Goal: Task Accomplishment & Management: Complete application form

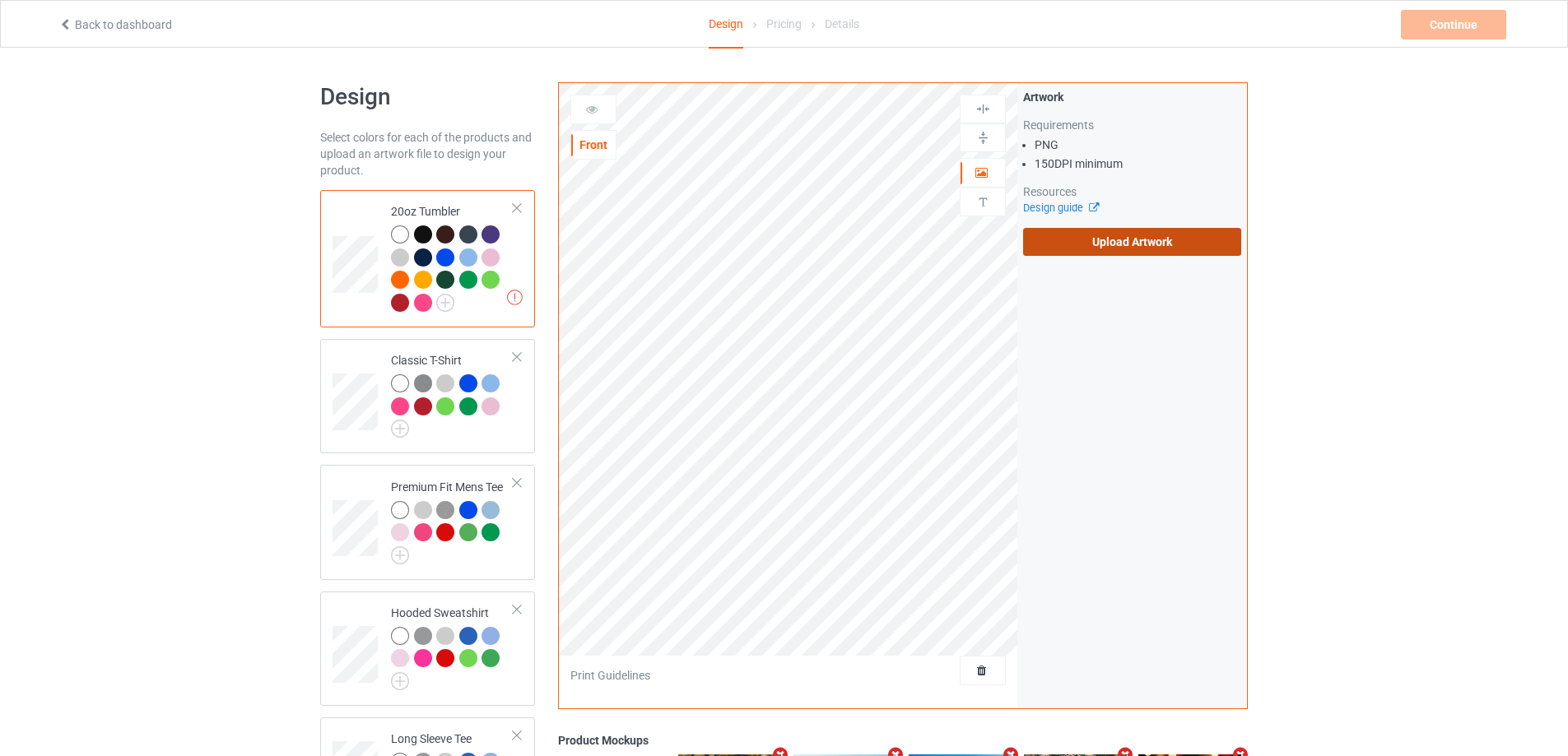
click at [1110, 246] on label "Upload Artwork" at bounding box center [1132, 241] width 218 height 28
click at [0, 0] on input "Upload Artwork" at bounding box center [0, 0] width 0 height 0
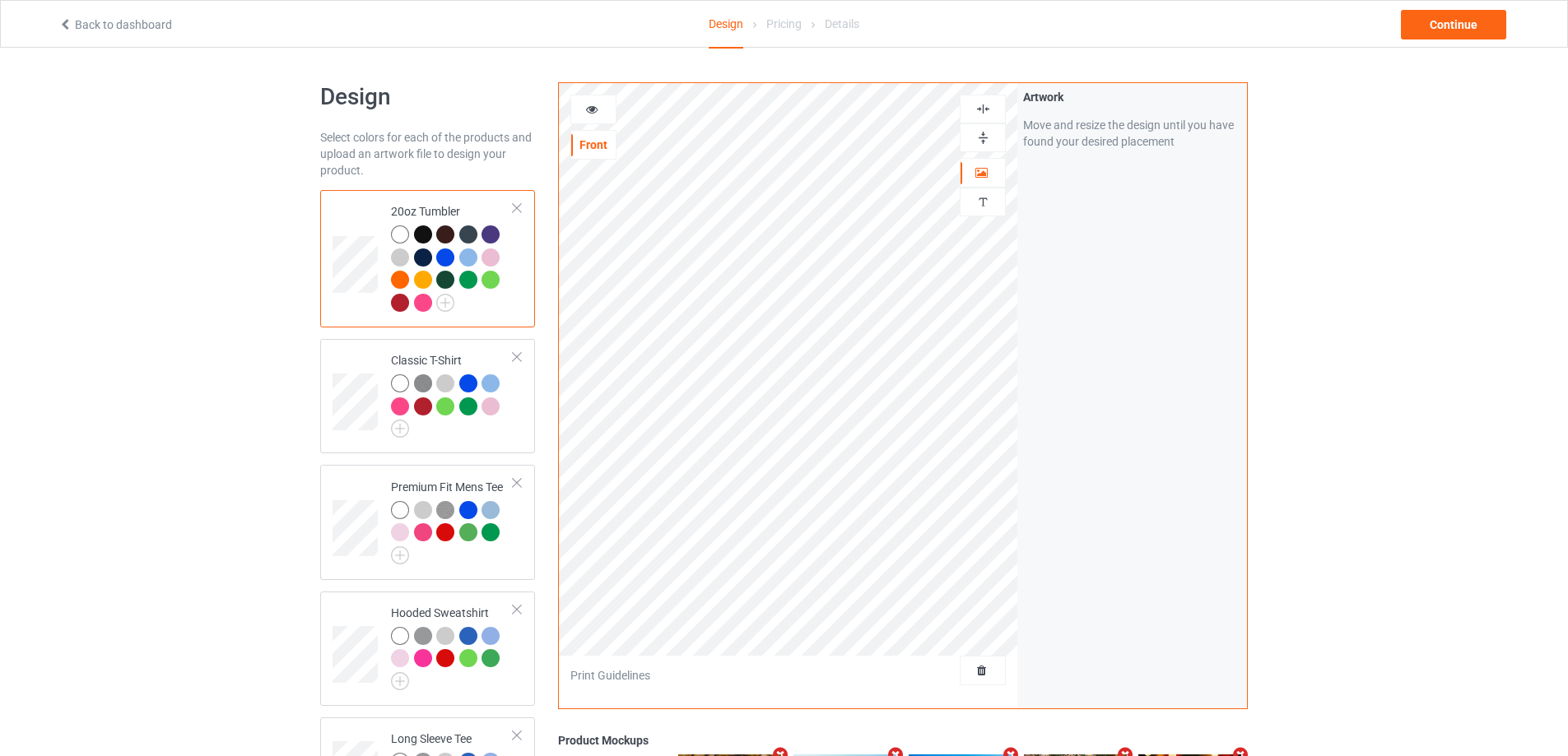
click at [990, 141] on img at bounding box center [983, 137] width 16 height 16
click at [978, 112] on img at bounding box center [983, 109] width 16 height 16
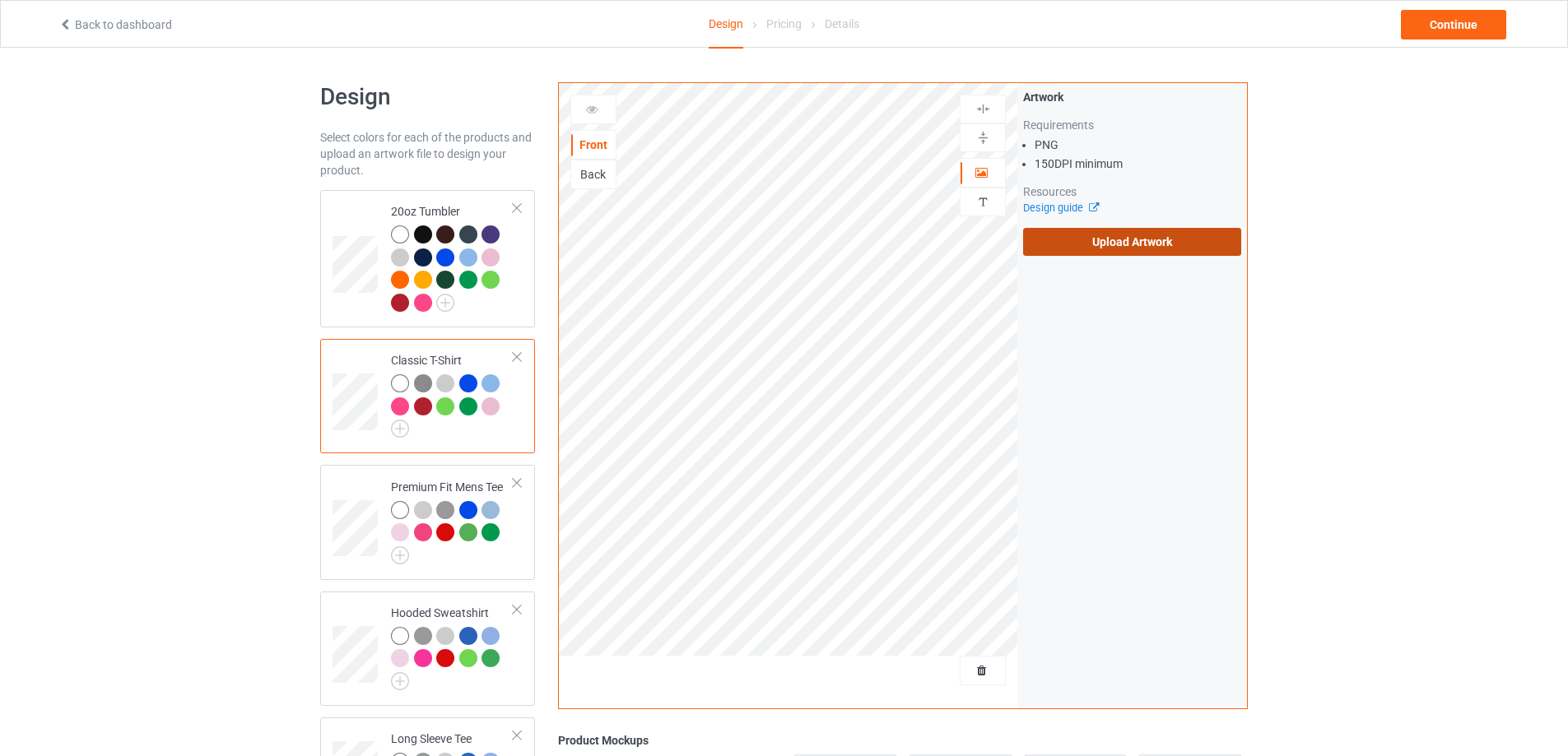
click at [1132, 239] on label "Upload Artwork" at bounding box center [1132, 241] width 218 height 28
click at [0, 0] on input "Upload Artwork" at bounding box center [0, 0] width 0 height 0
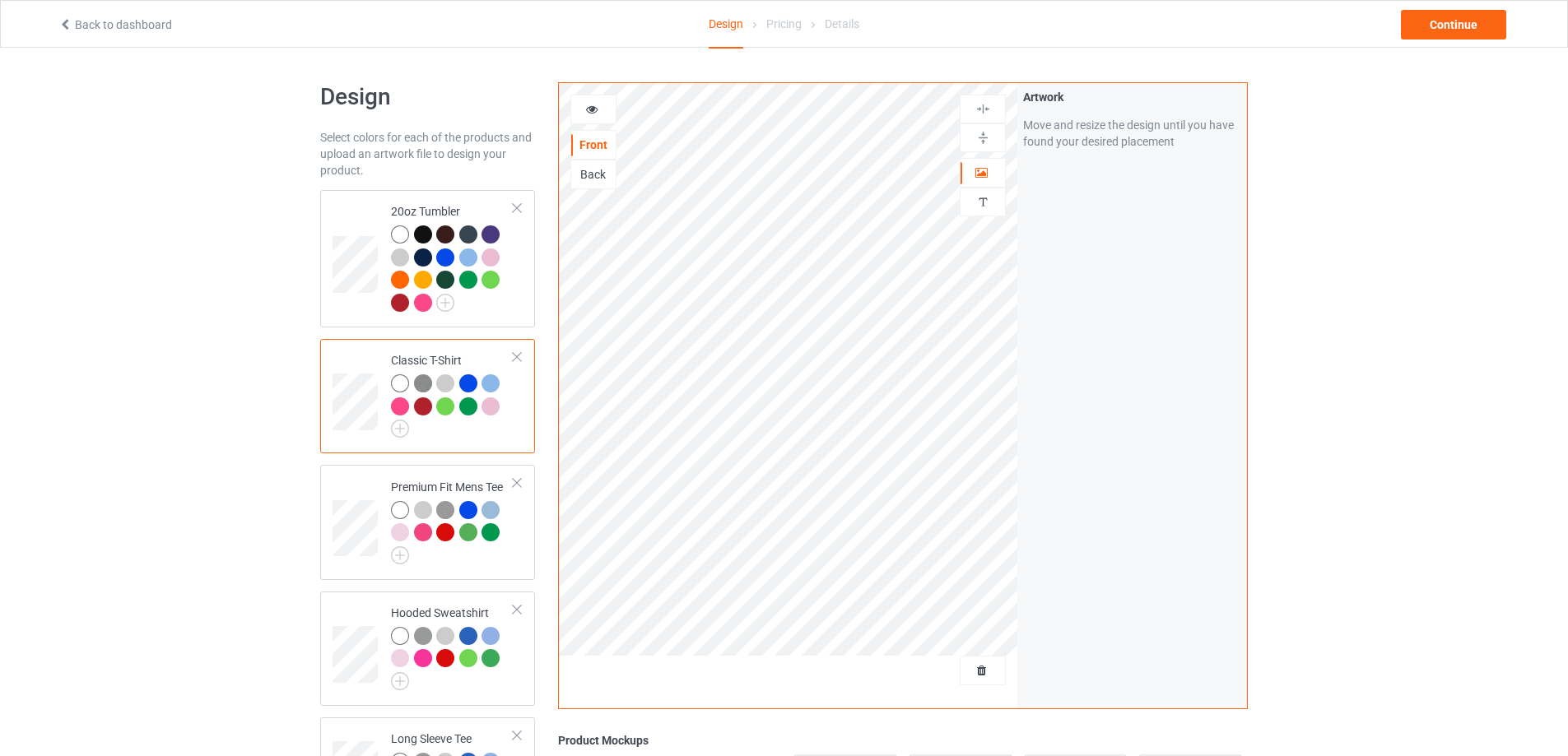
click at [591, 174] on div "Back" at bounding box center [593, 174] width 44 height 17
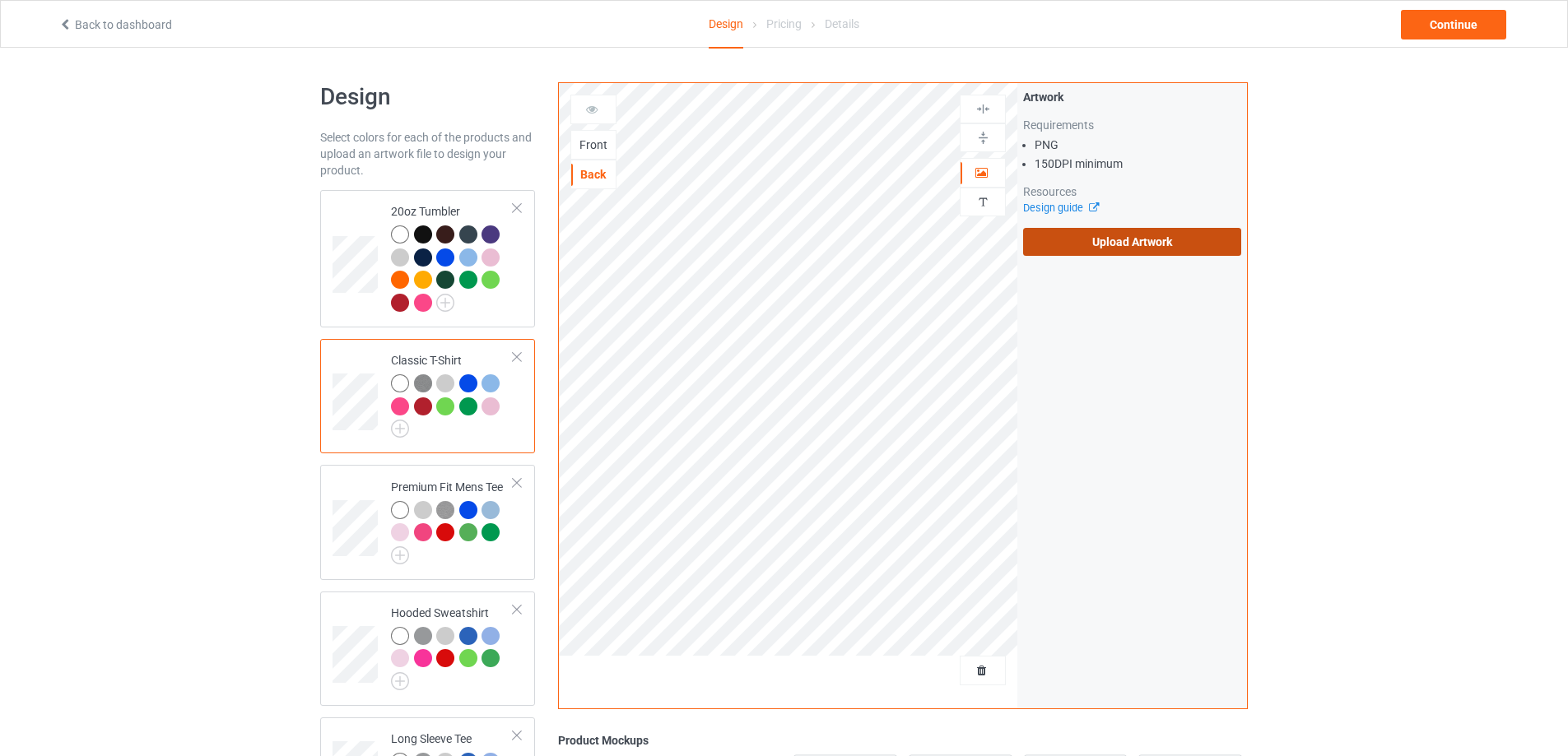
click at [1160, 247] on label "Upload Artwork" at bounding box center [1132, 241] width 218 height 28
click at [0, 0] on input "Upload Artwork" at bounding box center [0, 0] width 0 height 0
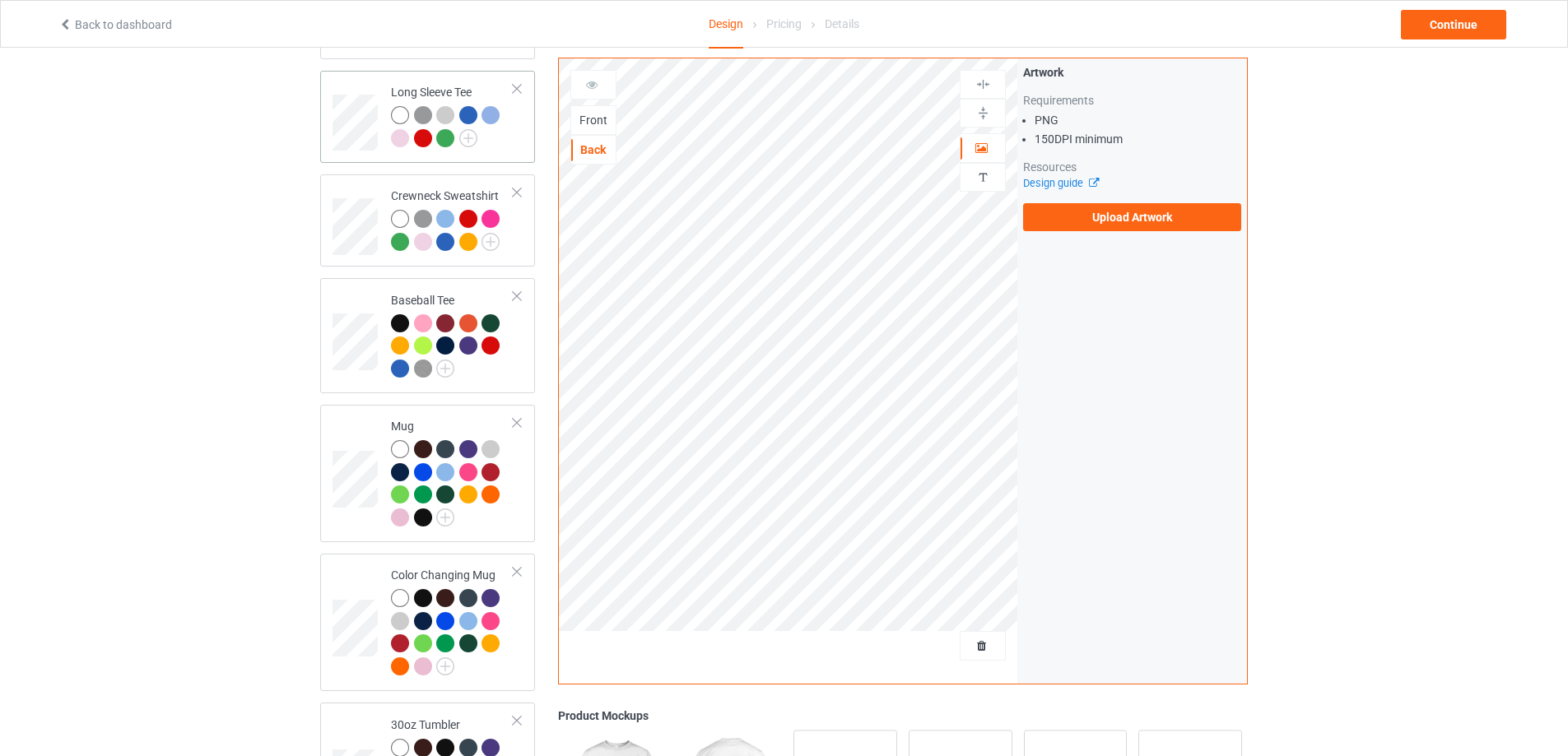
scroll to position [685, 0]
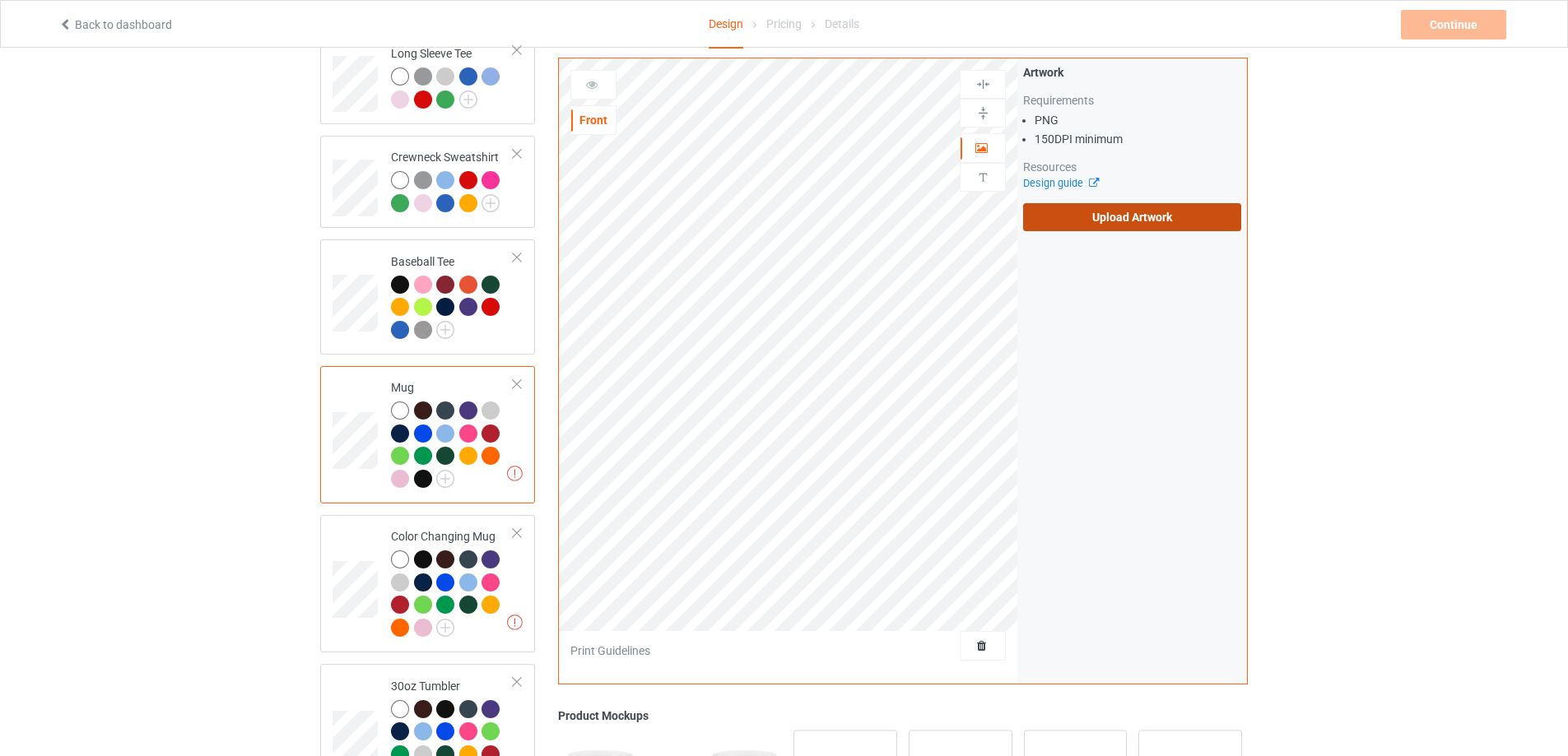
click at [1085, 220] on label "Upload Artwork" at bounding box center [1132, 217] width 218 height 28
click at [0, 0] on input "Upload Artwork" at bounding box center [0, 0] width 0 height 0
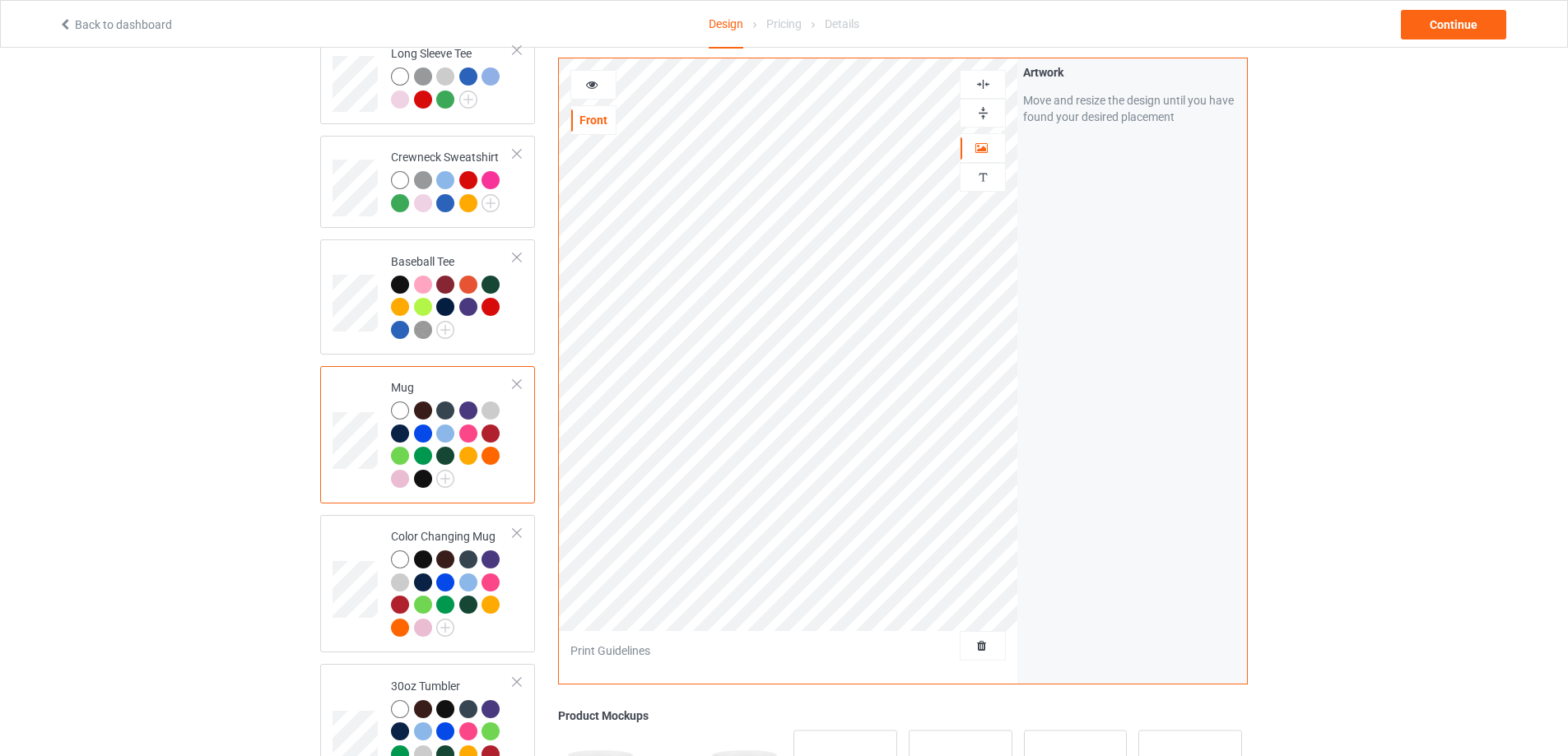
click at [983, 117] on img at bounding box center [983, 112] width 16 height 16
click at [980, 80] on img at bounding box center [983, 84] width 16 height 16
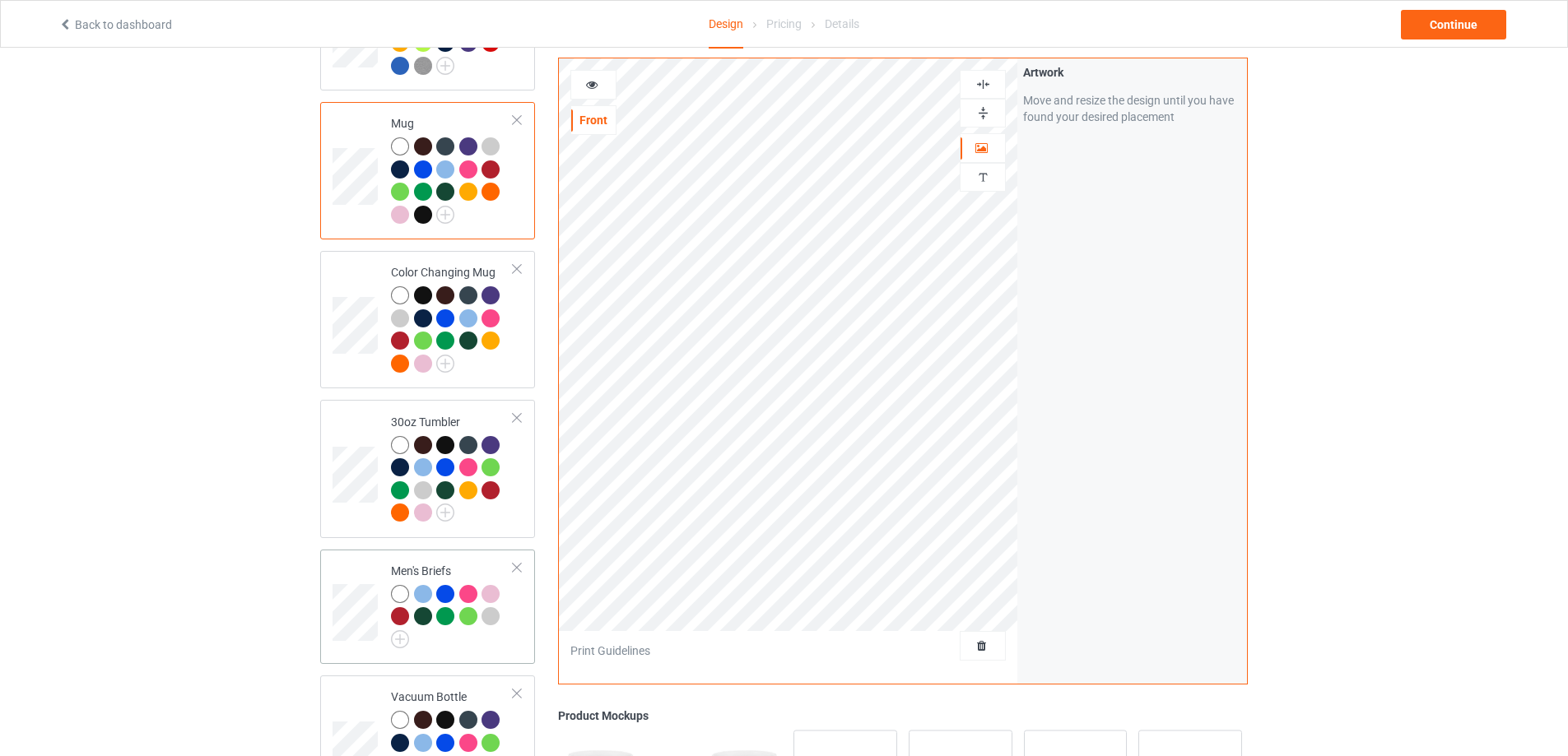
scroll to position [960, 0]
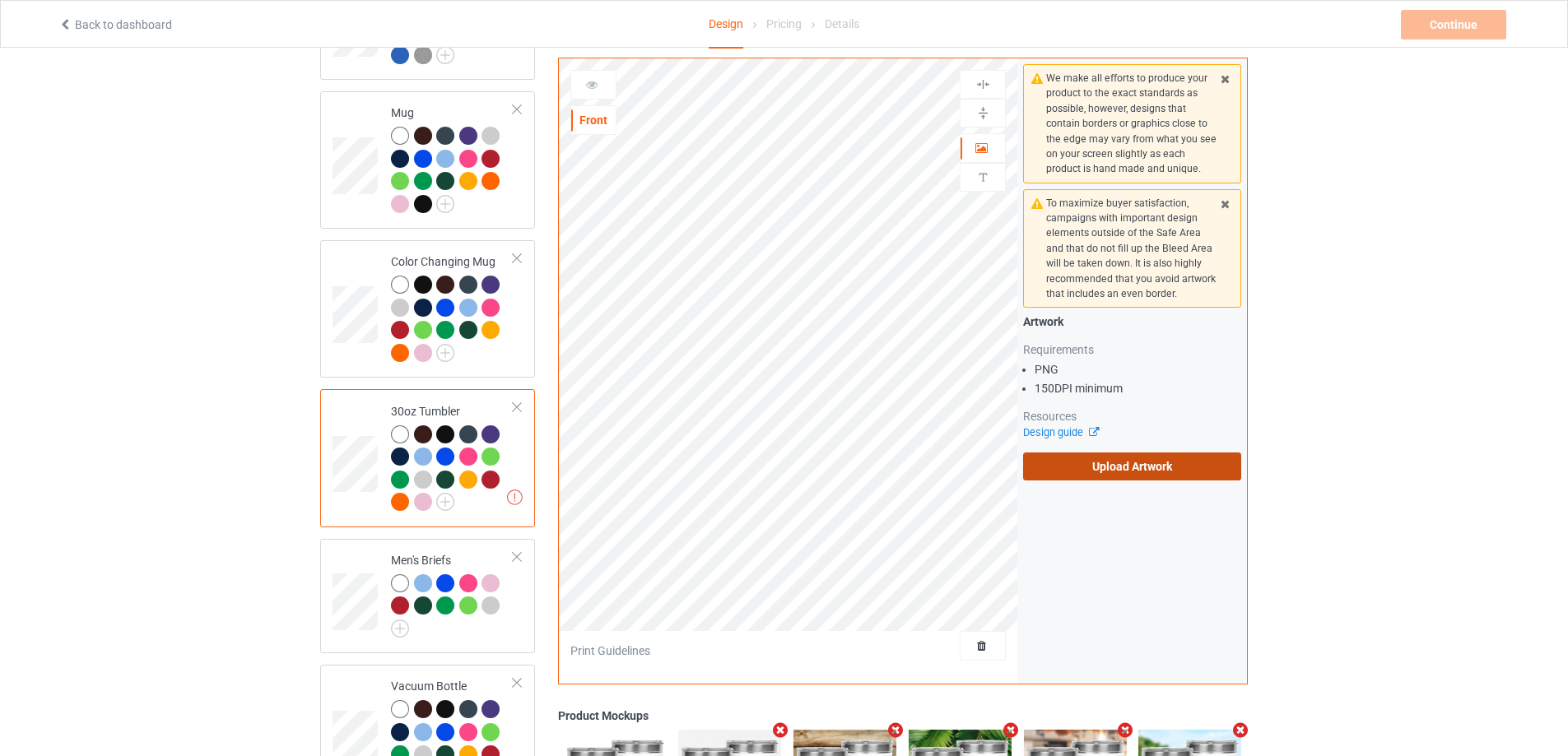
click at [1141, 462] on label "Upload Artwork" at bounding box center [1132, 466] width 218 height 28
click at [0, 0] on input "Upload Artwork" at bounding box center [0, 0] width 0 height 0
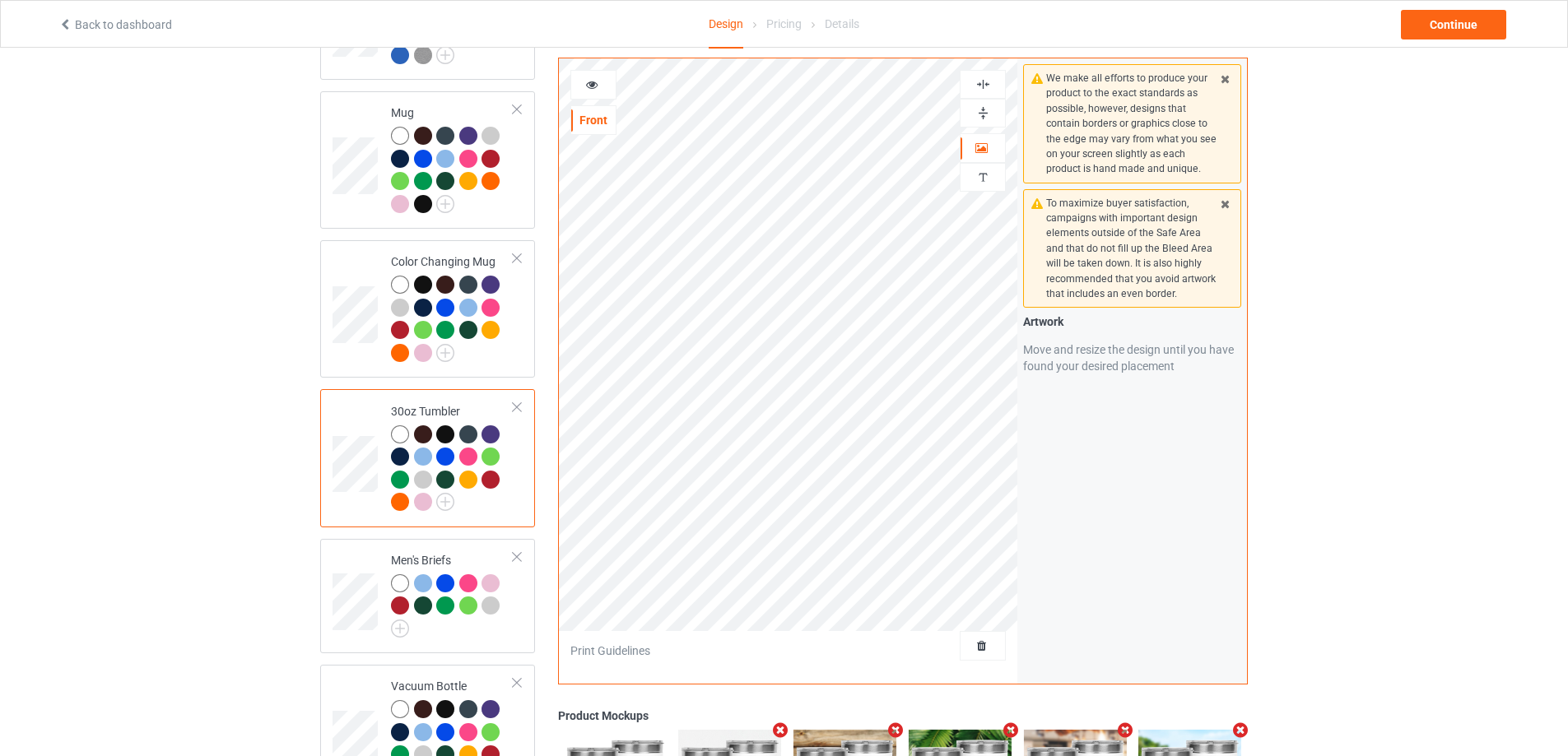
click at [984, 113] on img at bounding box center [983, 112] width 16 height 16
click at [984, 88] on img at bounding box center [983, 84] width 16 height 16
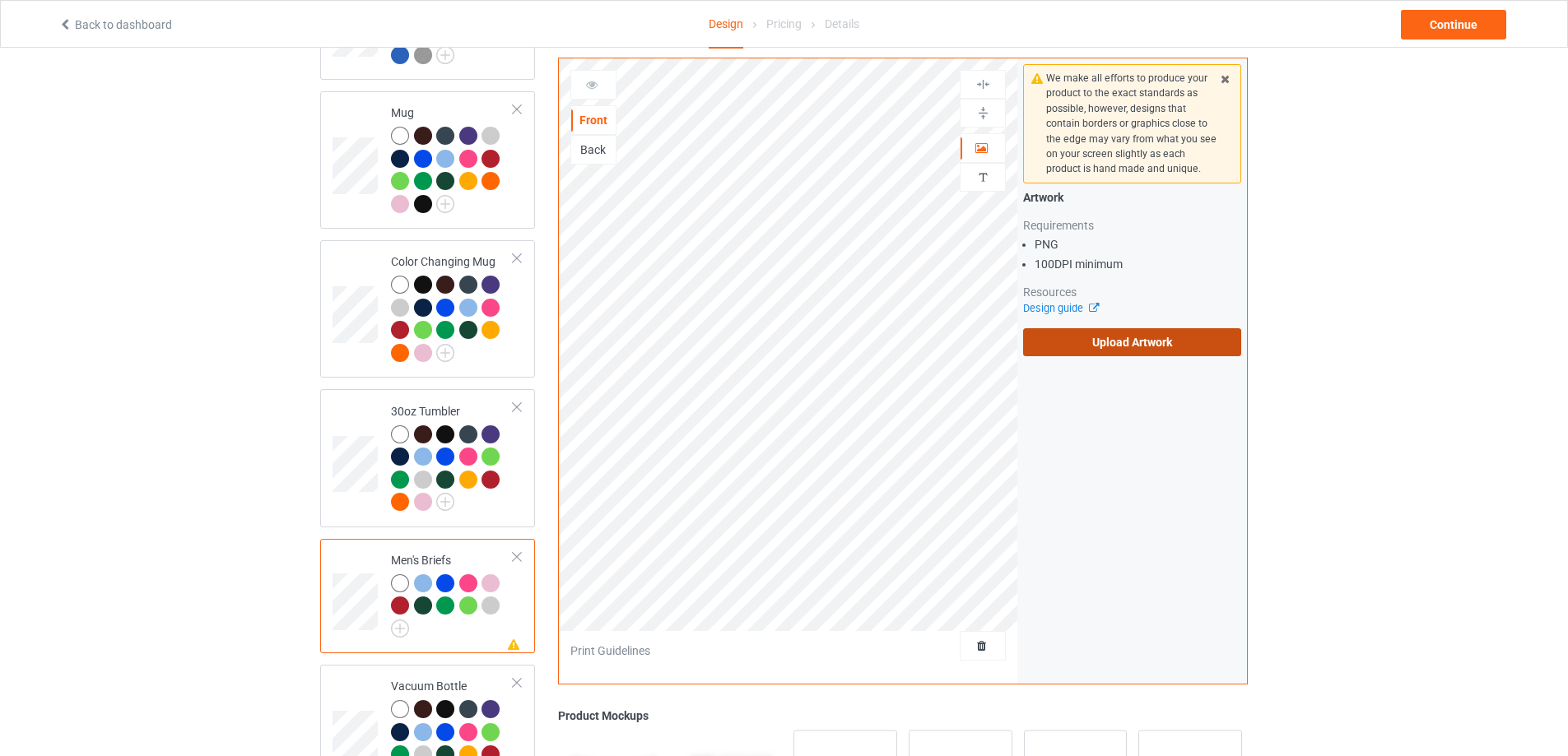
click at [1179, 334] on label "Upload Artwork" at bounding box center [1132, 342] width 218 height 28
click at [0, 0] on input "Upload Artwork" at bounding box center [0, 0] width 0 height 0
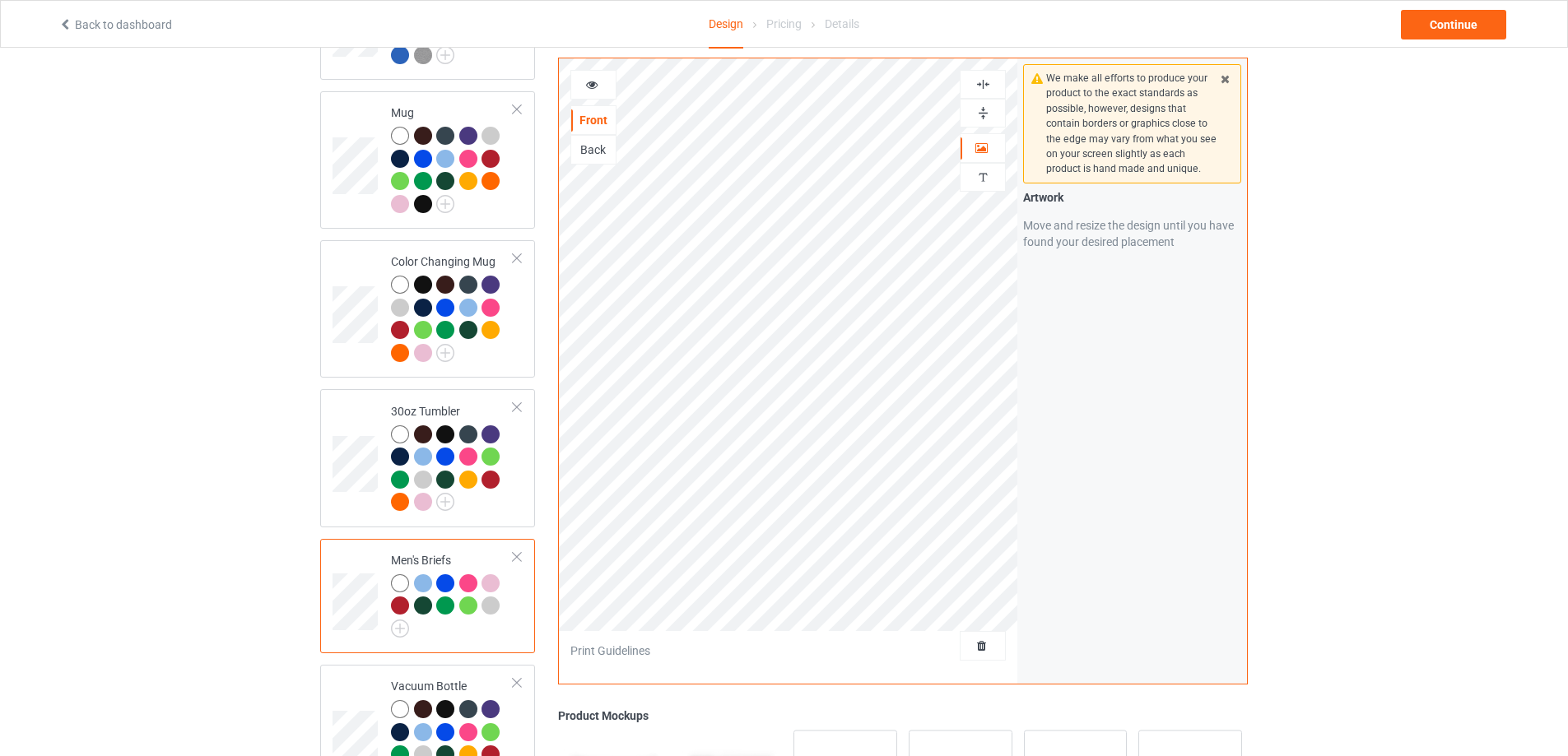
click at [985, 110] on img at bounding box center [983, 112] width 16 height 16
click at [983, 87] on img at bounding box center [983, 84] width 16 height 16
click at [977, 90] on img at bounding box center [983, 84] width 16 height 16
click at [984, 88] on img at bounding box center [983, 84] width 16 height 16
click at [587, 152] on div "Back" at bounding box center [593, 150] width 44 height 17
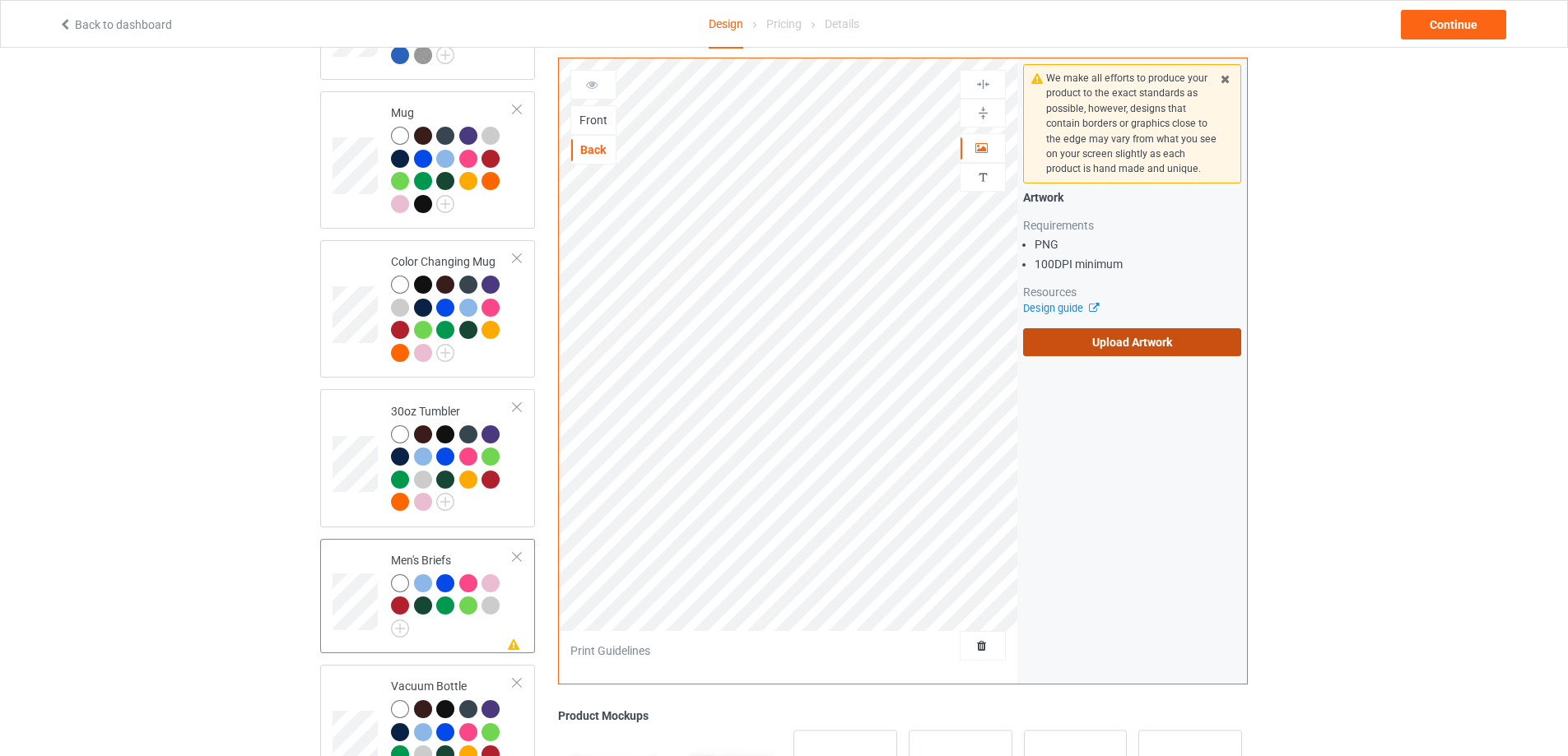
click at [1159, 331] on label "Upload Artwork" at bounding box center [1132, 342] width 218 height 28
click at [0, 0] on input "Upload Artwork" at bounding box center [0, 0] width 0 height 0
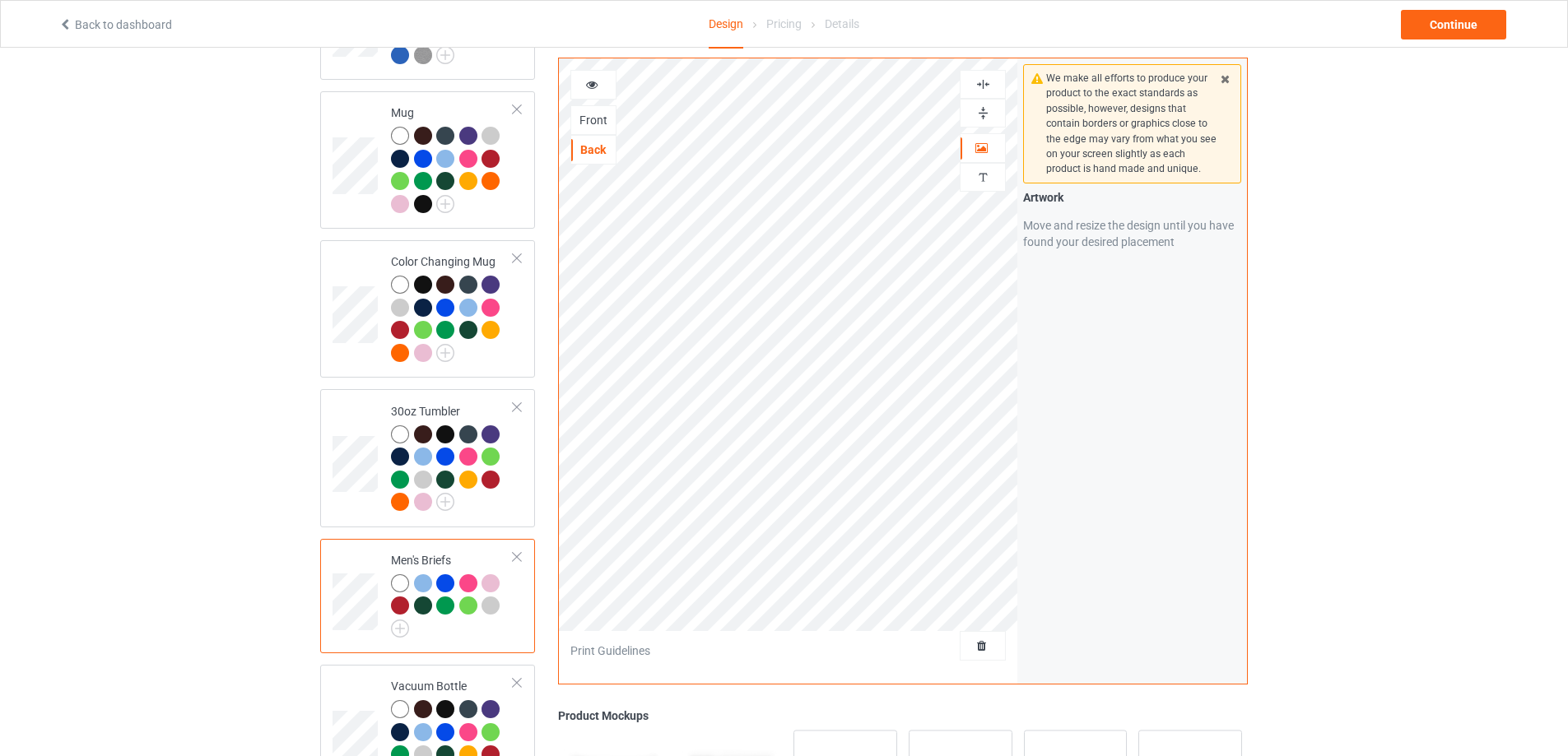
click at [983, 87] on img at bounding box center [983, 84] width 16 height 16
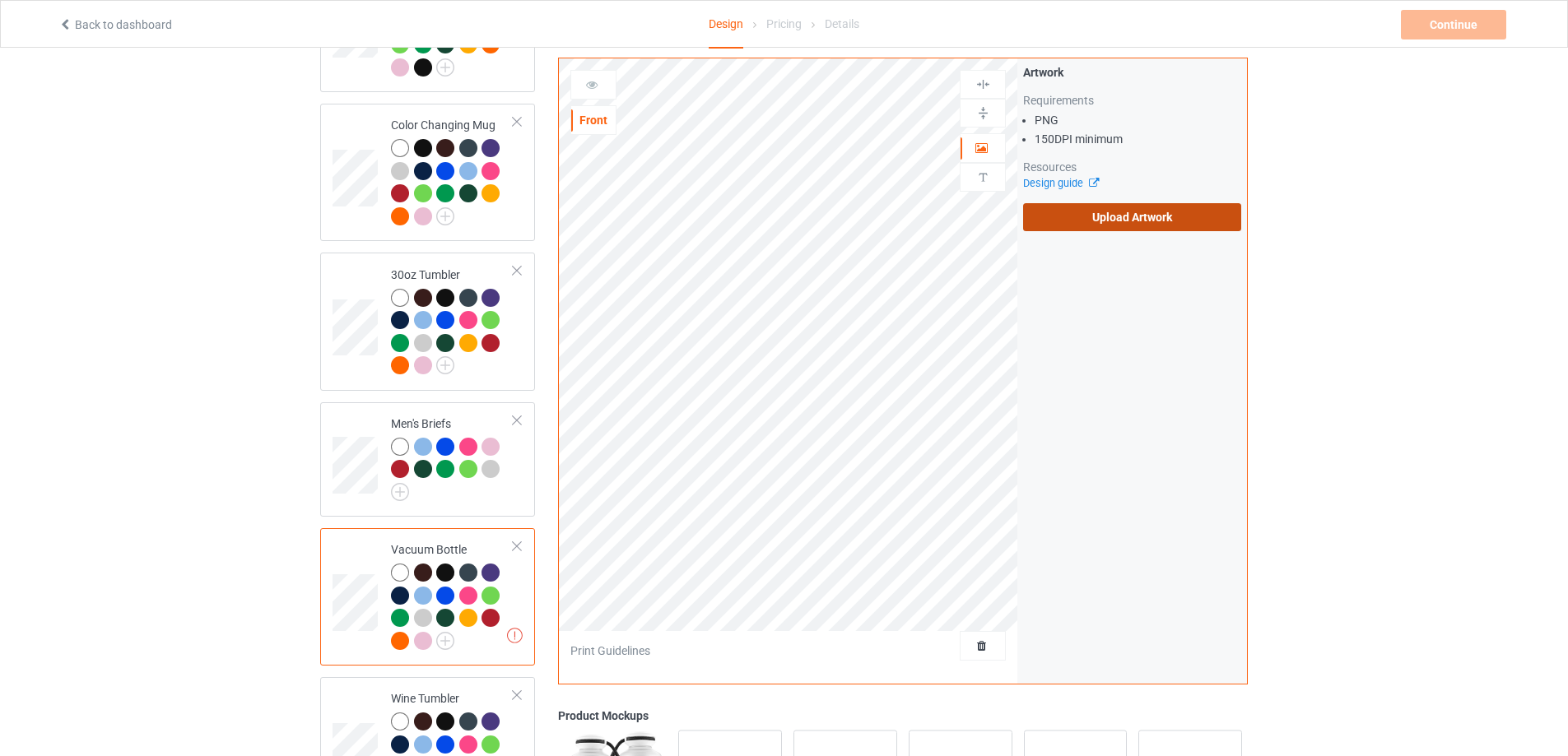
click at [1093, 215] on label "Upload Artwork" at bounding box center [1132, 217] width 218 height 28
click at [0, 0] on input "Upload Artwork" at bounding box center [0, 0] width 0 height 0
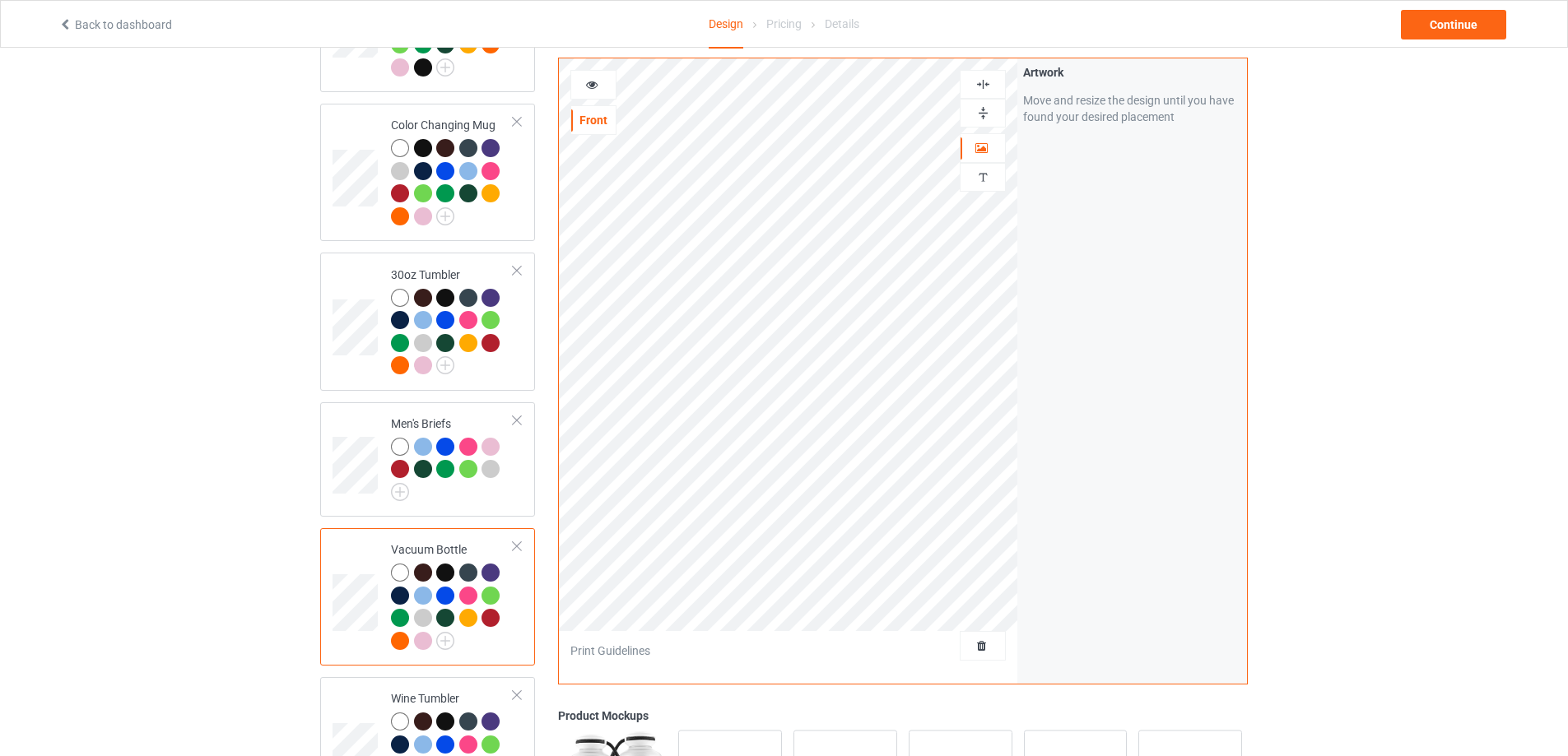
click at [987, 110] on img at bounding box center [983, 112] width 16 height 16
click at [989, 84] on img at bounding box center [983, 84] width 16 height 16
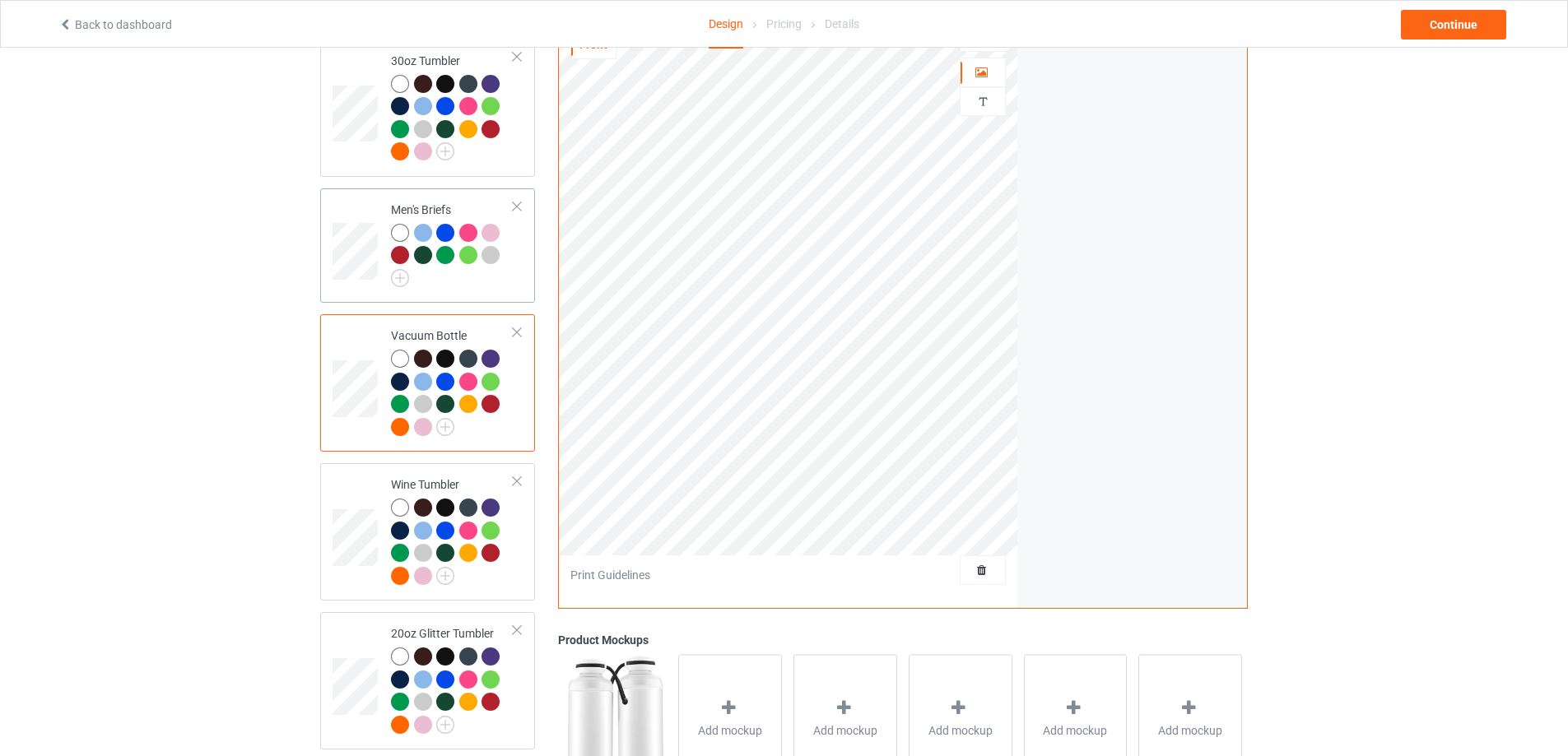
scroll to position [1371, 0]
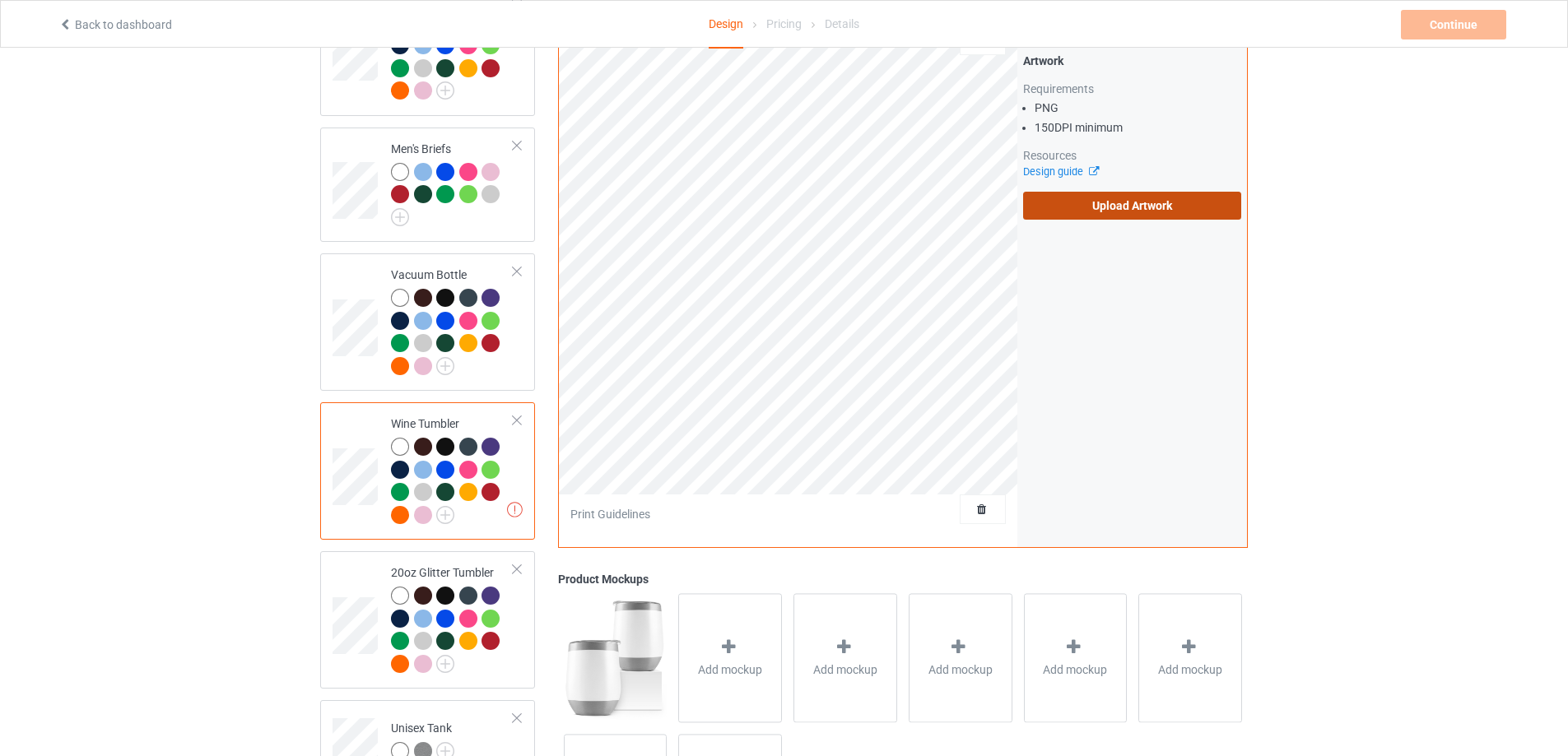
click at [1120, 211] on label "Upload Artwork" at bounding box center [1132, 204] width 218 height 28
click at [0, 0] on input "Upload Artwork" at bounding box center [0, 0] width 0 height 0
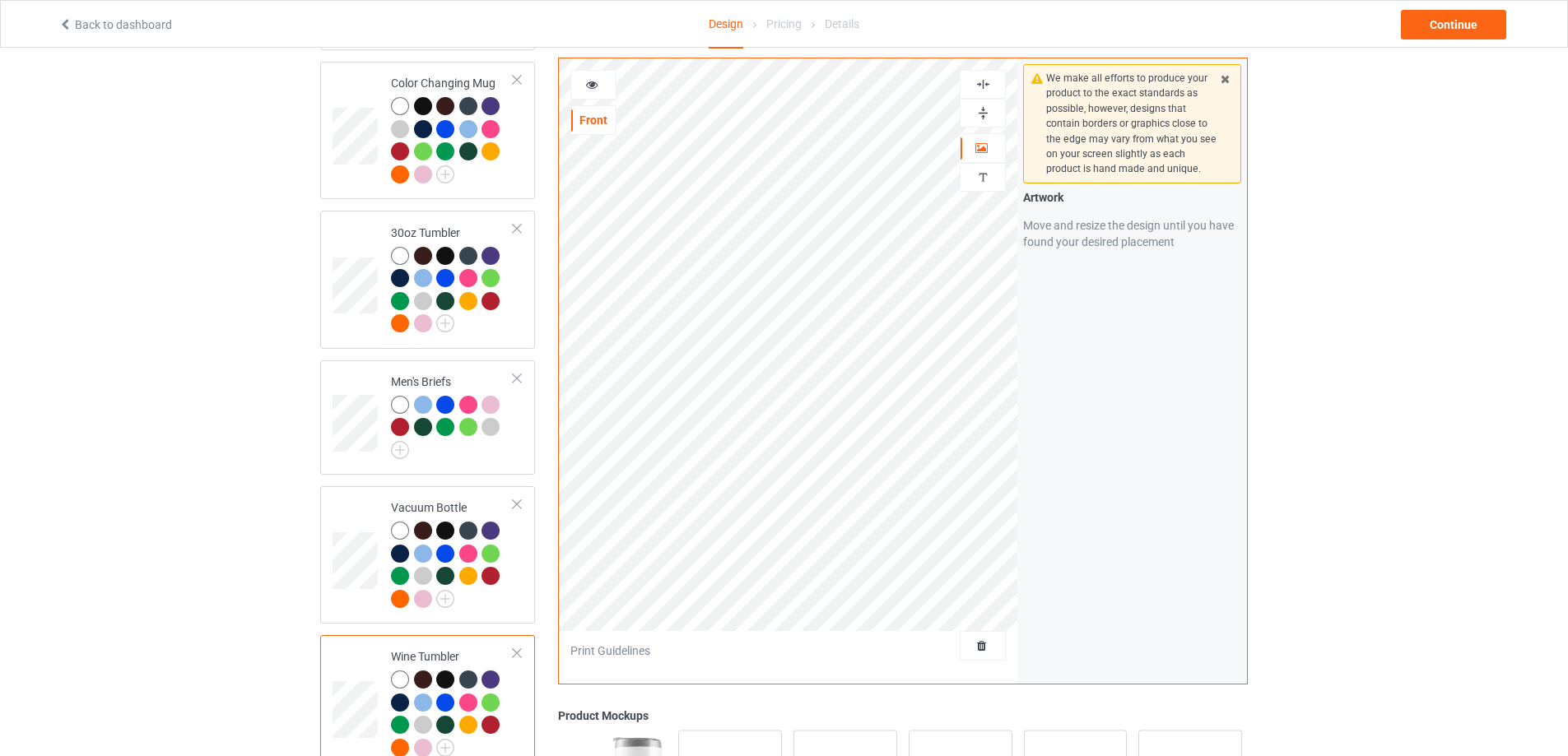
scroll to position [1097, 0]
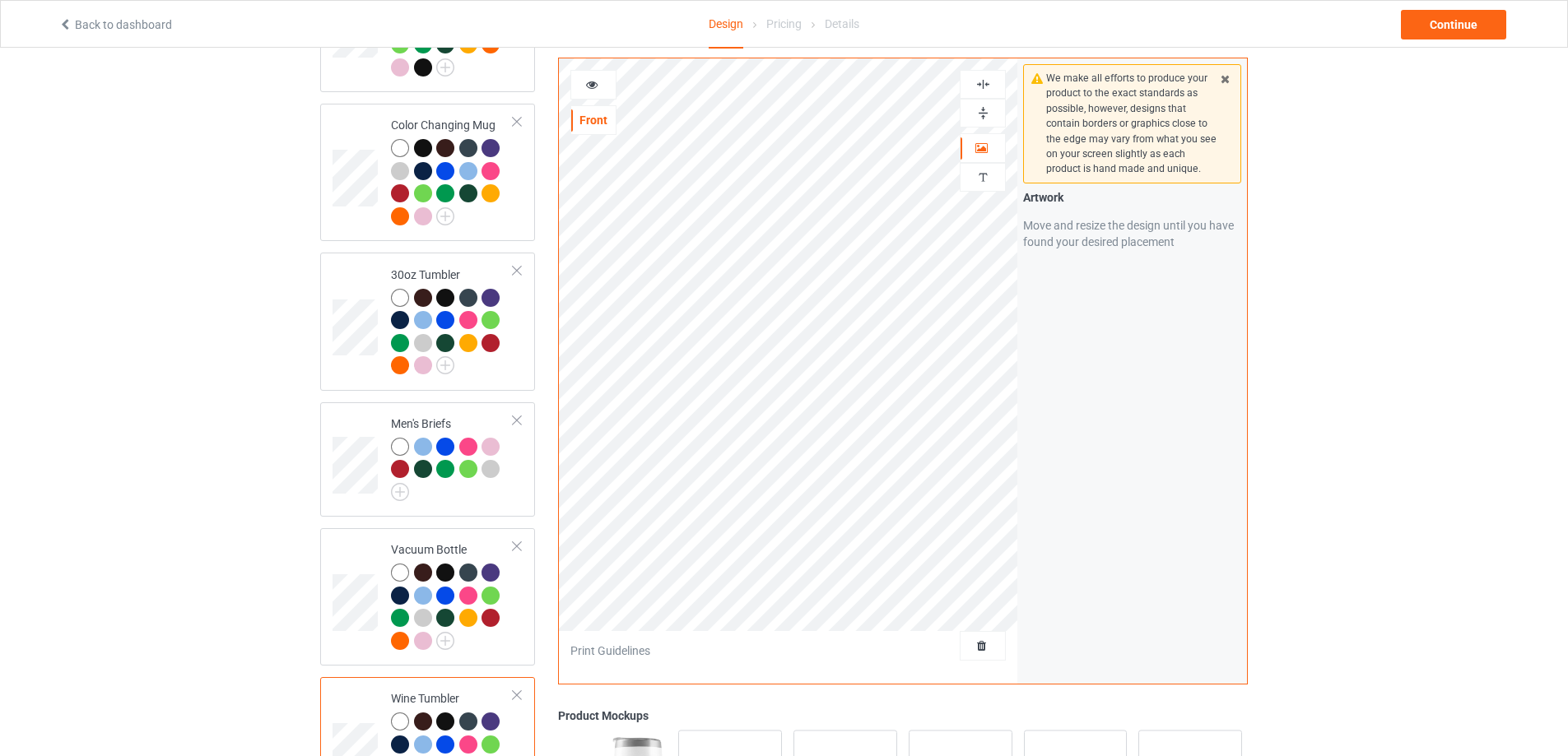
click at [977, 112] on img at bounding box center [983, 112] width 16 height 16
click at [989, 92] on div at bounding box center [983, 84] width 46 height 29
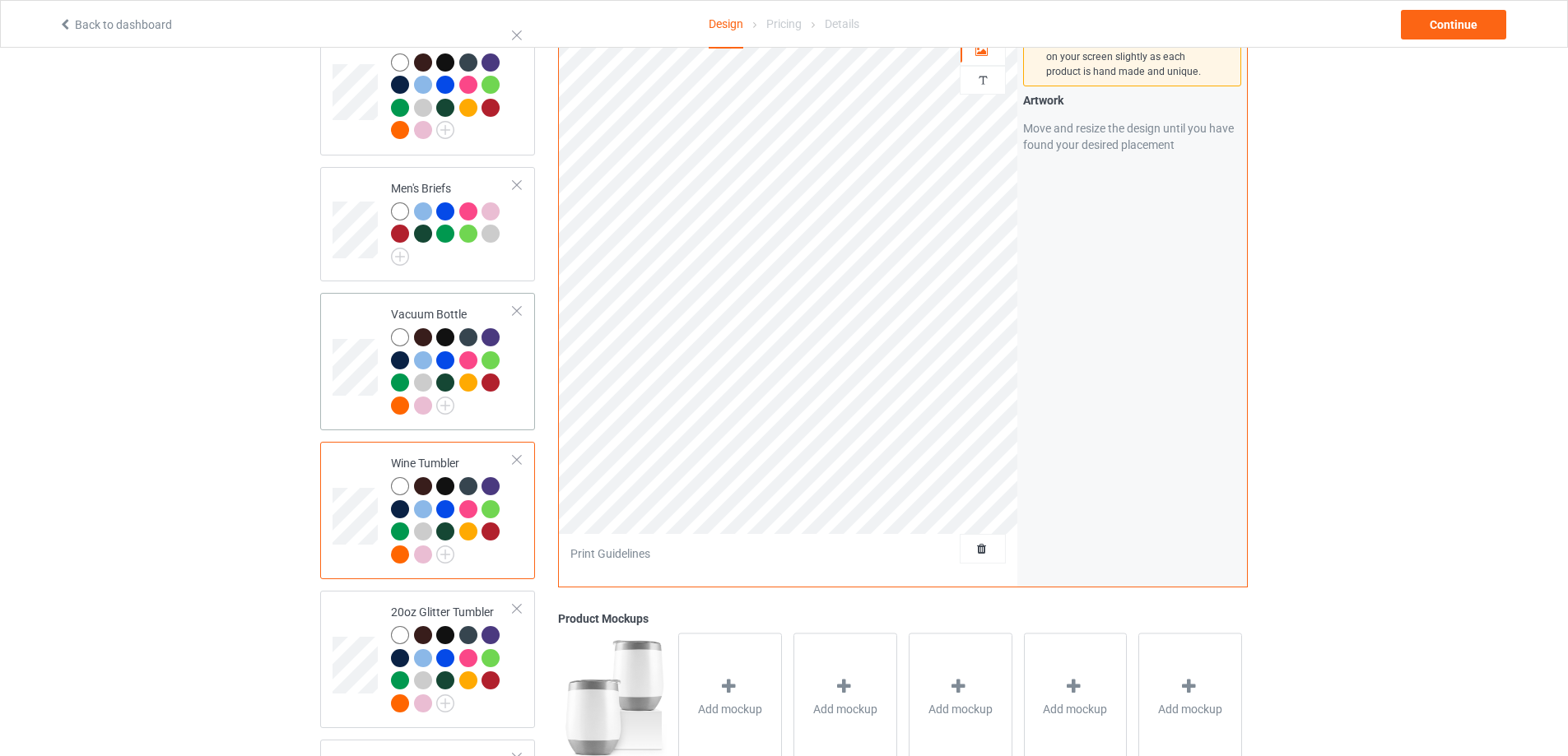
scroll to position [1371, 0]
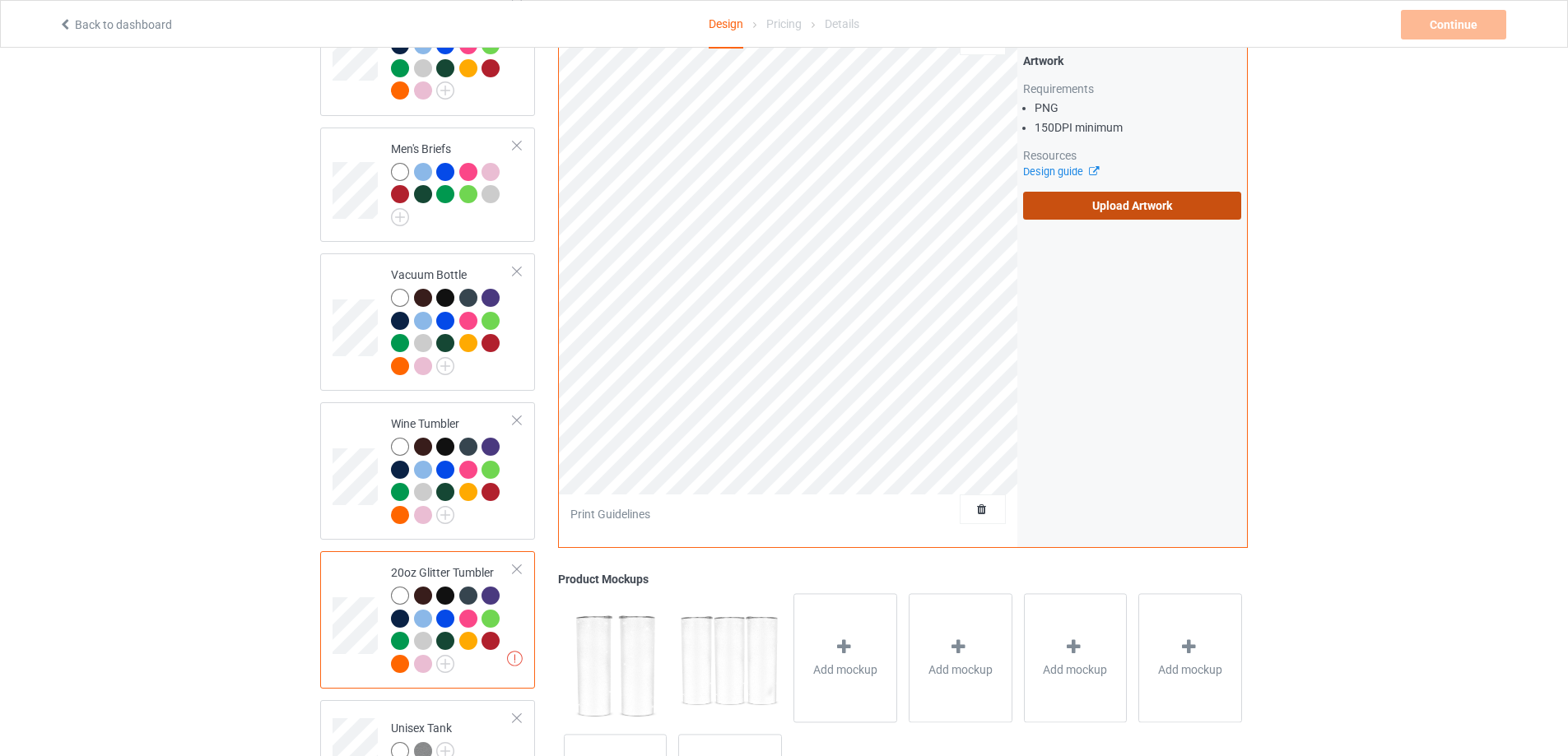
click at [1099, 218] on label "Upload Artwork" at bounding box center [1132, 204] width 218 height 28
click at [0, 0] on input "Upload Artwork" at bounding box center [0, 0] width 0 height 0
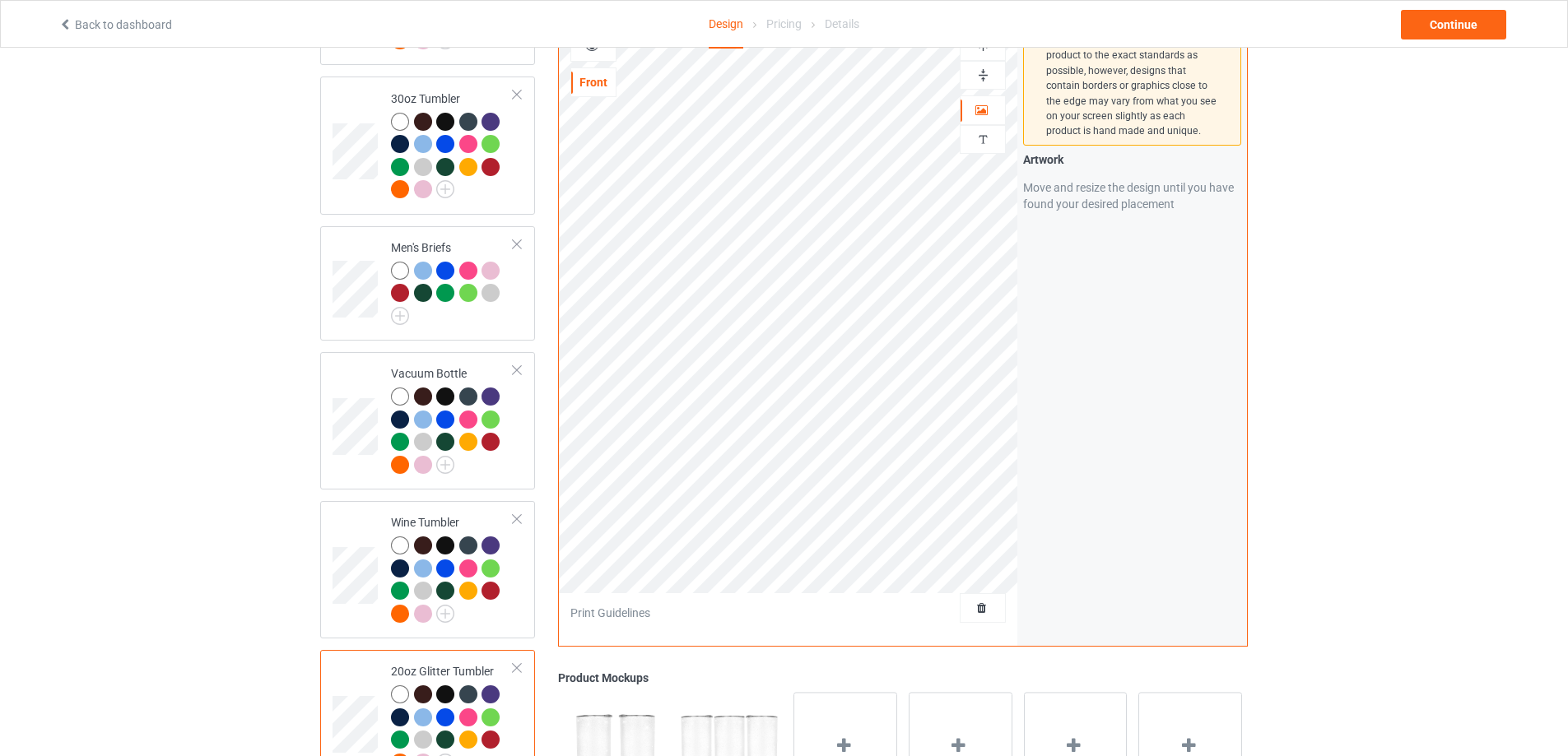
scroll to position [1234, 0]
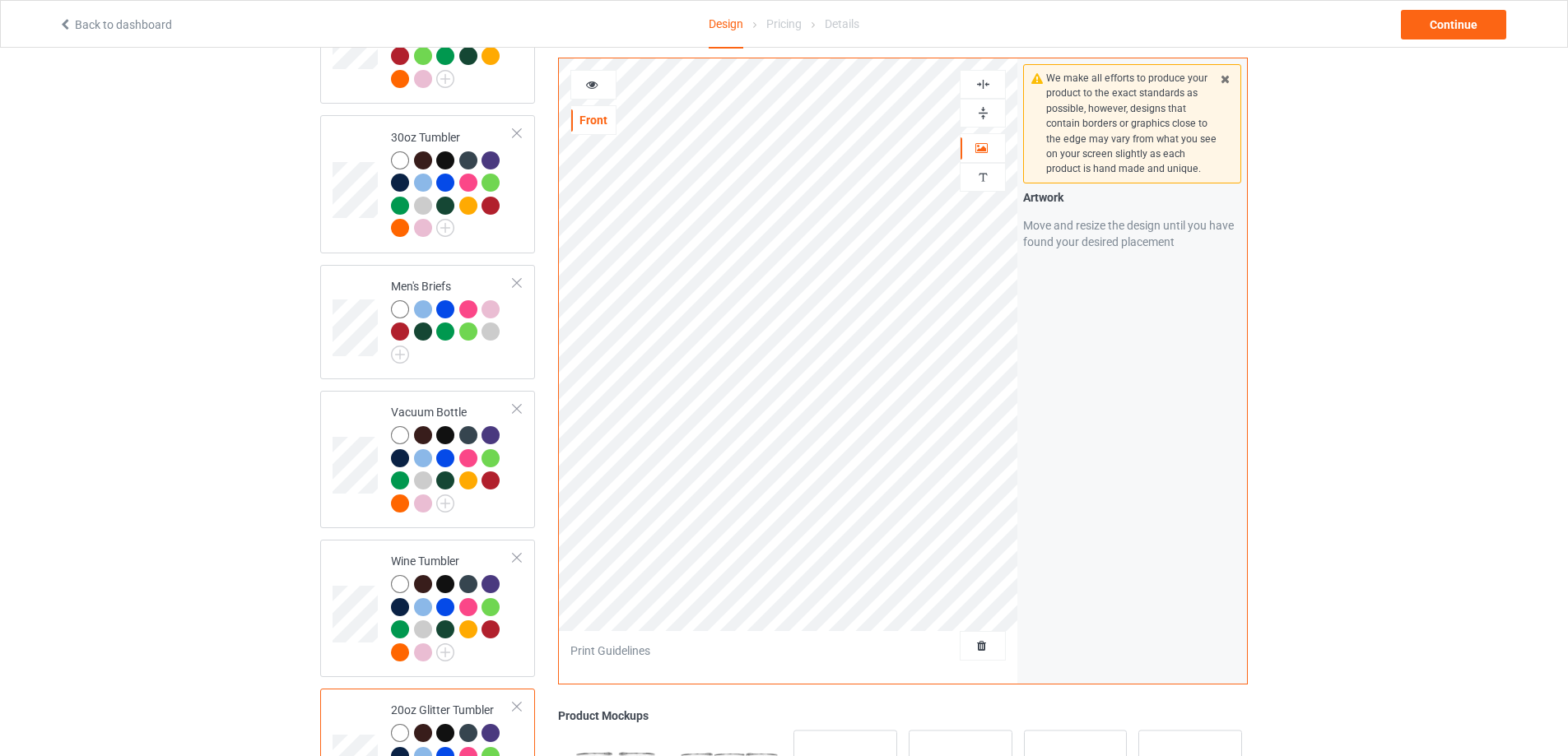
click at [977, 109] on img at bounding box center [983, 112] width 16 height 16
click at [983, 81] on img at bounding box center [983, 84] width 16 height 16
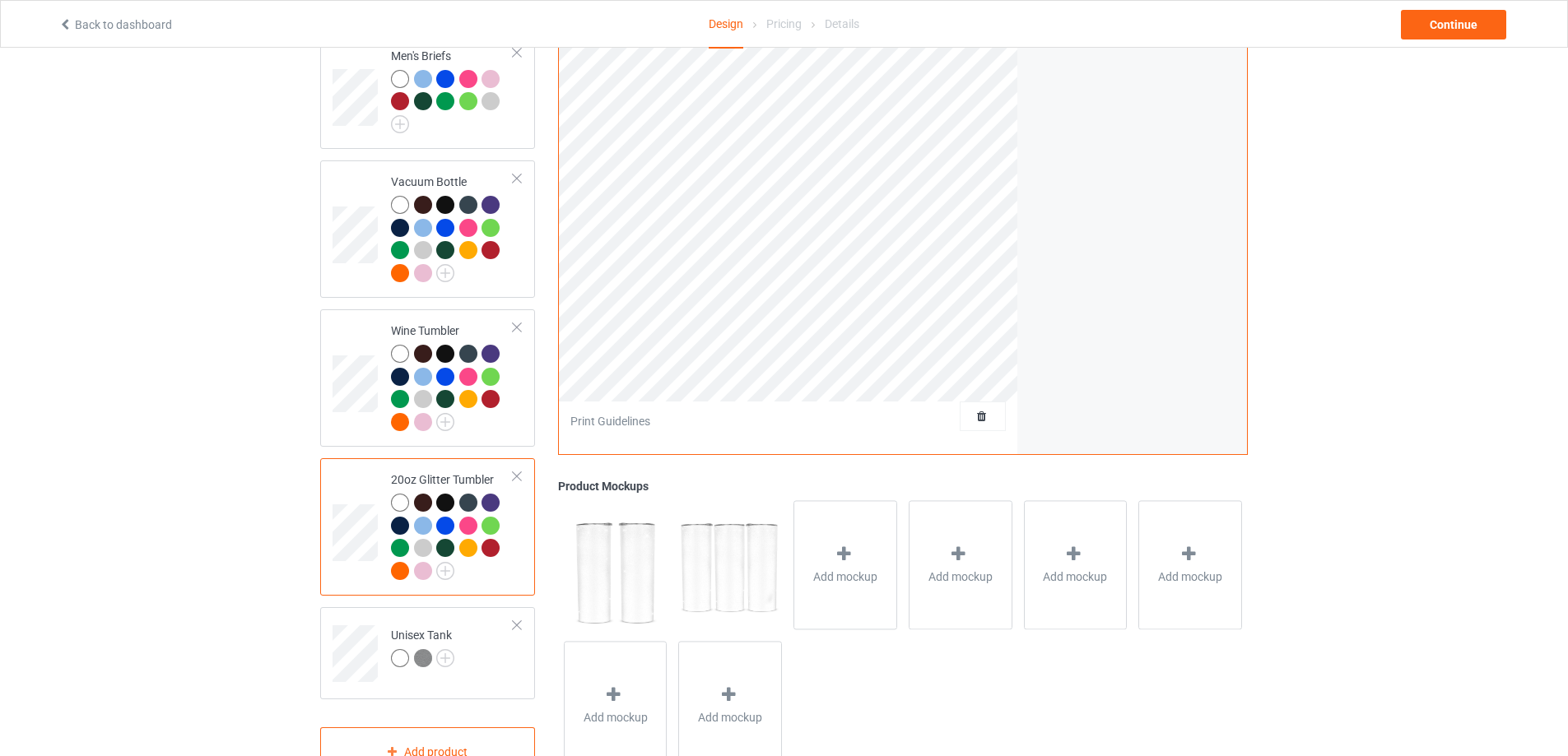
scroll to position [1531, 0]
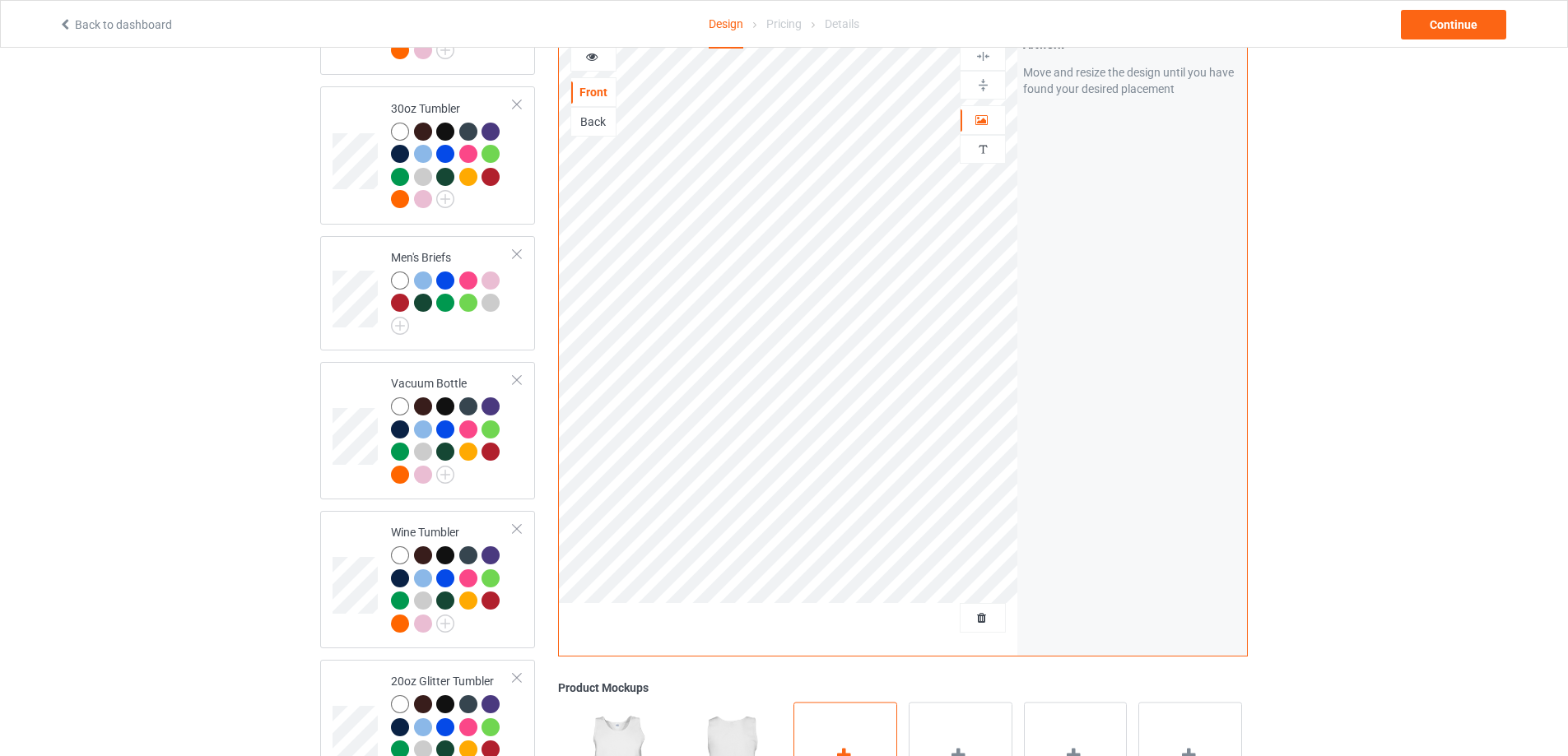
scroll to position [1257, 0]
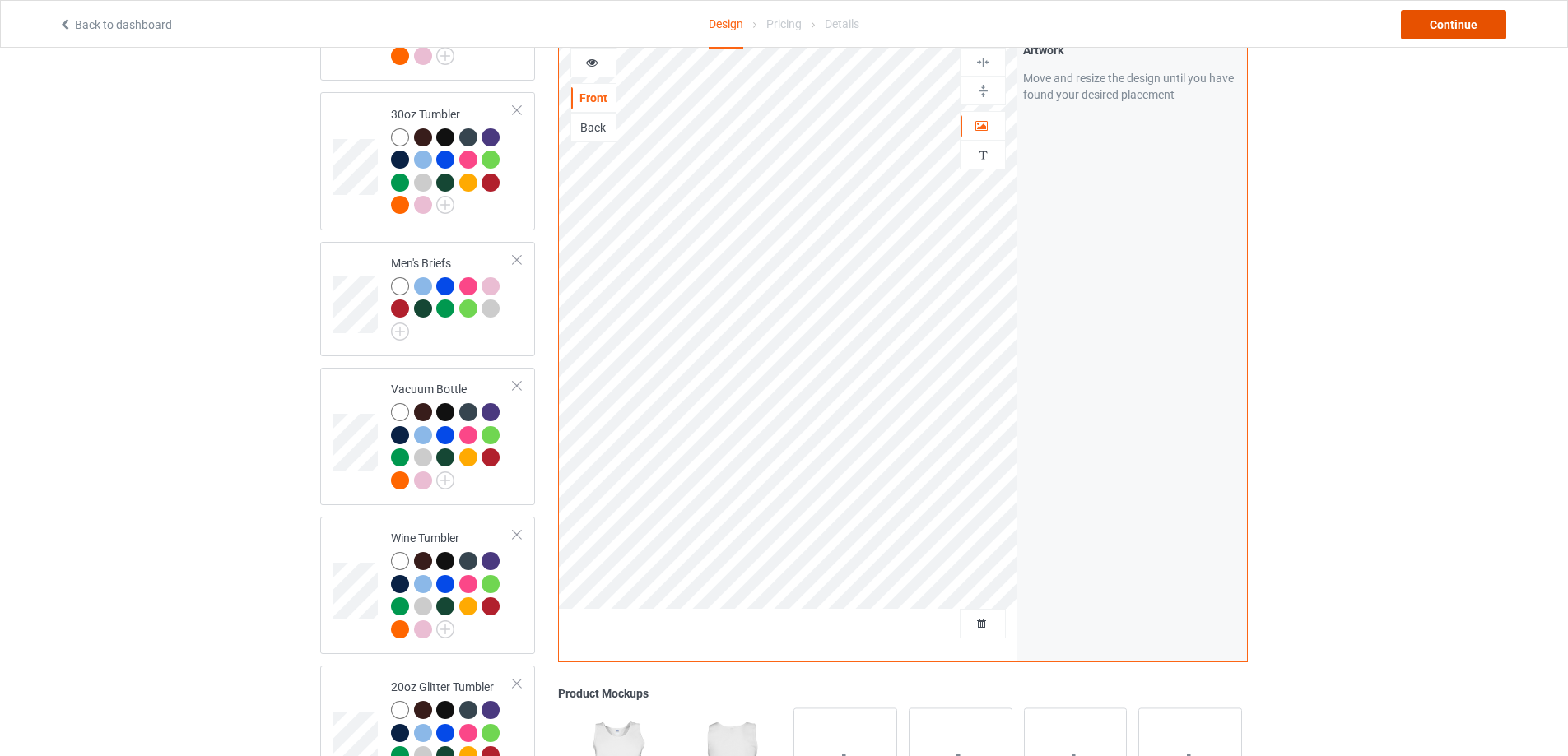
click at [1444, 28] on div "Continue" at bounding box center [1454, 25] width 105 height 29
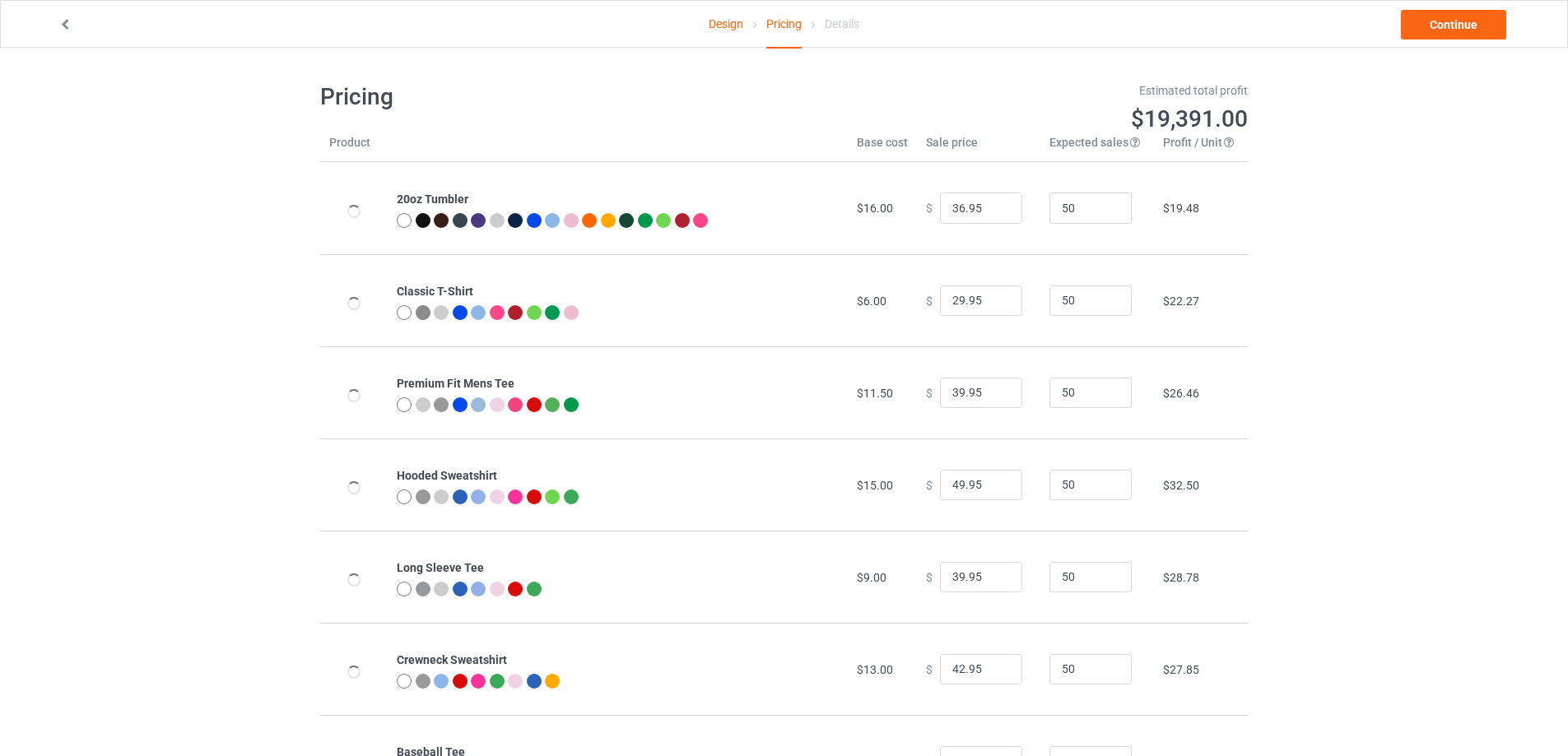
type input "26.95"
type input "32.95"
type input "46.95"
type input "31.95"
type input "39.95"
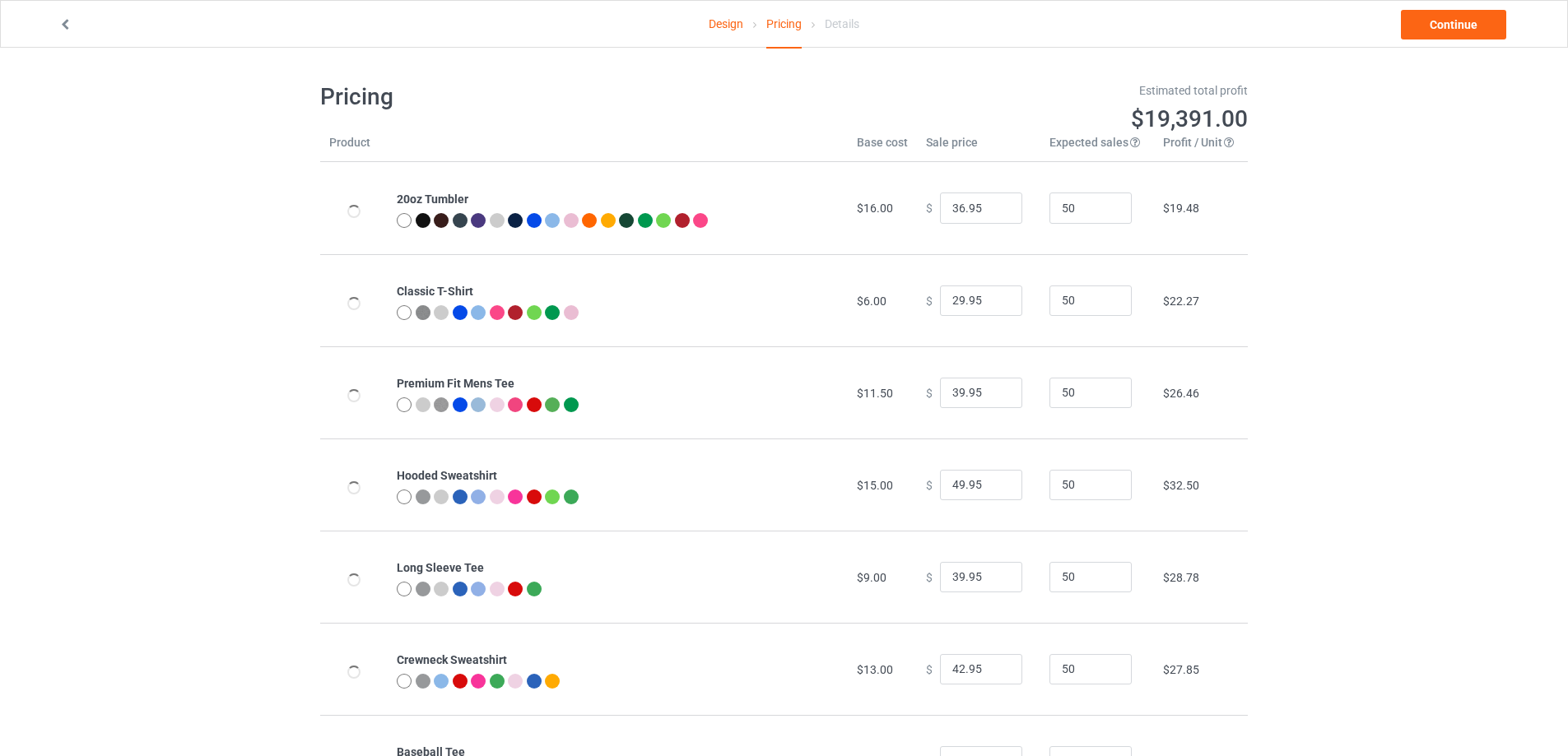
type input "39.95"
type input "19.95"
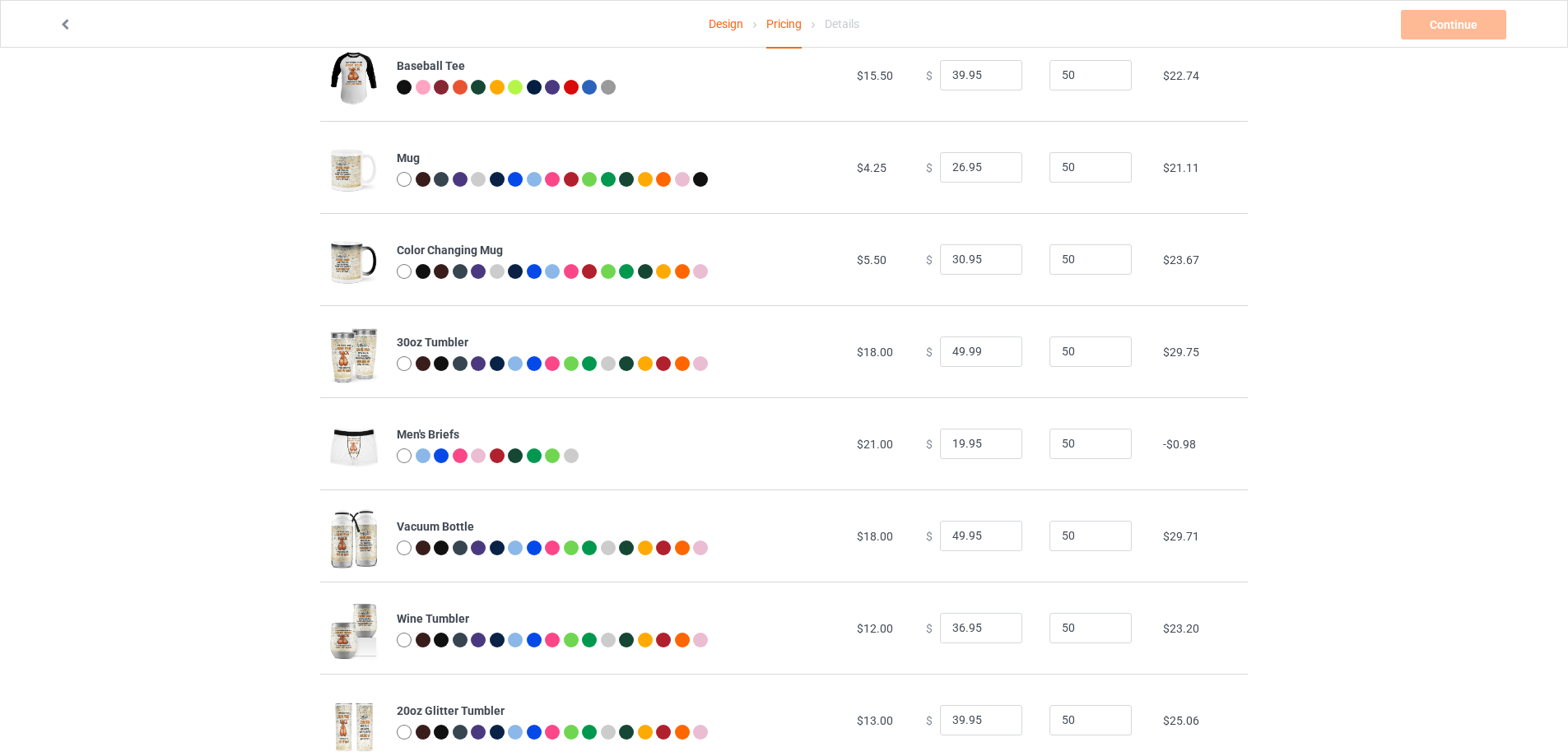
scroll to position [823, 0]
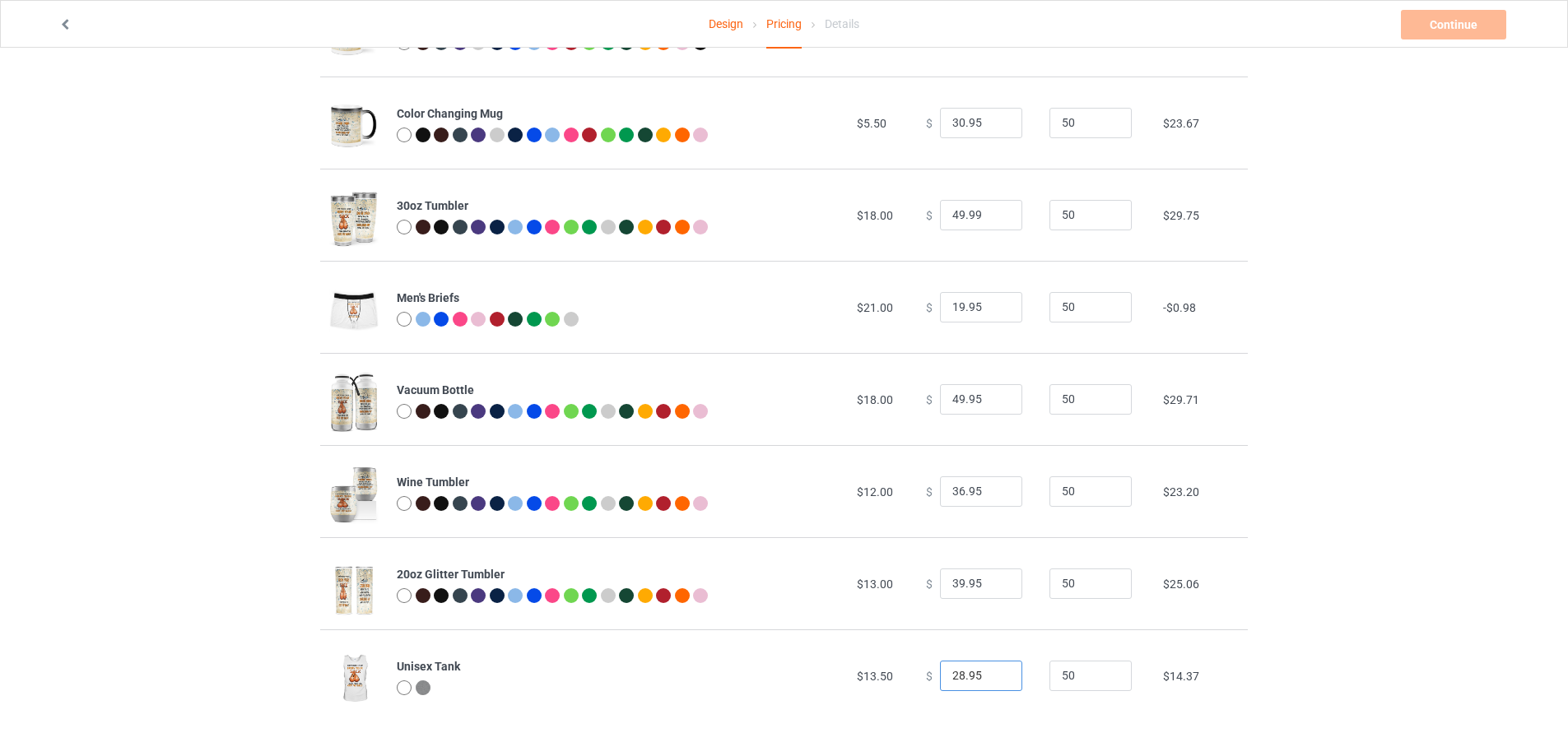
drag, startPoint x: 954, startPoint y: 676, endPoint x: 934, endPoint y: 683, distance: 21.2
click at [940, 683] on input "28.95" at bounding box center [980, 676] width 82 height 31
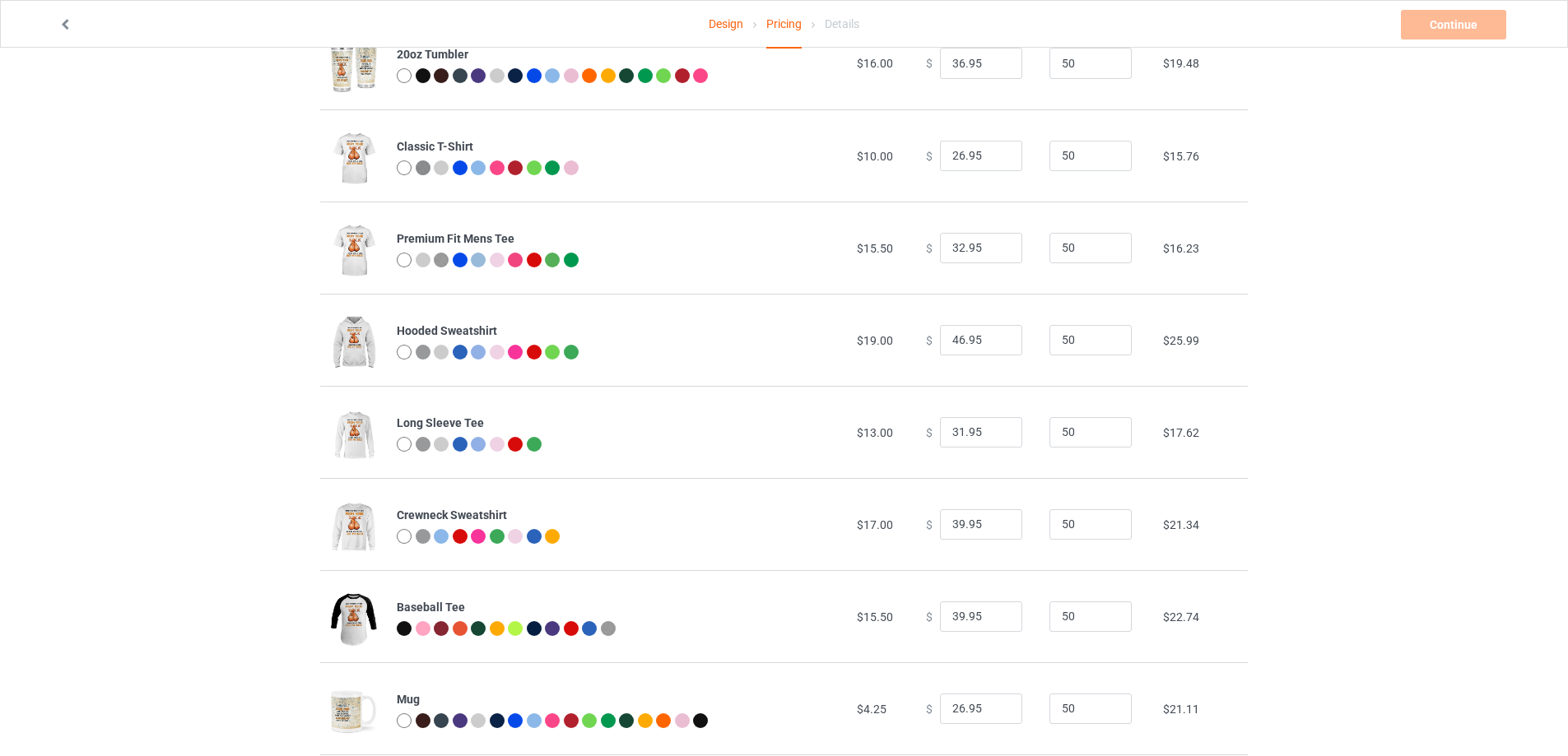
scroll to position [1, 0]
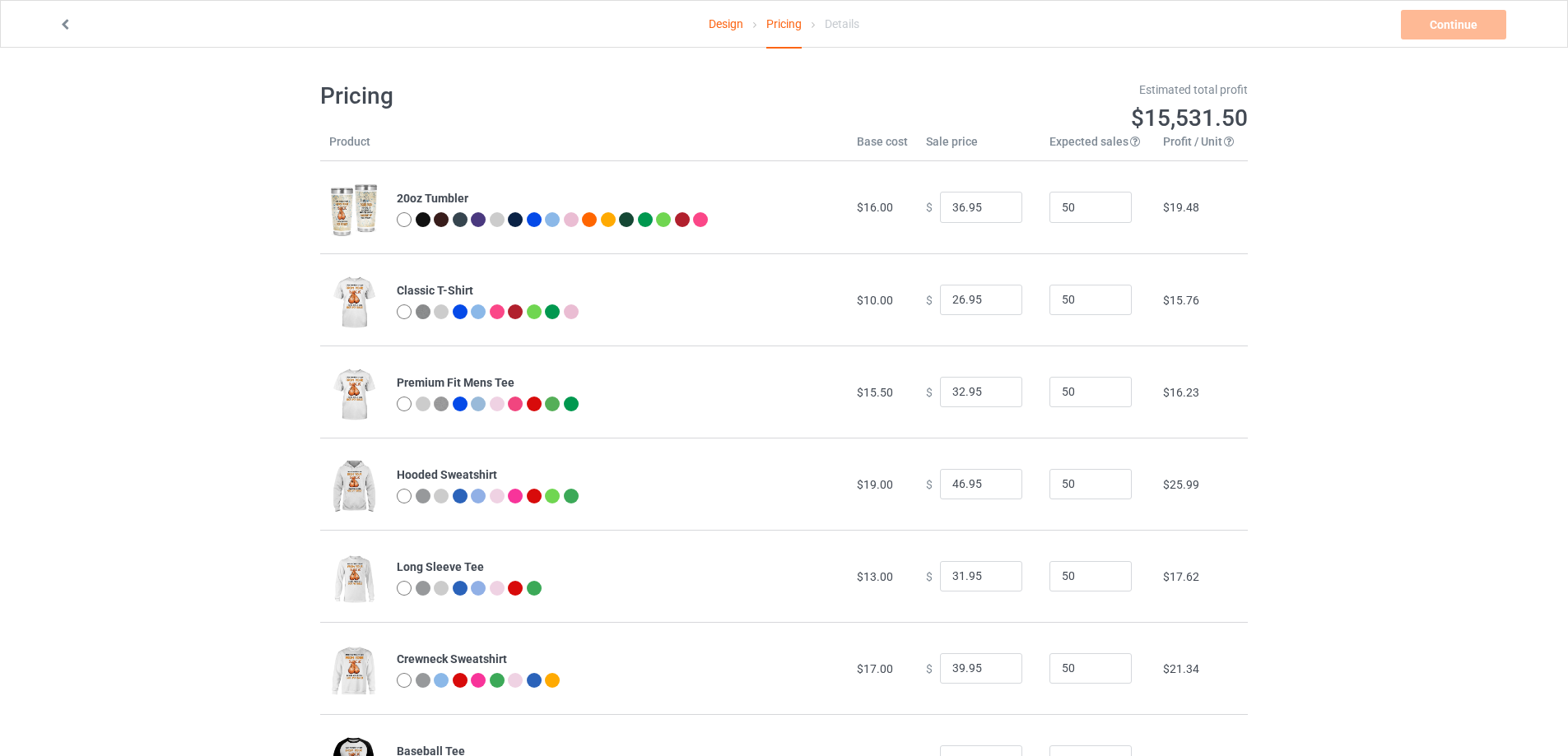
type input "34.95"
click at [954, 303] on input "26.95" at bounding box center [980, 300] width 82 height 31
type input "29.95"
click at [954, 395] on input "32.95" at bounding box center [980, 392] width 82 height 31
type input "39.95"
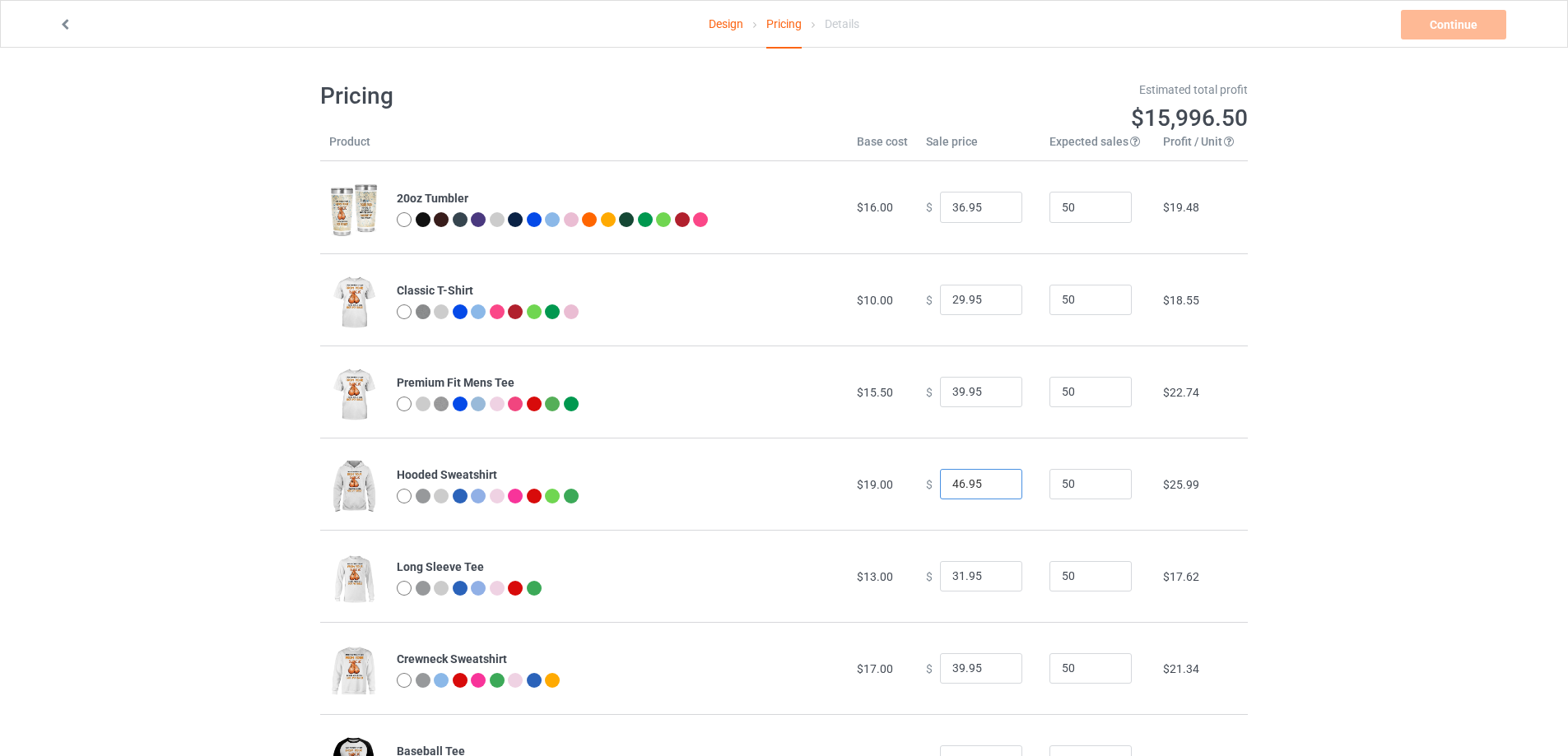
click at [954, 482] on input "46.95" at bounding box center [980, 484] width 82 height 31
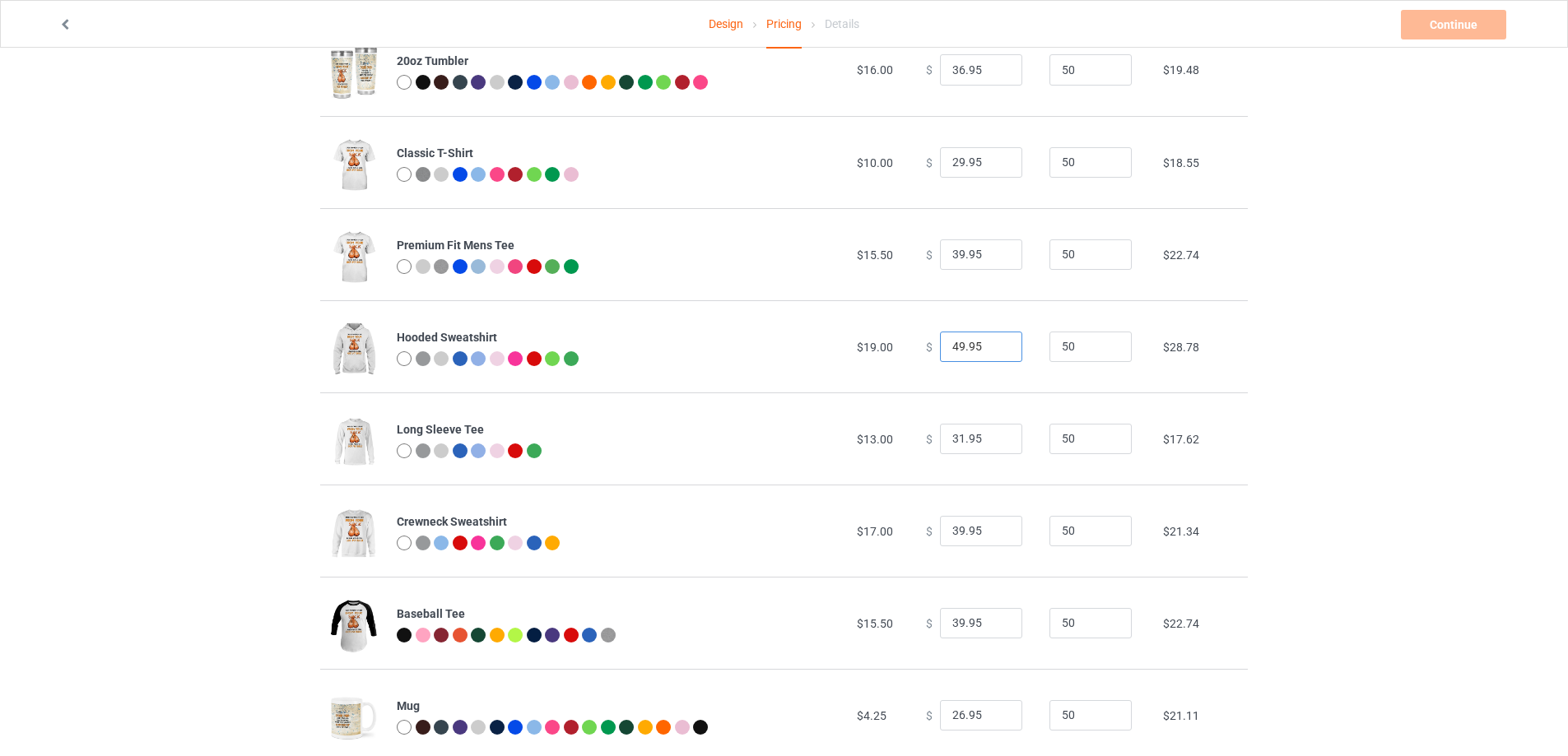
type input "49.95"
click at [954, 433] on input "31.95" at bounding box center [980, 439] width 82 height 31
type input "39.95"
drag, startPoint x: 955, startPoint y: 529, endPoint x: 945, endPoint y: 529, distance: 10.0
click at [945, 529] on input "39.95" at bounding box center [980, 531] width 82 height 31
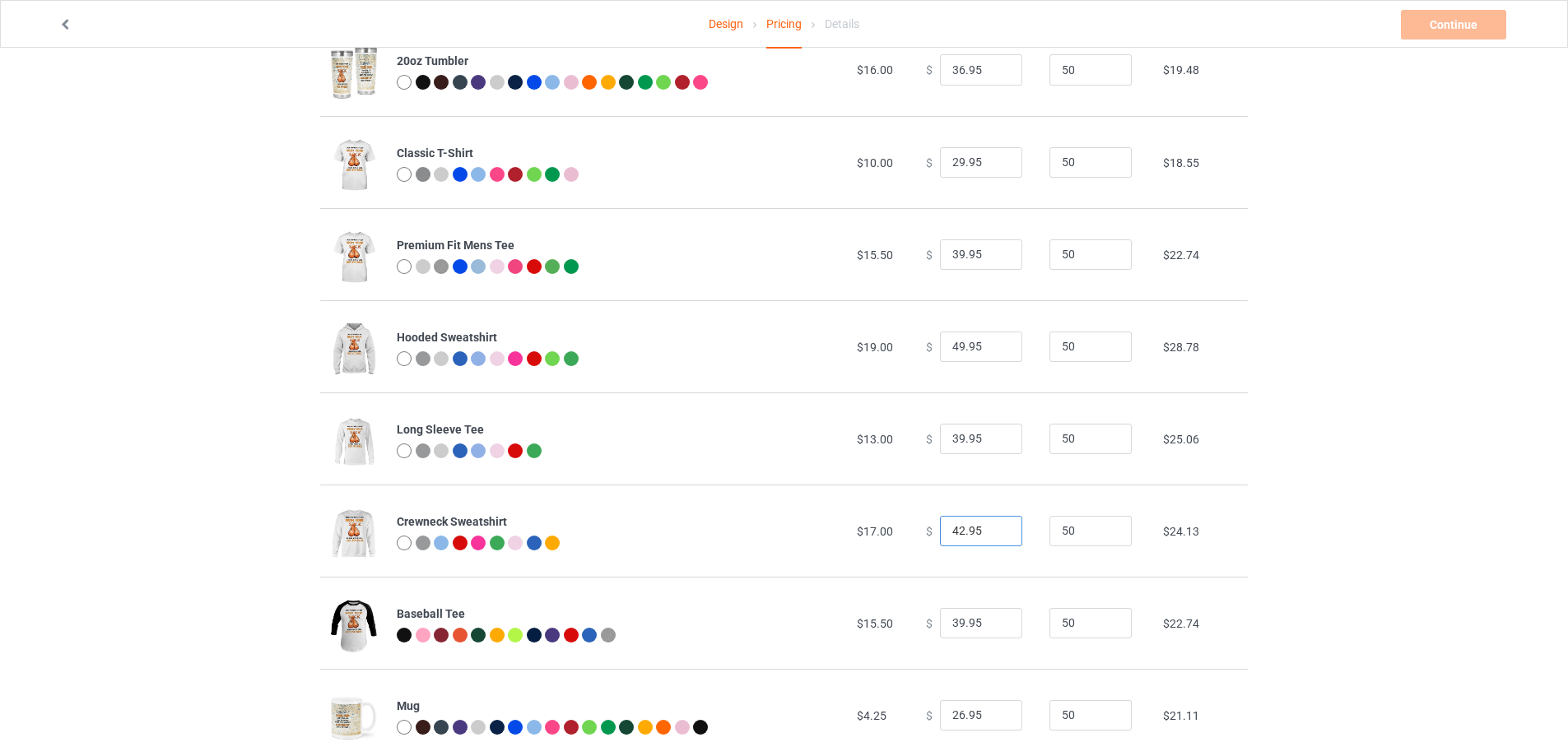
scroll to position [274, 0]
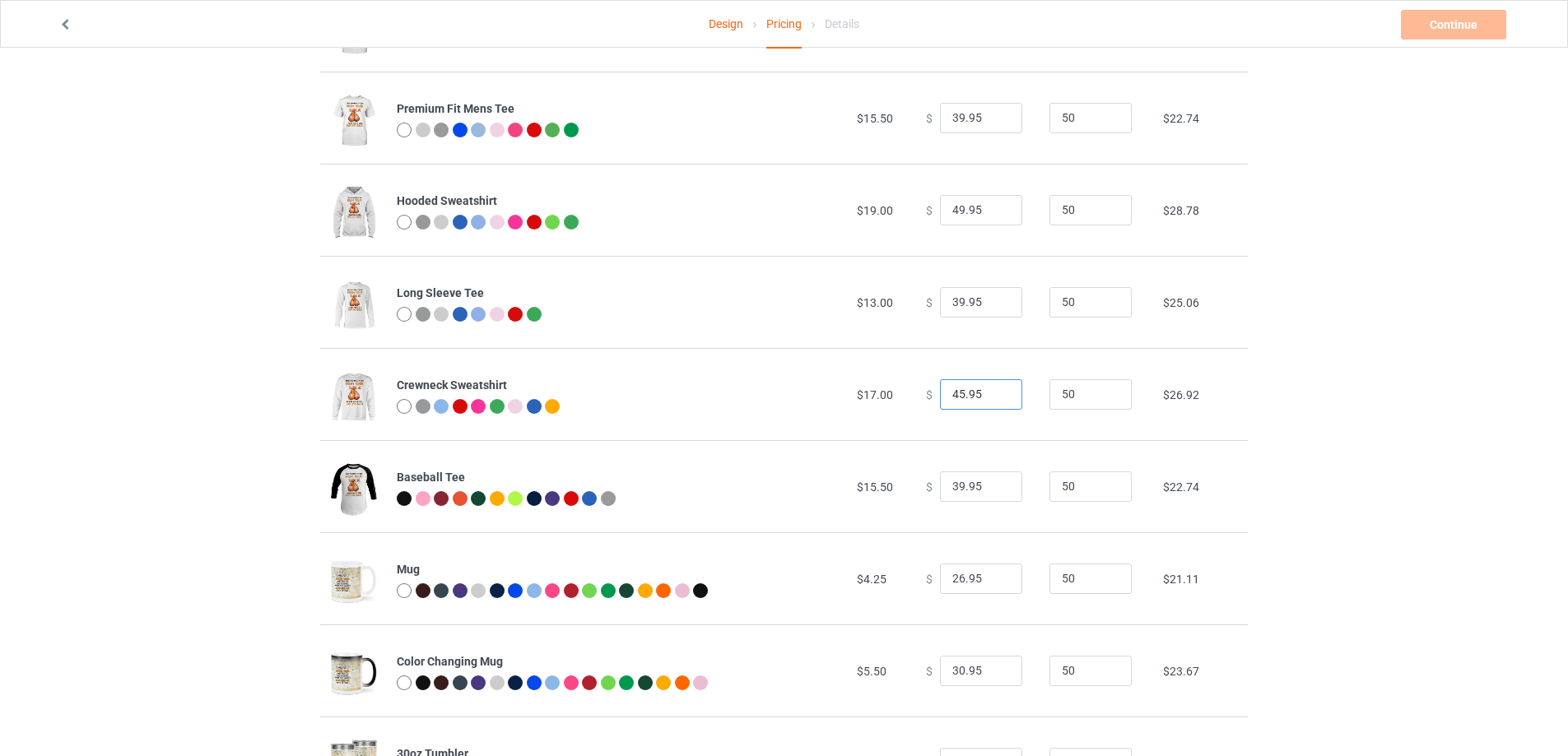
type input "45.95"
drag, startPoint x: 954, startPoint y: 485, endPoint x: 939, endPoint y: 488, distance: 15.3
click at [940, 488] on input "39.95" at bounding box center [980, 487] width 82 height 31
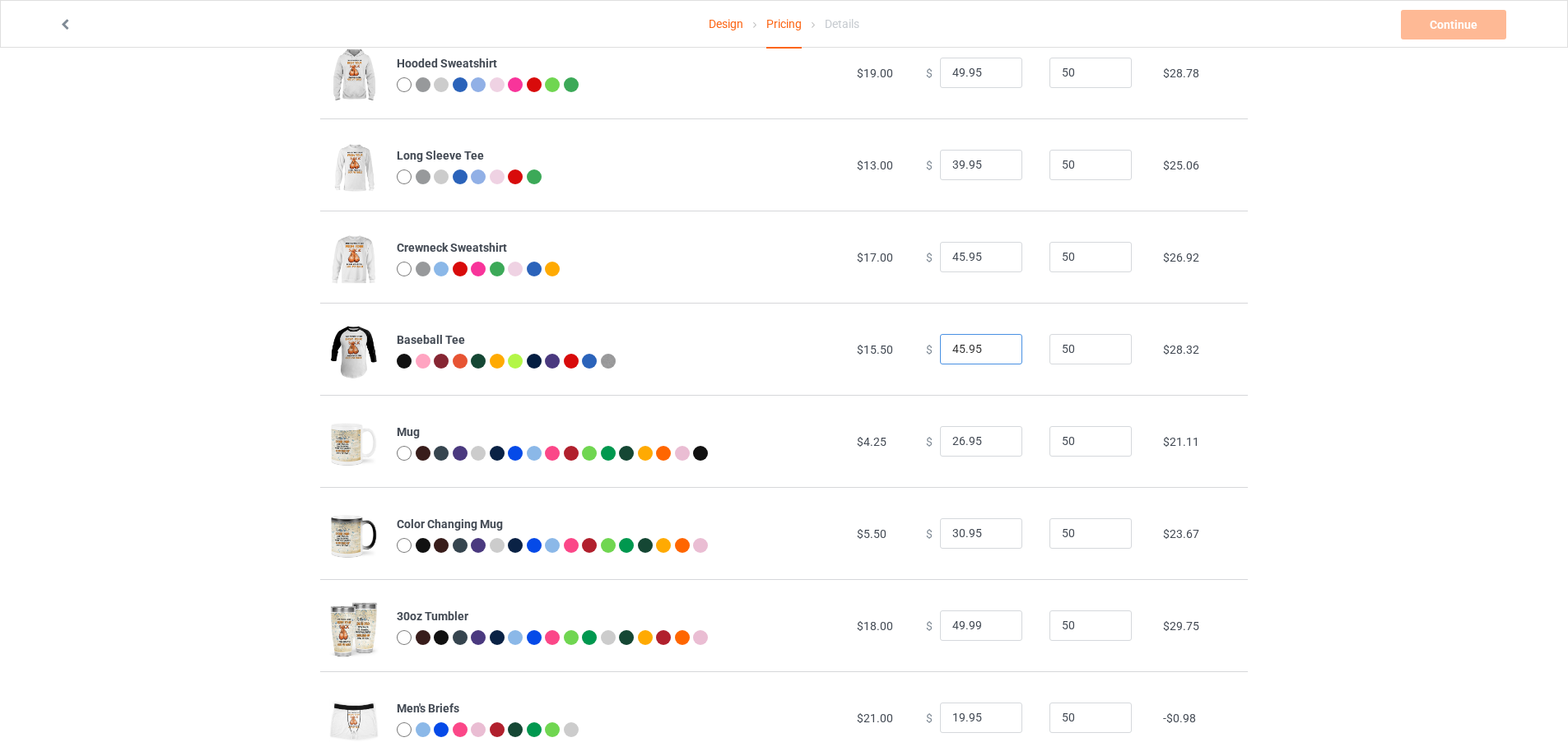
scroll to position [550, 0]
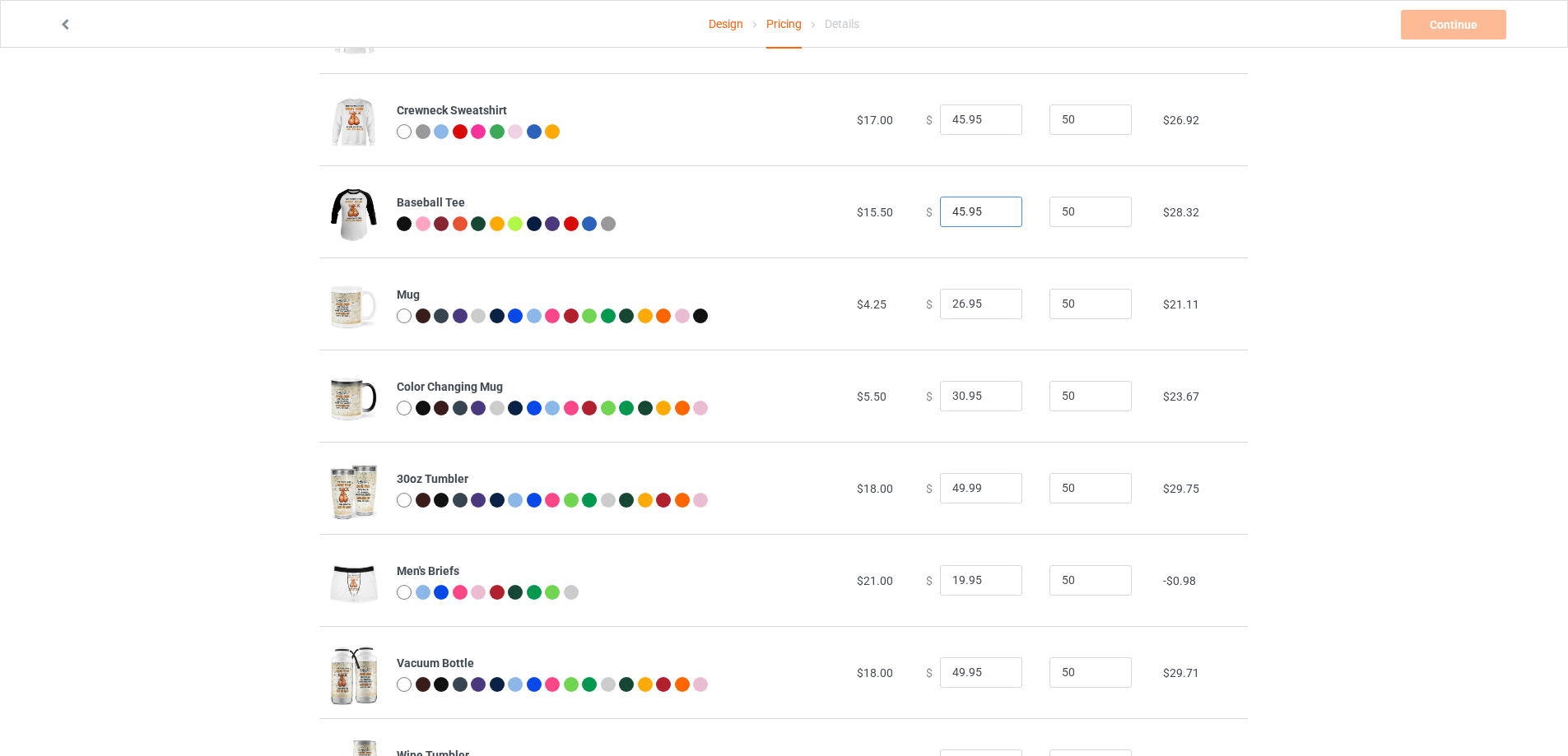
type input "45.95"
click at [949, 580] on input "19.95" at bounding box center [980, 581] width 82 height 31
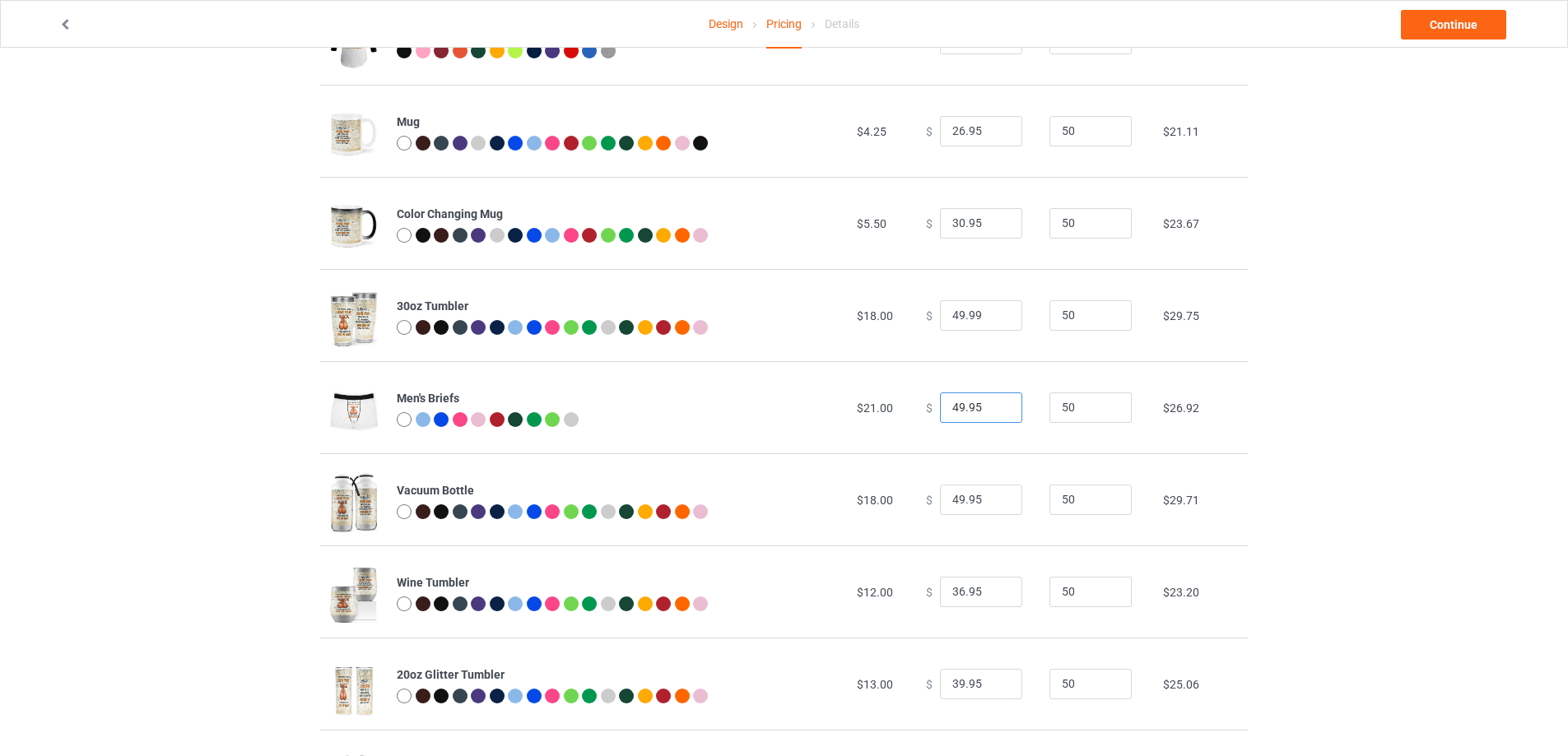
scroll to position [686, 0]
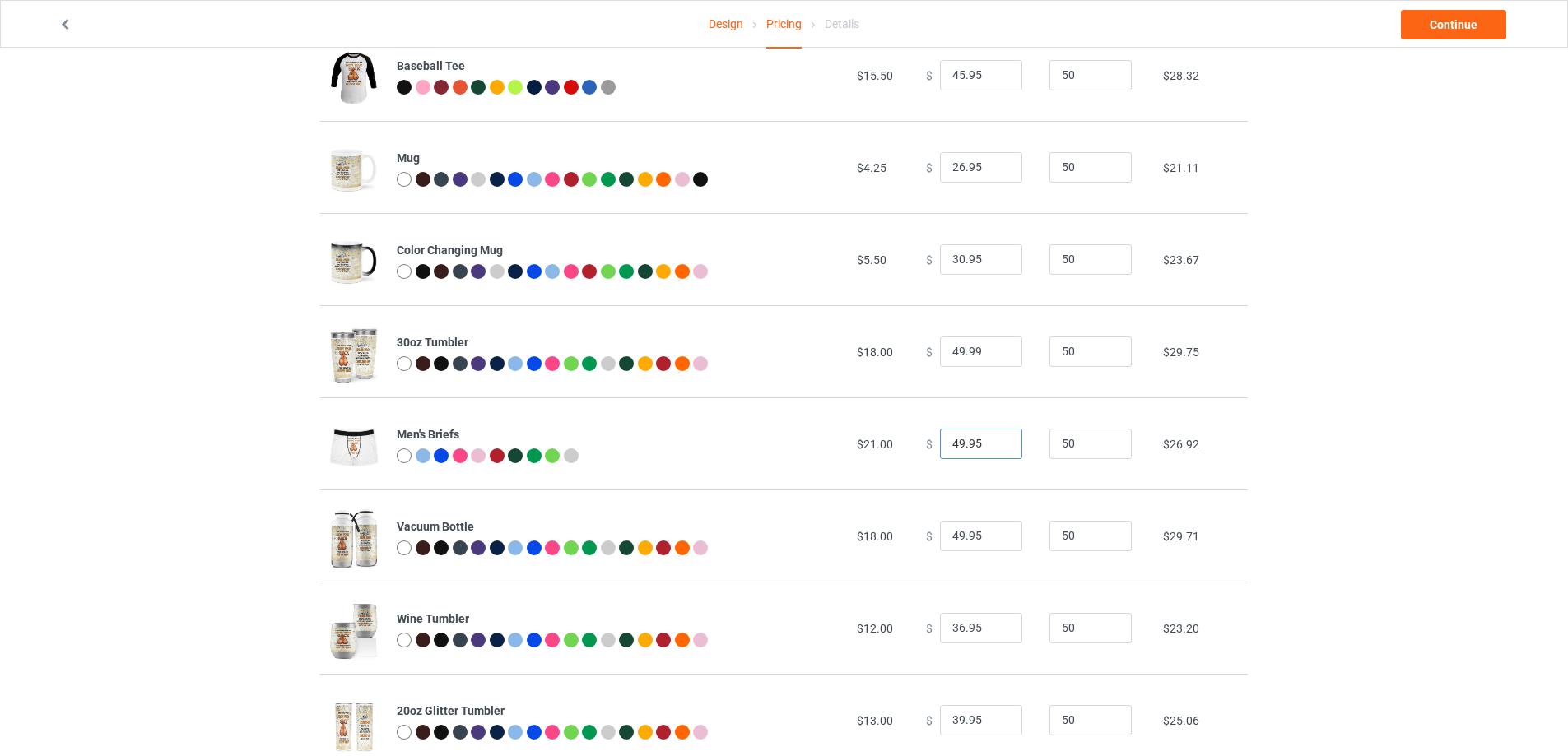
click at [954, 444] on input "49.95" at bounding box center [980, 444] width 82 height 31
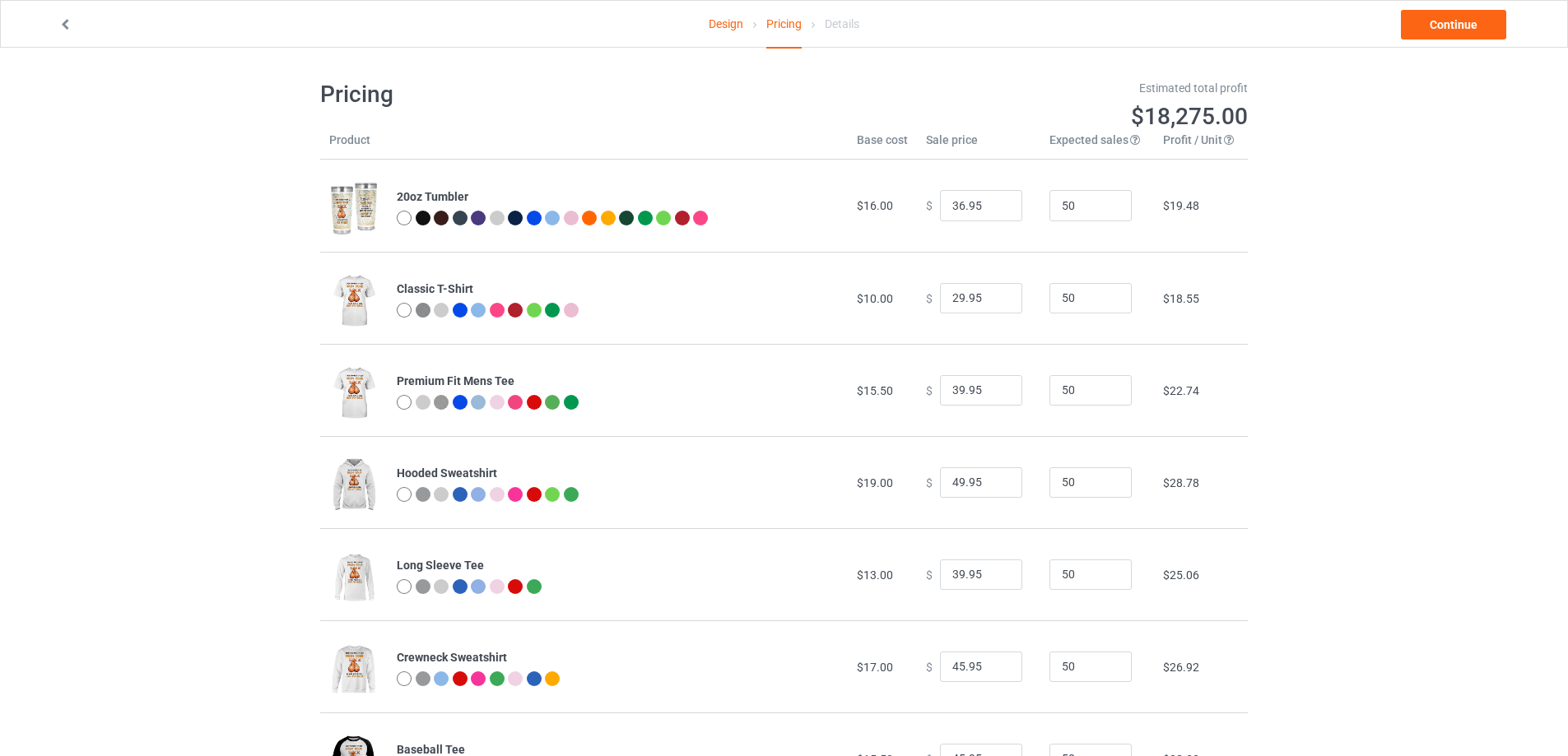
scroll to position [0, 0]
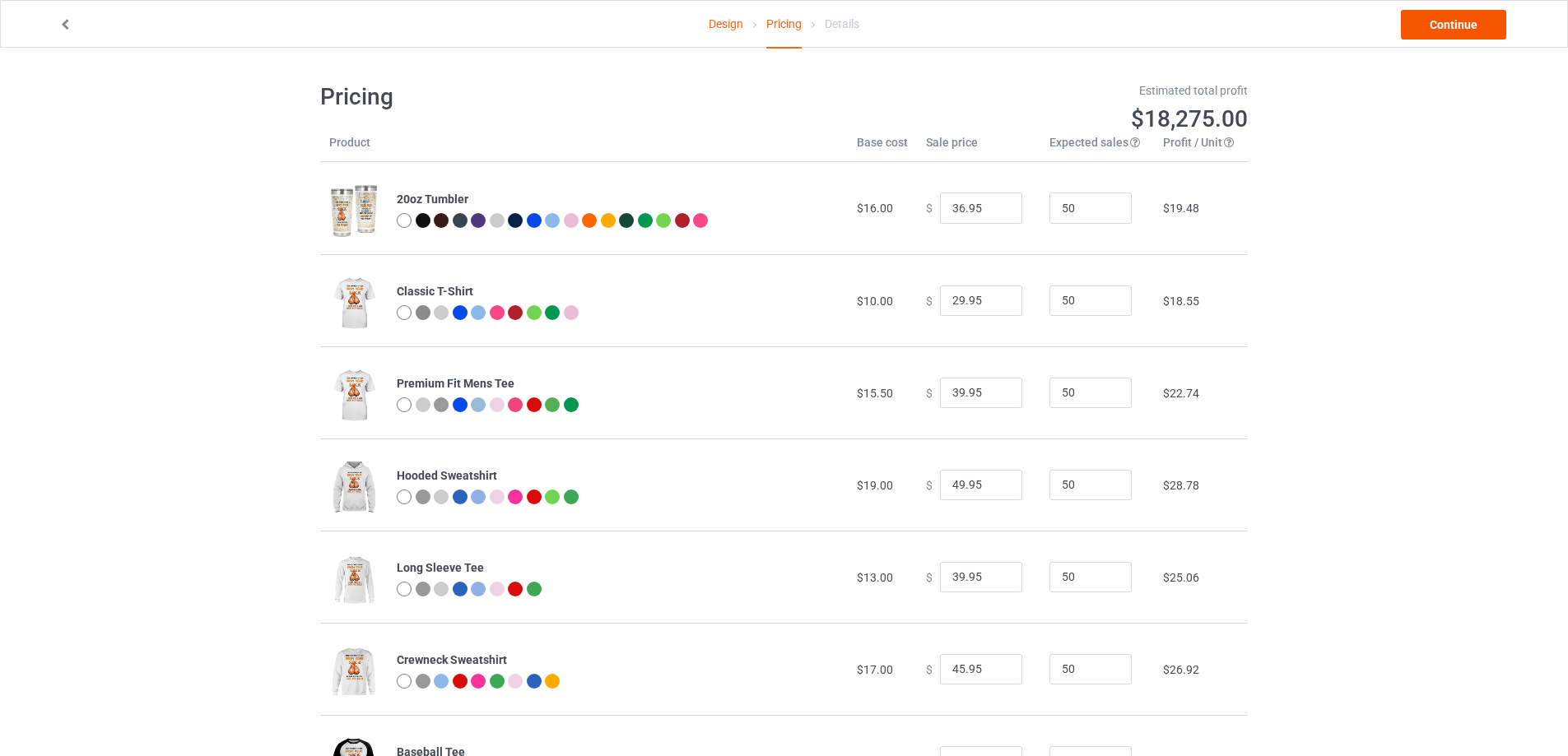
type input "45.95"
click at [1444, 19] on link "Continue" at bounding box center [1454, 25] width 105 height 29
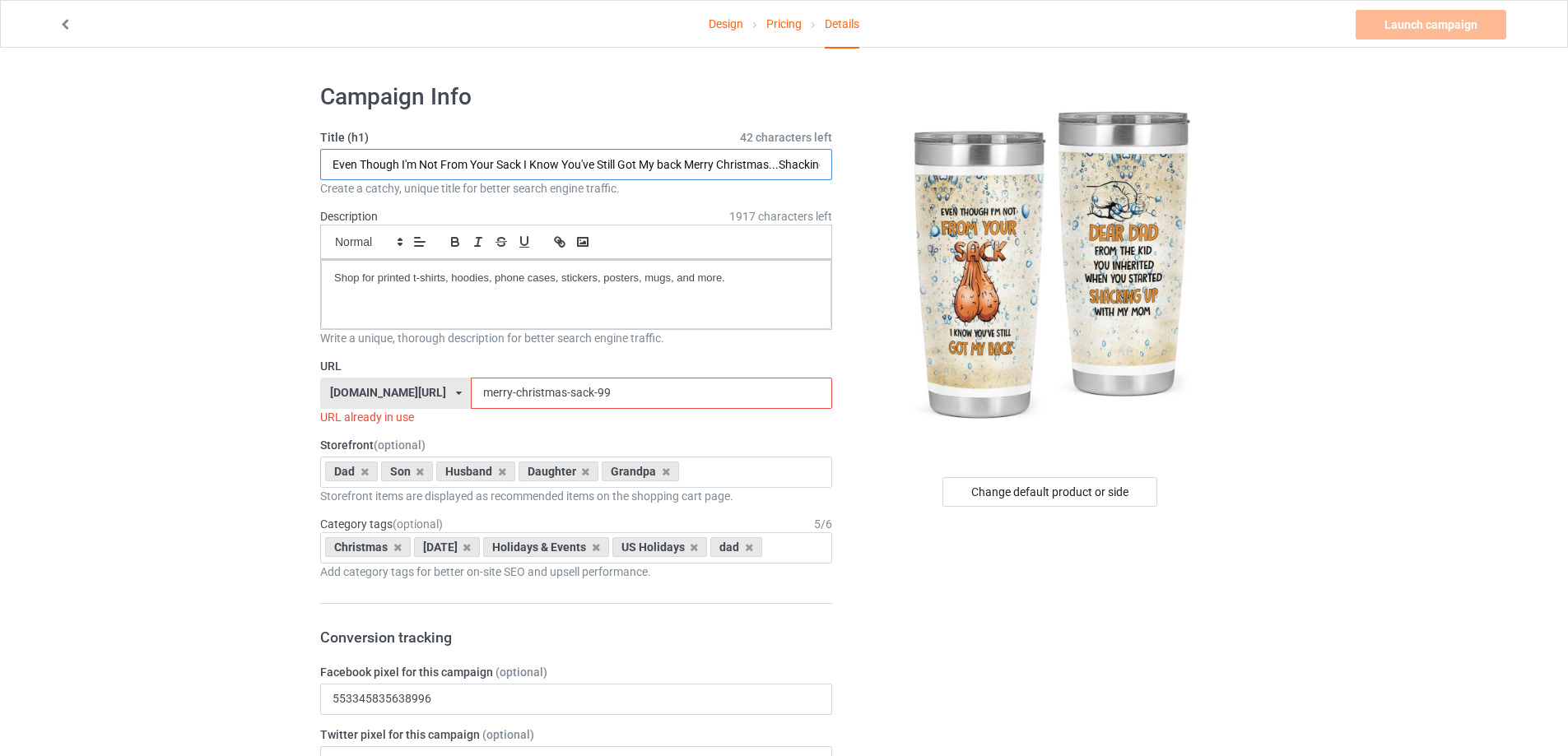
drag, startPoint x: 769, startPoint y: 166, endPoint x: 692, endPoint y: 166, distance: 77.0
click at [692, 166] on input "Even Though I'm Not From Your Sack I Know You've Still Got My back Merry Christ…" at bounding box center [577, 165] width 512 height 31
click at [663, 161] on input "Even Though I'm Not From Your Sack I Know You've Still Got My back Dear Dad...S…" at bounding box center [577, 165] width 512 height 31
type input "Even Though I'm Not From Your Sack I Know You've Still Got My Back Dear Dad...S…"
drag, startPoint x: 546, startPoint y: 395, endPoint x: 428, endPoint y: 395, distance: 118.0
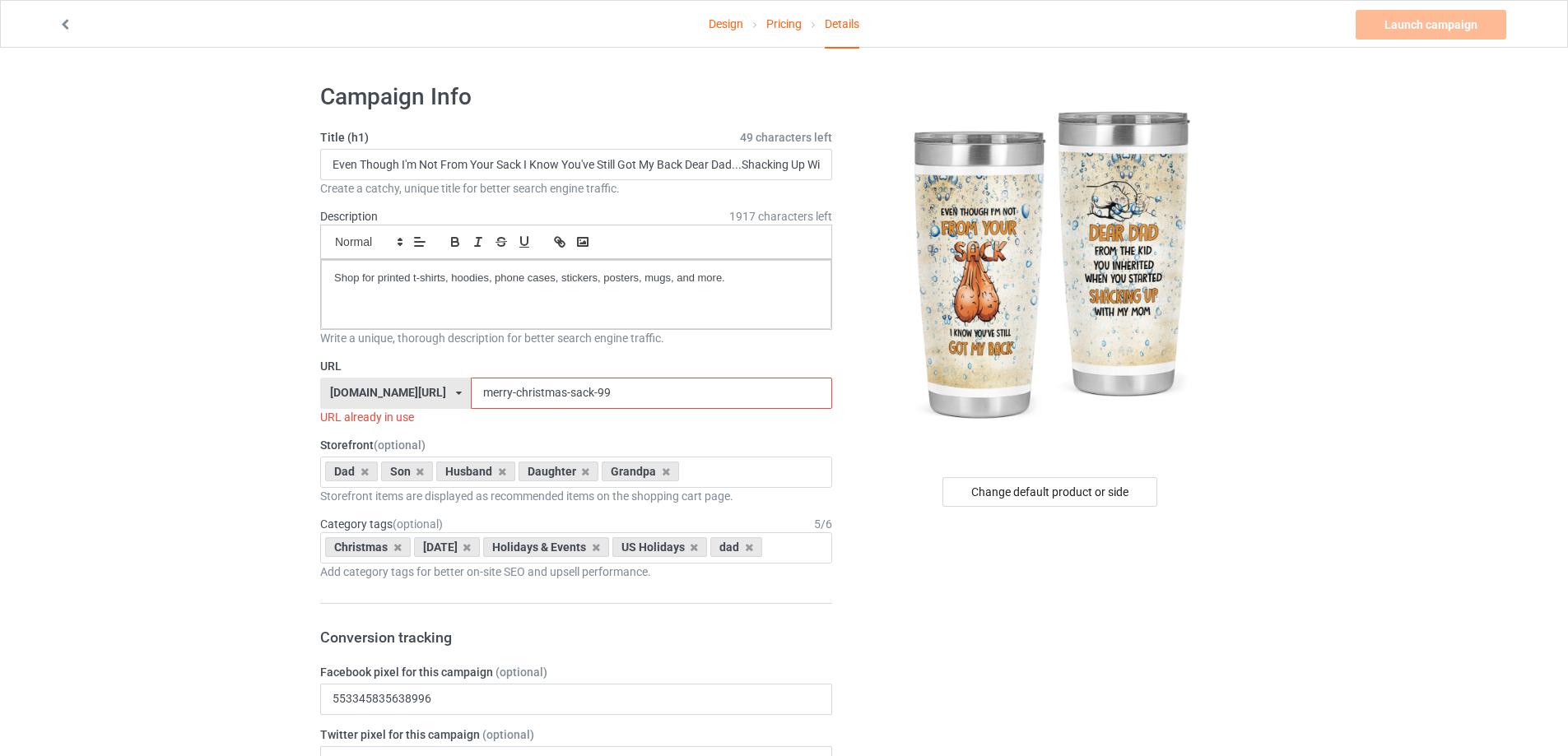
click at [471, 395] on input "merry-christmas-sack-99" at bounding box center [650, 393] width 360 height 31
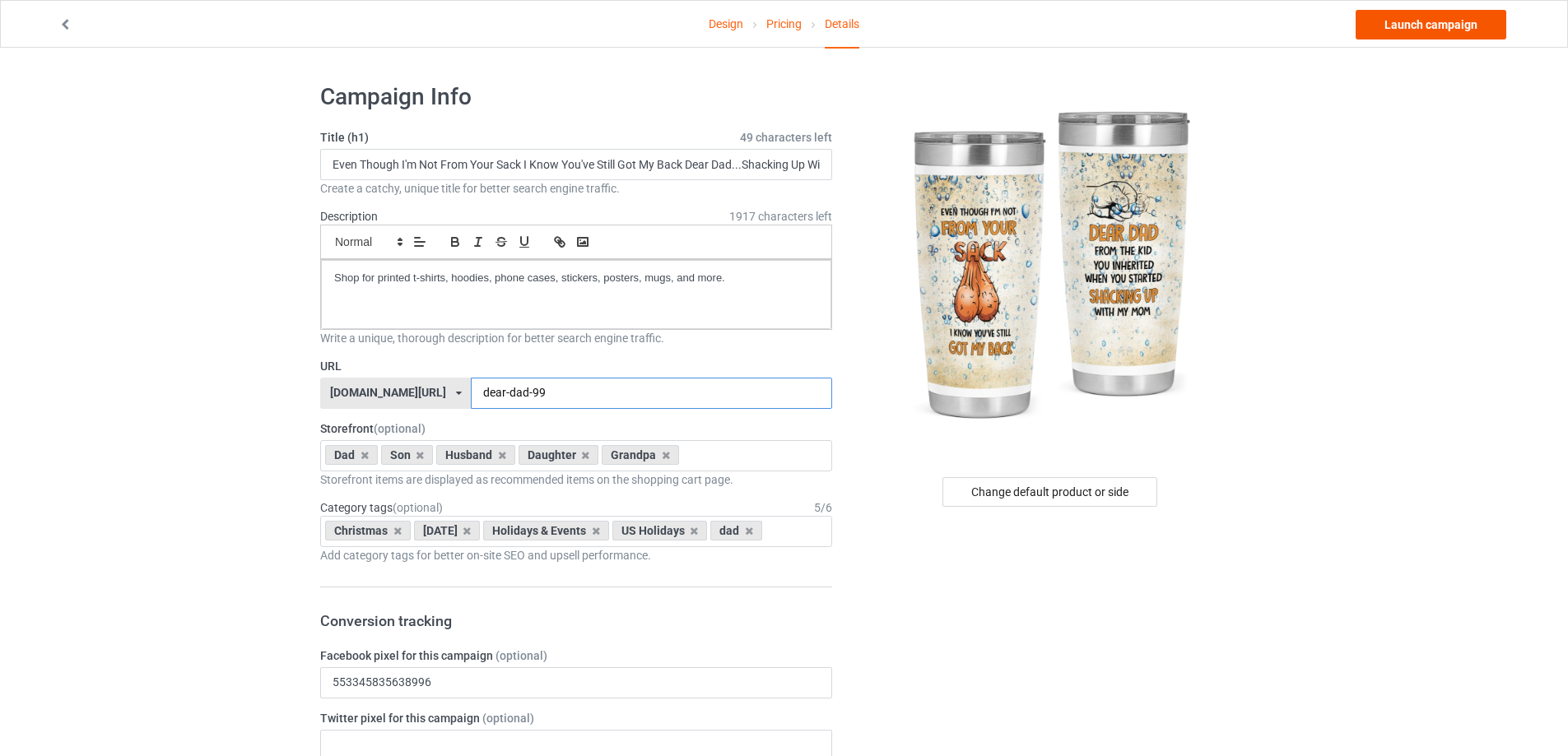
type input "dear-dad-99"
click at [1429, 22] on link "Launch campaign" at bounding box center [1432, 25] width 151 height 29
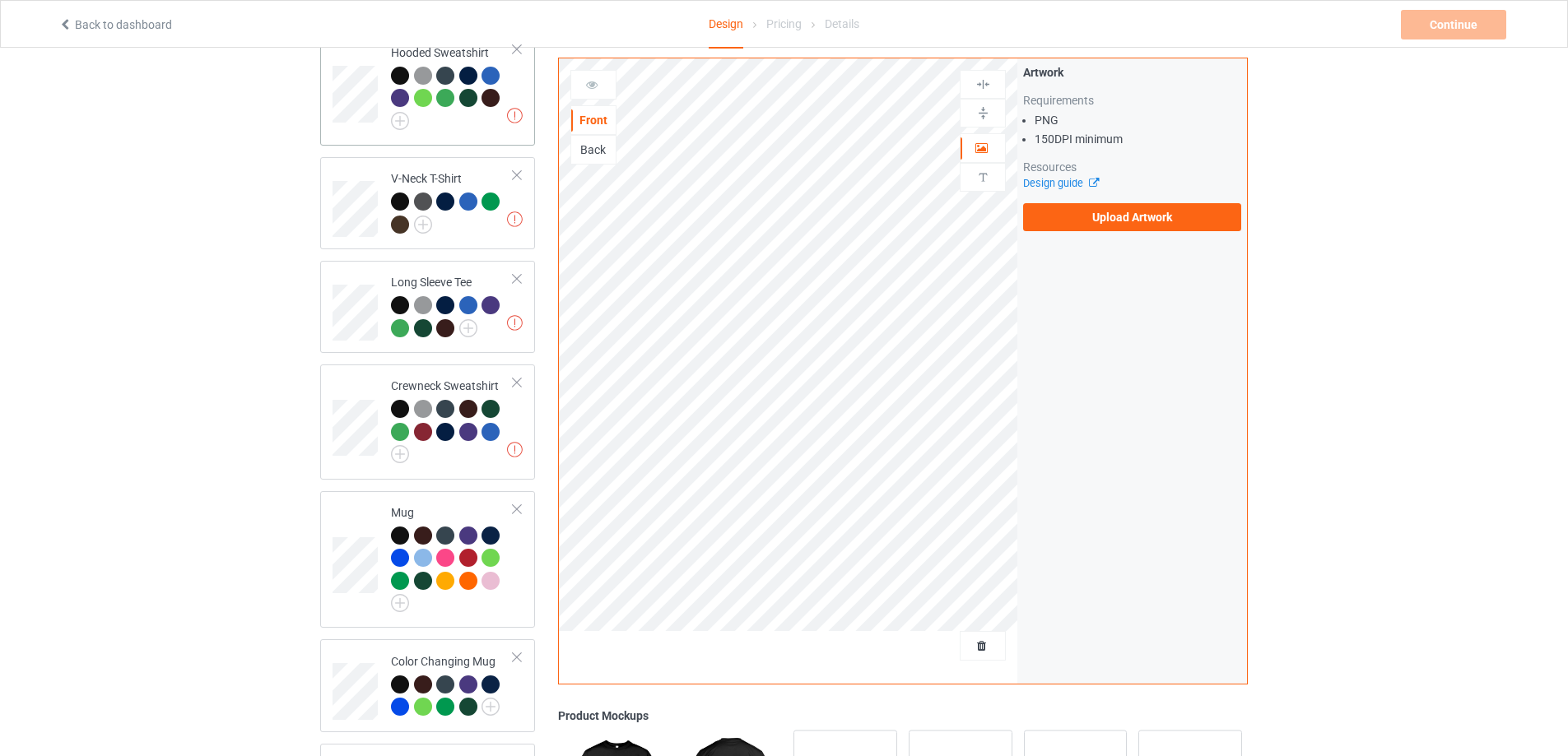
scroll to position [549, 0]
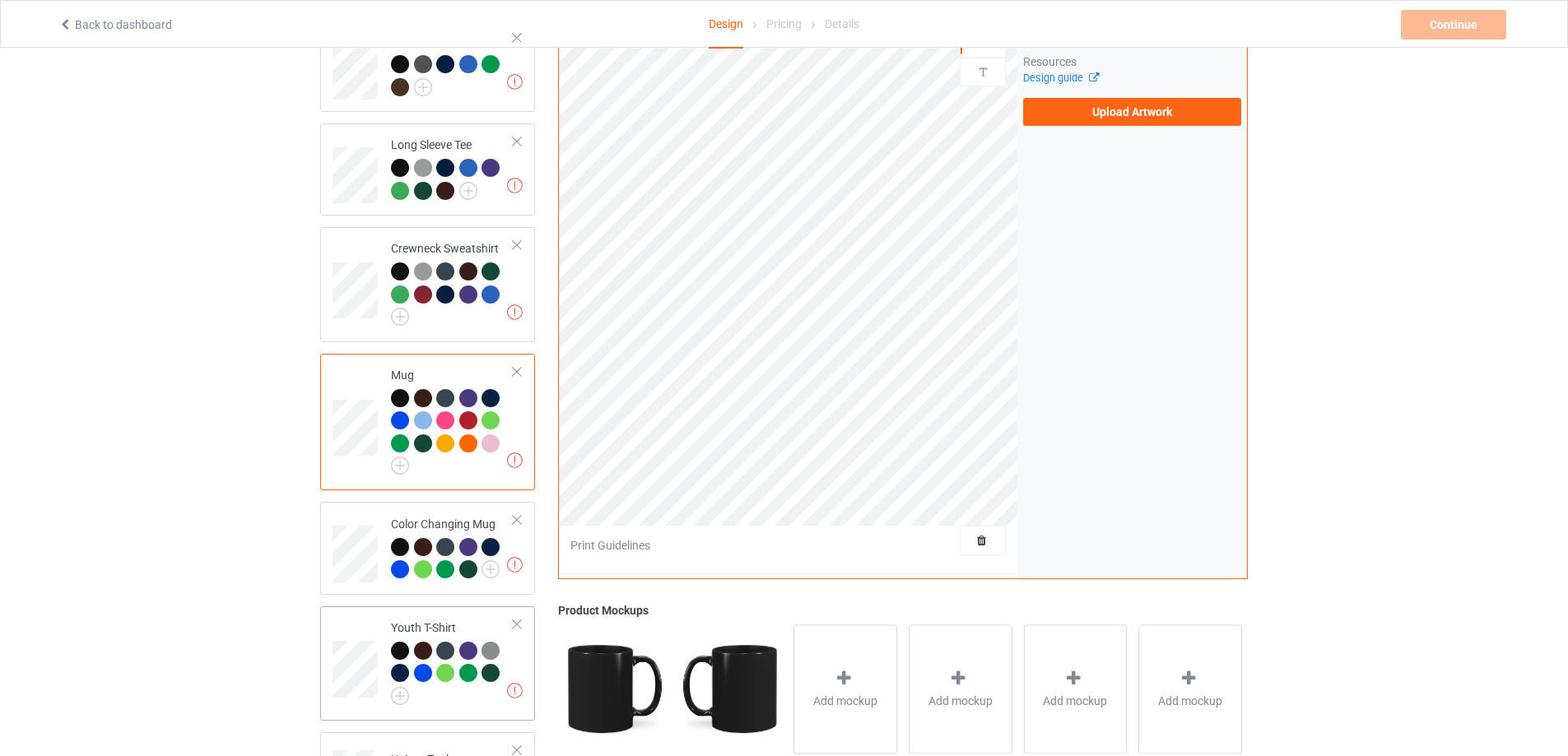
click at [515, 629] on div at bounding box center [517, 624] width 12 height 12
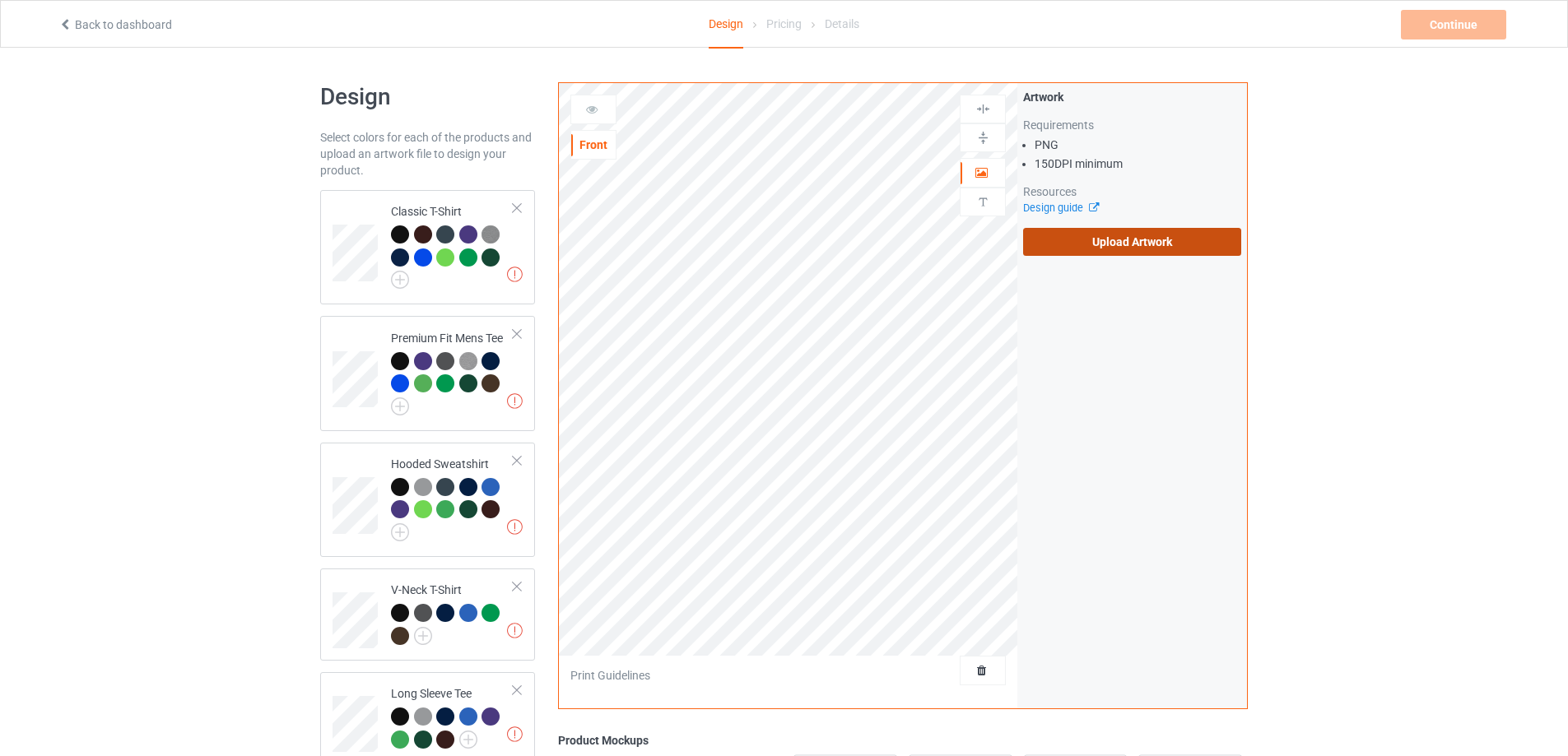
click at [1155, 253] on label "Upload Artwork" at bounding box center [1132, 241] width 218 height 28
click at [0, 0] on input "Upload Artwork" at bounding box center [0, 0] width 0 height 0
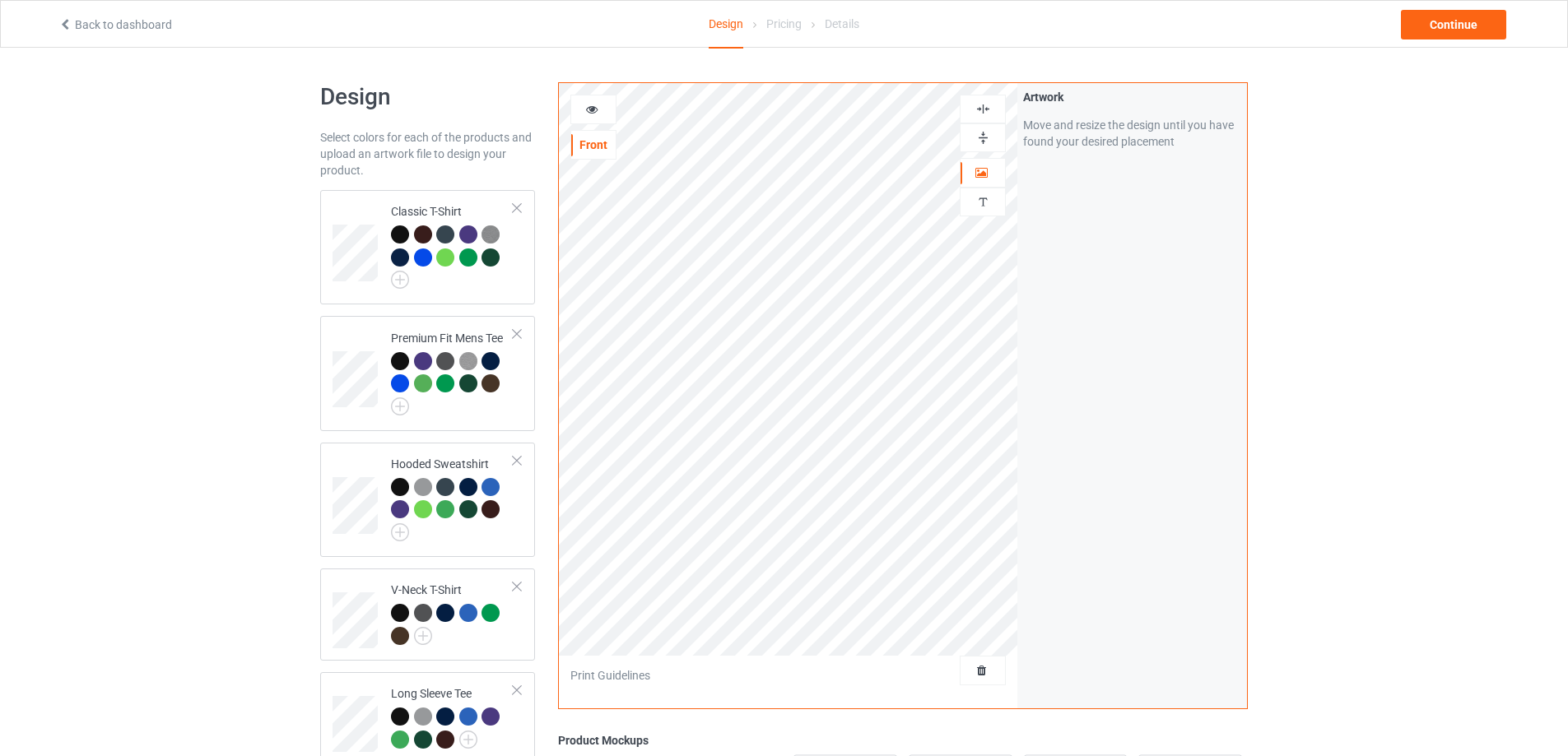
click at [989, 131] on img at bounding box center [983, 137] width 16 height 16
click at [1436, 36] on div "Continue" at bounding box center [1454, 25] width 105 height 29
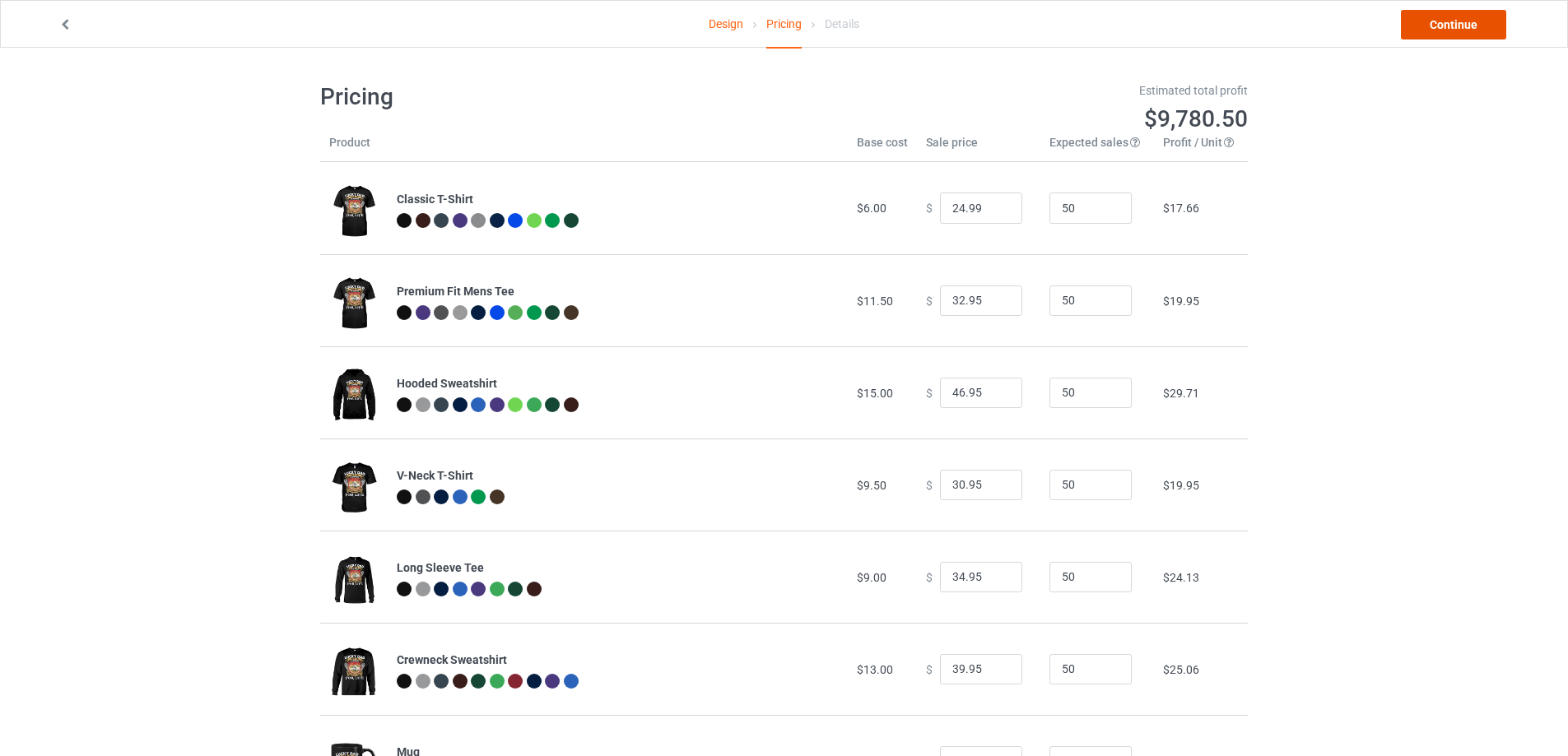
click at [1448, 39] on link "Continue" at bounding box center [1454, 25] width 105 height 29
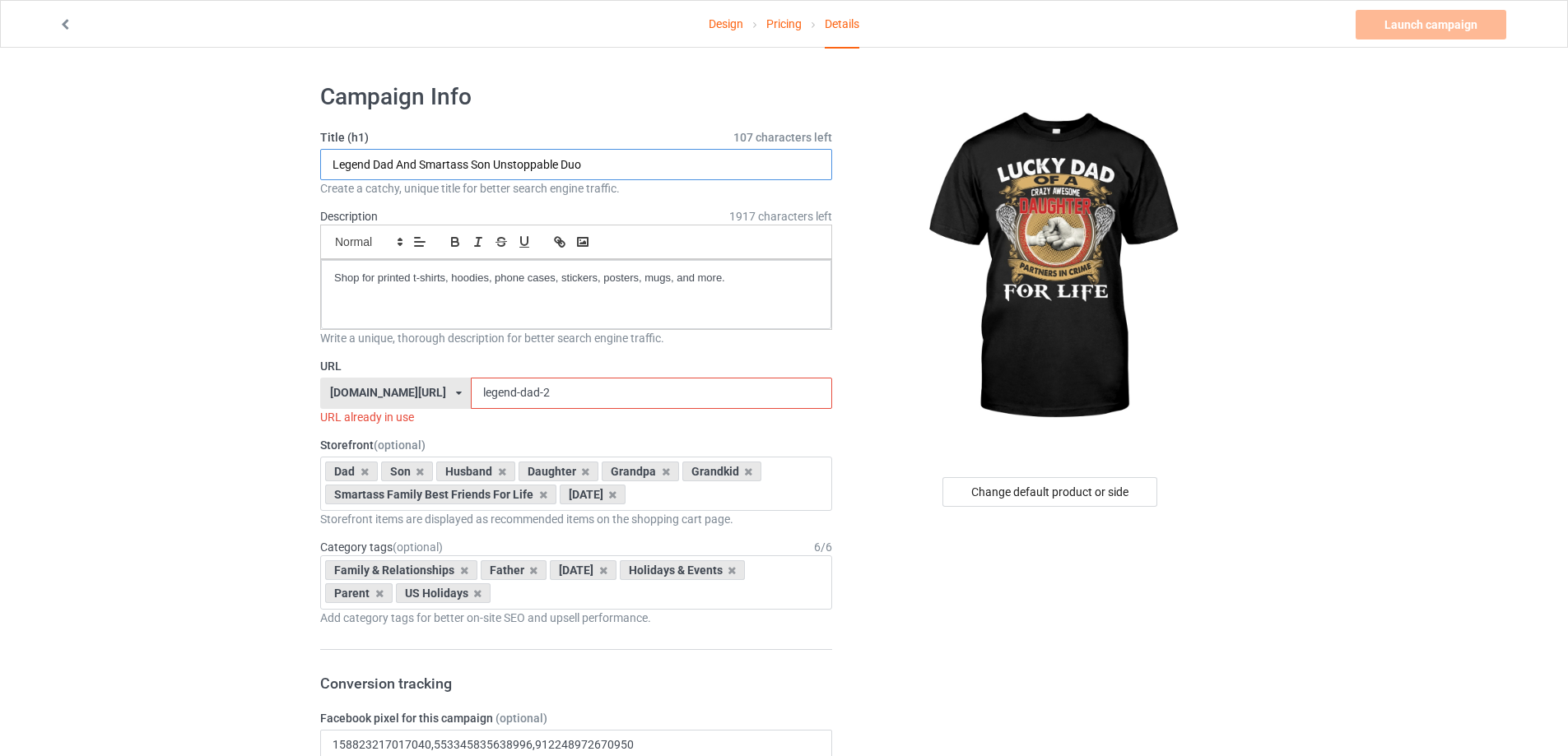
drag, startPoint x: 369, startPoint y: 161, endPoint x: 339, endPoint y: 161, distance: 30.0
click at [339, 161] on input "Legend Dad And Smartass Son Unstoppable Duo" at bounding box center [577, 165] width 512 height 31
drag, startPoint x: 407, startPoint y: 164, endPoint x: 391, endPoint y: 164, distance: 16.0
click at [391, 164] on input "Lucky Dad And Smartass Son Unstoppable Duo" at bounding box center [577, 165] width 512 height 31
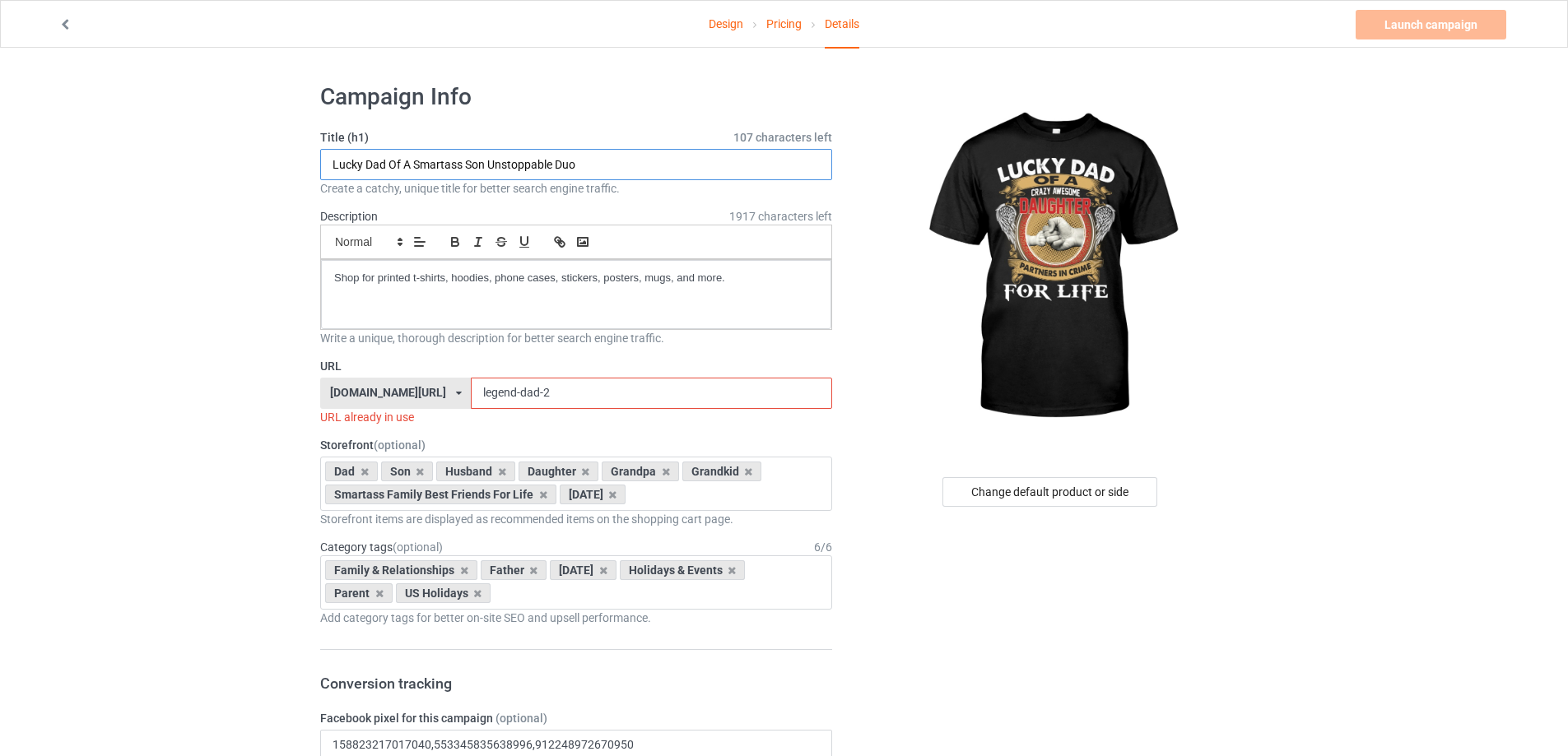
drag, startPoint x: 414, startPoint y: 165, endPoint x: 666, endPoint y: 174, distance: 252.2
click at [666, 174] on input "Lucky Dad Of A Smartass Son Unstoppable Duo" at bounding box center [577, 165] width 512 height 31
type input "Lucky Dad Of A Crazy Awesome Daughter Partners In Crime For Life"
drag, startPoint x: 468, startPoint y: 394, endPoint x: 442, endPoint y: 397, distance: 26.2
click at [471, 397] on input "legend-dad-2" at bounding box center [650, 393] width 360 height 31
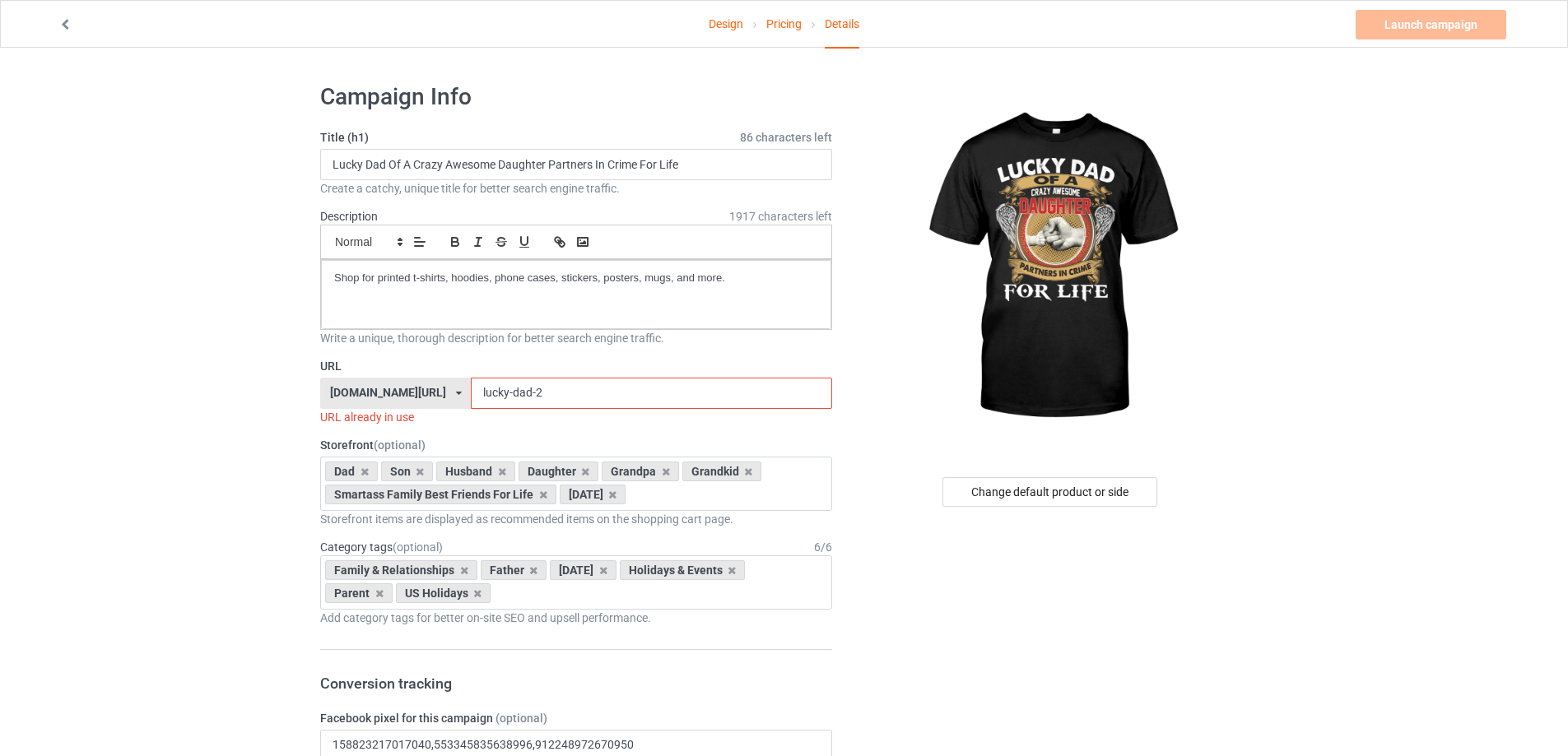
click at [542, 395] on input "lucky-dad-2" at bounding box center [650, 393] width 360 height 31
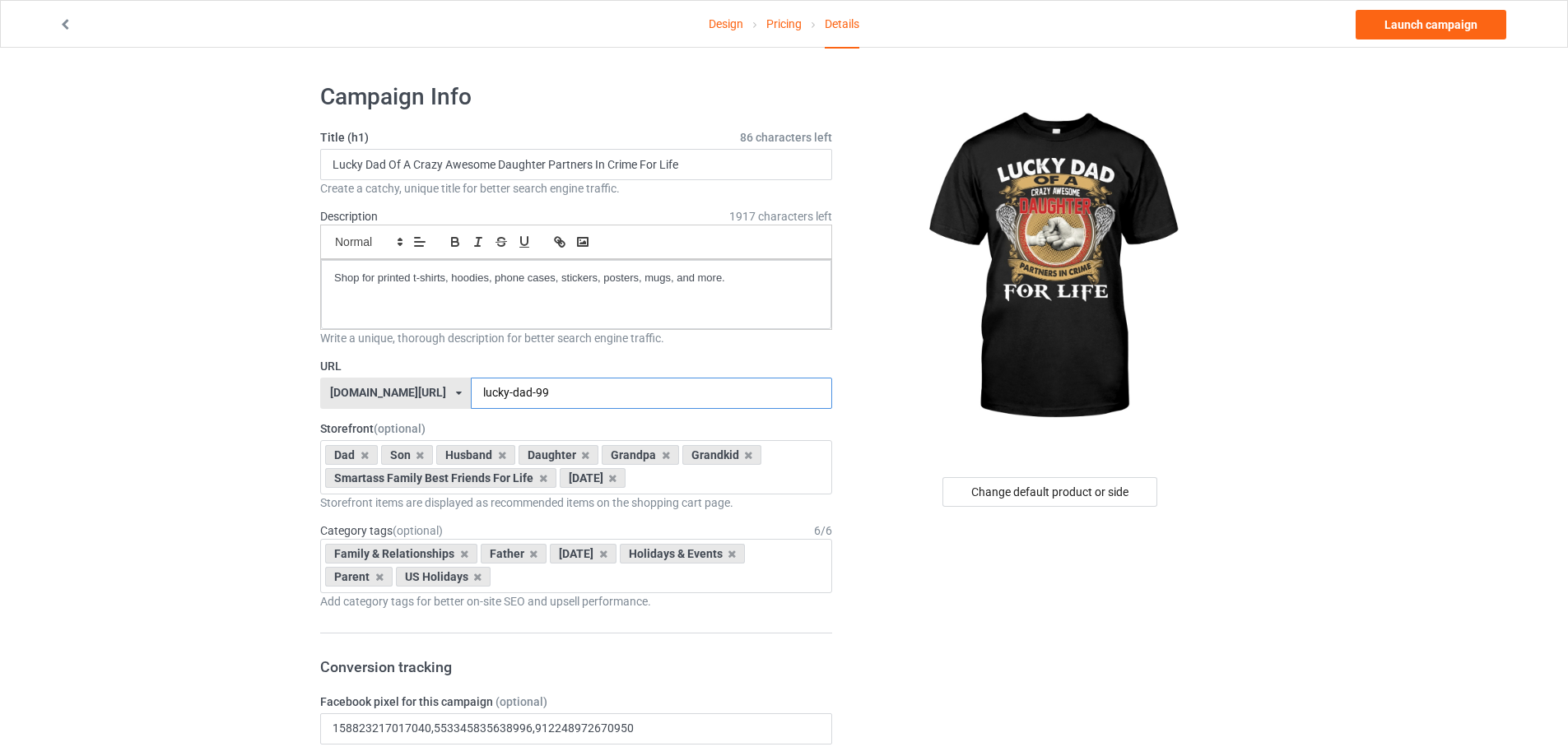
type input "lucky-dad-99"
click at [720, 27] on link "Design" at bounding box center [726, 24] width 35 height 46
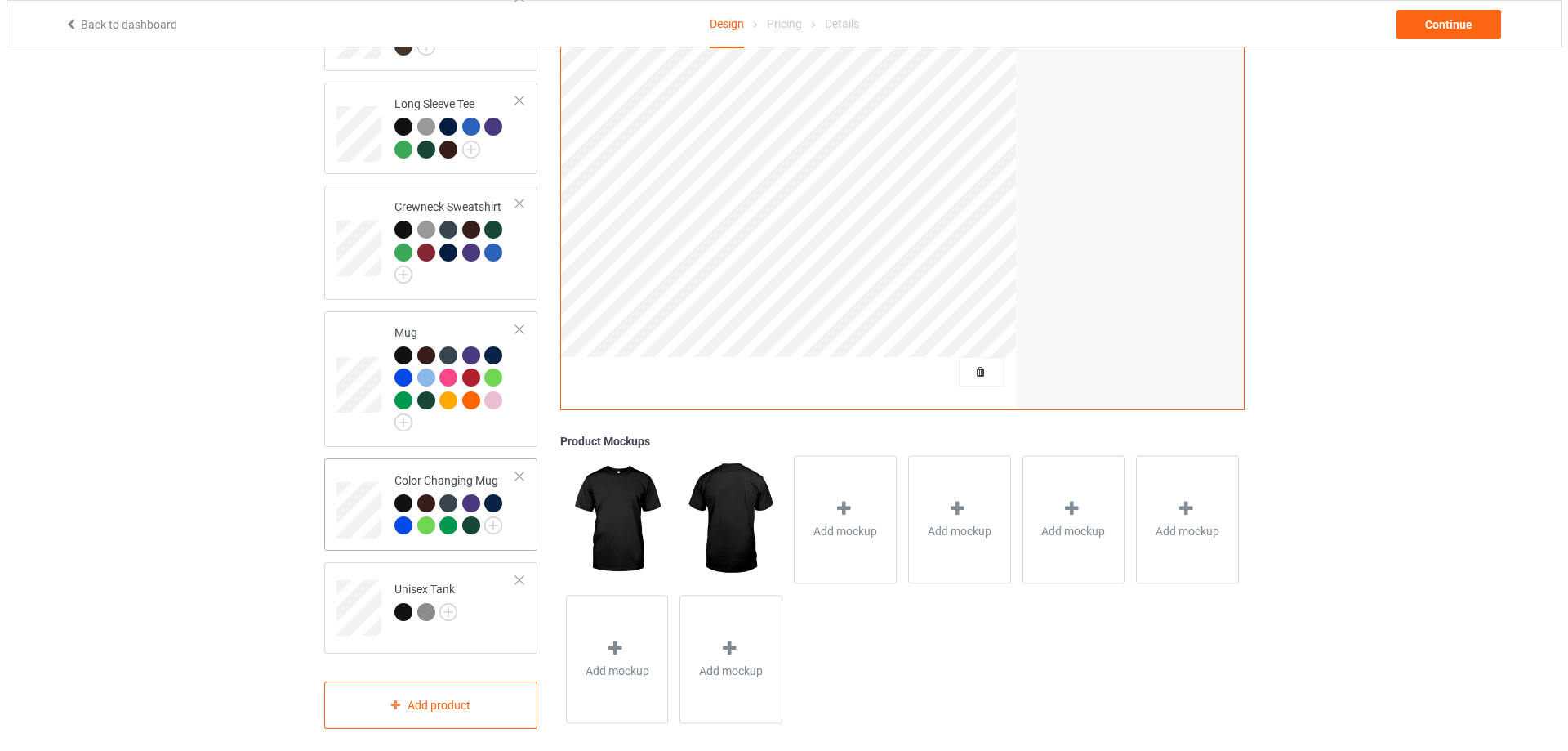
scroll to position [605, 0]
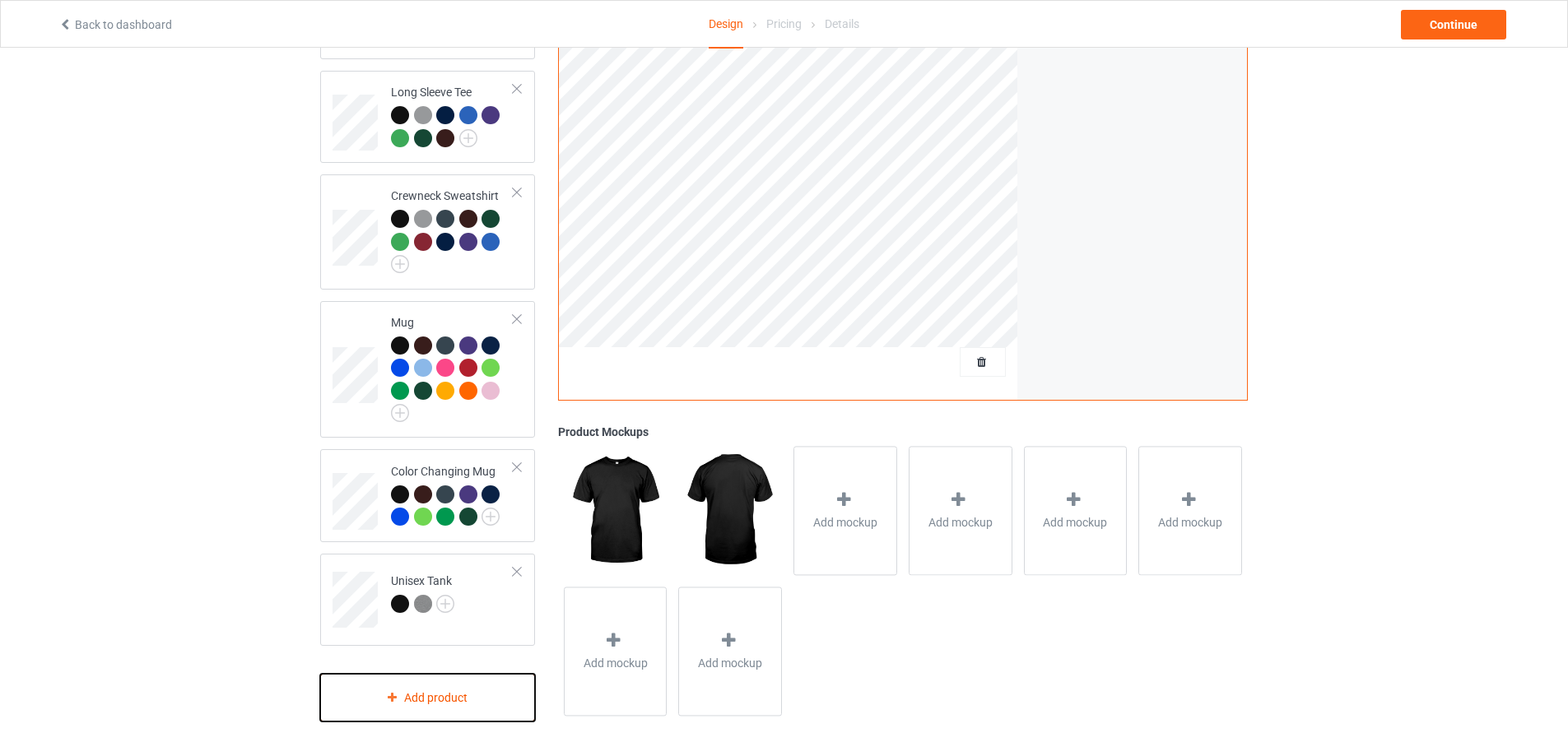
click at [392, 692] on icon at bounding box center [392, 696] width 14 height 10
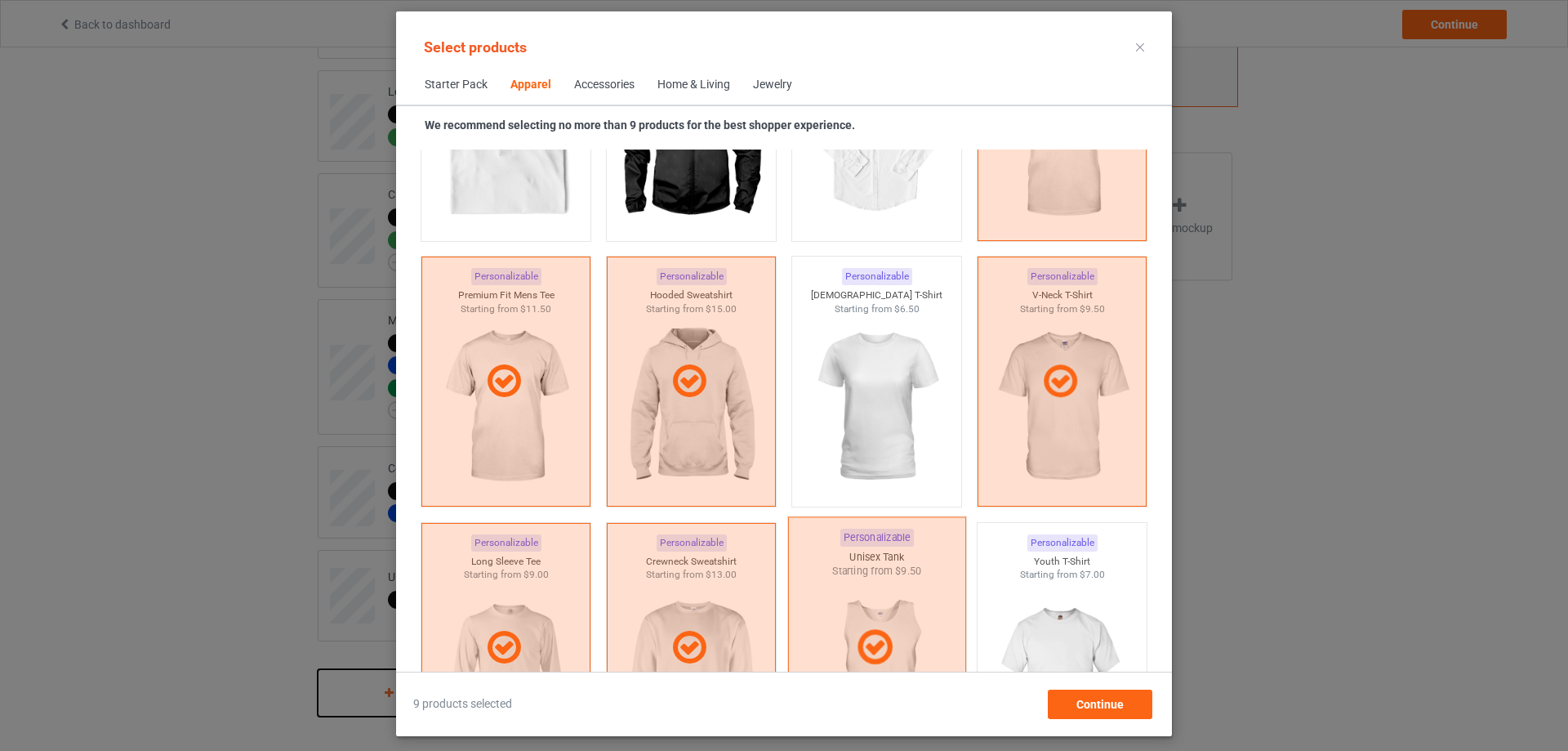
scroll to position [746, 0]
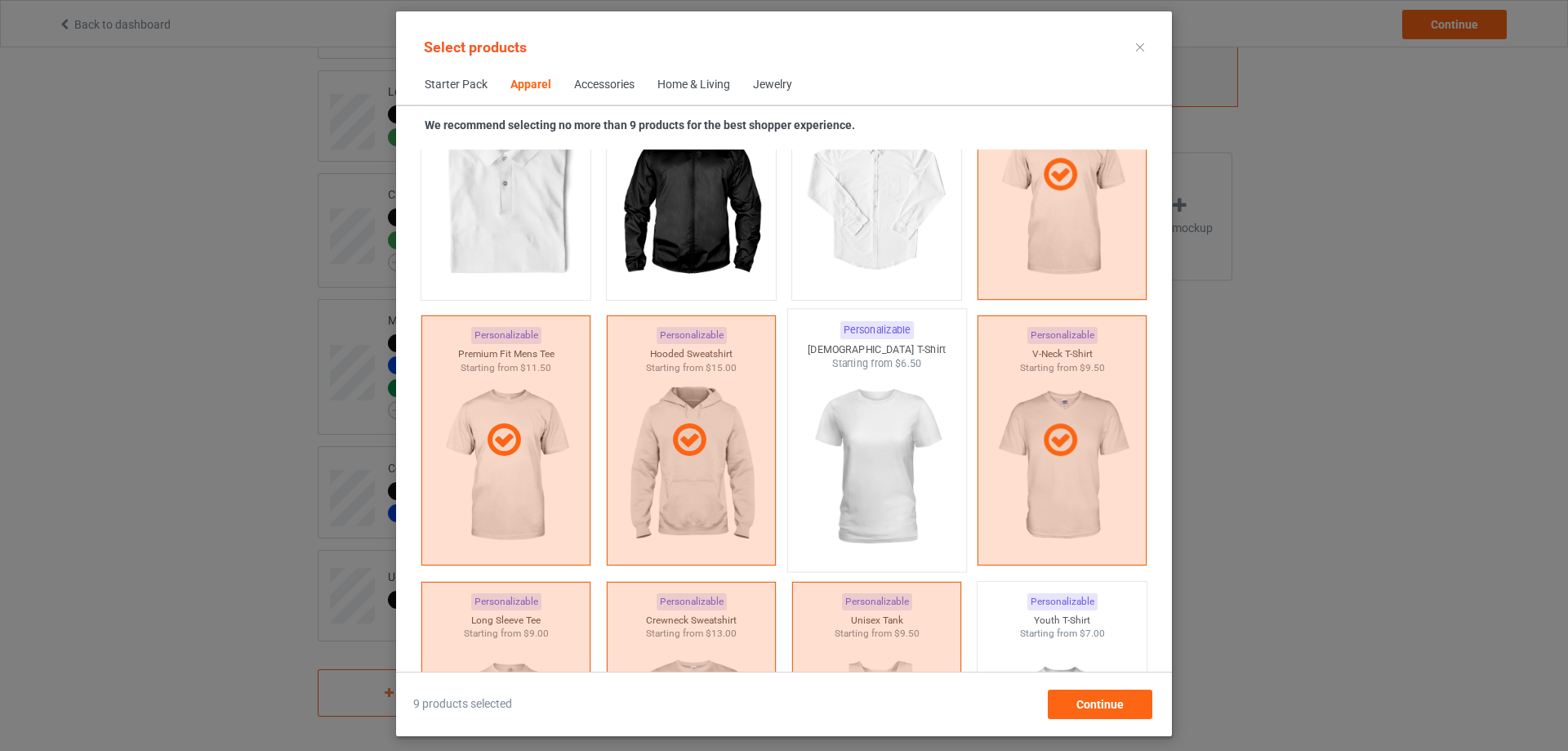
click at [825, 506] on img at bounding box center [877, 467] width 154 height 192
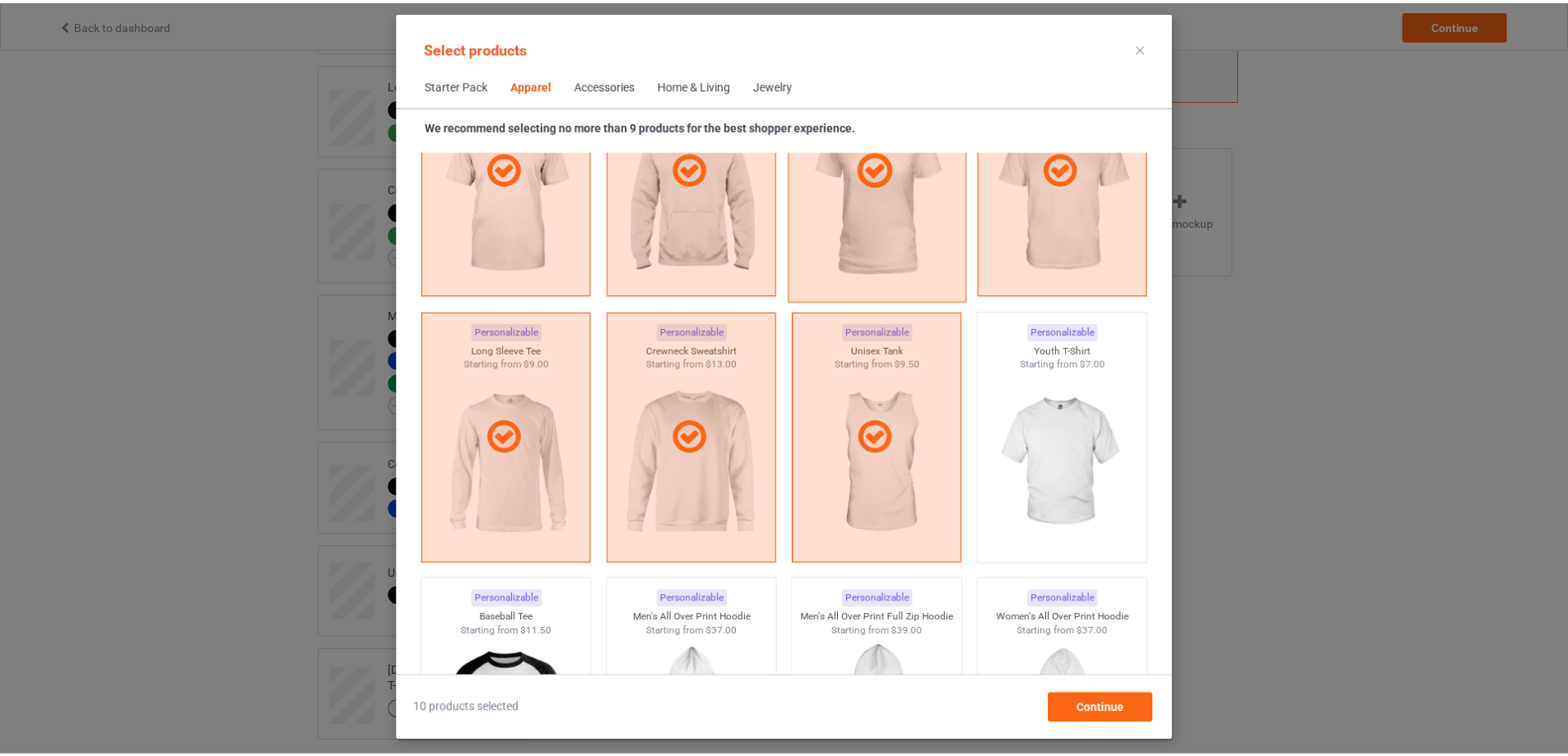
scroll to position [1162, 0]
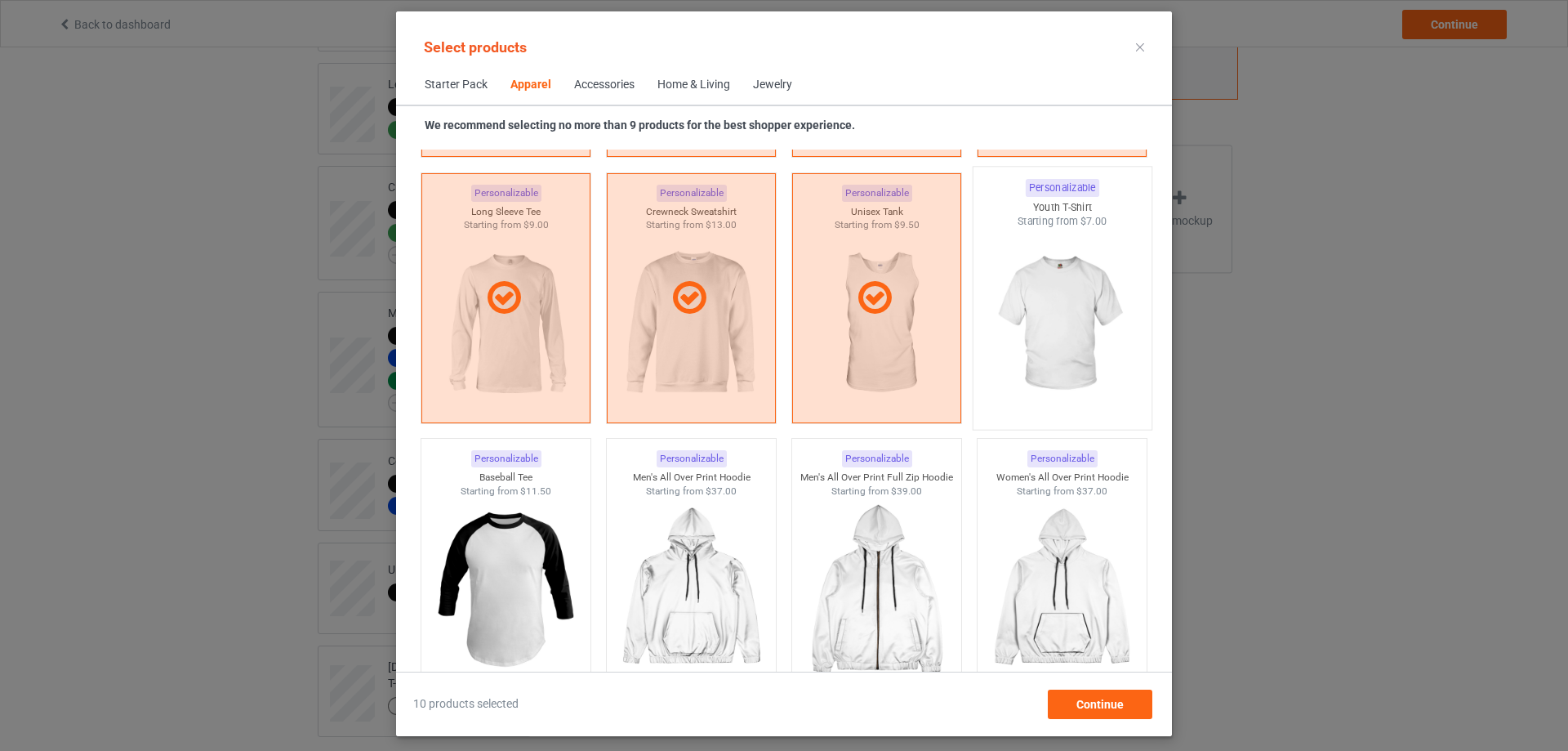
click at [1039, 387] on img at bounding box center [1062, 325] width 154 height 192
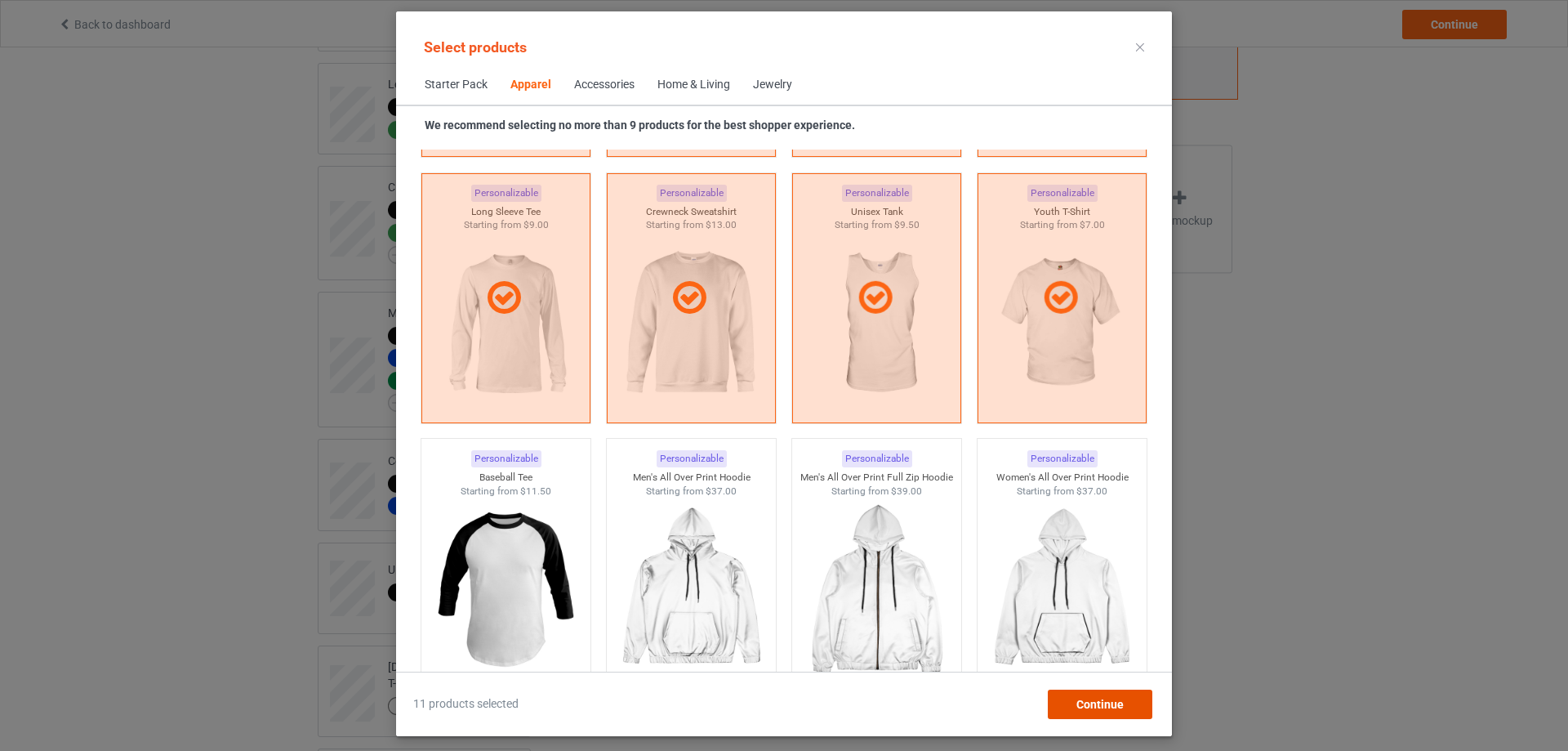
click at [1085, 698] on span "Continue" at bounding box center [1101, 704] width 48 height 13
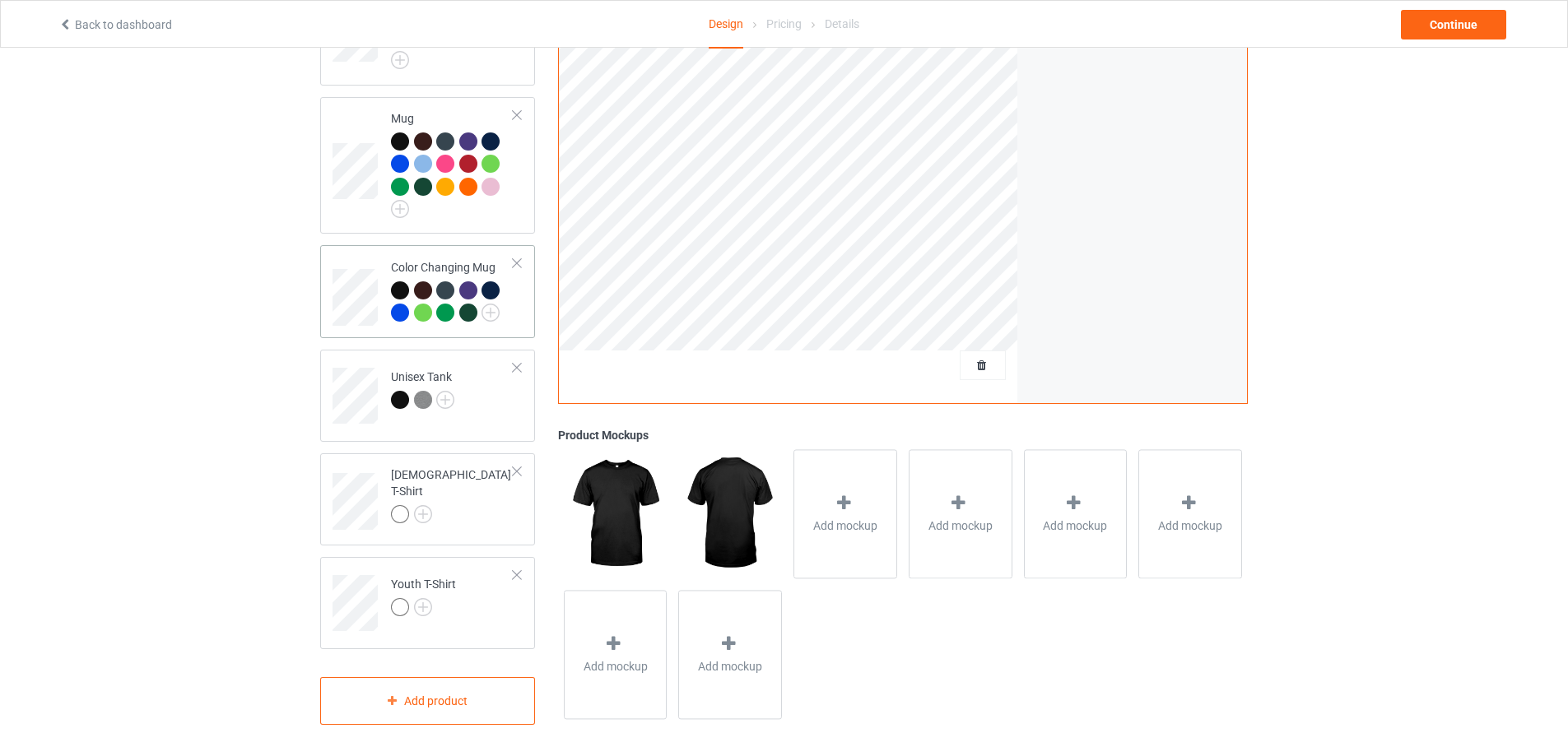
scroll to position [816, 0]
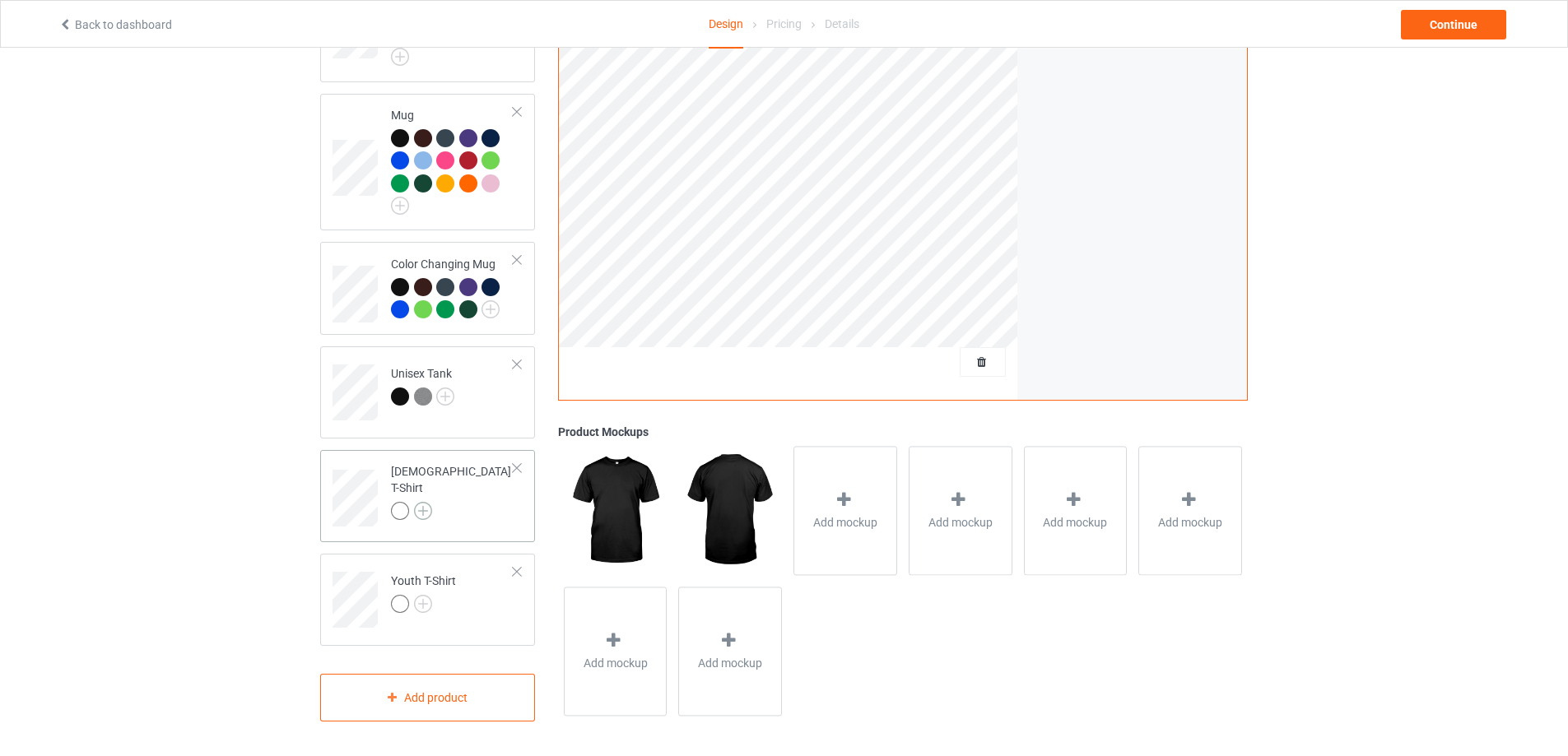
click at [418, 502] on img at bounding box center [423, 511] width 18 height 18
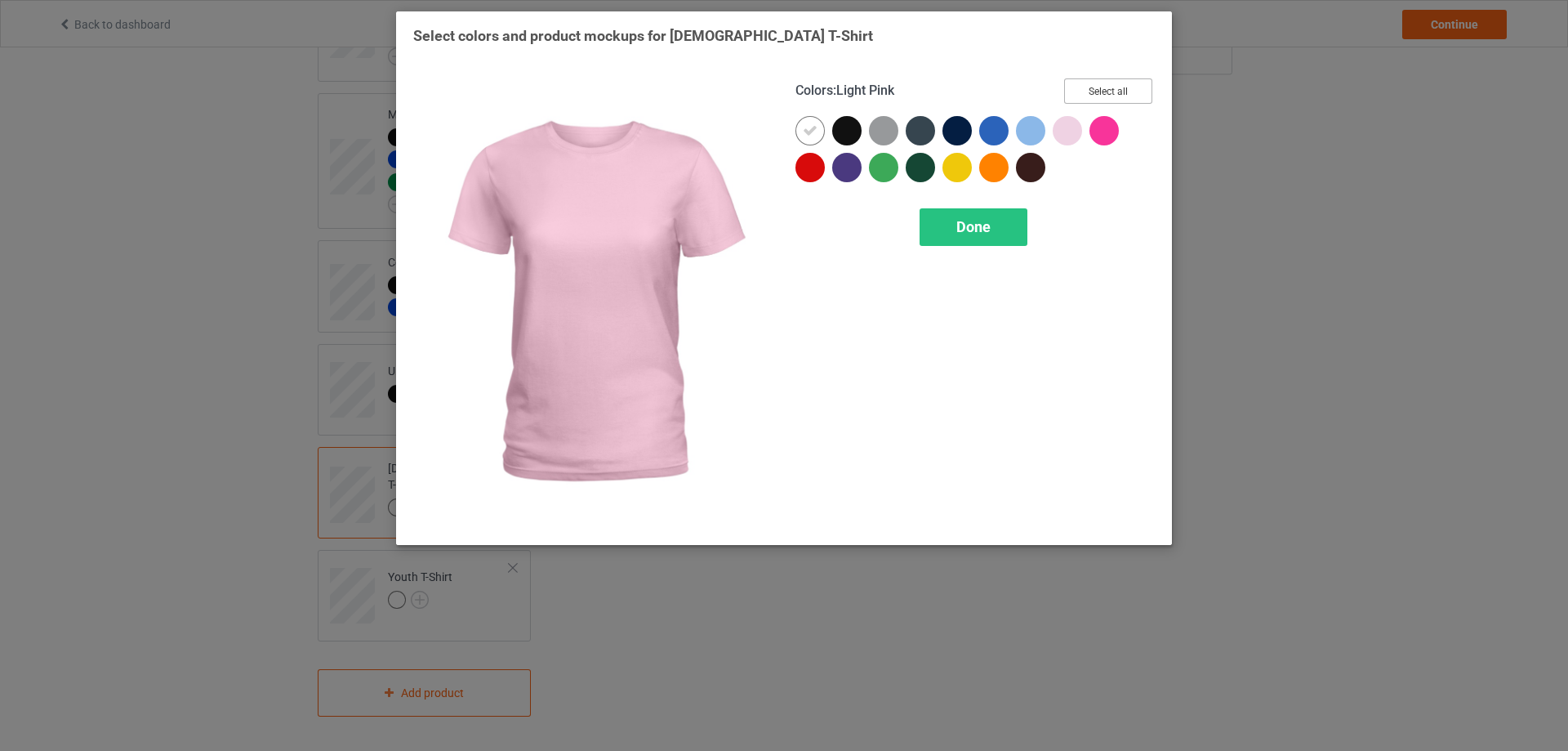
click at [1098, 89] on button "Select all" at bounding box center [1108, 91] width 88 height 26
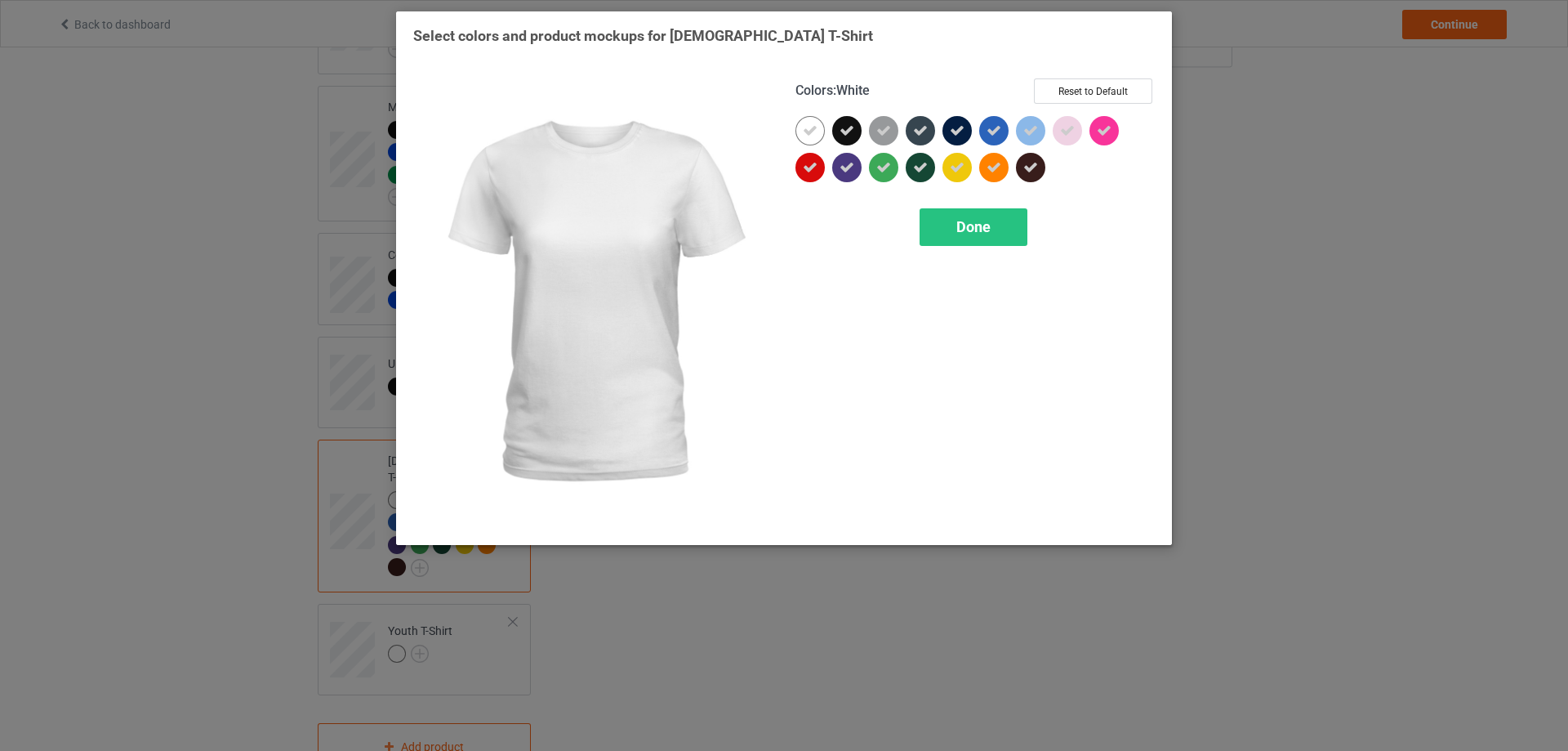
click at [818, 140] on div at bounding box center [810, 131] width 29 height 29
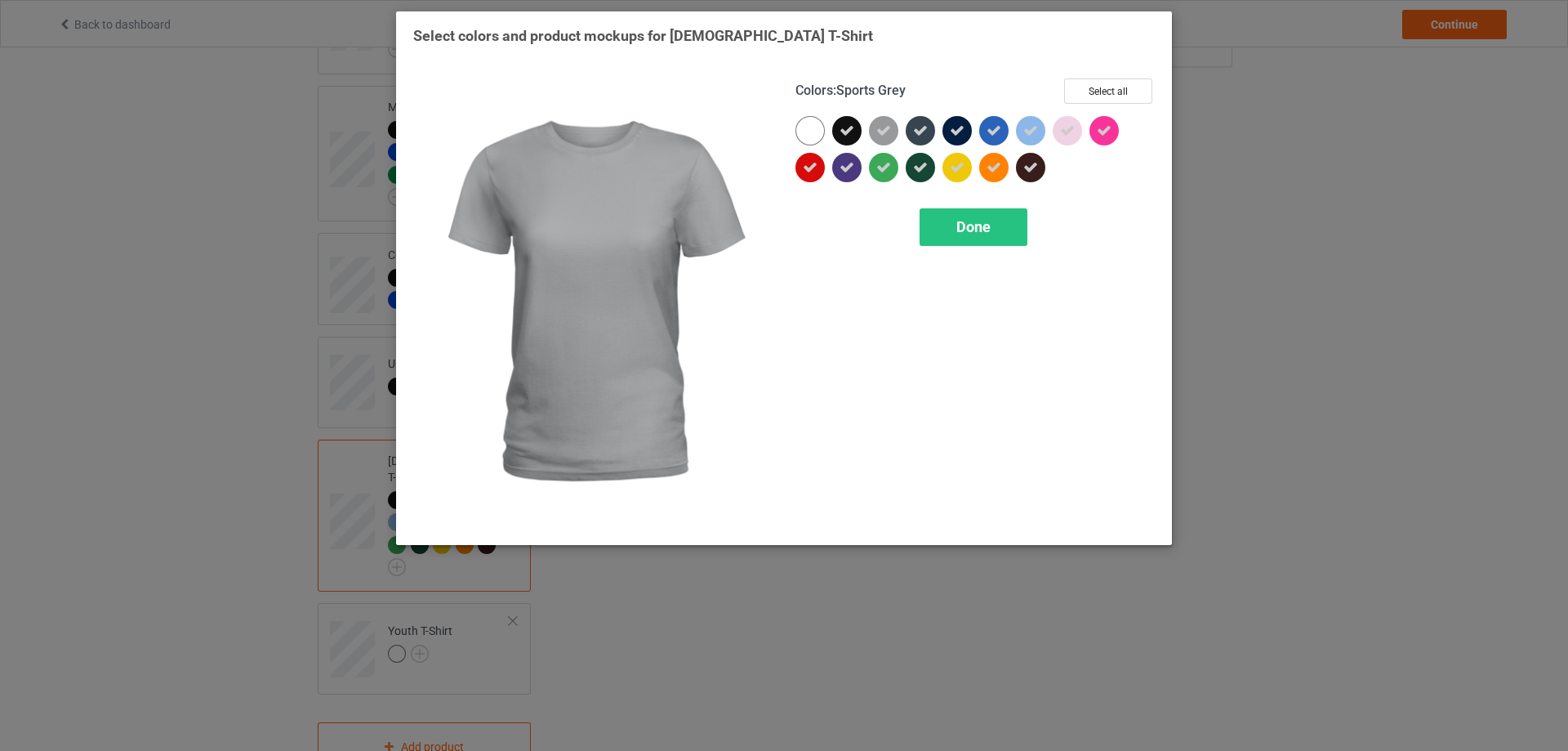
click at [889, 140] on div at bounding box center [884, 131] width 29 height 29
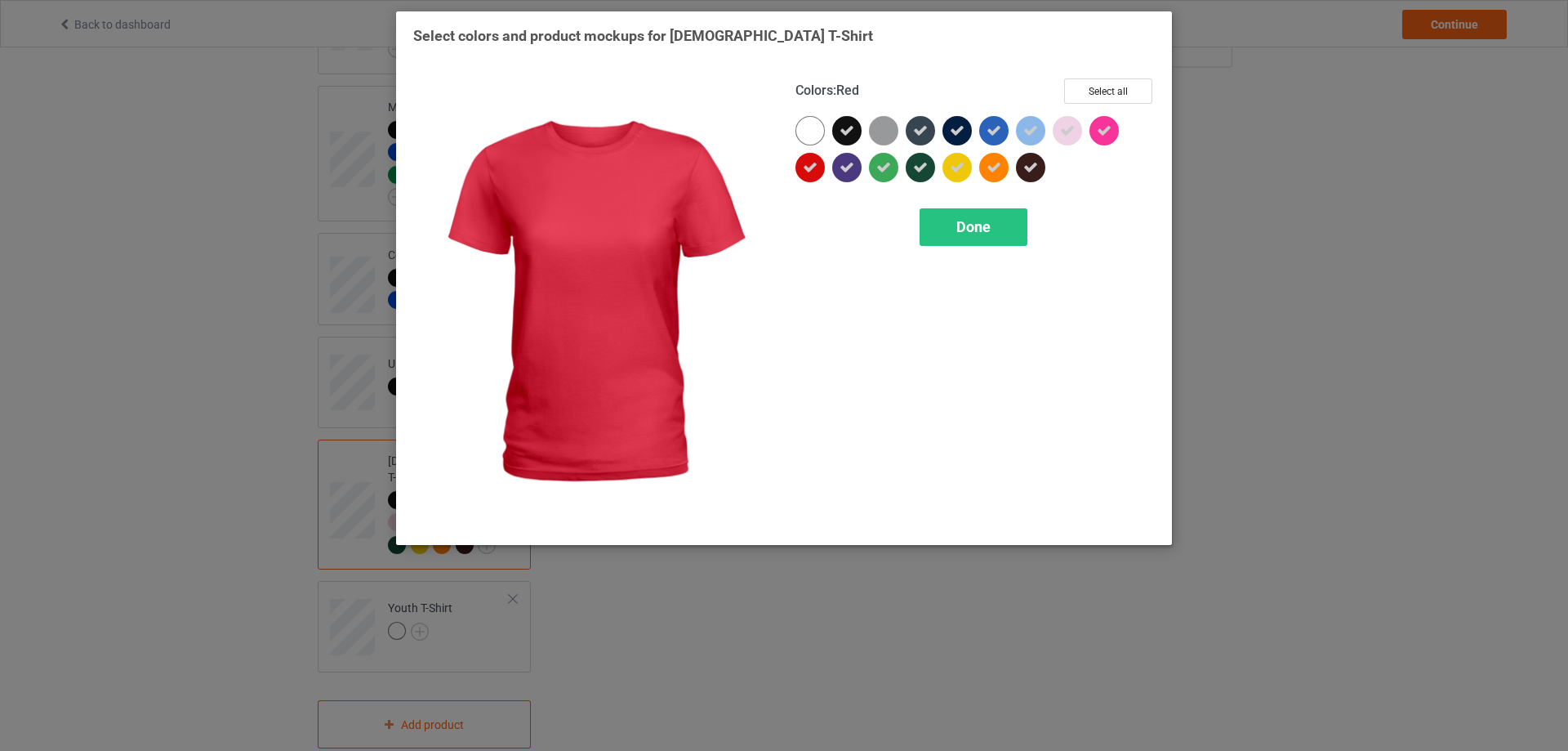
click at [801, 172] on div at bounding box center [810, 167] width 29 height 29
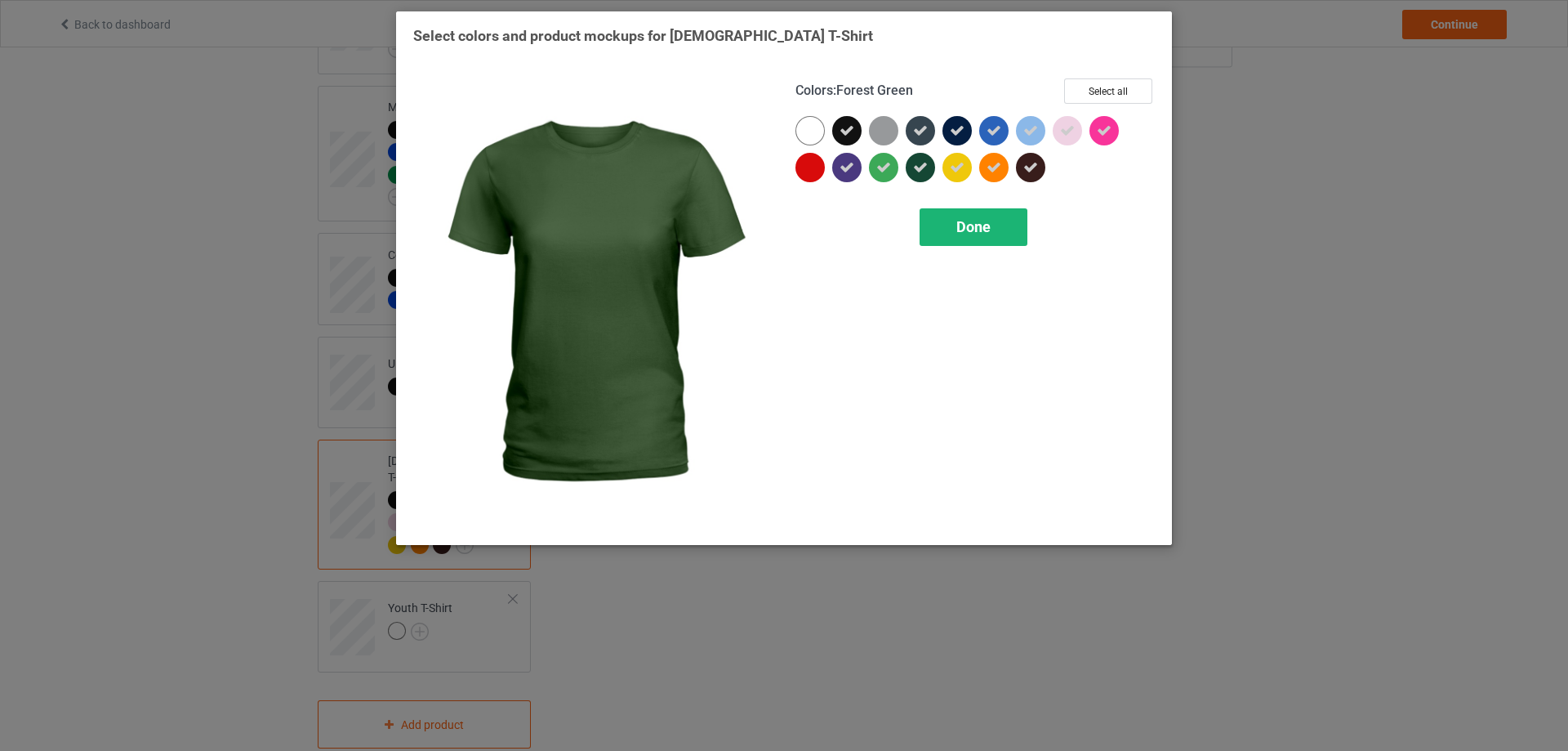
click at [954, 237] on div "Done" at bounding box center [974, 227] width 108 height 38
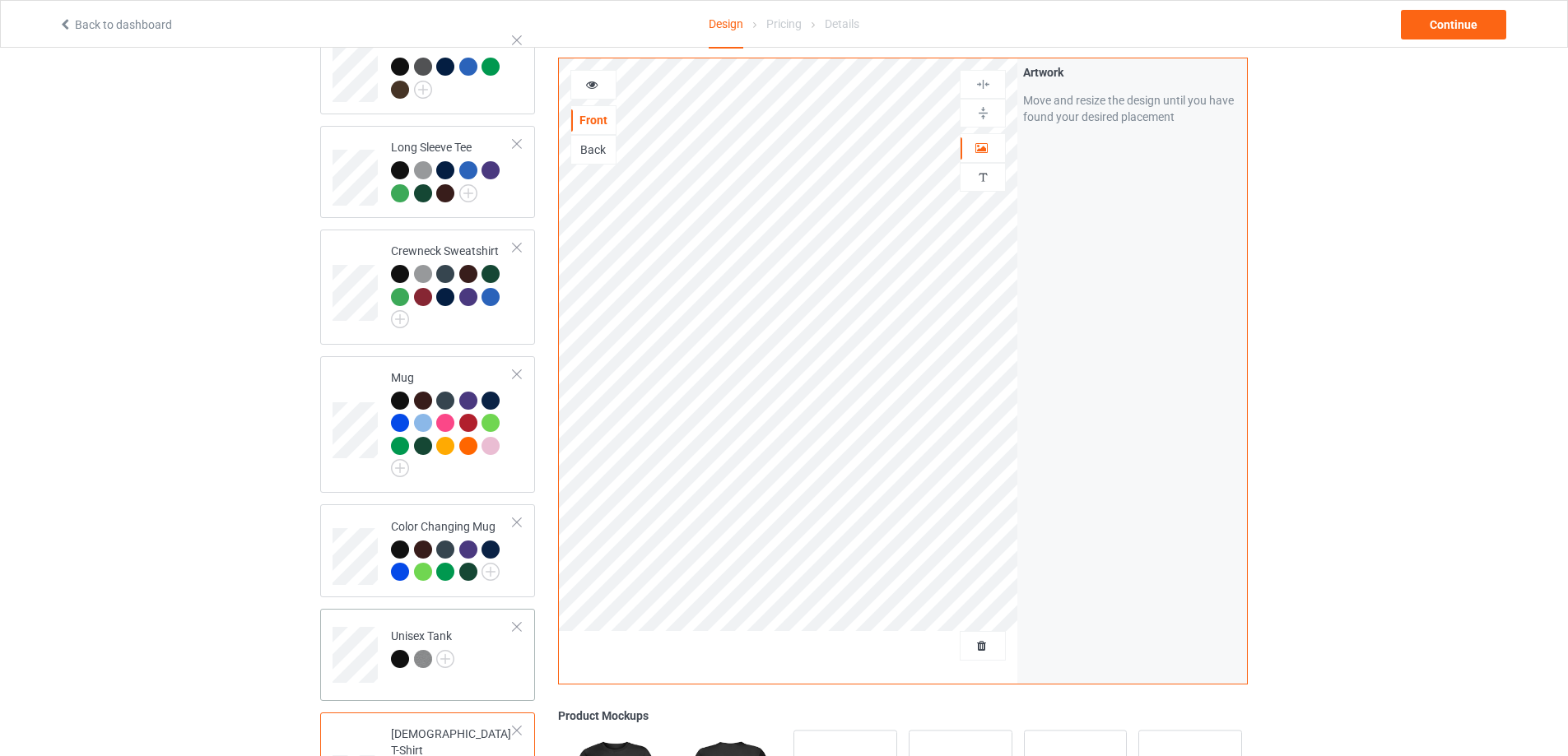
scroll to position [542, 0]
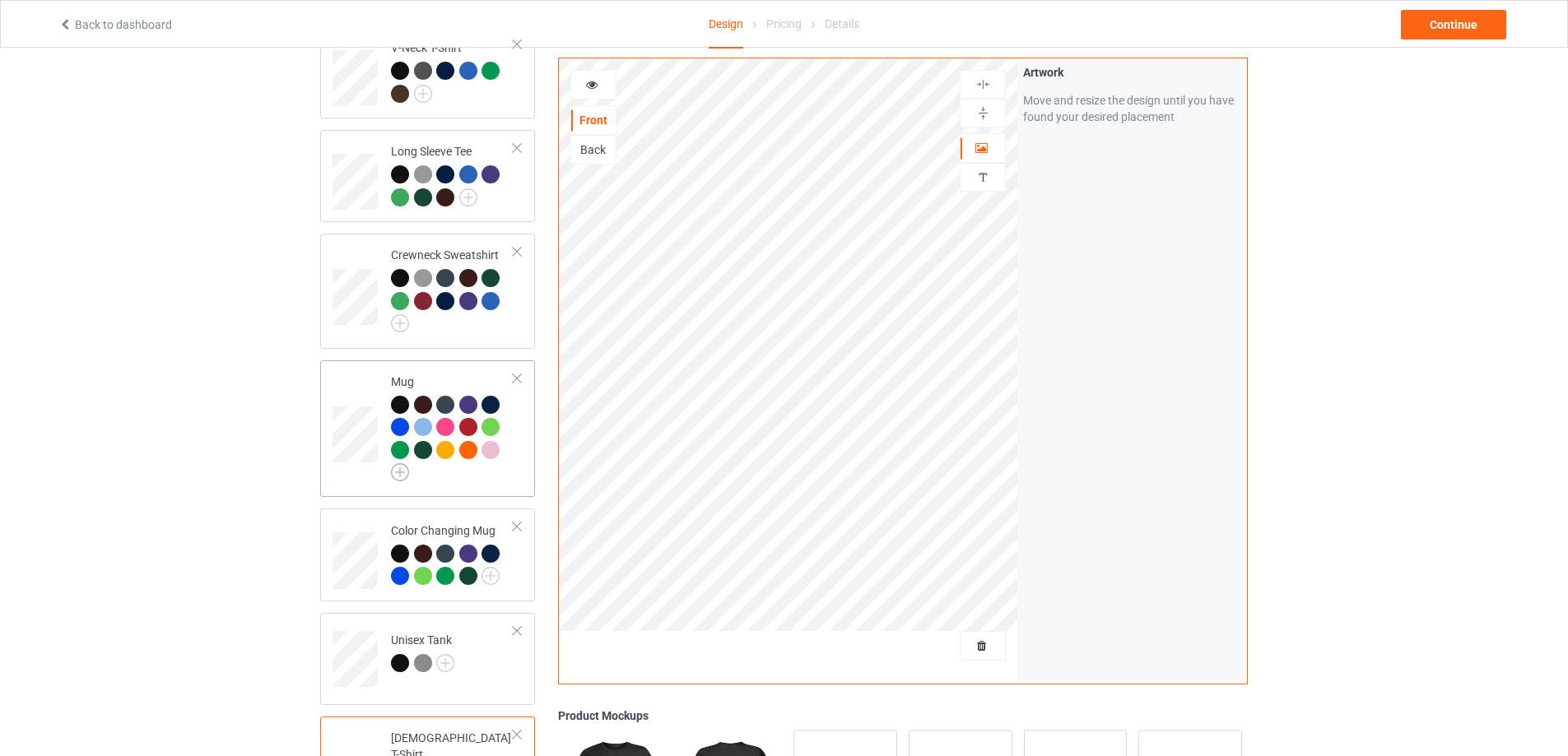
click at [403, 478] on img at bounding box center [400, 472] width 18 height 18
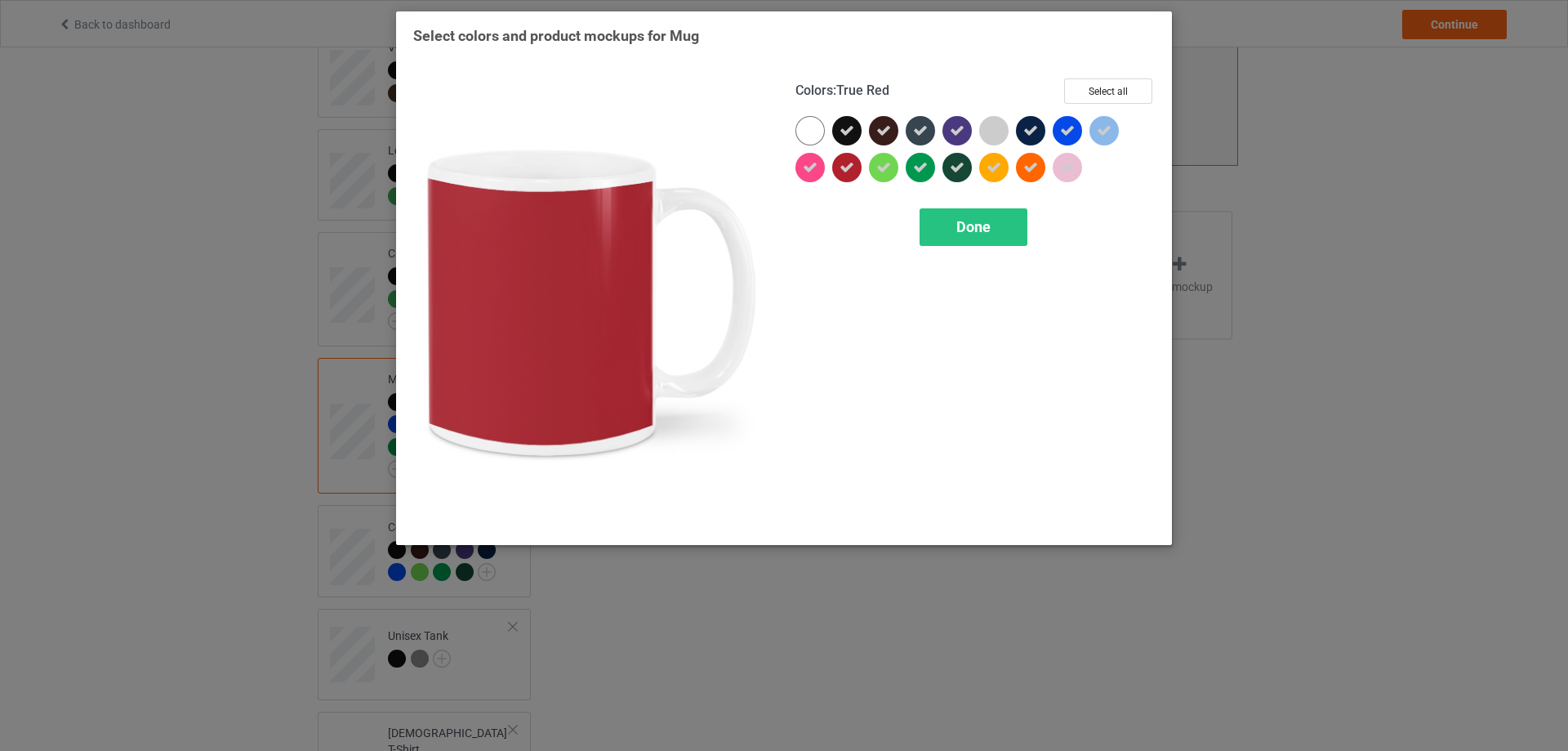
click at [849, 173] on icon at bounding box center [847, 167] width 15 height 15
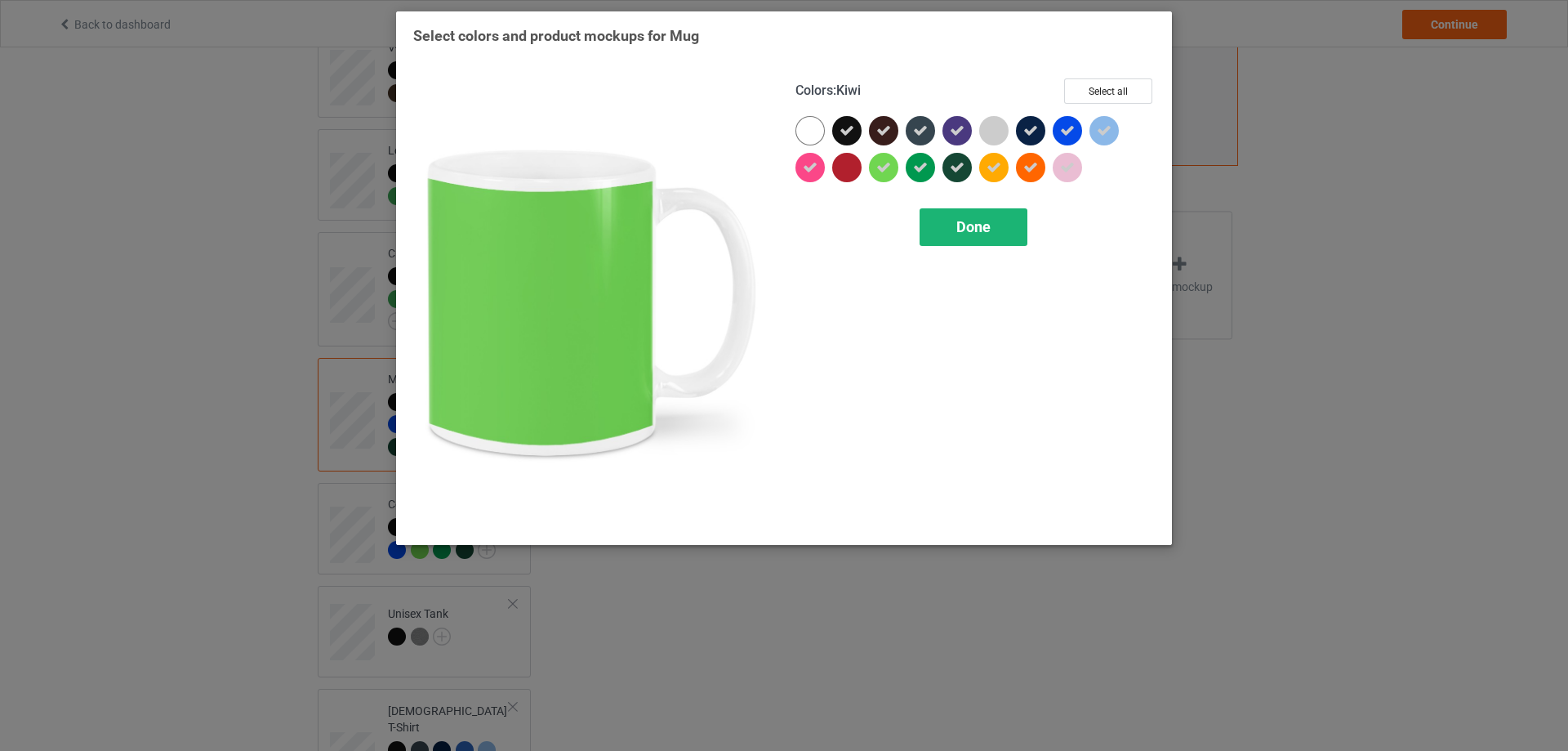
click at [968, 237] on div "Done" at bounding box center [974, 227] width 108 height 38
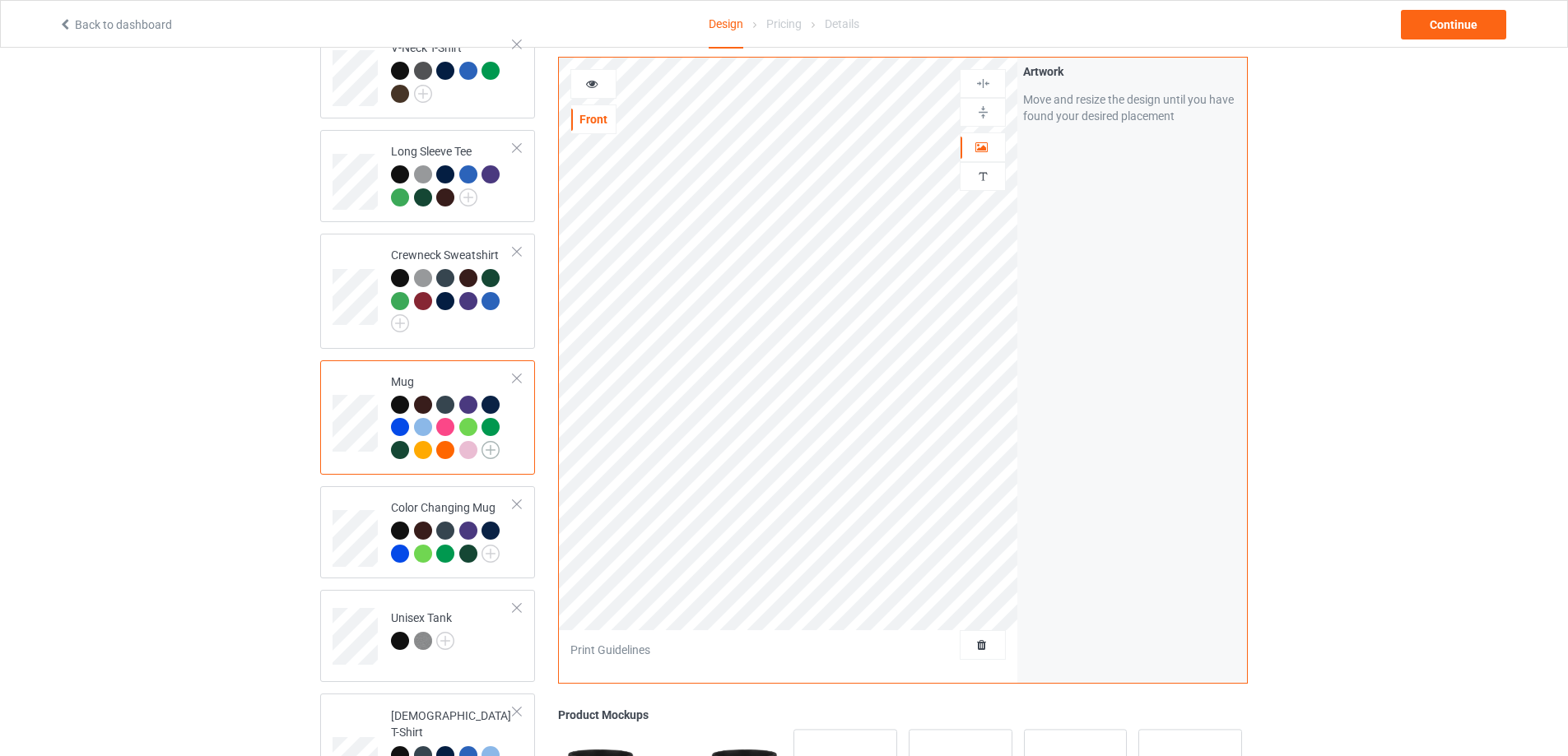
click at [488, 455] on img at bounding box center [491, 450] width 18 height 18
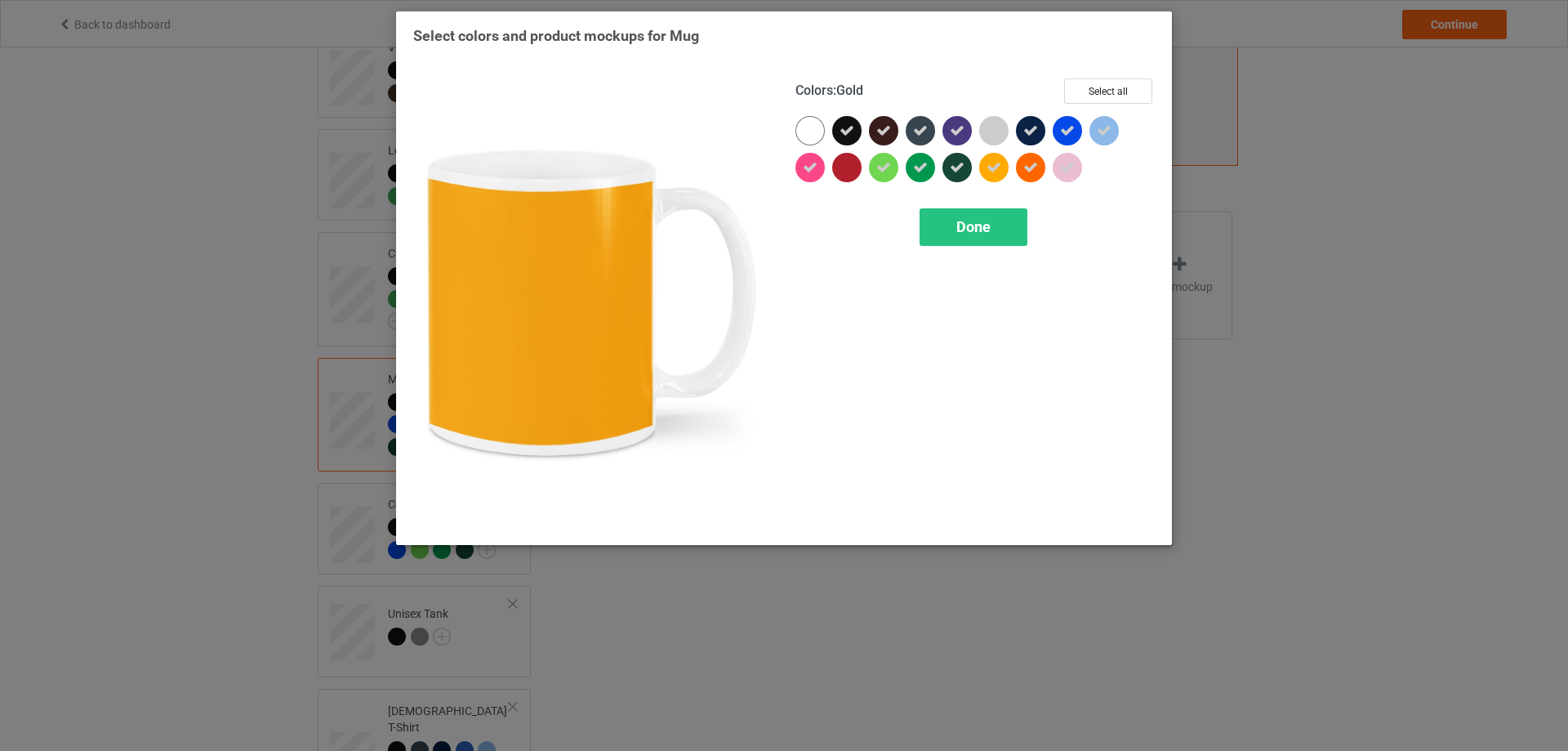
click at [993, 167] on icon at bounding box center [994, 167] width 15 height 15
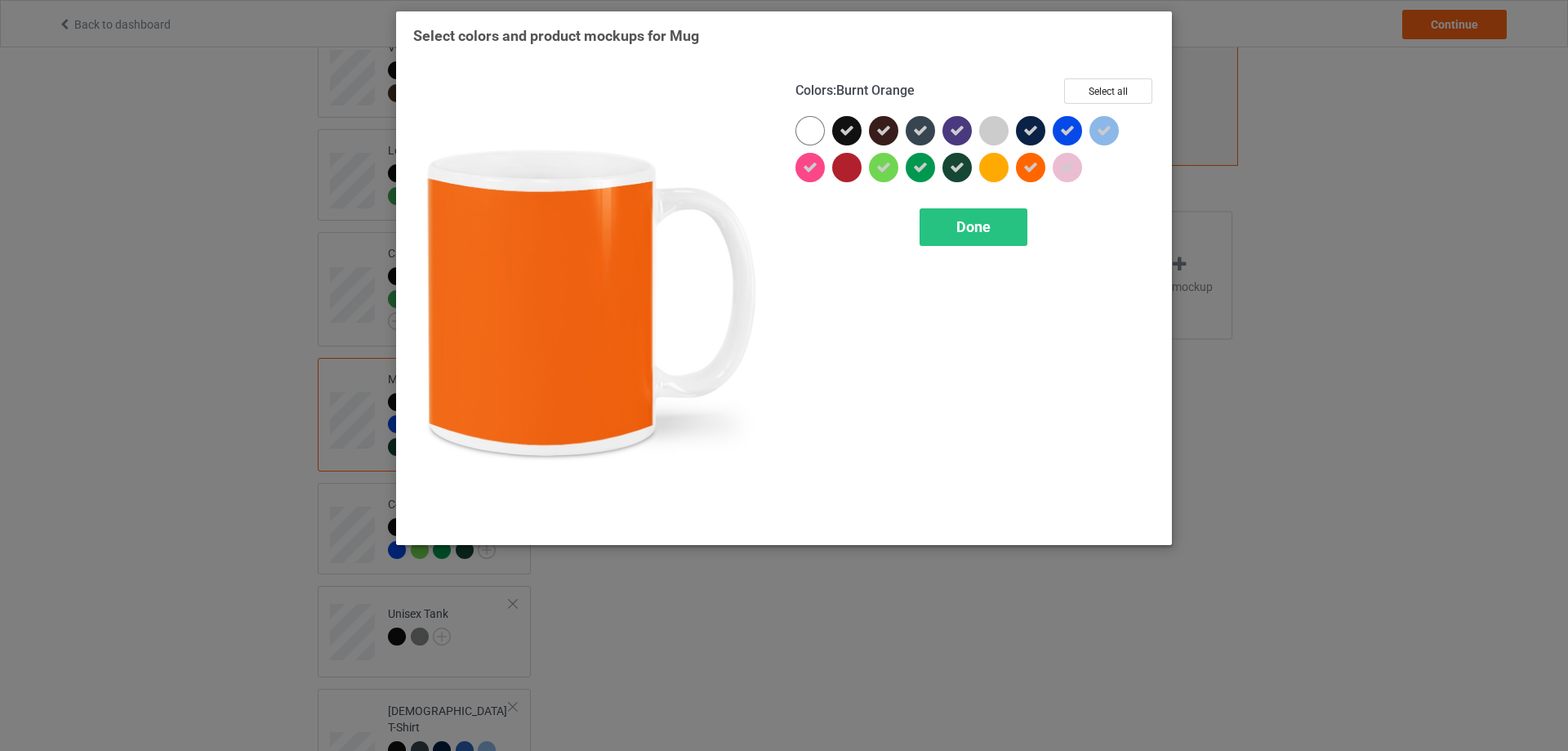
click at [1029, 176] on div at bounding box center [1030, 167] width 29 height 29
click at [959, 221] on span "Done" at bounding box center [974, 227] width 35 height 17
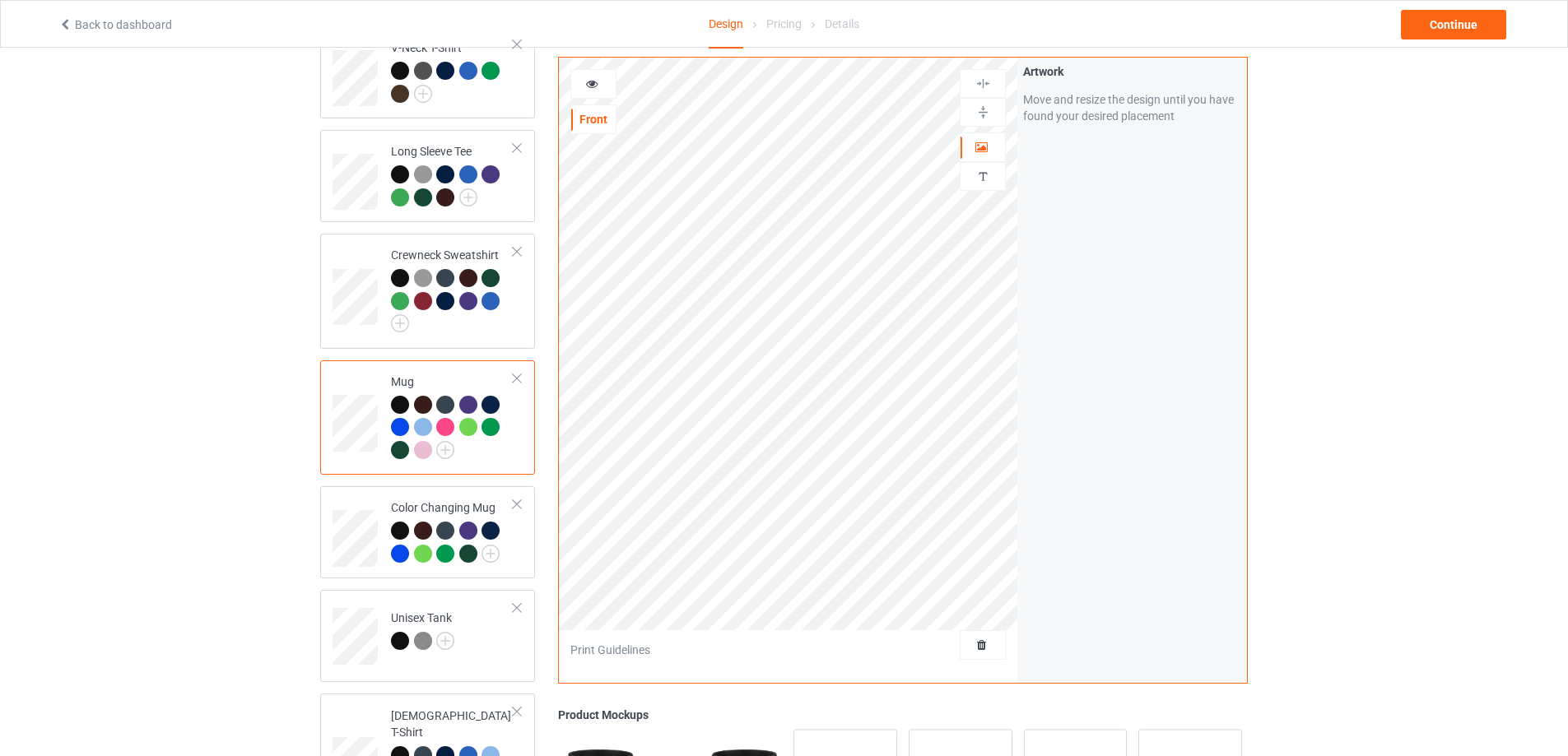
scroll to position [679, 0]
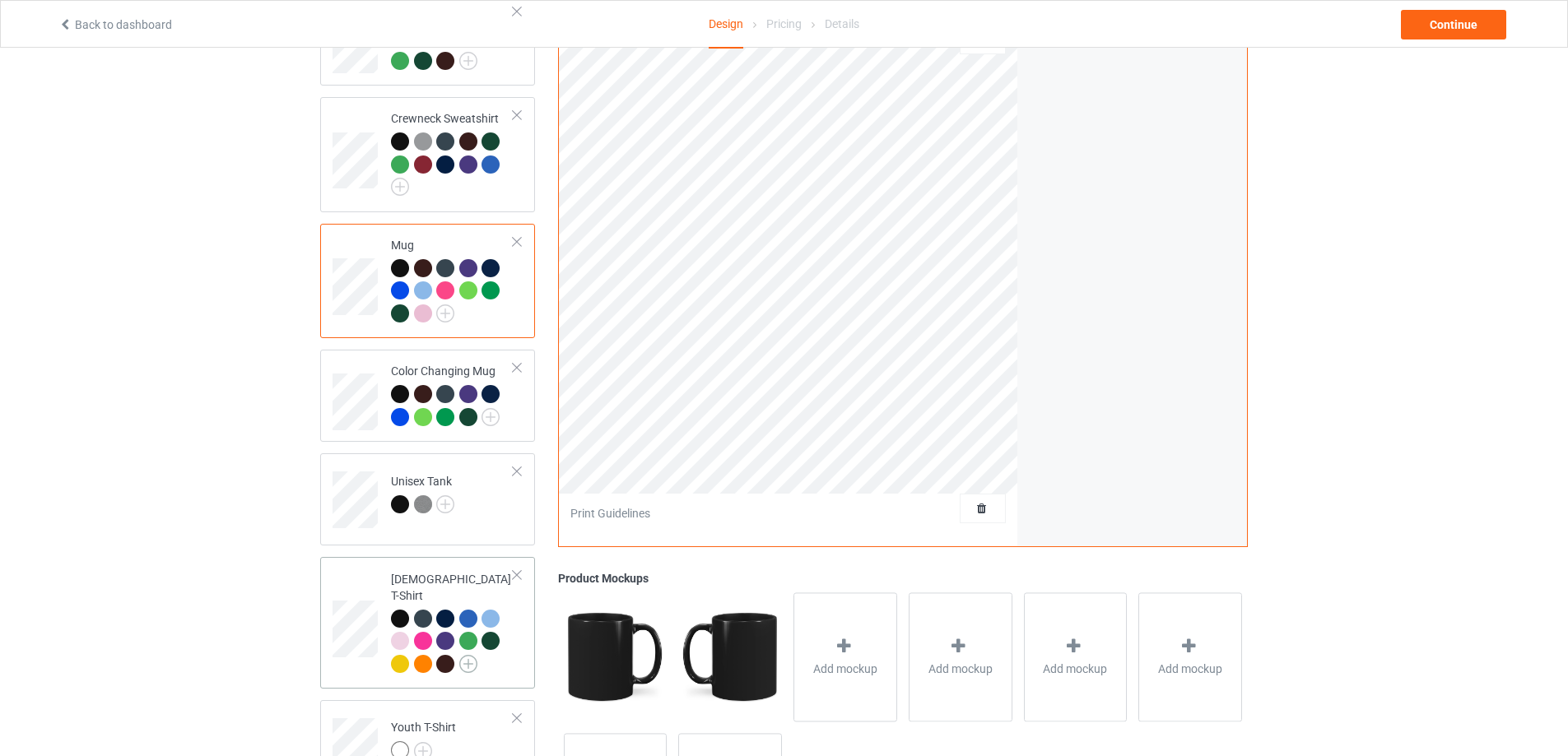
click at [468, 655] on img at bounding box center [469, 664] width 18 height 18
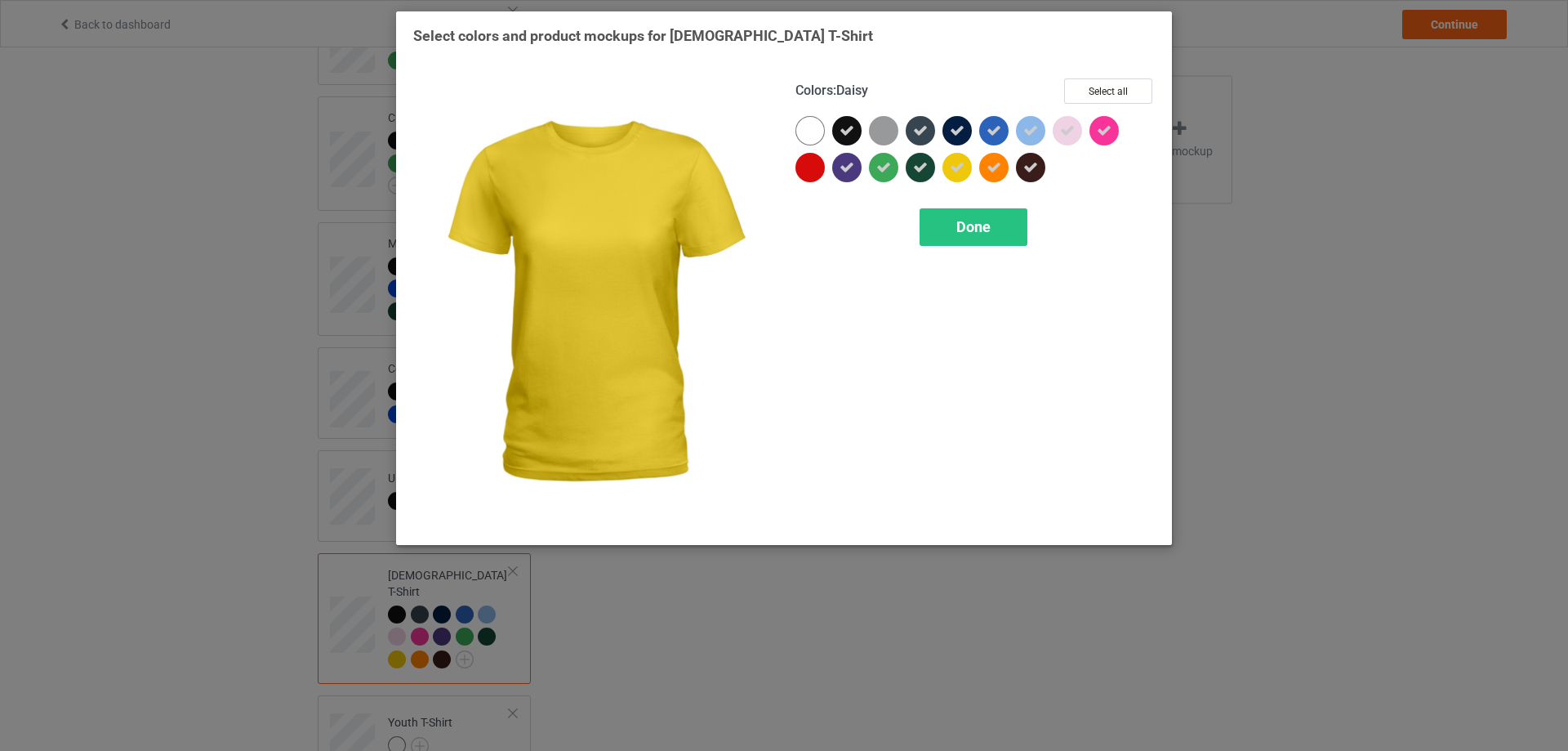
click at [962, 172] on icon at bounding box center [957, 167] width 15 height 15
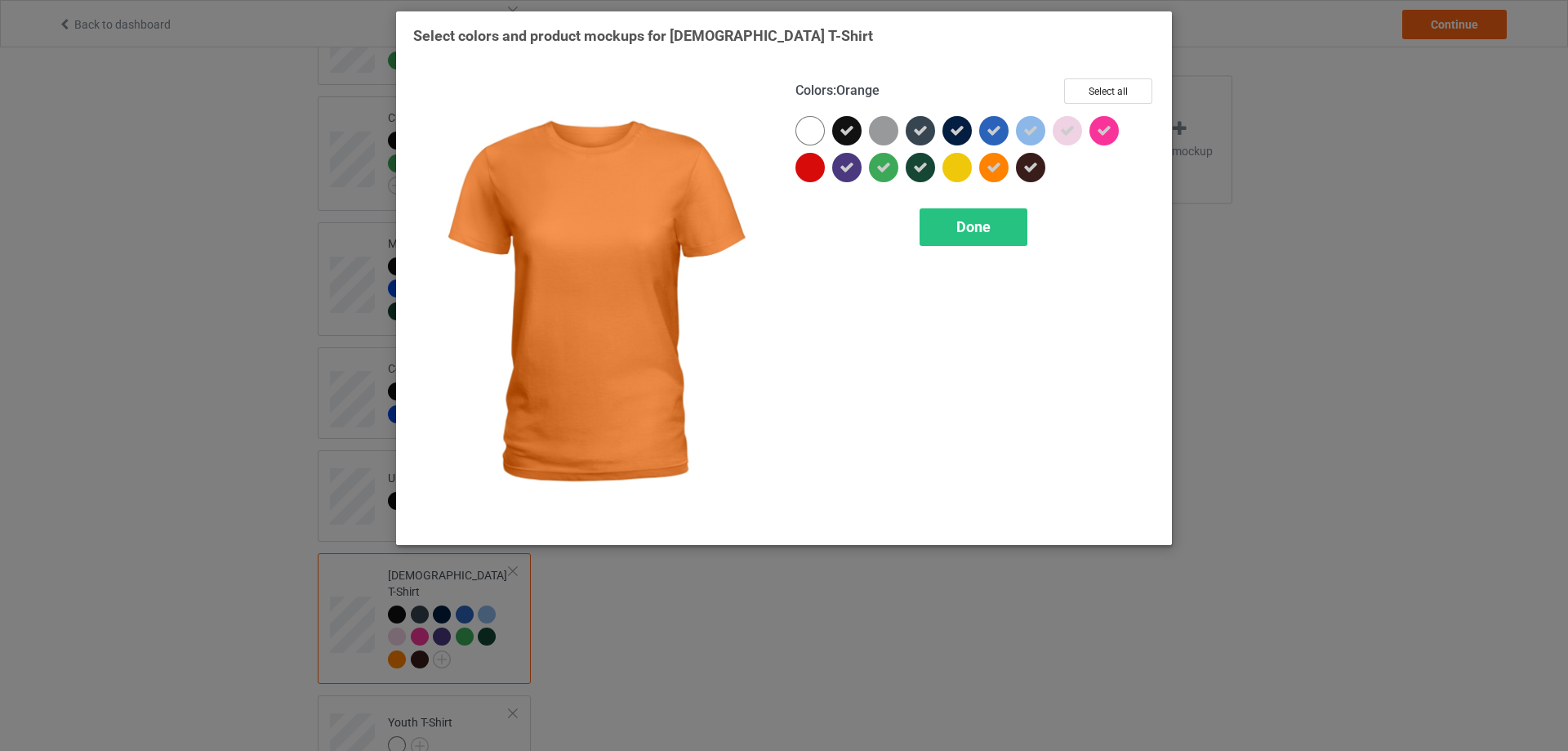
click at [991, 176] on div at bounding box center [994, 167] width 29 height 29
click at [976, 231] on span "Done" at bounding box center [974, 227] width 35 height 17
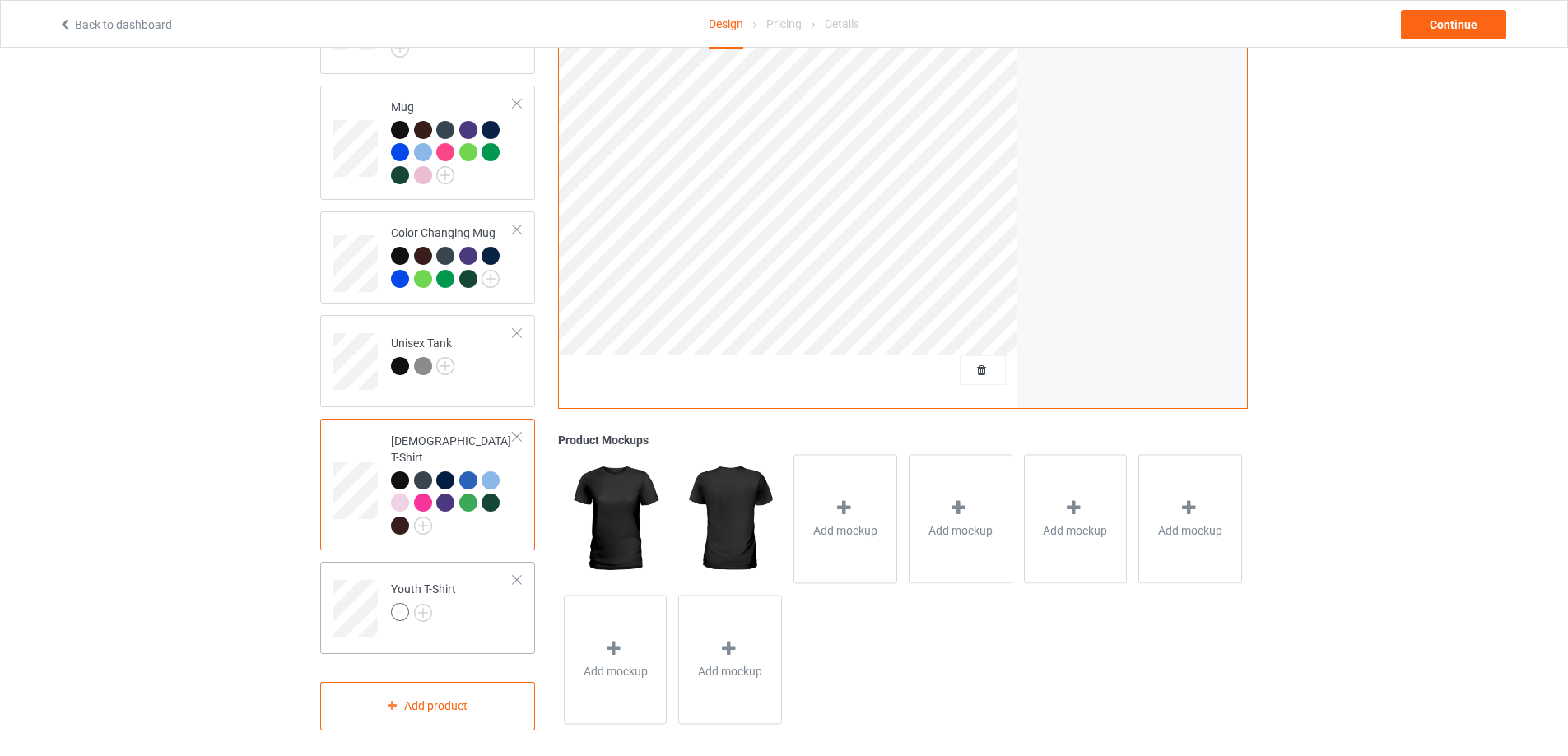
scroll to position [818, 0]
click at [425, 603] on img at bounding box center [423, 612] width 18 height 18
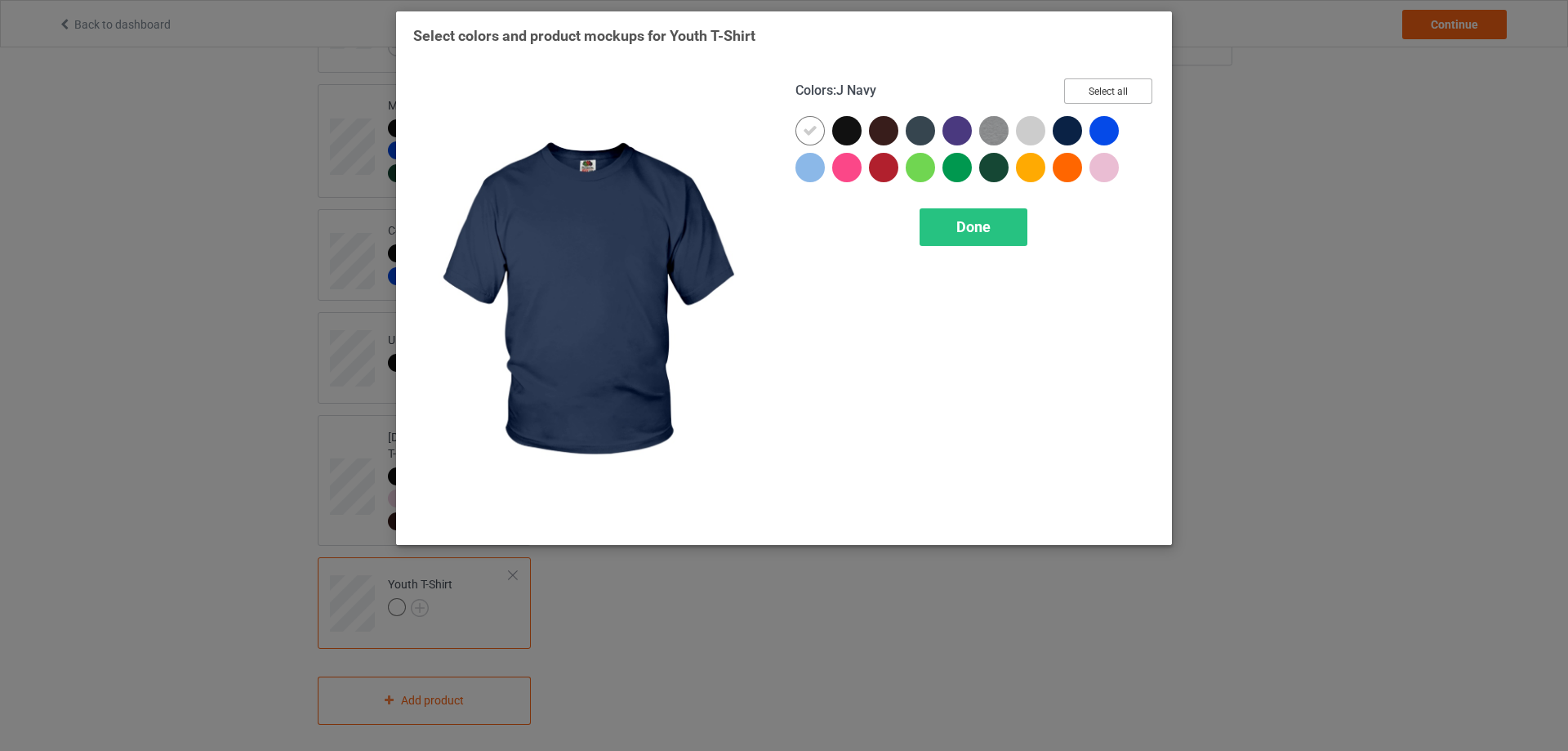
click at [1083, 98] on button "Select all" at bounding box center [1108, 91] width 88 height 26
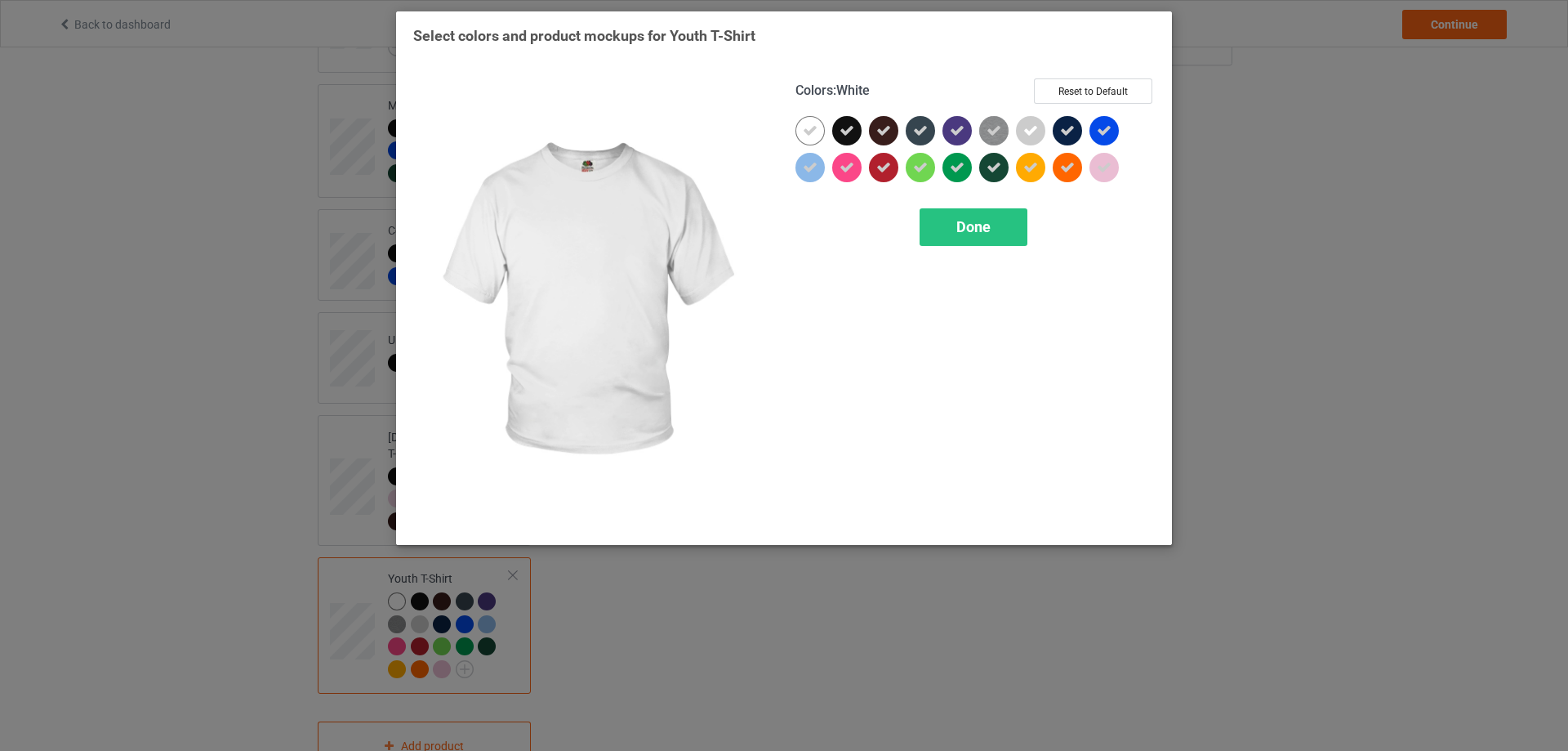
click at [803, 134] on icon at bounding box center [810, 131] width 15 height 15
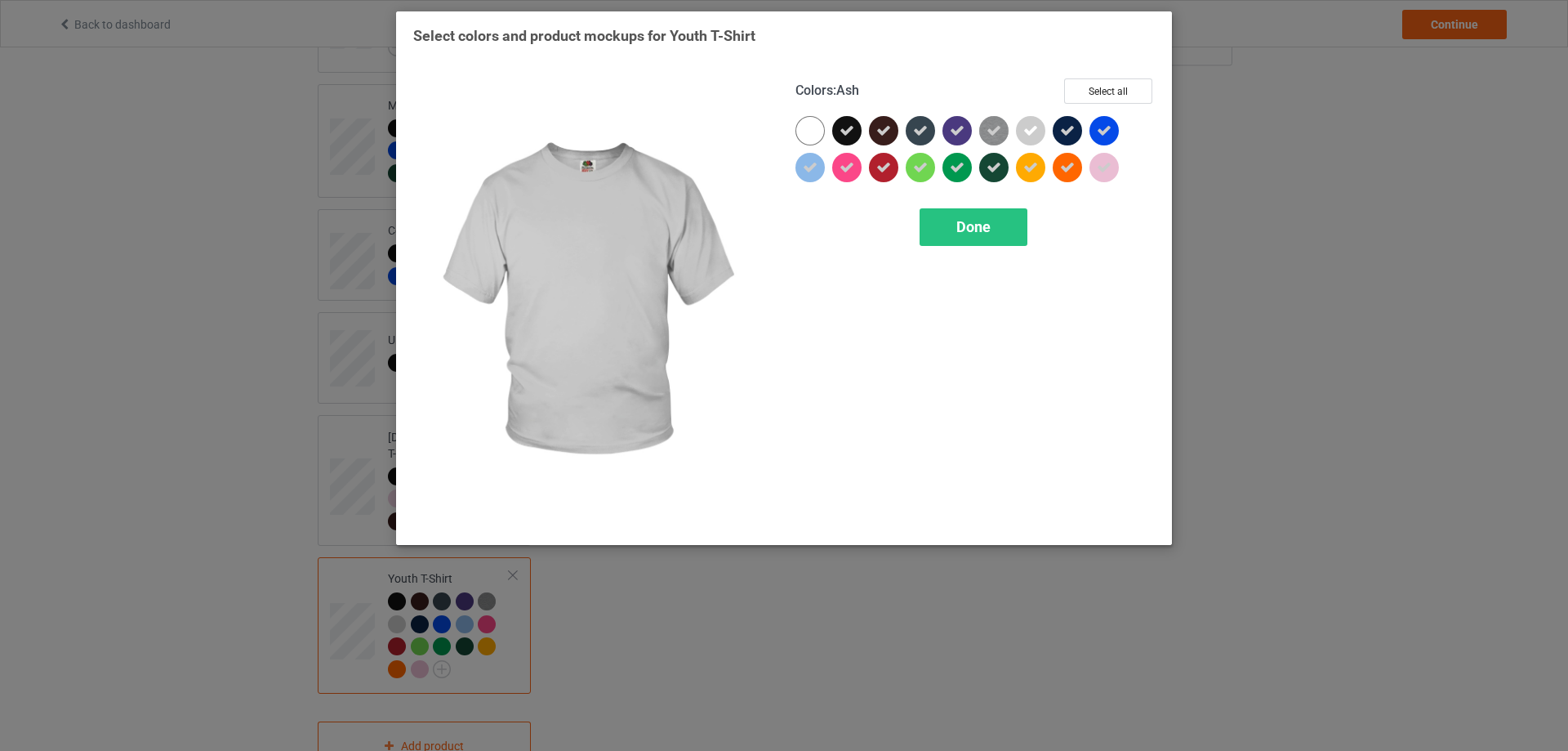
click at [1024, 139] on div at bounding box center [1030, 131] width 29 height 29
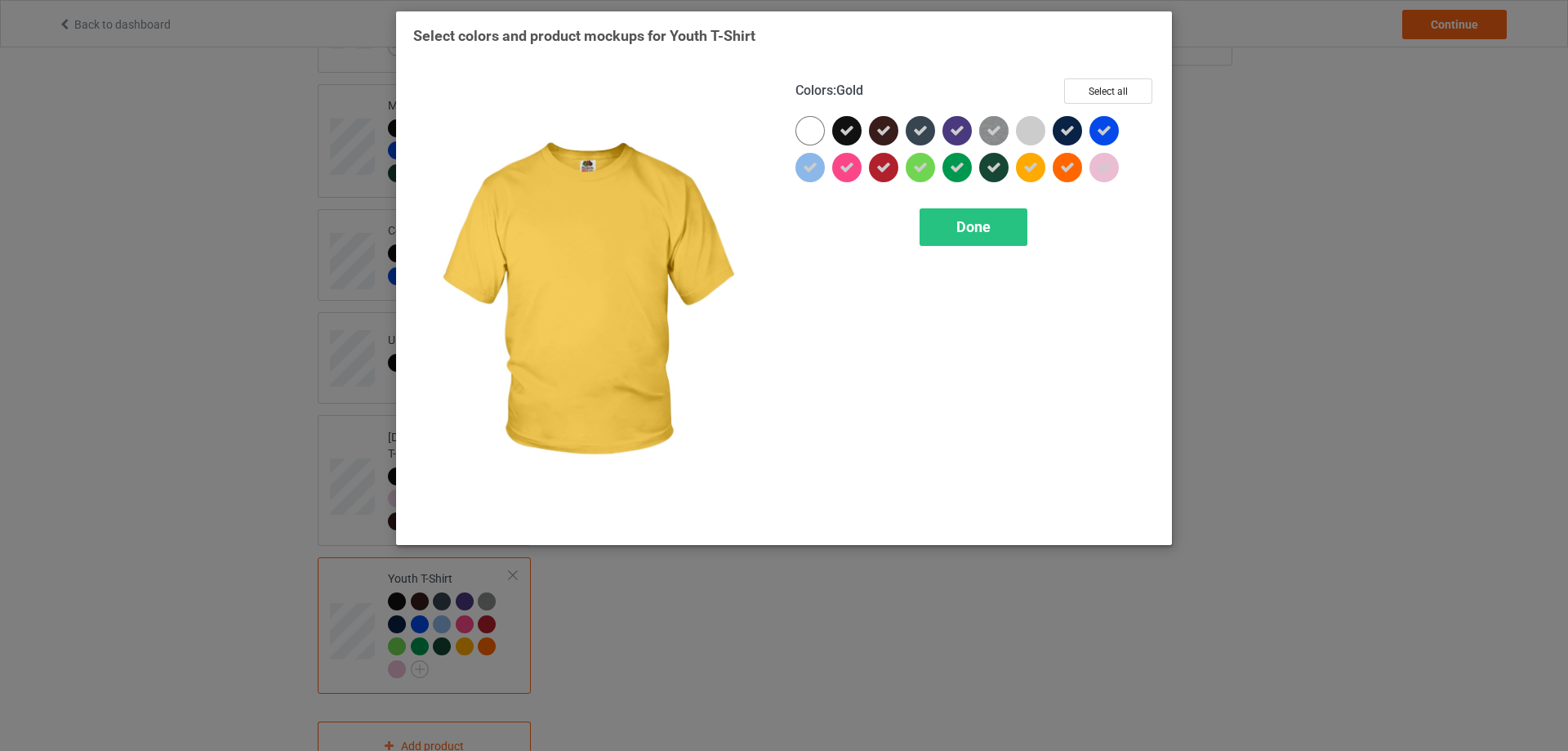
click at [1027, 167] on icon at bounding box center [1031, 167] width 15 height 15
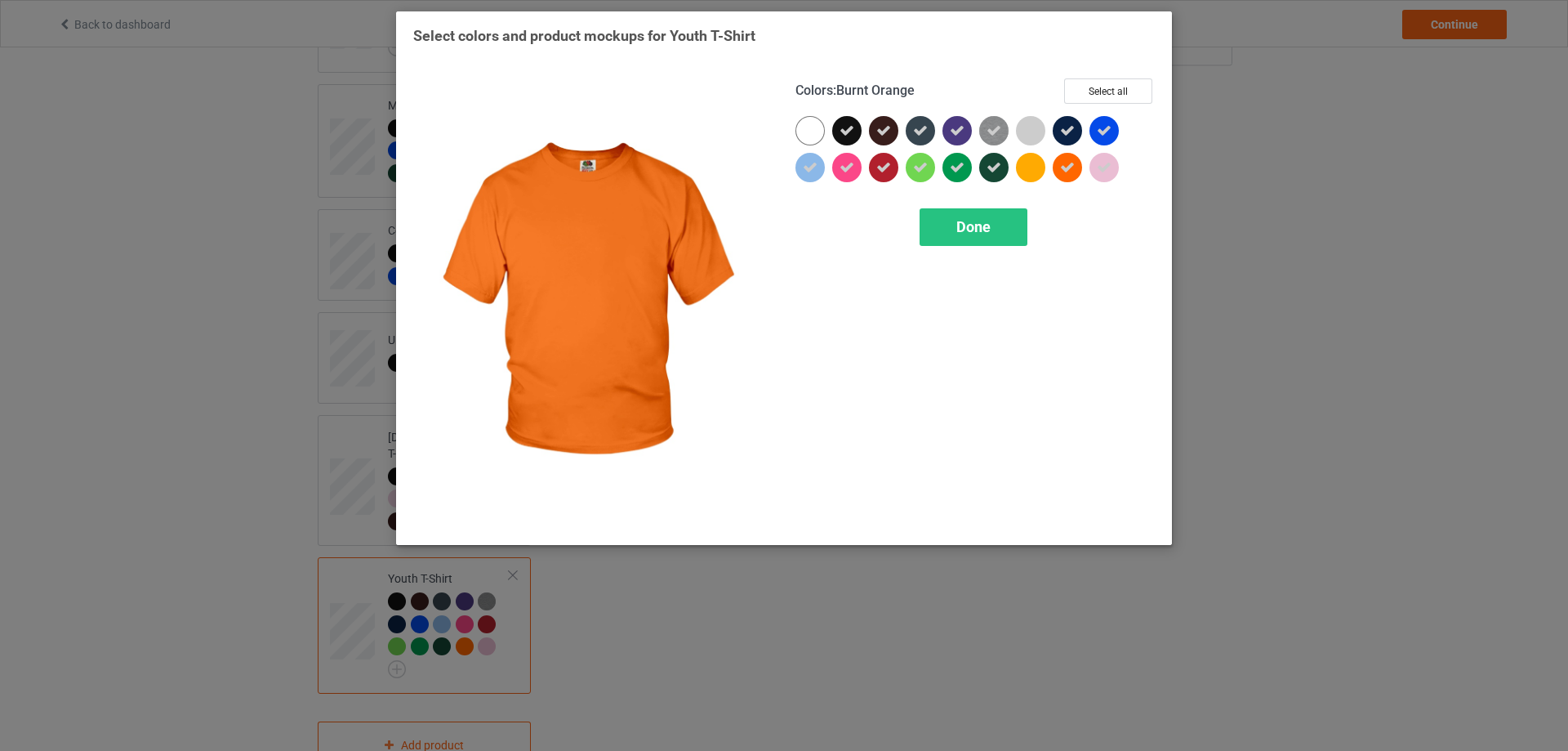
click at [1076, 169] on div at bounding box center [1068, 167] width 29 height 29
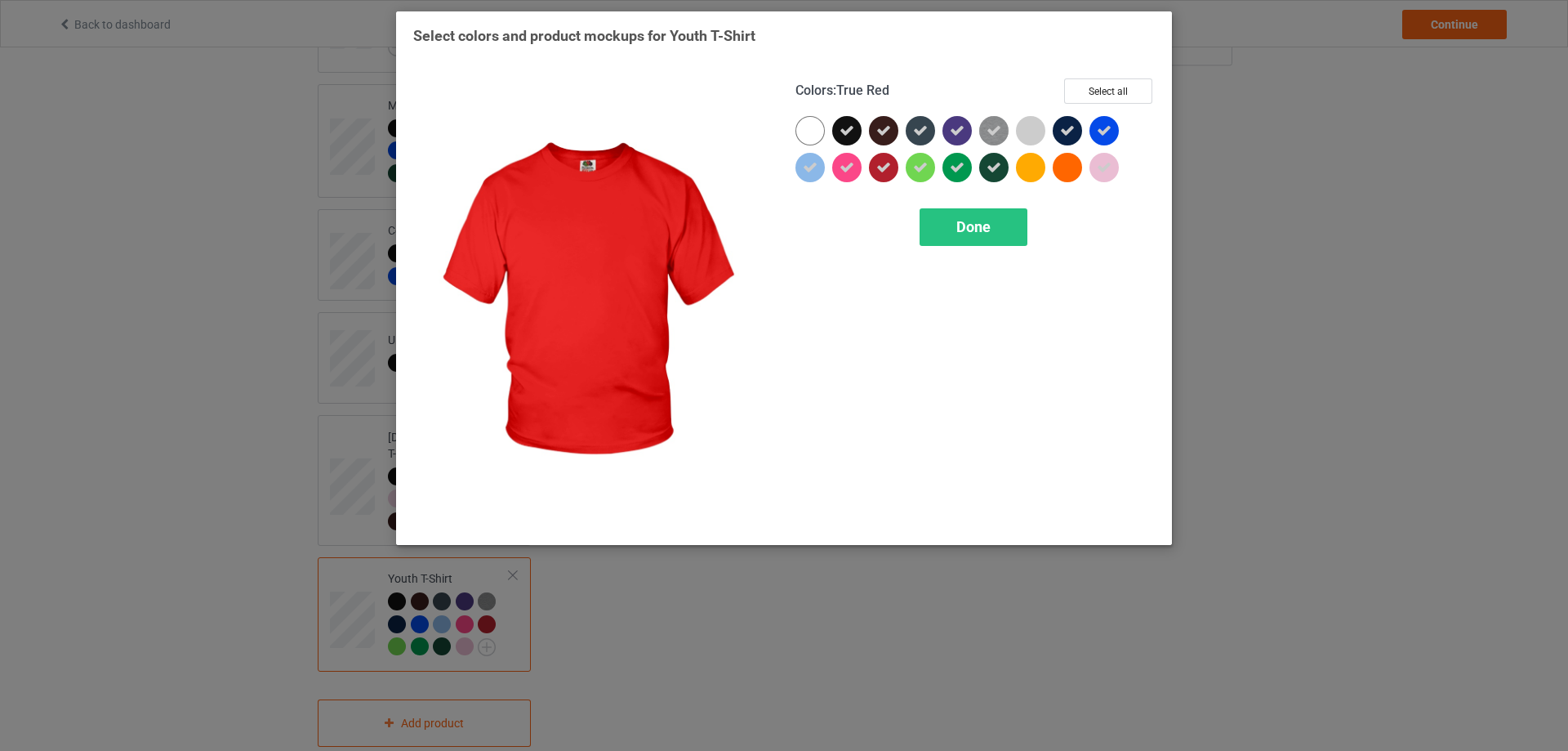
click at [888, 171] on icon at bounding box center [884, 167] width 15 height 15
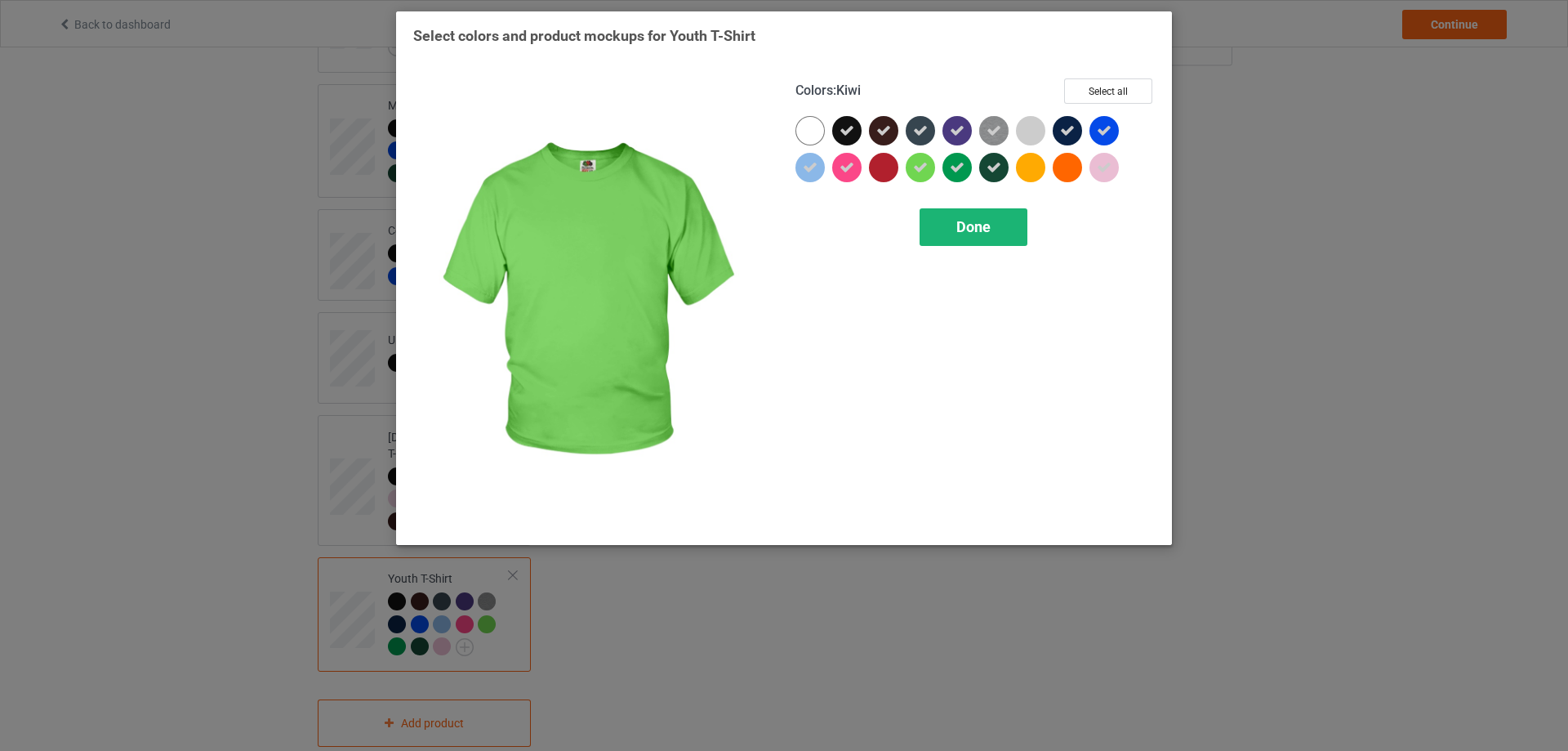
click at [993, 219] on div "Done" at bounding box center [974, 227] width 108 height 38
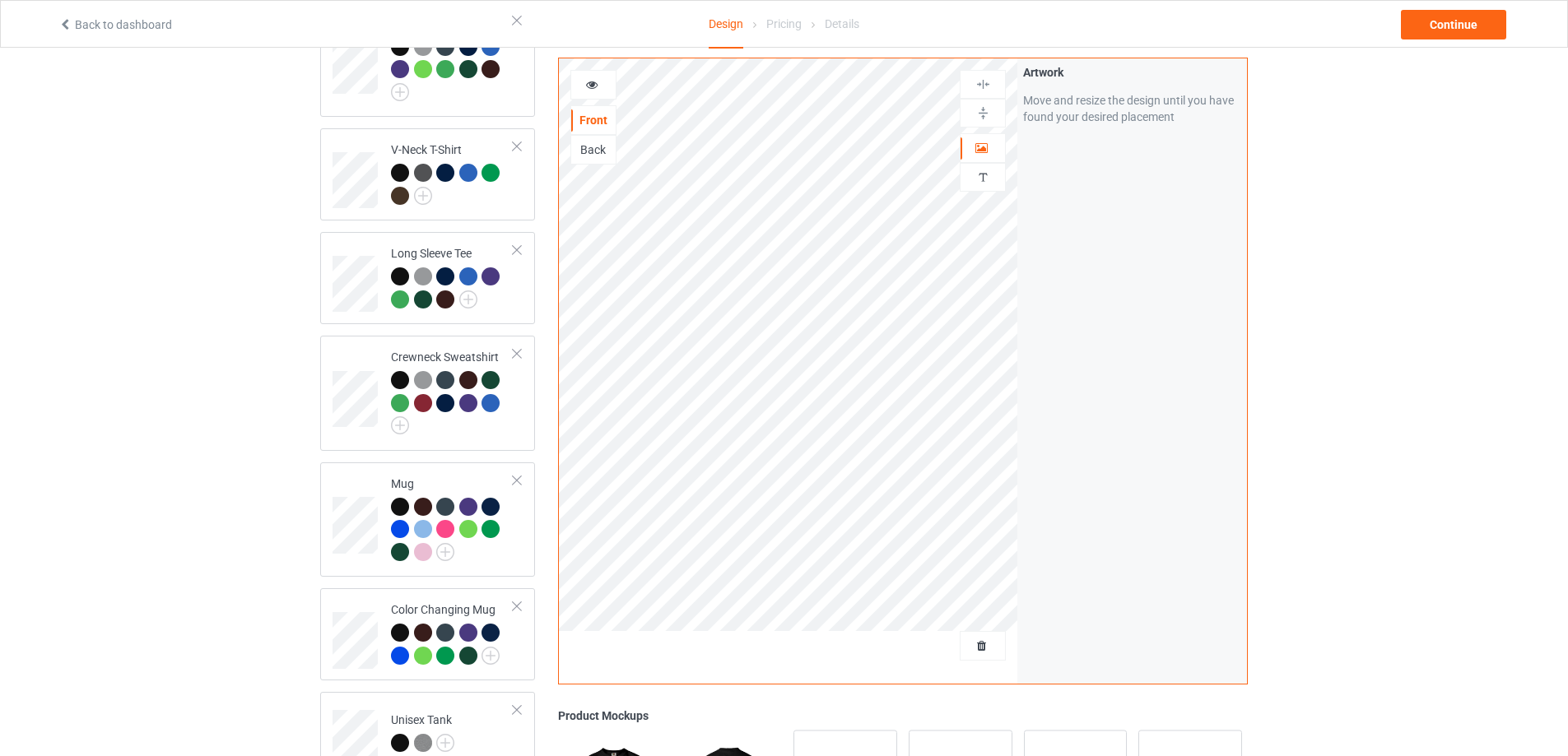
scroll to position [406, 0]
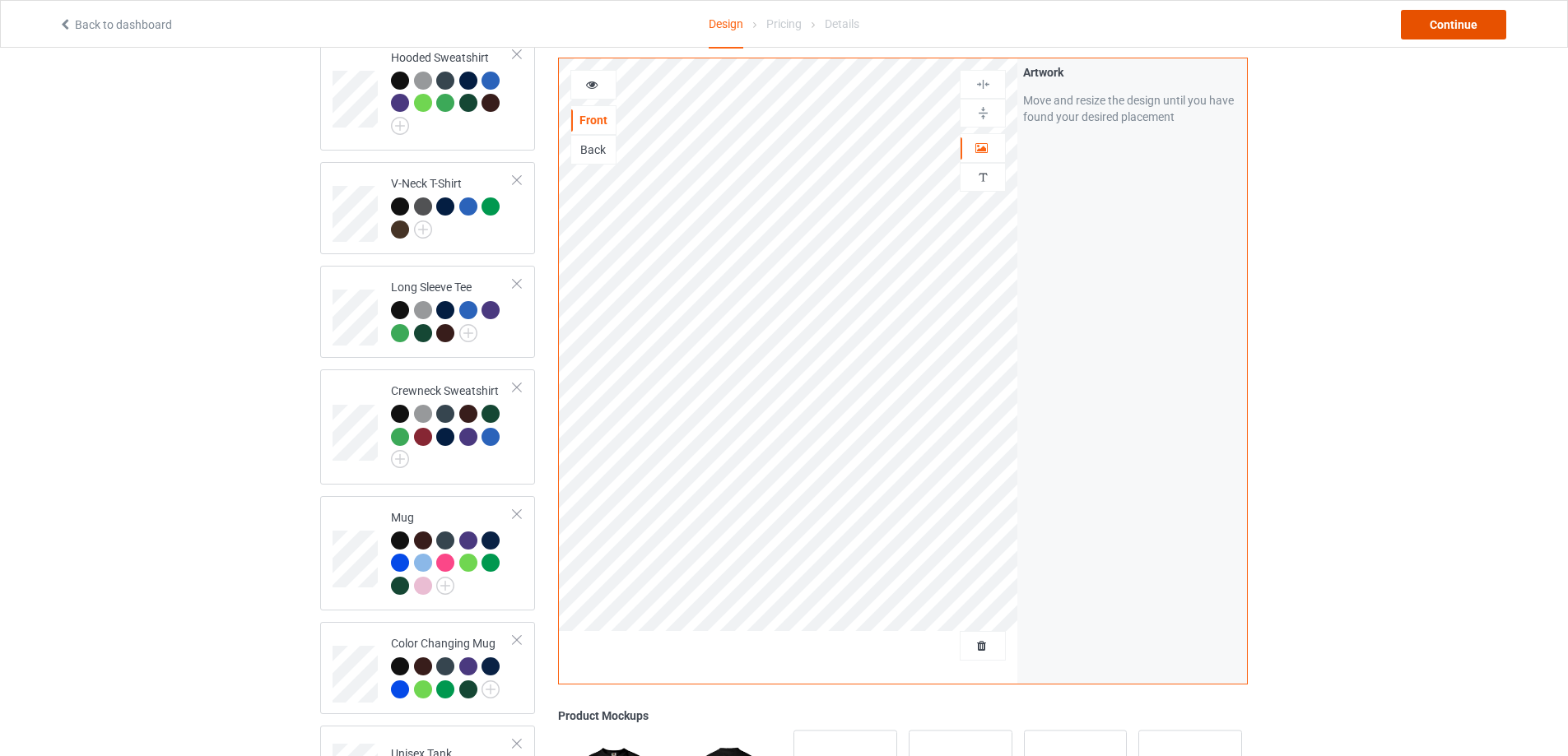
click at [1441, 30] on div "Continue" at bounding box center [1454, 25] width 105 height 29
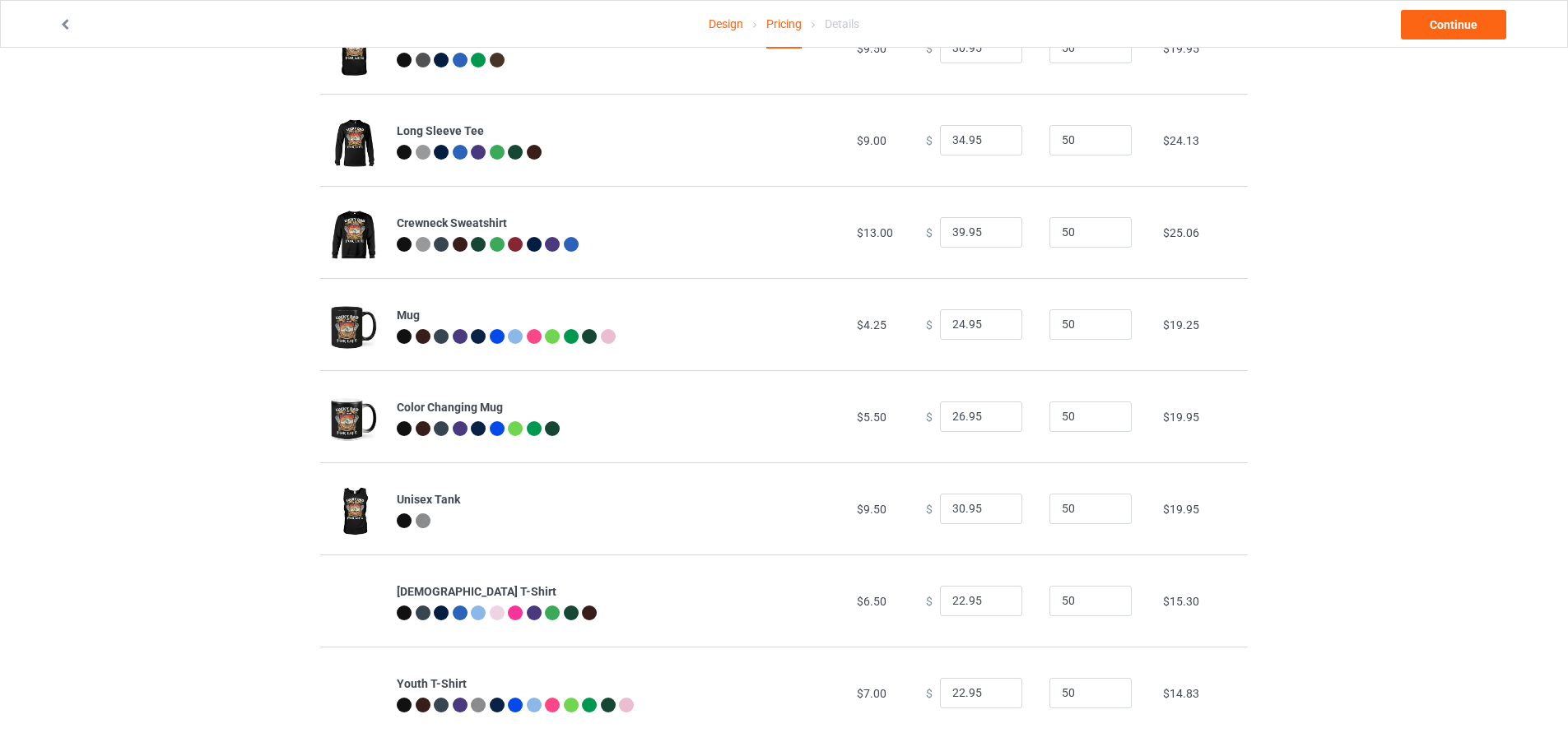
scroll to position [455, 0]
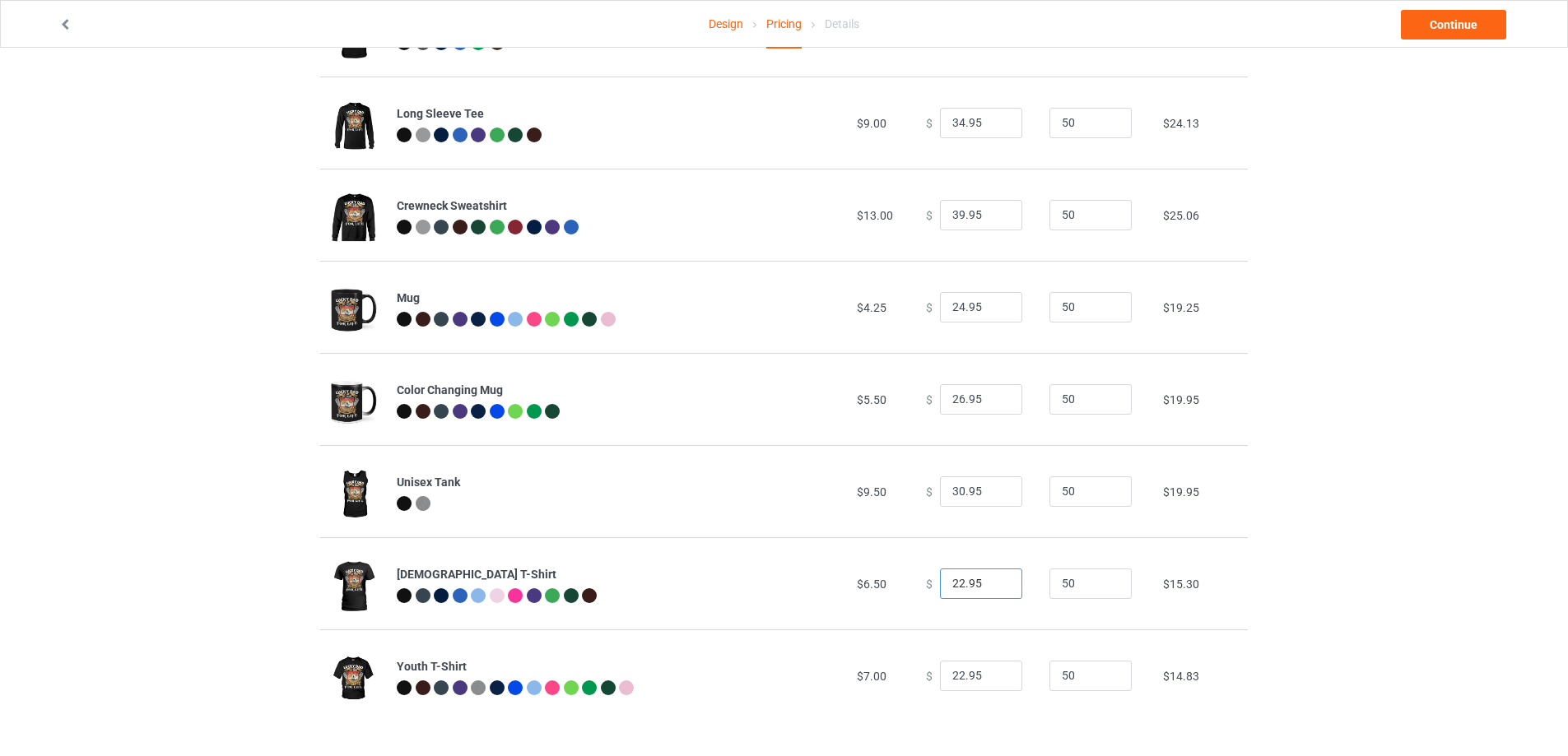
click at [954, 582] on input "22.95" at bounding box center [980, 584] width 82 height 31
type input "26.95"
drag, startPoint x: 954, startPoint y: 676, endPoint x: 916, endPoint y: 685, distance: 39.1
click at [926, 685] on div "$ 22.95" at bounding box center [978, 676] width 105 height 31
type input "26.95"
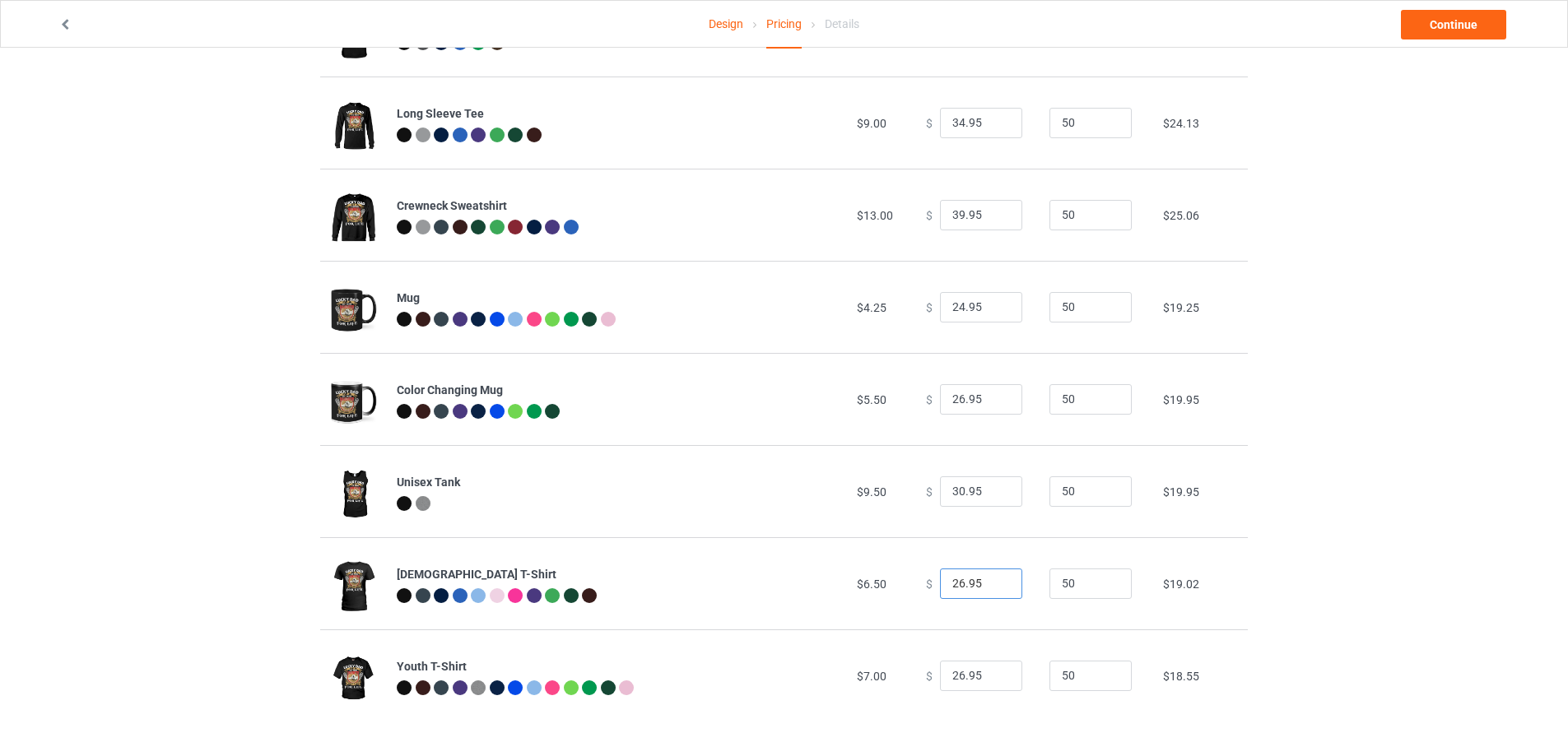
drag, startPoint x: 954, startPoint y: 587, endPoint x: 931, endPoint y: 592, distance: 23.5
click at [940, 592] on input "26.95" at bounding box center [980, 584] width 82 height 31
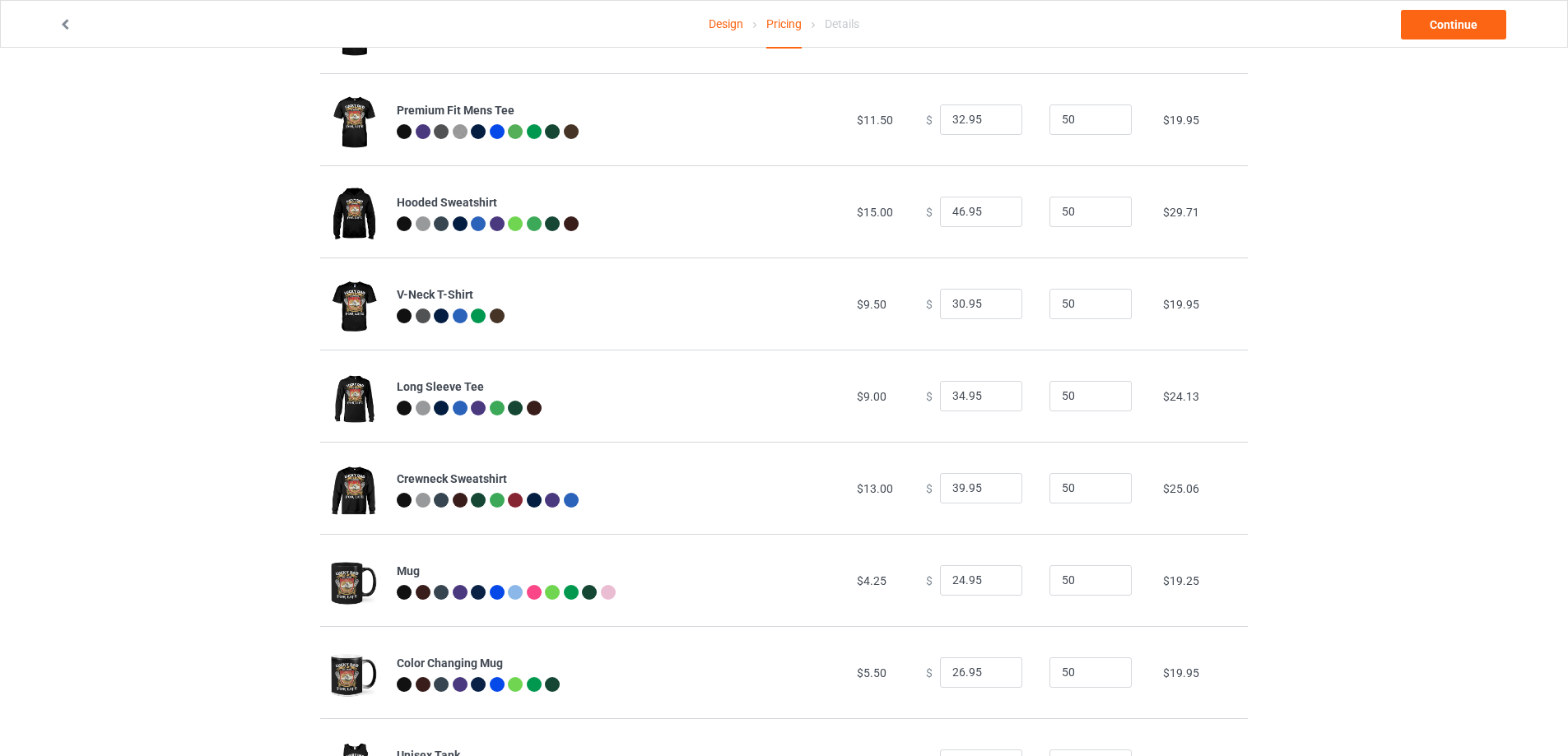
scroll to position [0, 0]
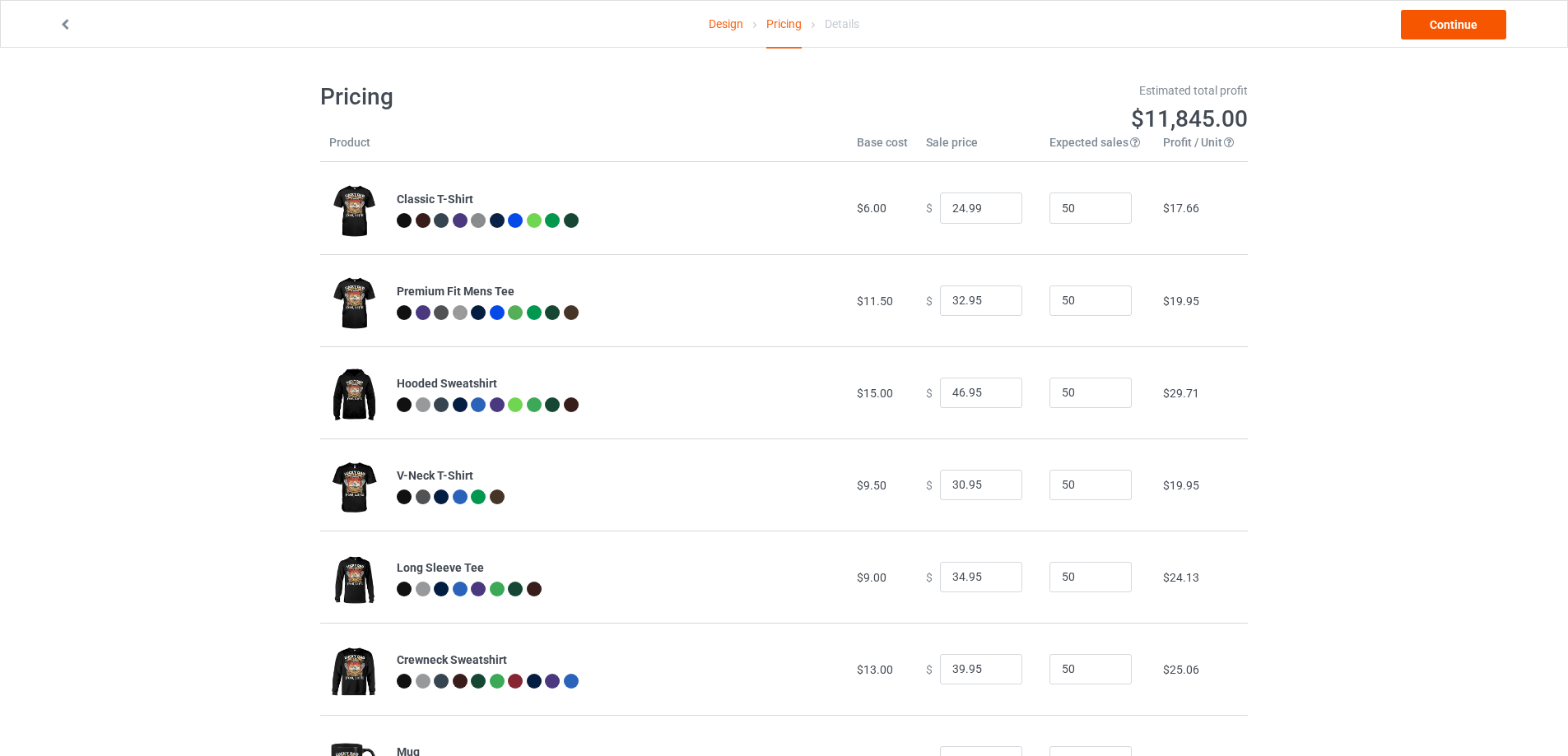
type input "30.95"
click at [1483, 26] on link "Continue" at bounding box center [1454, 25] width 105 height 29
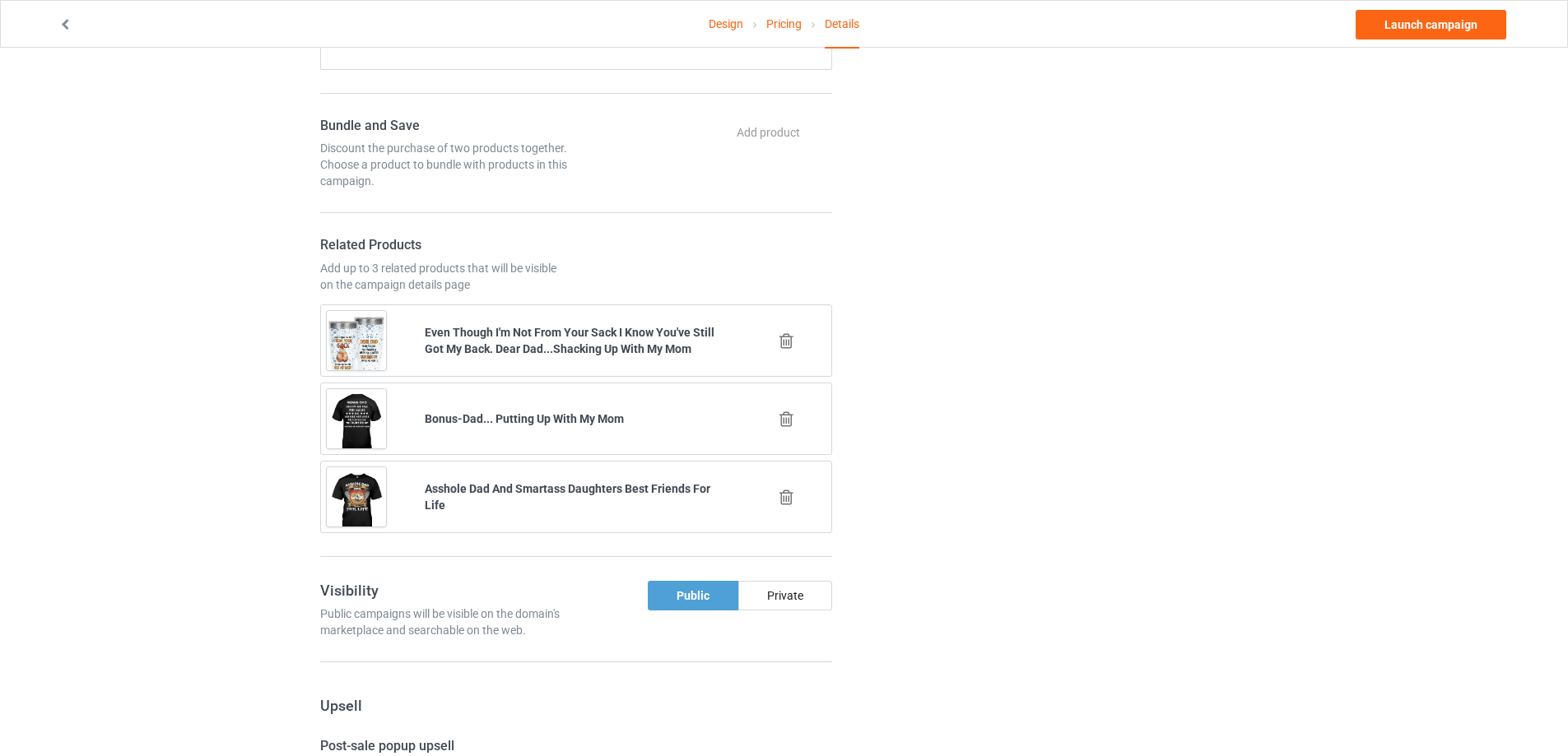
scroll to position [822, 0]
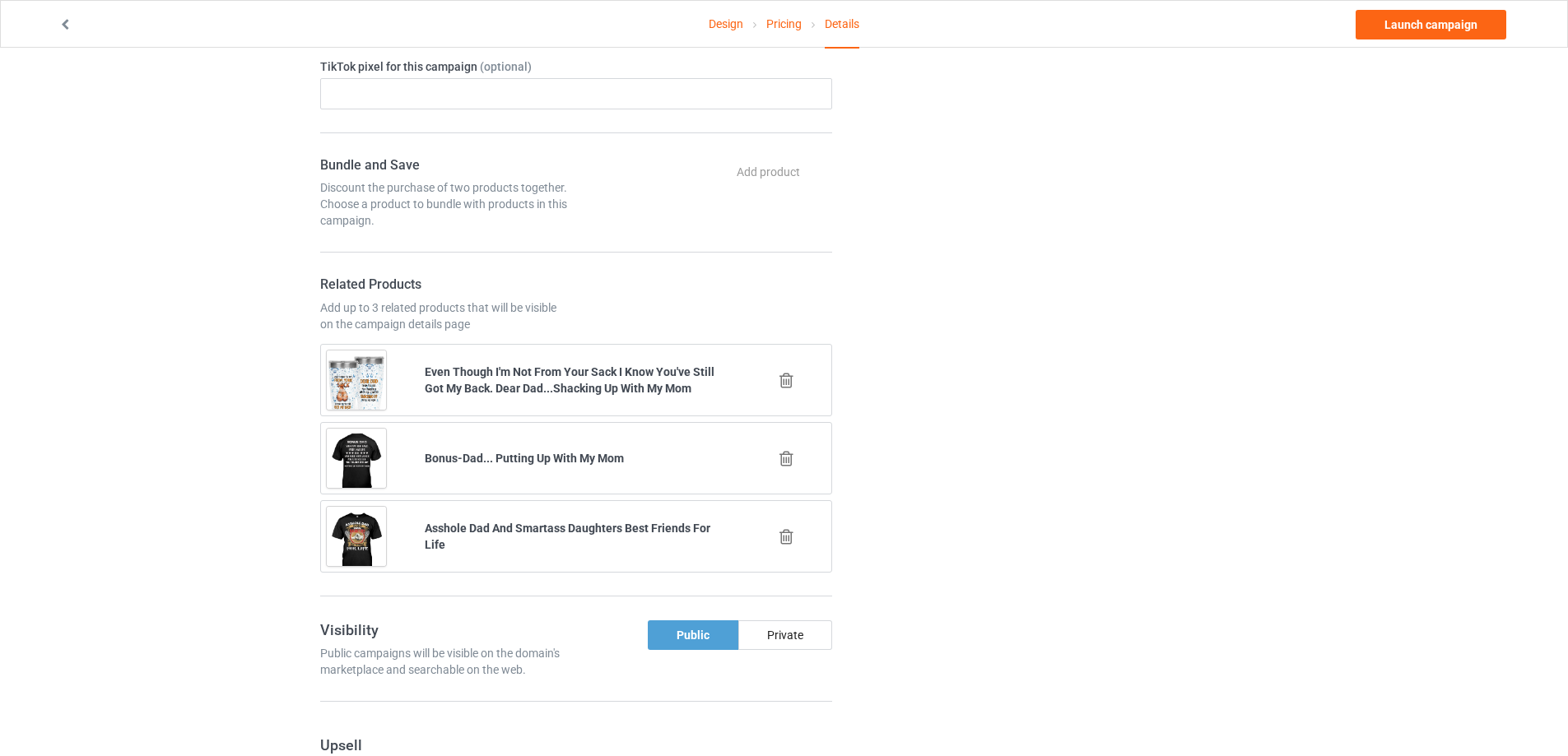
click at [790, 387] on icon at bounding box center [787, 380] width 20 height 17
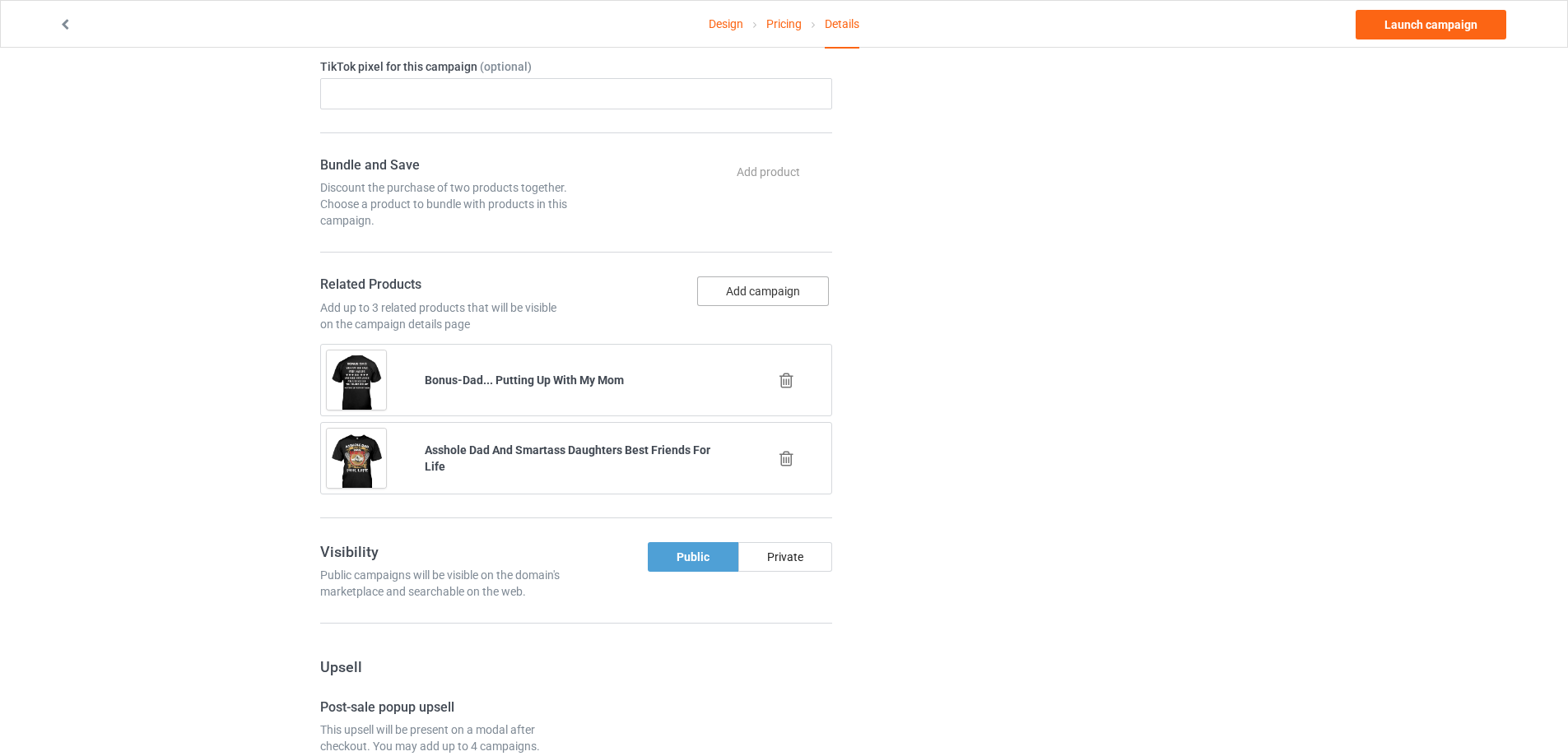
click at [771, 293] on button "Add campaign" at bounding box center [763, 291] width 132 height 29
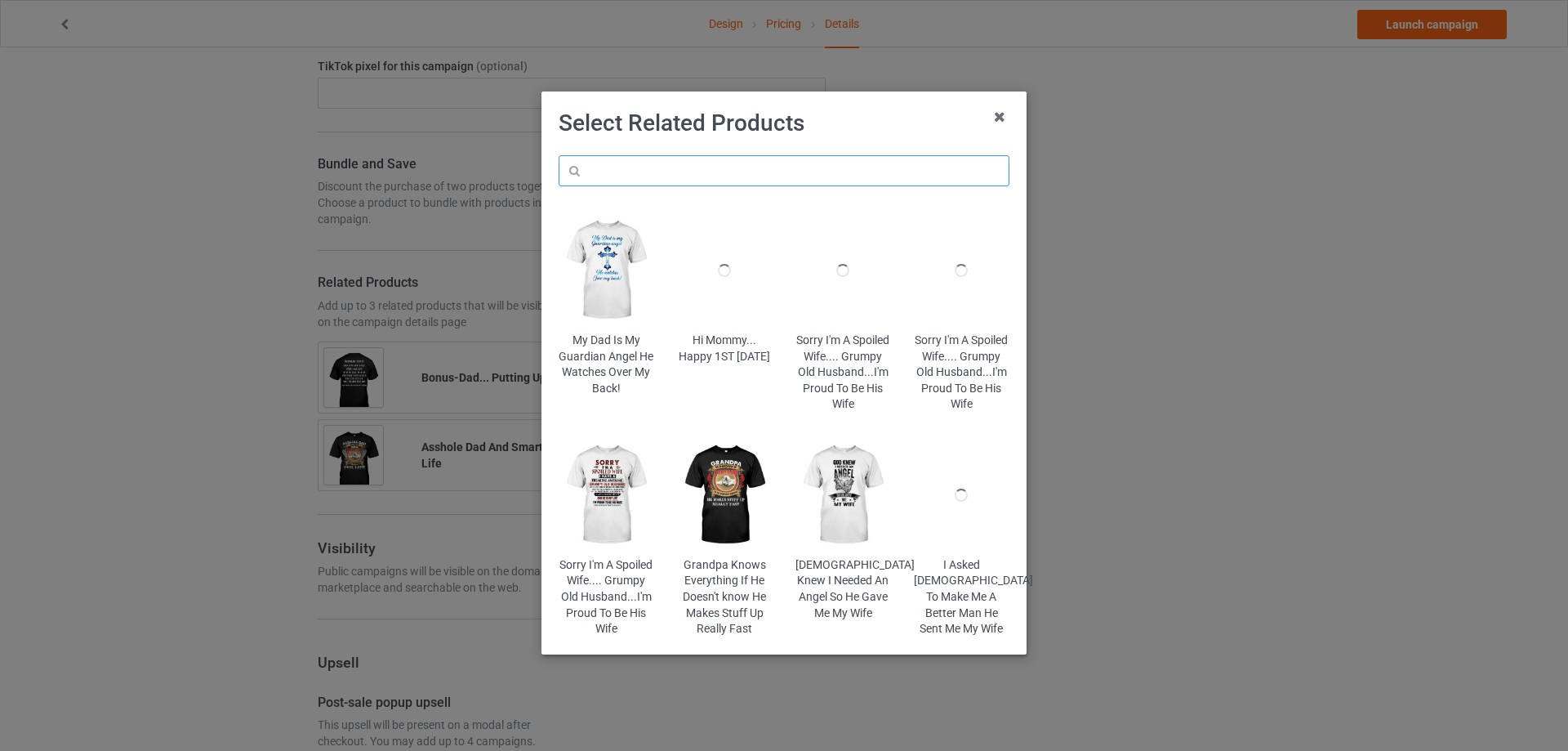
click at [721, 170] on input "text" at bounding box center [784, 171] width 451 height 31
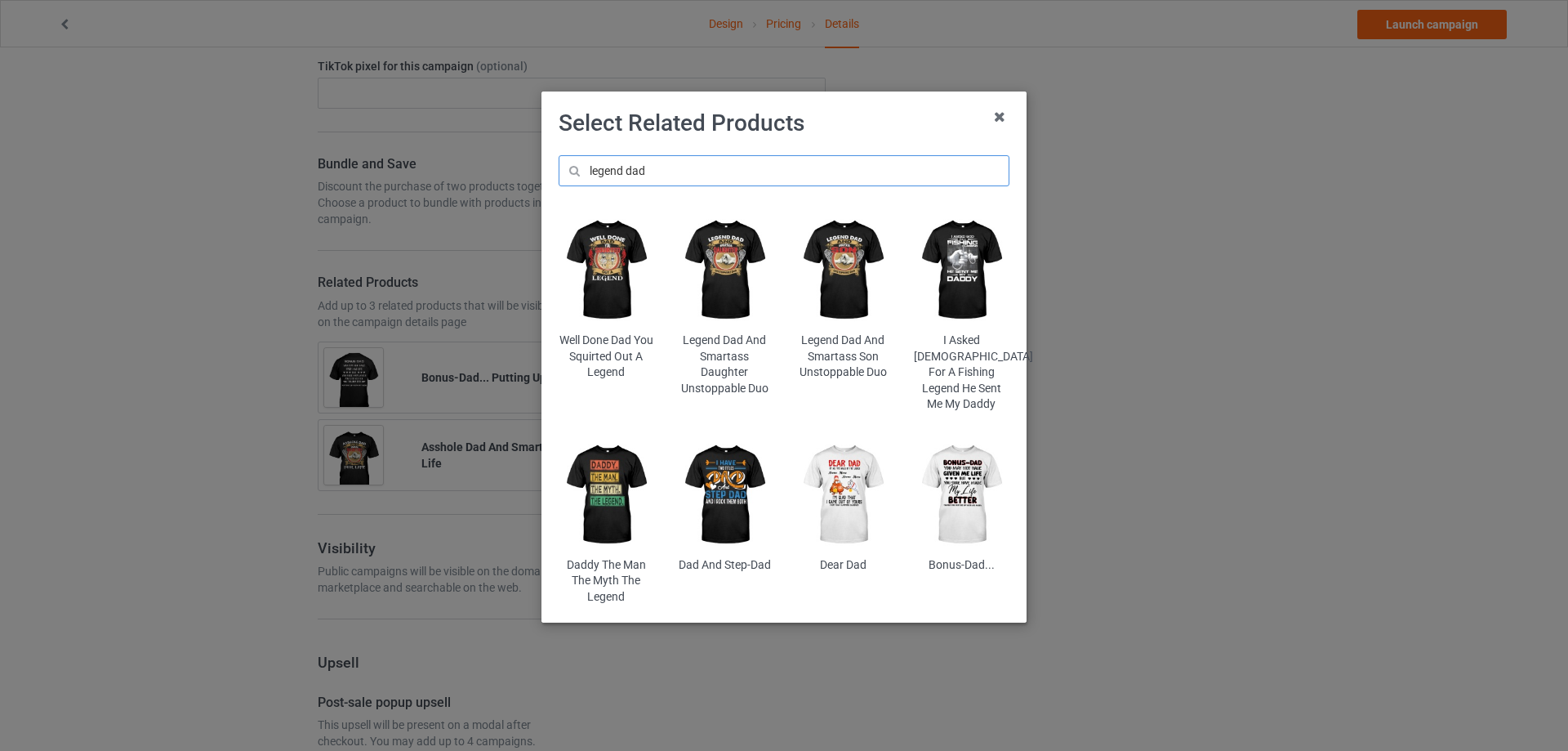
type input "legend dad"
click at [734, 258] on img at bounding box center [725, 271] width 96 height 119
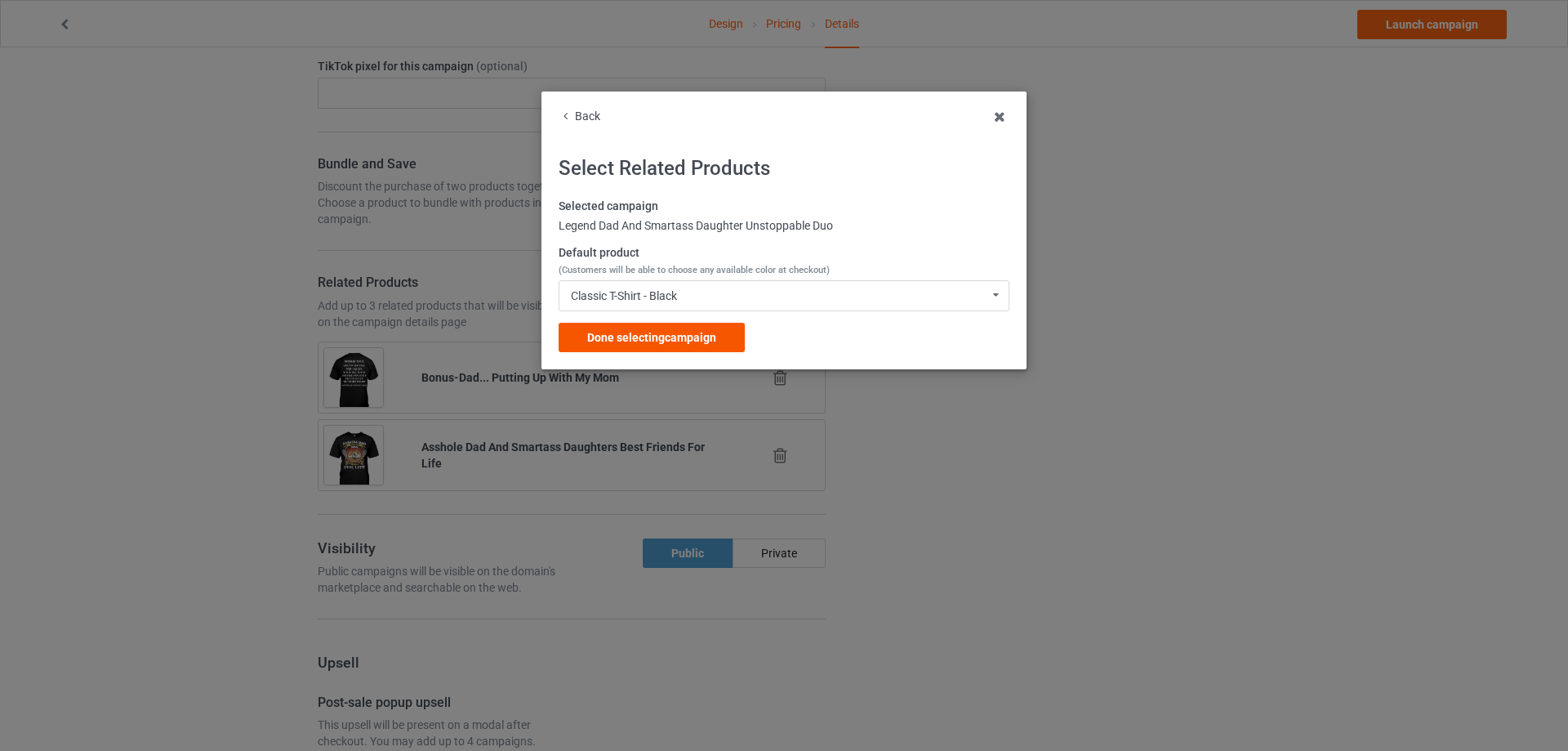
click at [694, 334] on span "Done selecting campaign" at bounding box center [651, 338] width 129 height 13
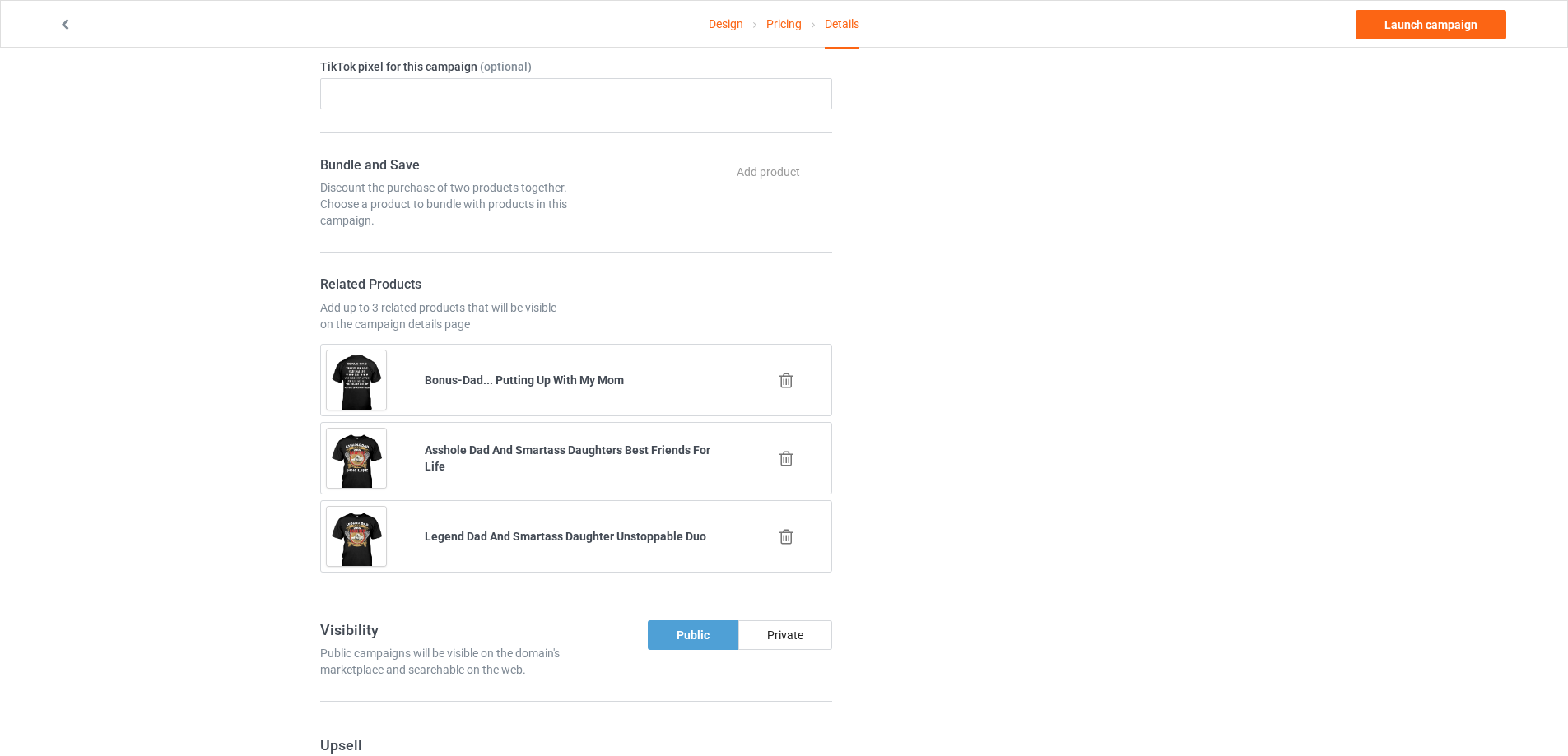
click at [781, 385] on icon at bounding box center [787, 380] width 20 height 17
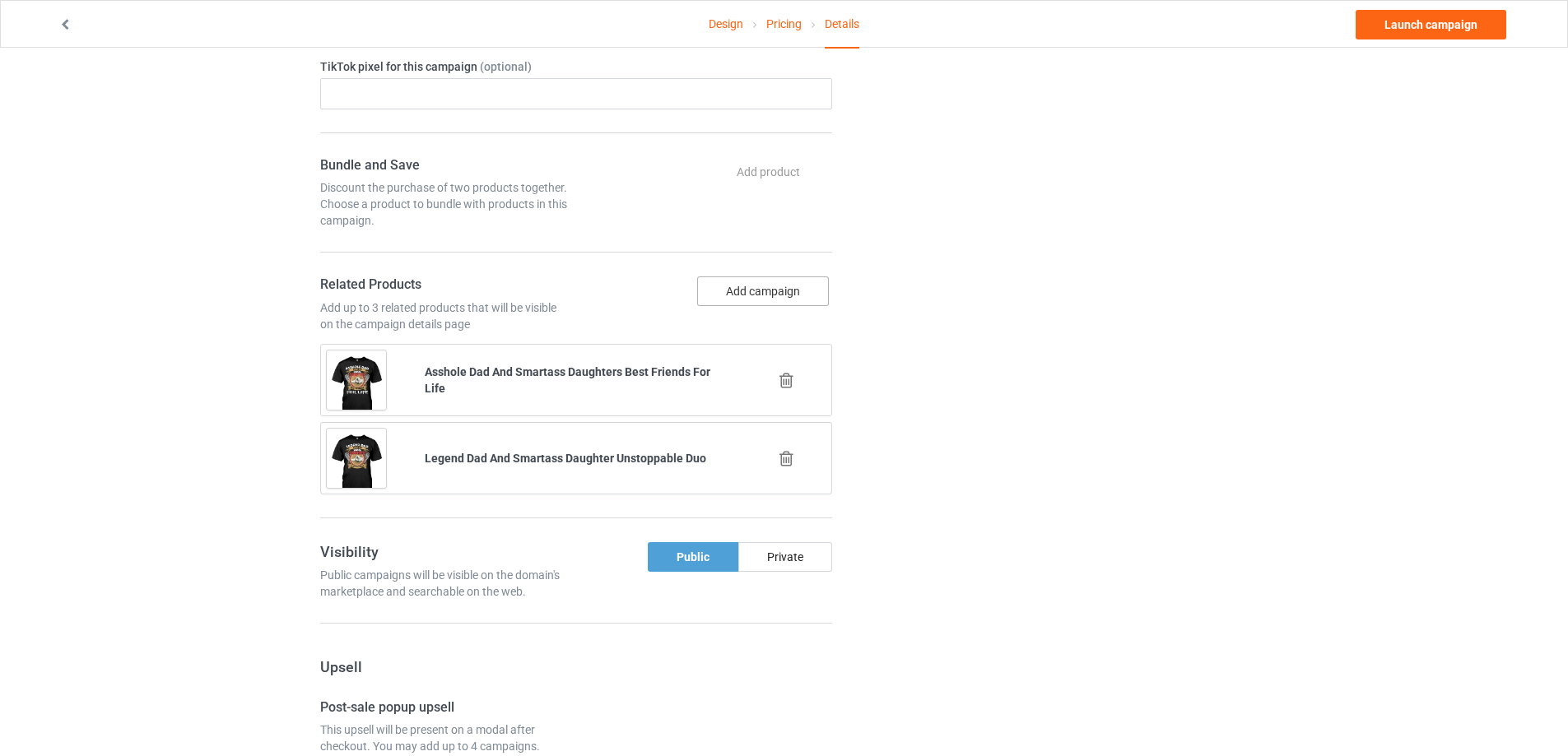
click at [778, 290] on button "Add campaign" at bounding box center [763, 291] width 132 height 29
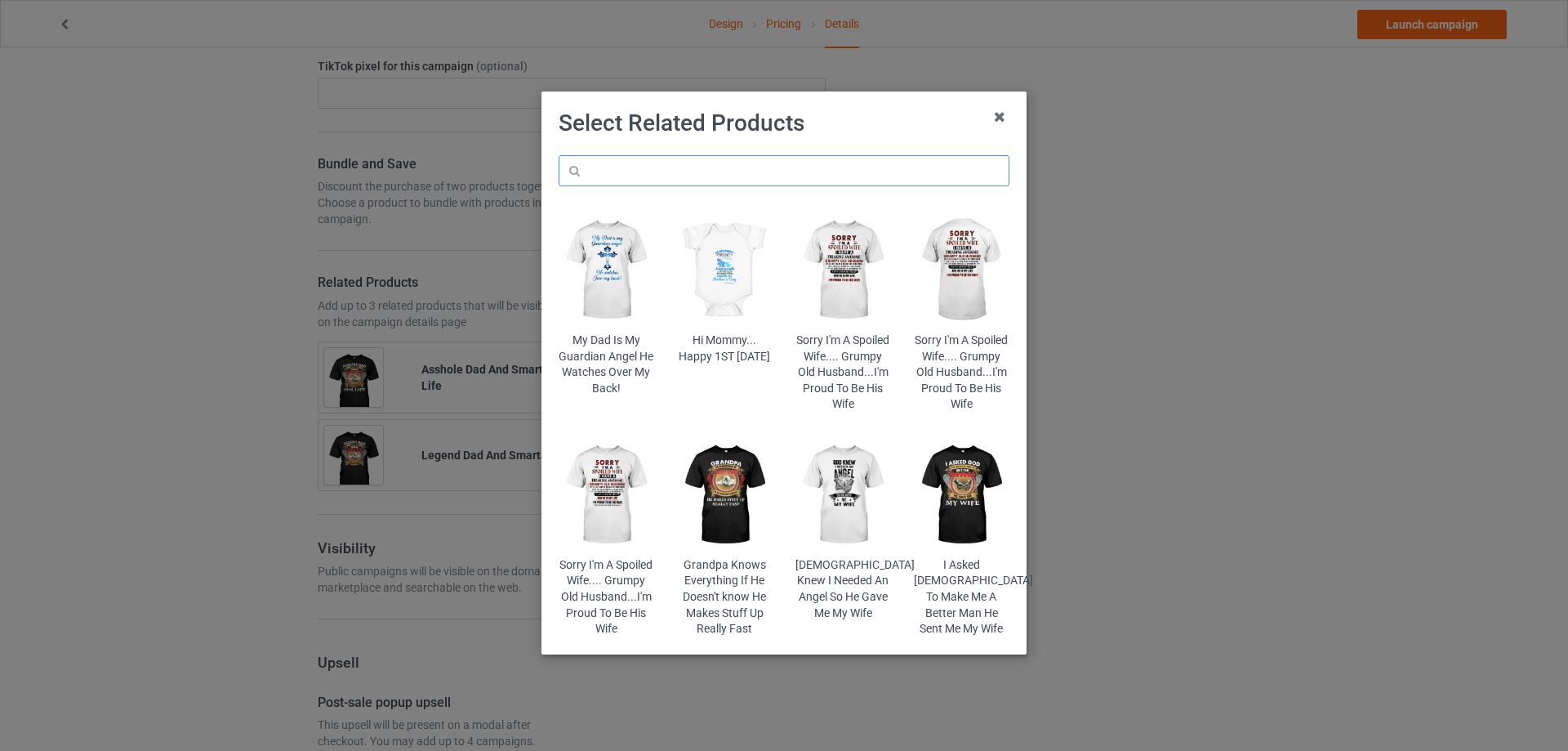
click at [702, 173] on input "text" at bounding box center [784, 171] width 451 height 31
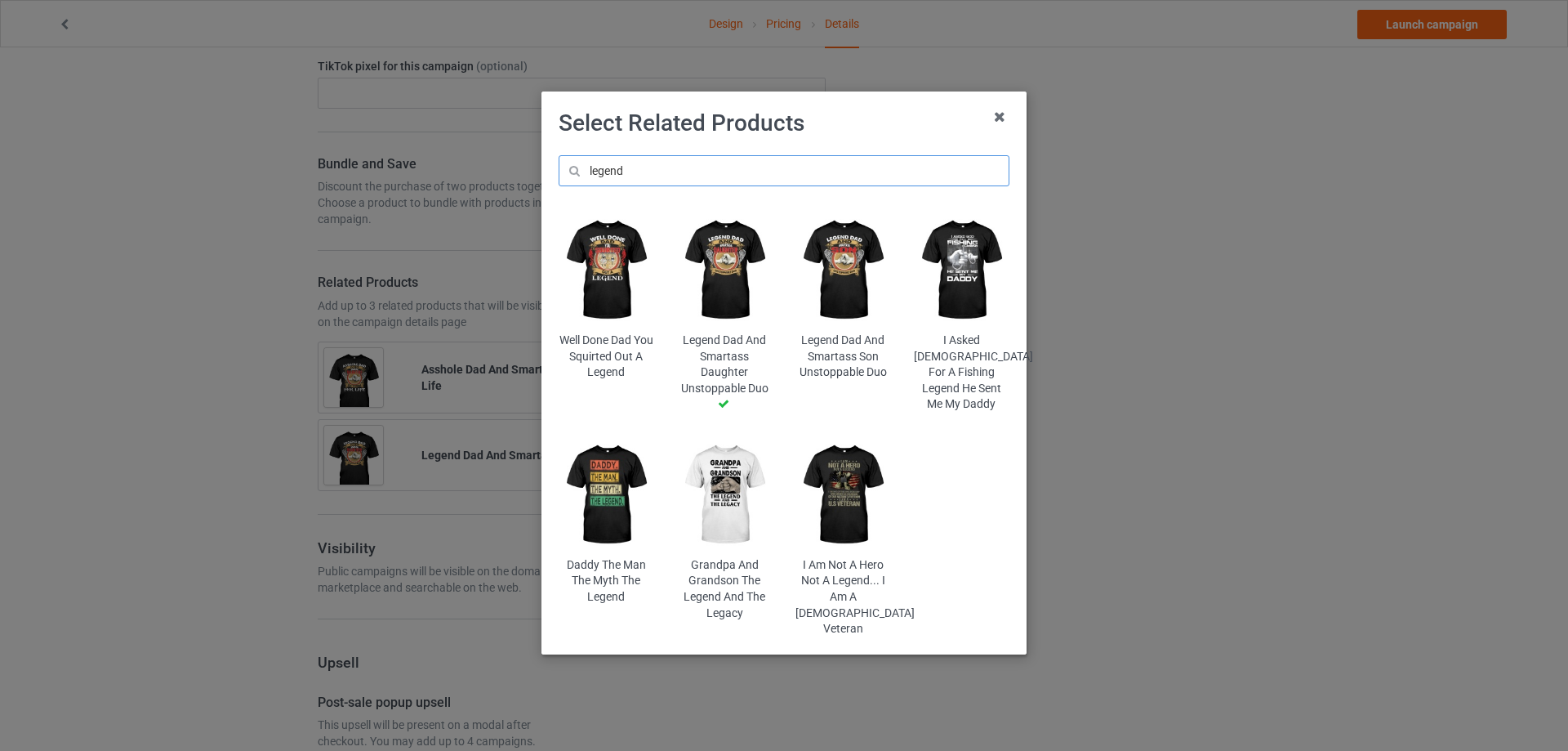
type input "legend"
click at [611, 252] on img at bounding box center [606, 271] width 96 height 119
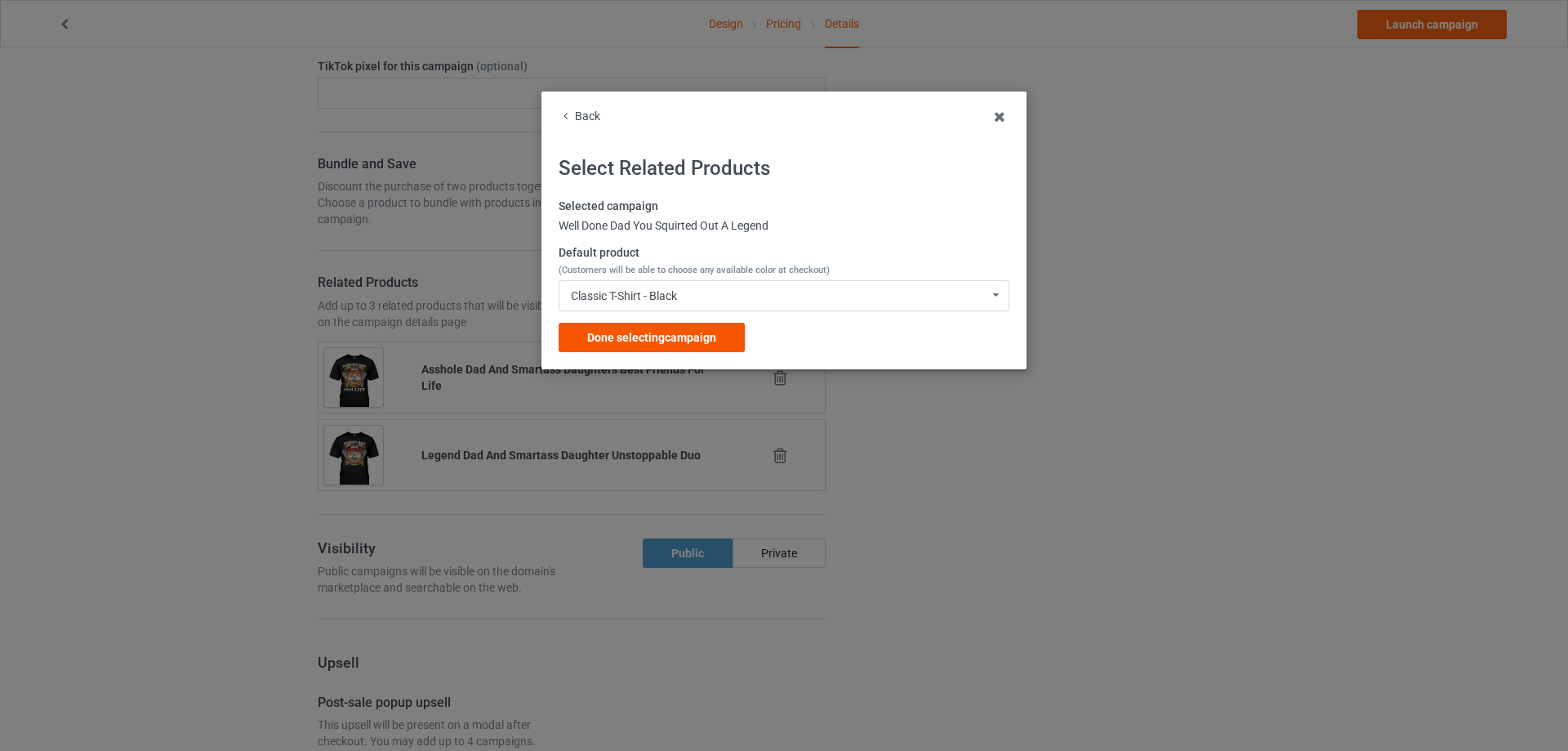
click at [619, 331] on span "Done selecting campaign" at bounding box center [651, 338] width 129 height 13
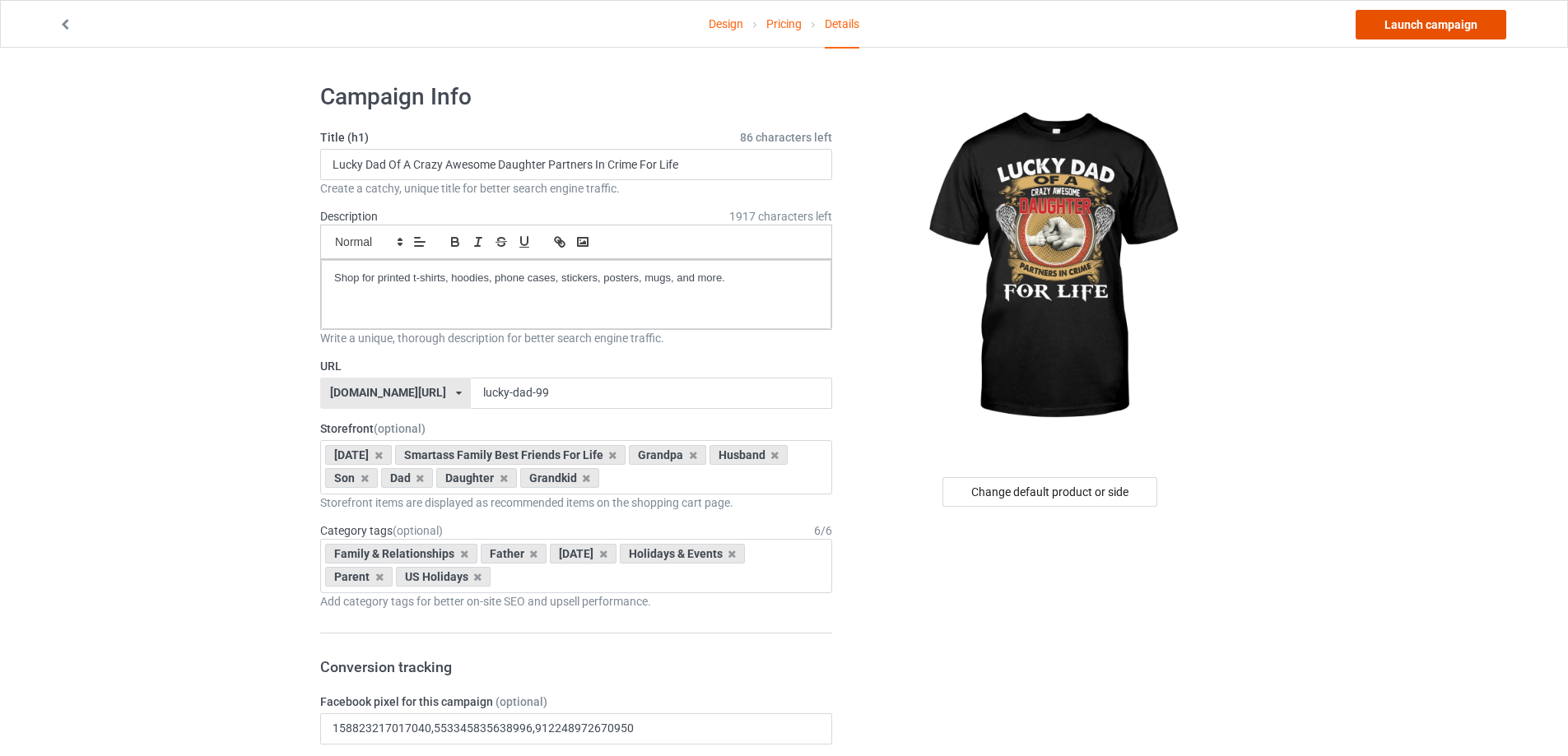
click at [1444, 35] on link "Launch campaign" at bounding box center [1432, 25] width 151 height 29
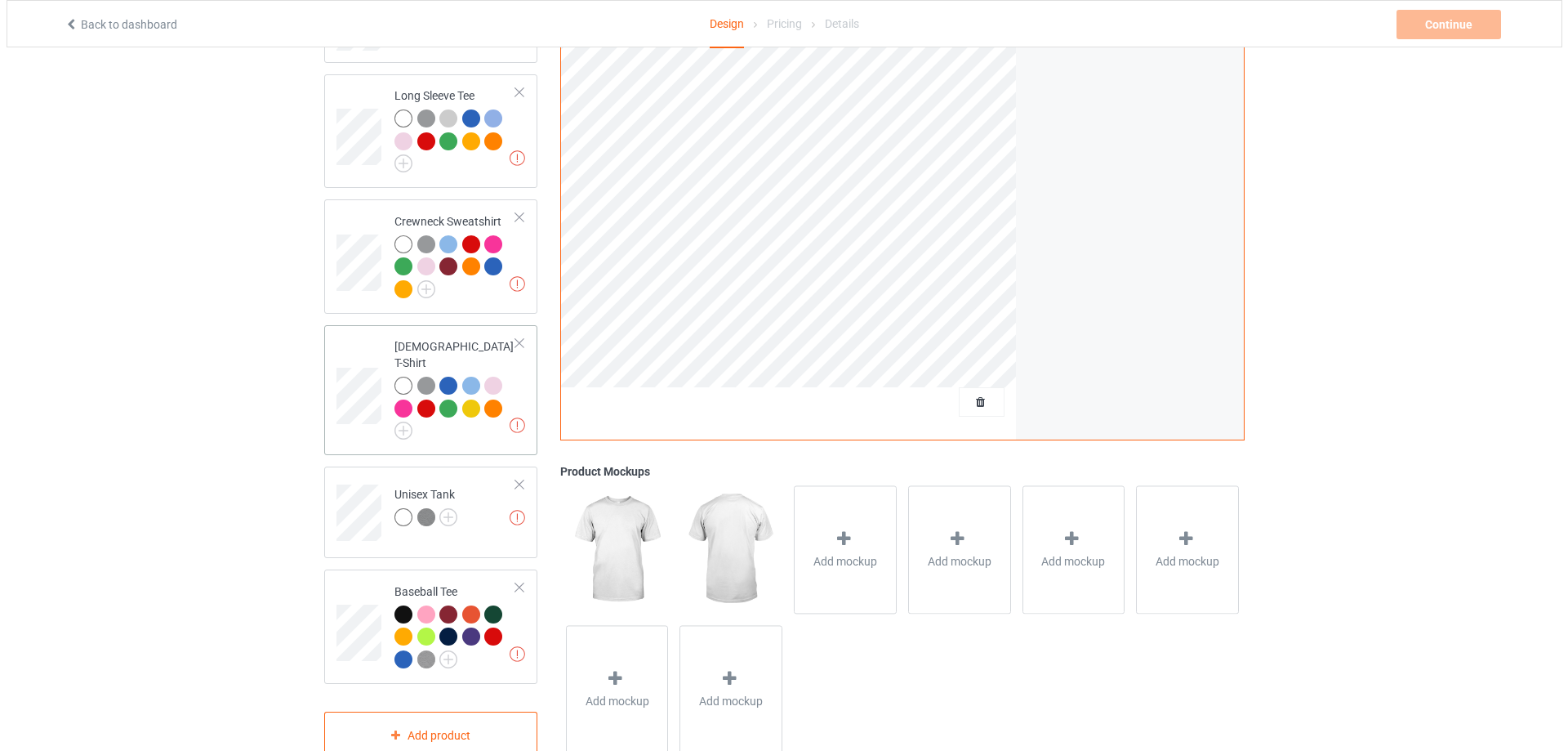
scroll to position [628, 0]
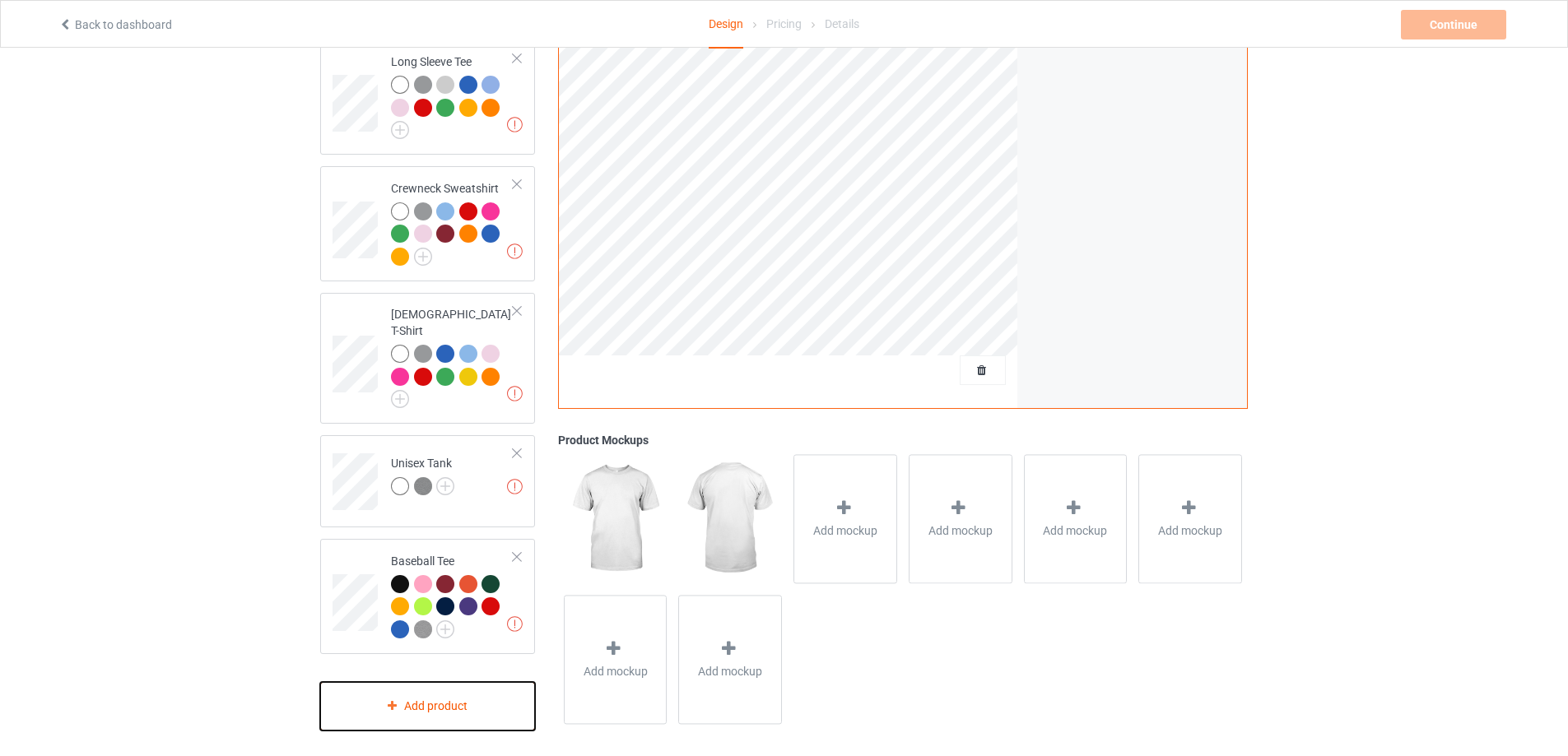
click at [419, 696] on div "Add product" at bounding box center [427, 706] width 215 height 49
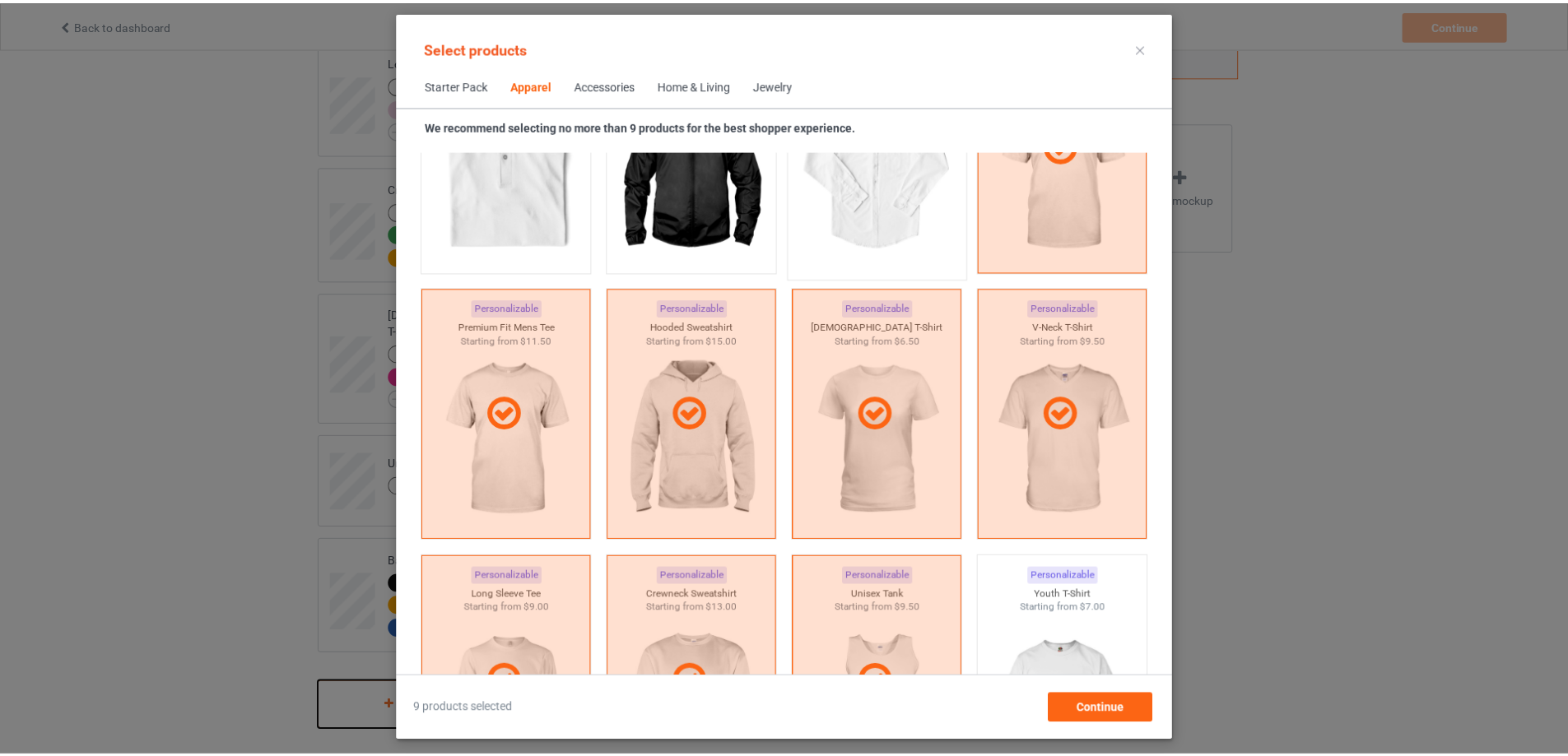
scroll to position [1024, 0]
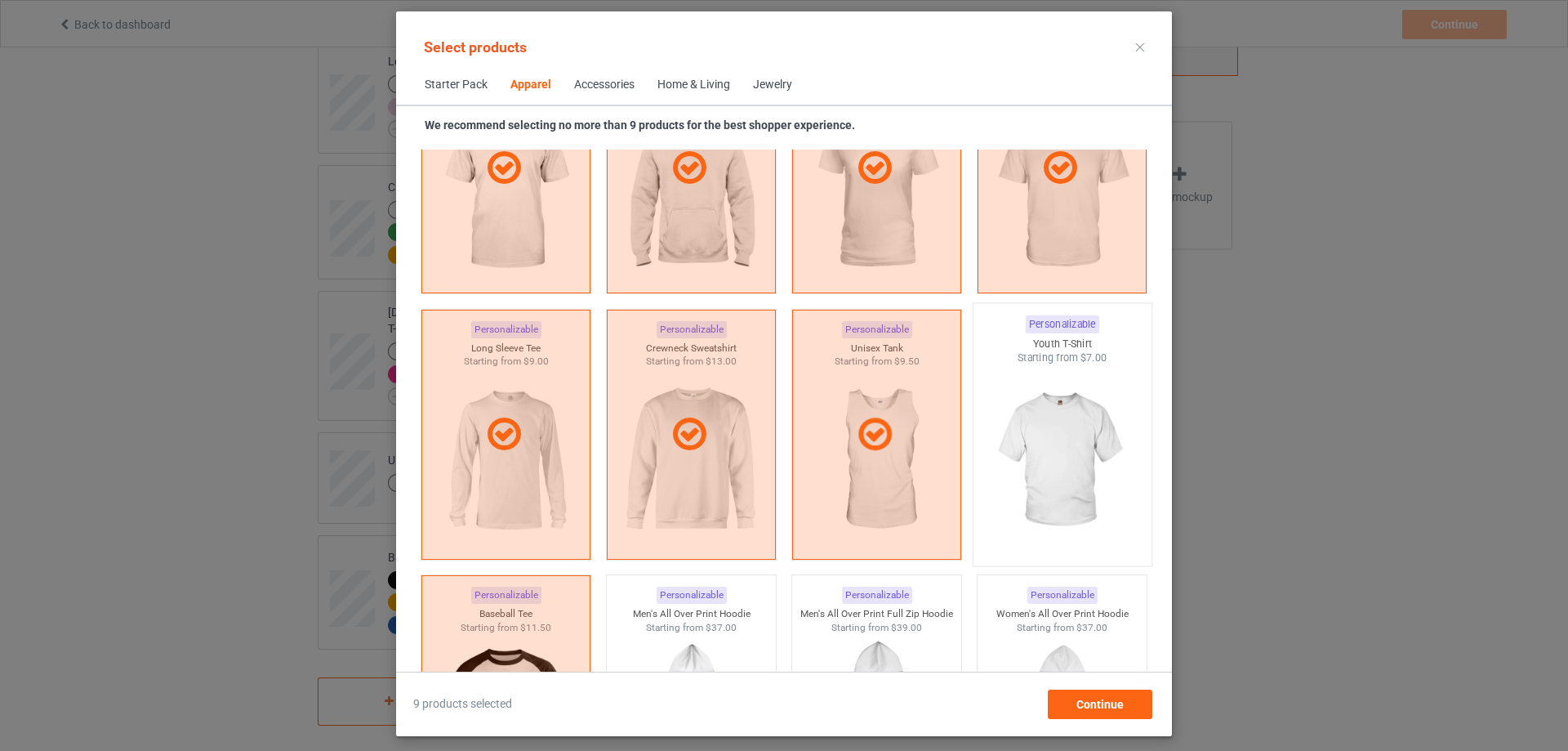
click at [1067, 415] on img at bounding box center [1062, 461] width 154 height 192
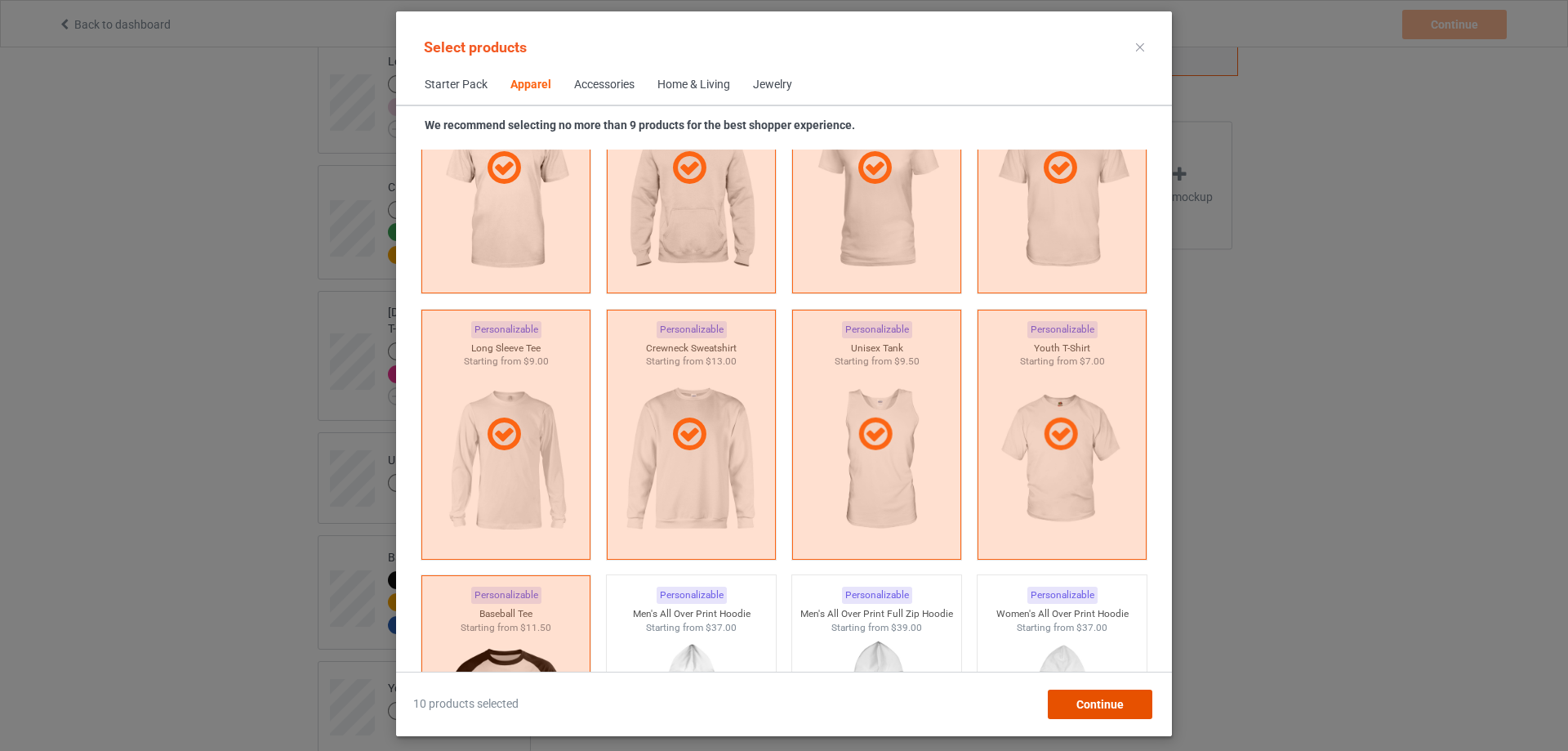
click at [1103, 701] on span "Continue" at bounding box center [1101, 704] width 48 height 13
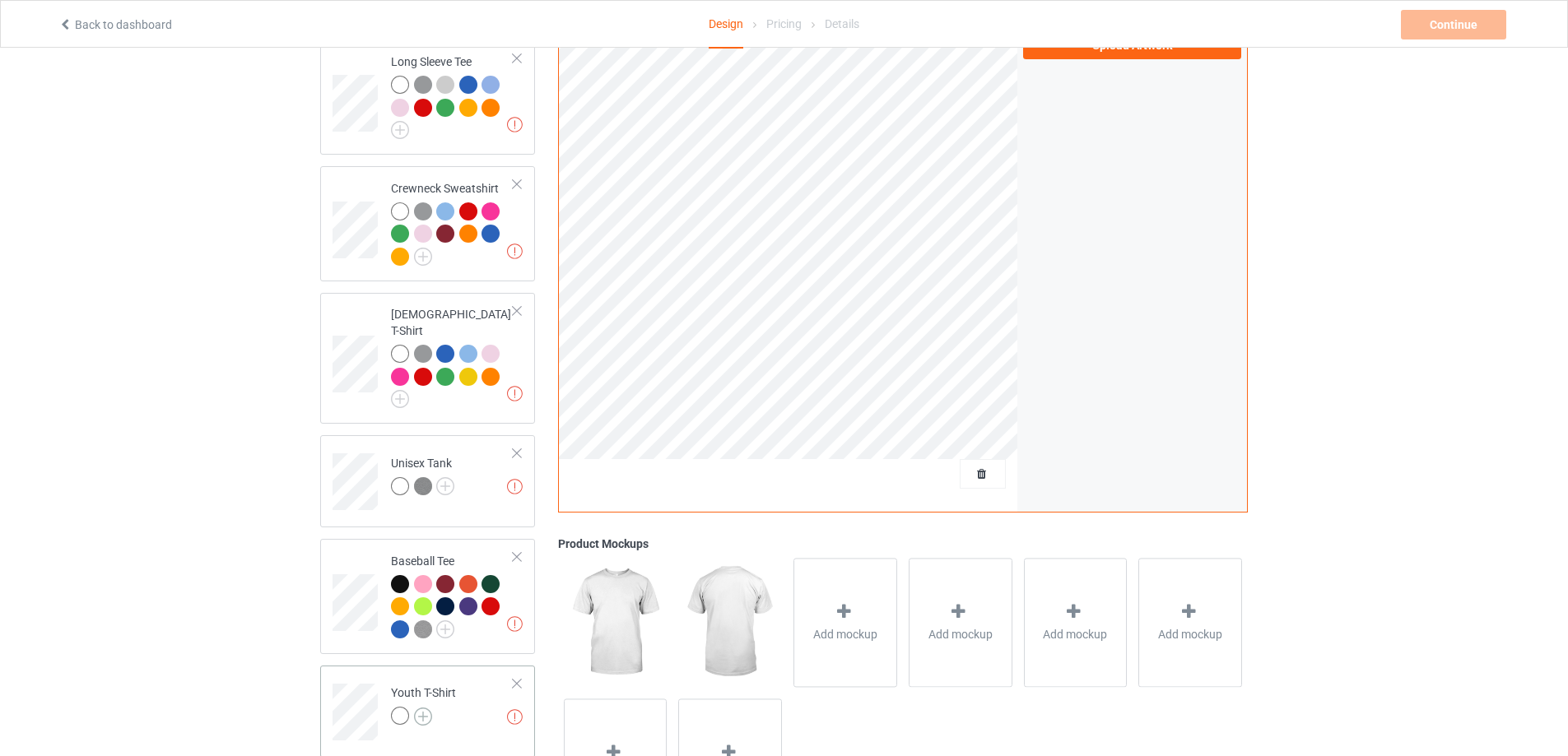
click at [422, 707] on img at bounding box center [423, 716] width 18 height 18
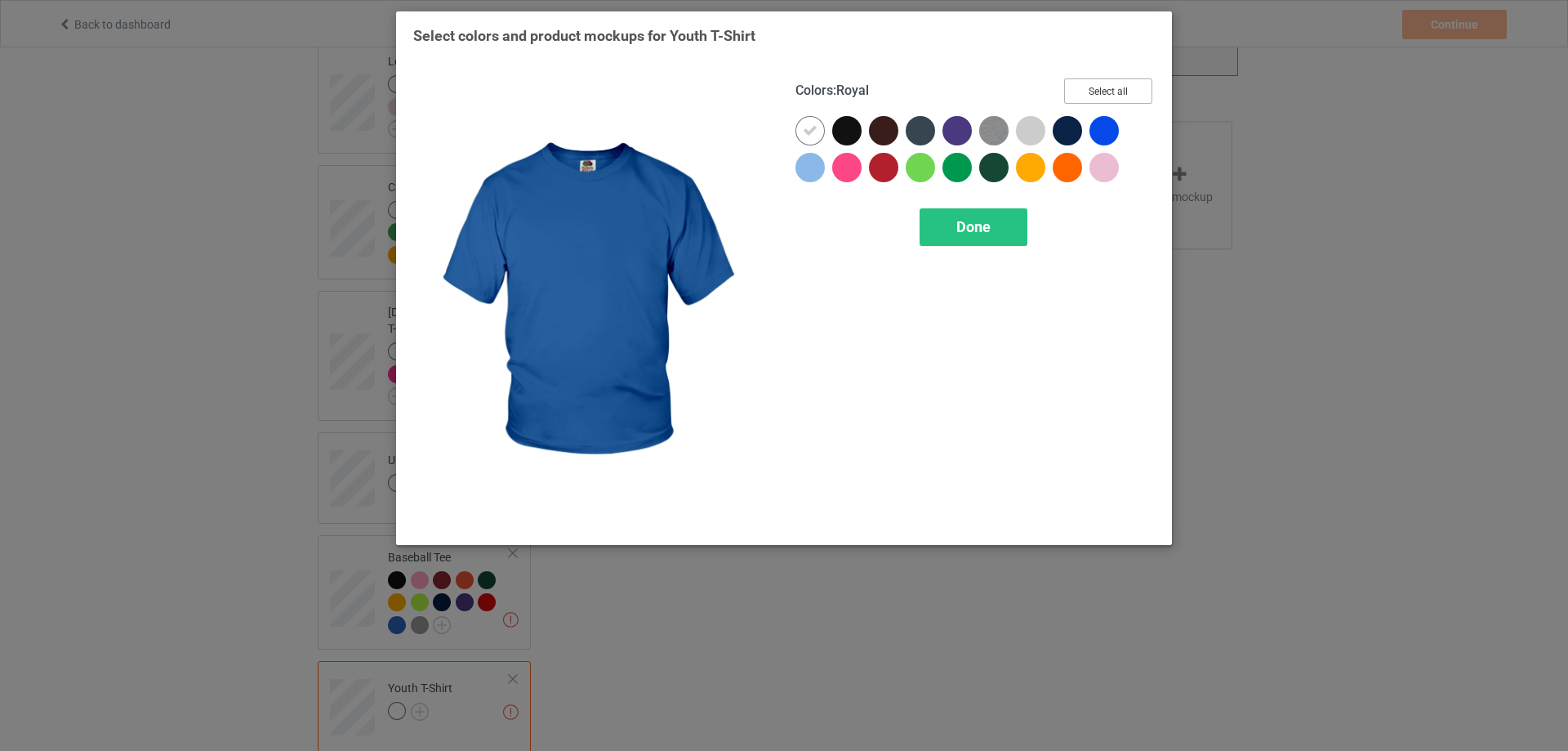
click at [1104, 97] on button "Select all" at bounding box center [1108, 91] width 88 height 26
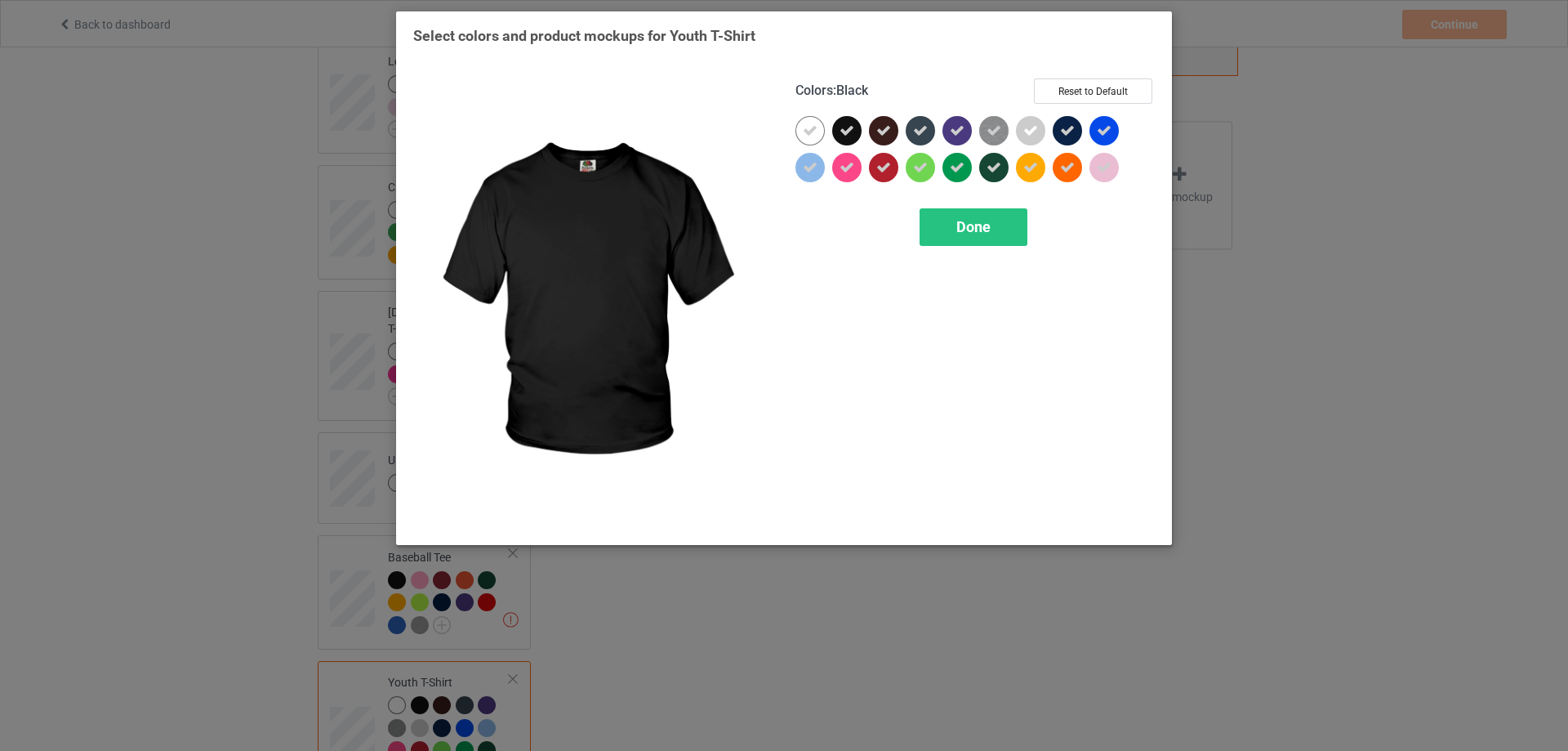
click at [848, 135] on icon at bounding box center [847, 131] width 15 height 15
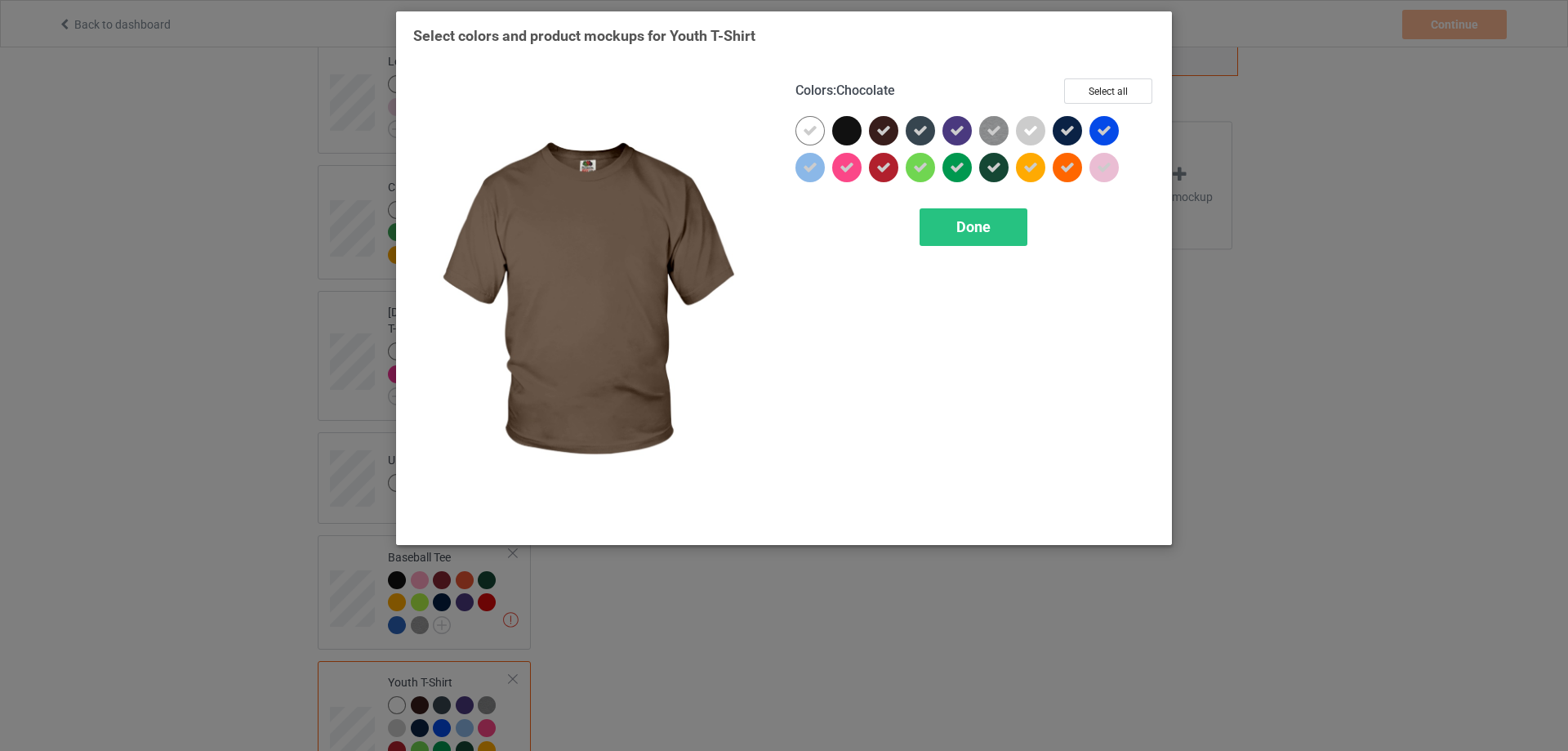
click at [882, 132] on icon at bounding box center [884, 131] width 15 height 15
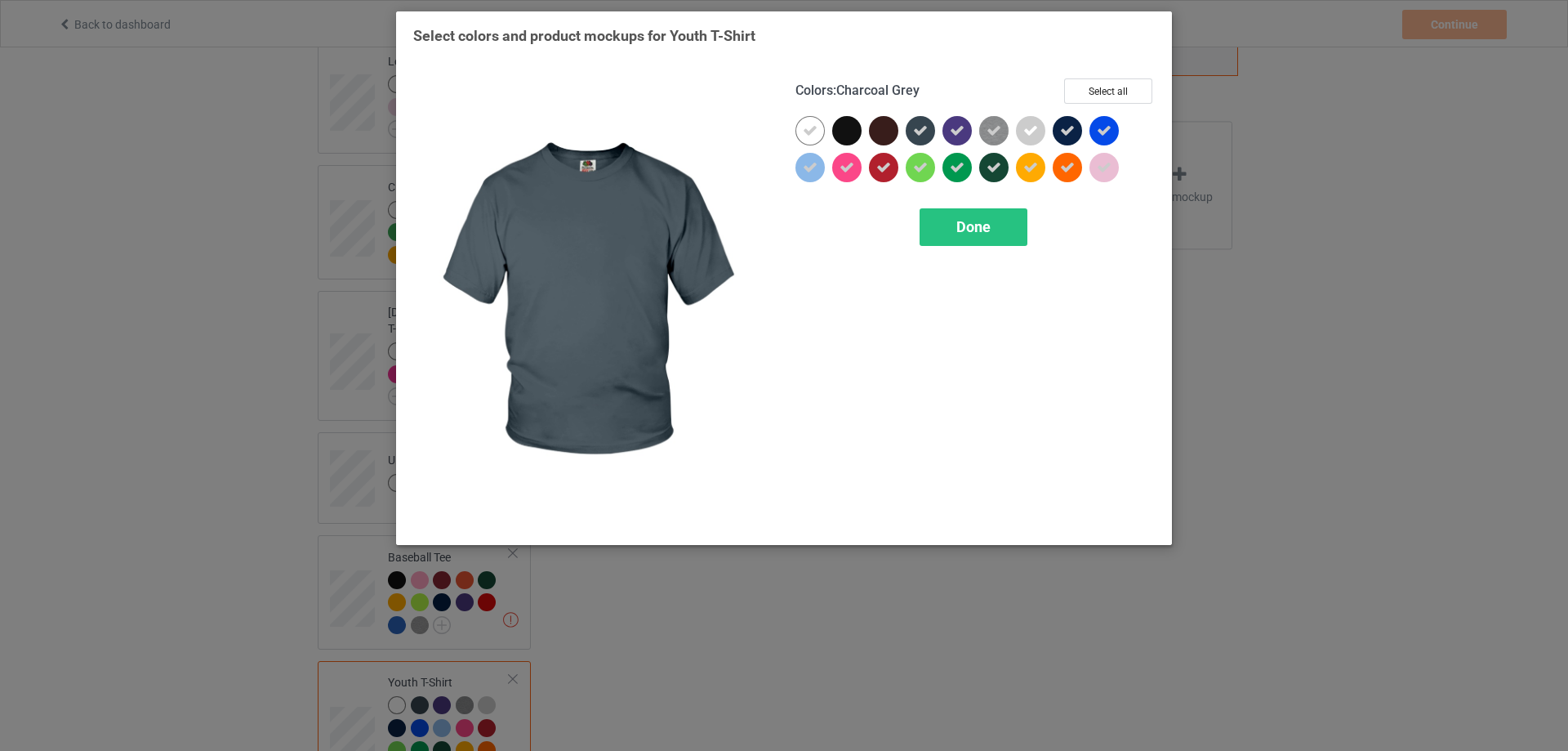
click at [918, 139] on div at bounding box center [921, 131] width 29 height 29
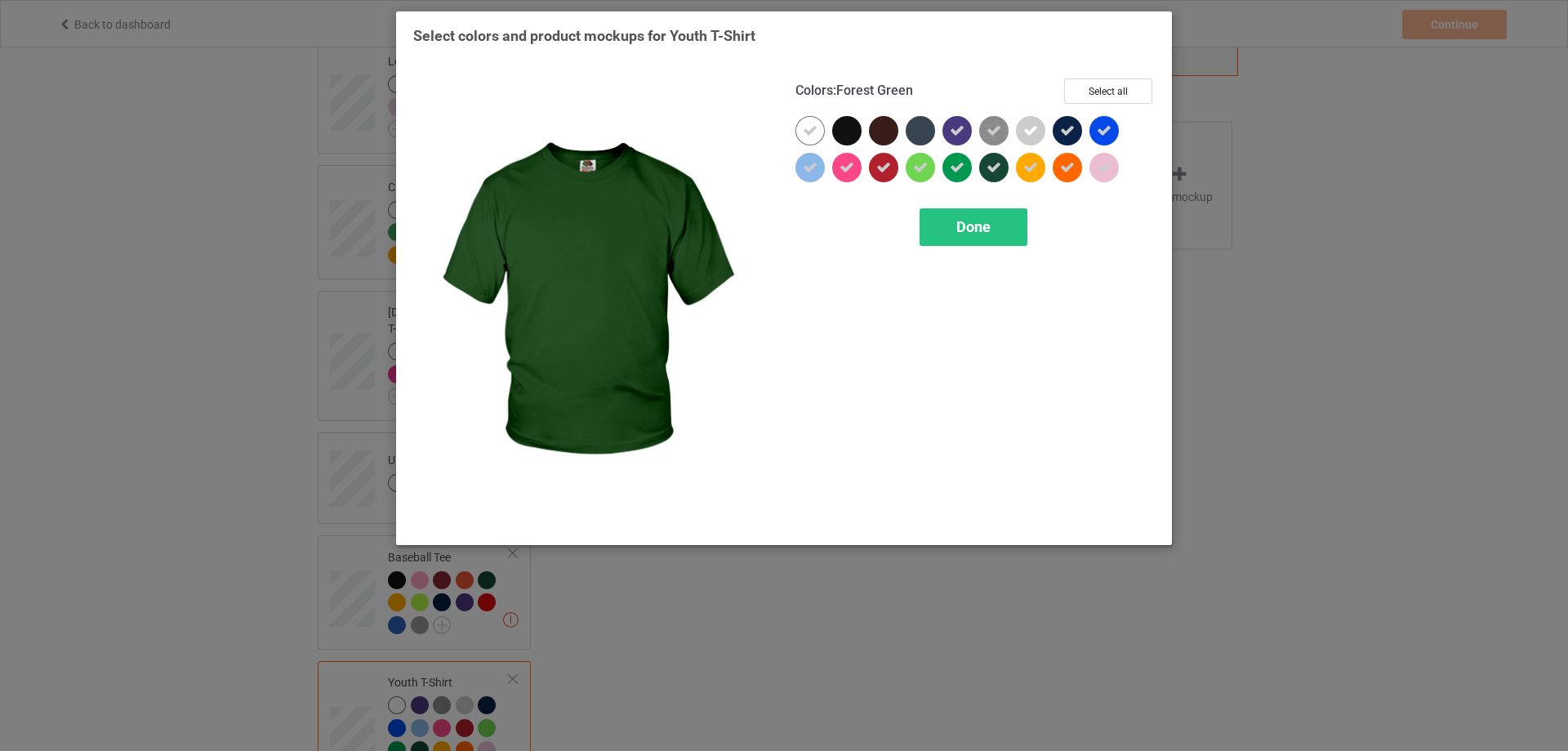
click at [999, 172] on icon at bounding box center [994, 167] width 15 height 15
click at [996, 172] on div at bounding box center [994, 167] width 29 height 29
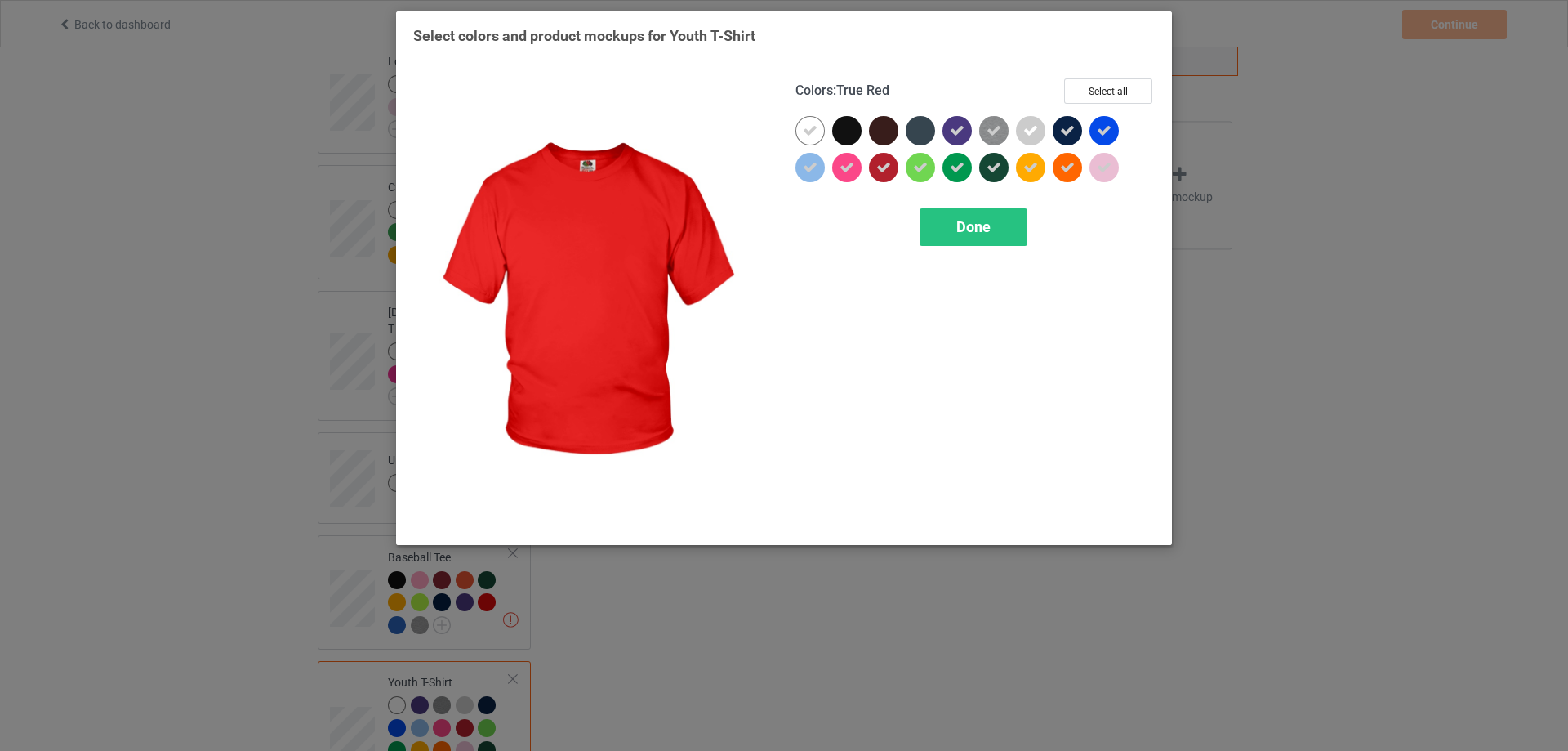
click at [891, 169] on icon at bounding box center [884, 167] width 15 height 15
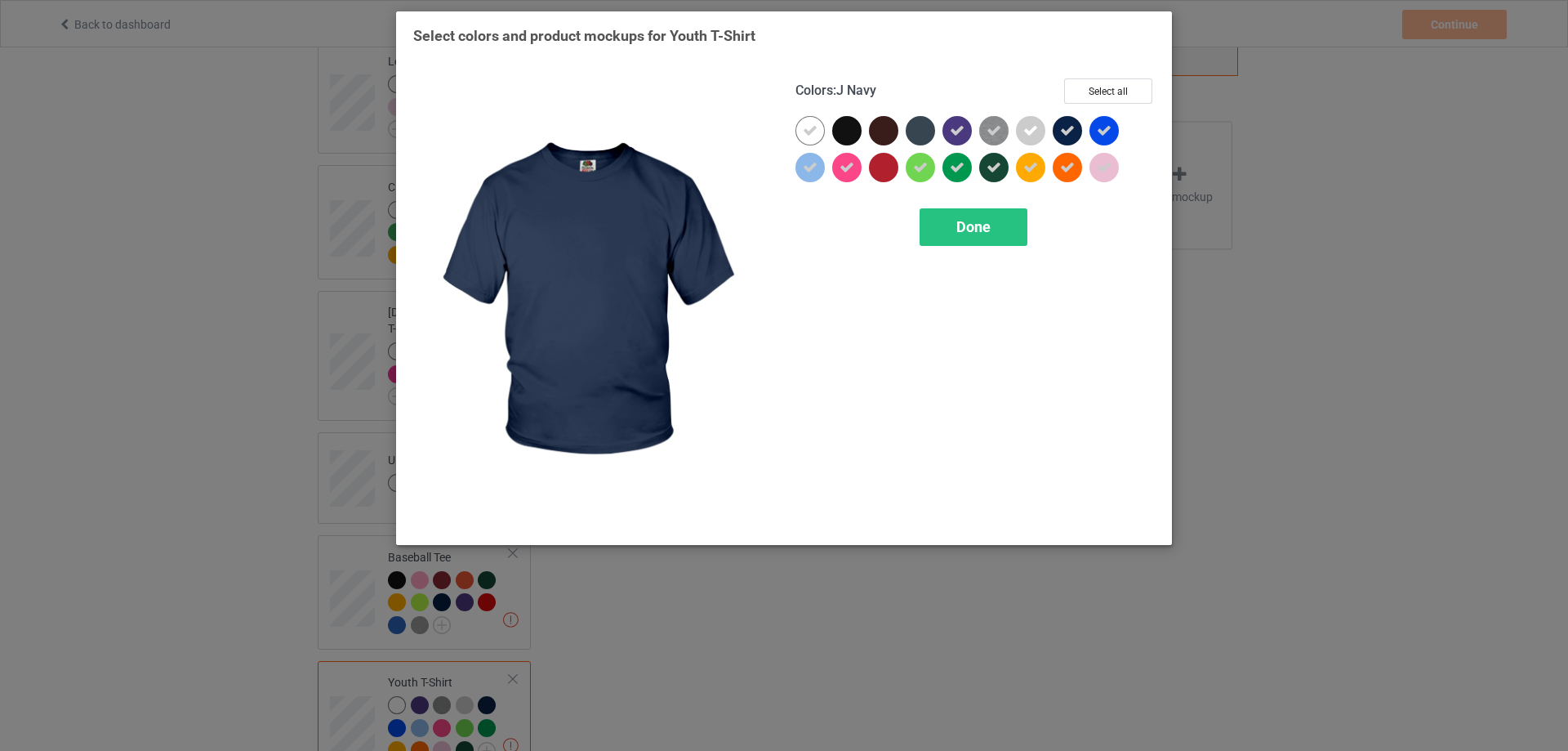
click at [1075, 134] on div at bounding box center [1068, 131] width 29 height 29
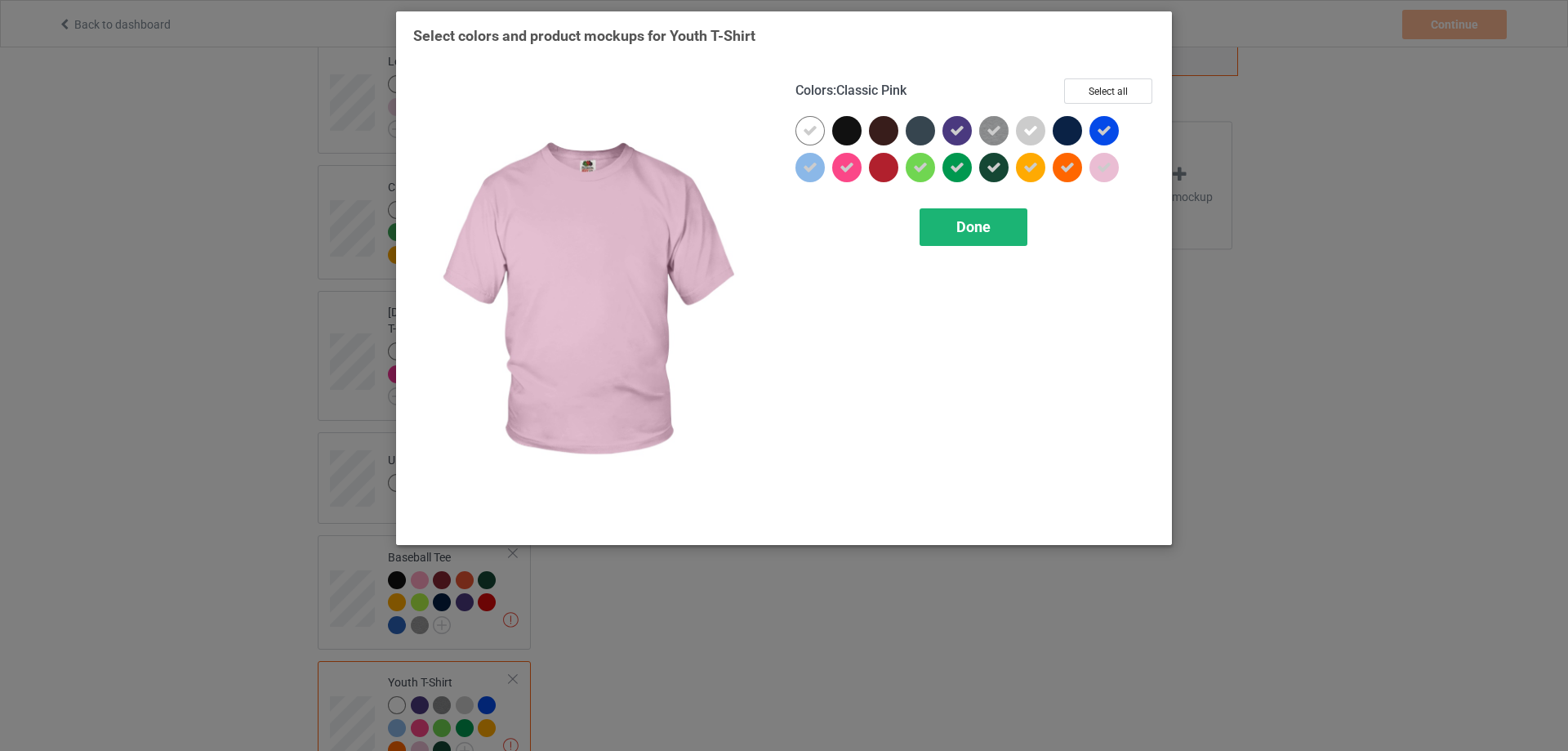
click at [976, 234] on span "Done" at bounding box center [974, 227] width 35 height 17
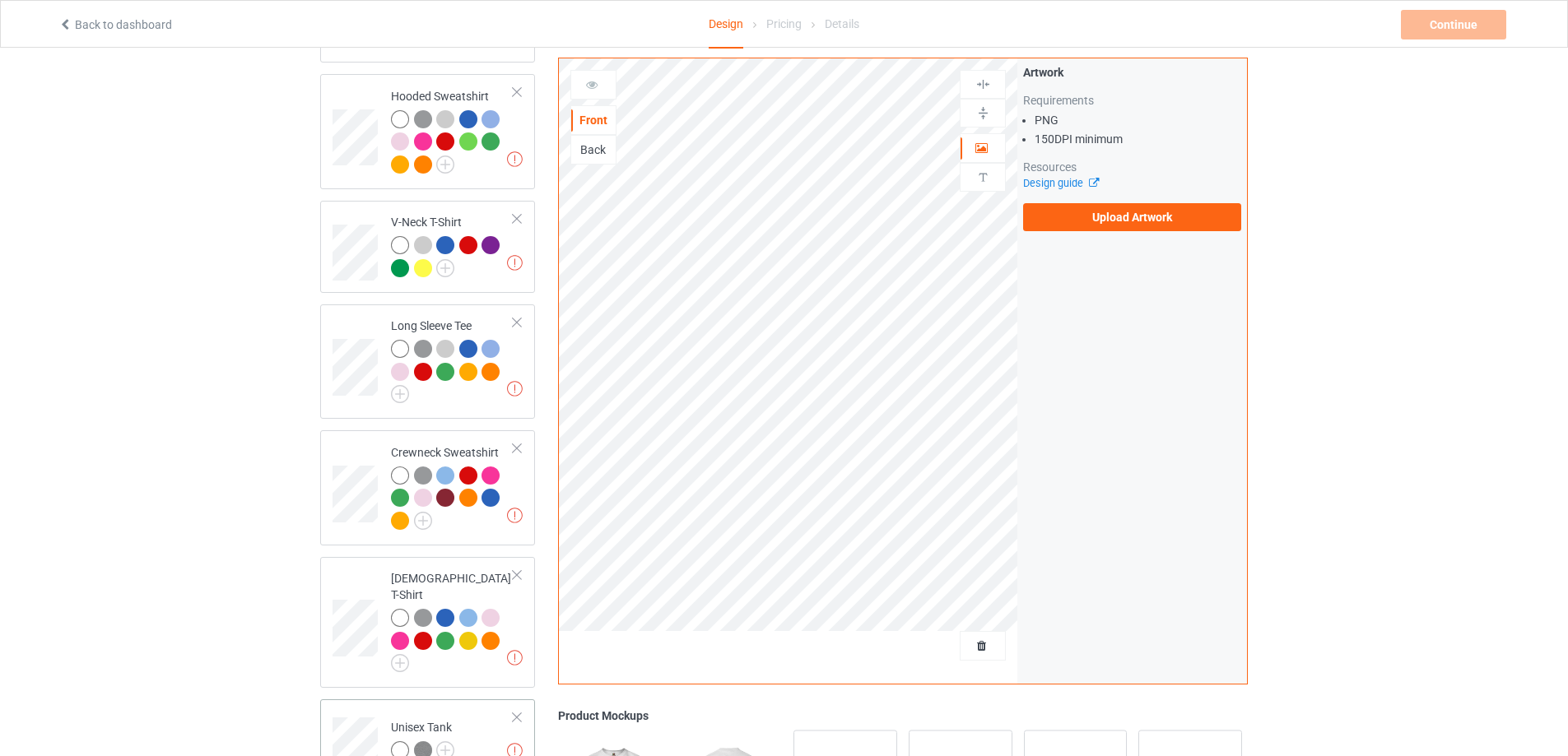
scroll to position [349, 0]
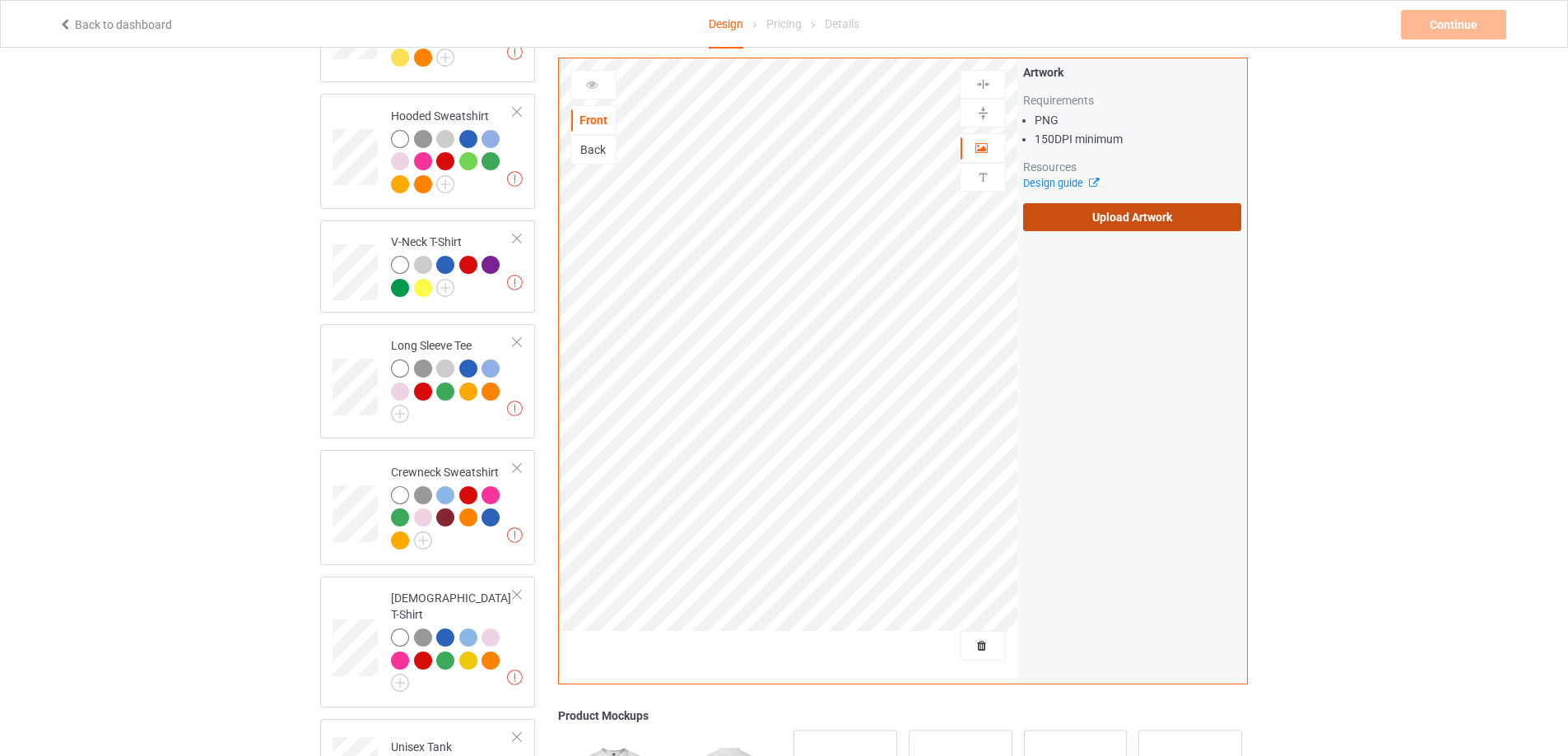
click at [1164, 220] on label "Upload Artwork" at bounding box center [1132, 217] width 218 height 28
click at [0, 0] on input "Upload Artwork" at bounding box center [0, 0] width 0 height 0
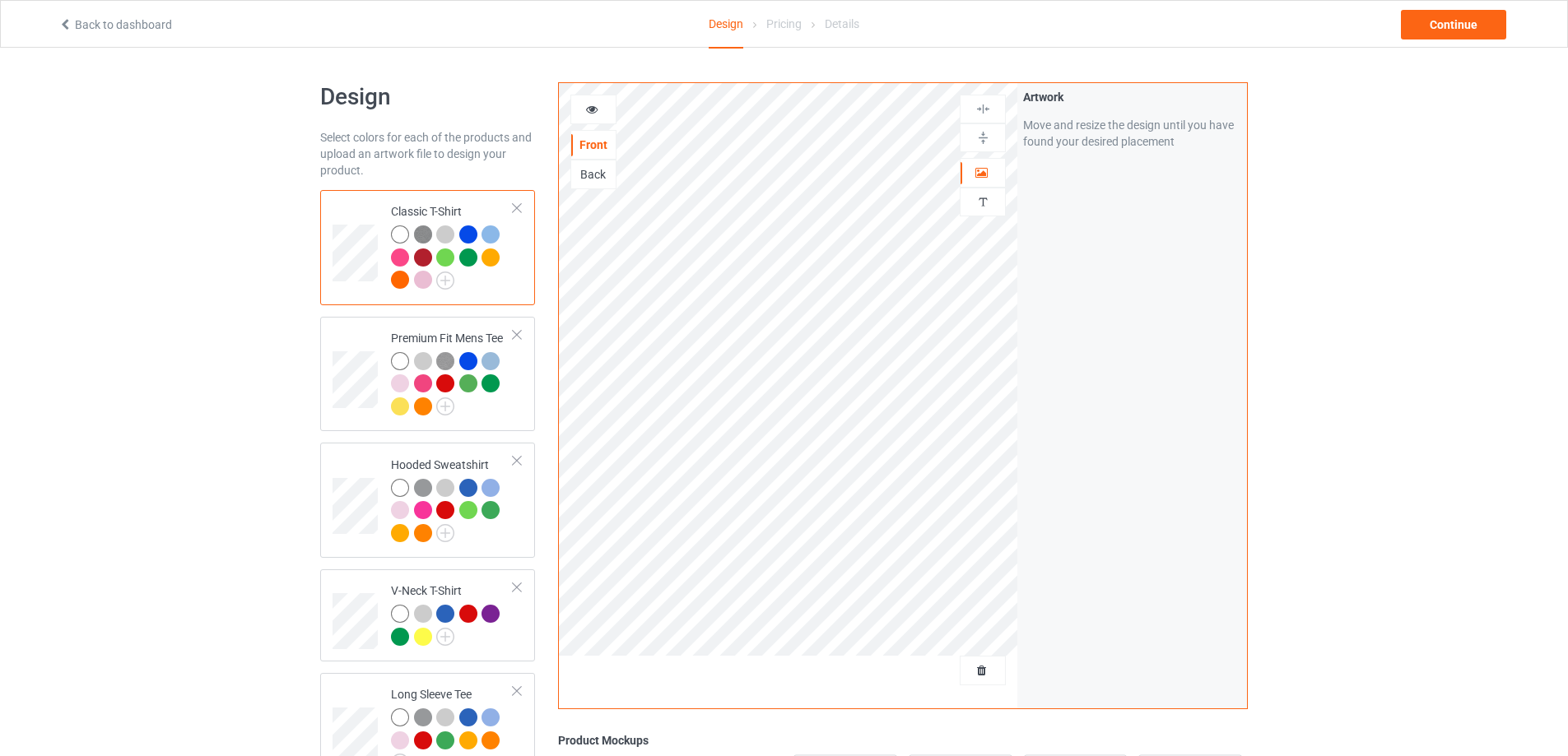
click at [596, 104] on icon at bounding box center [591, 107] width 14 height 12
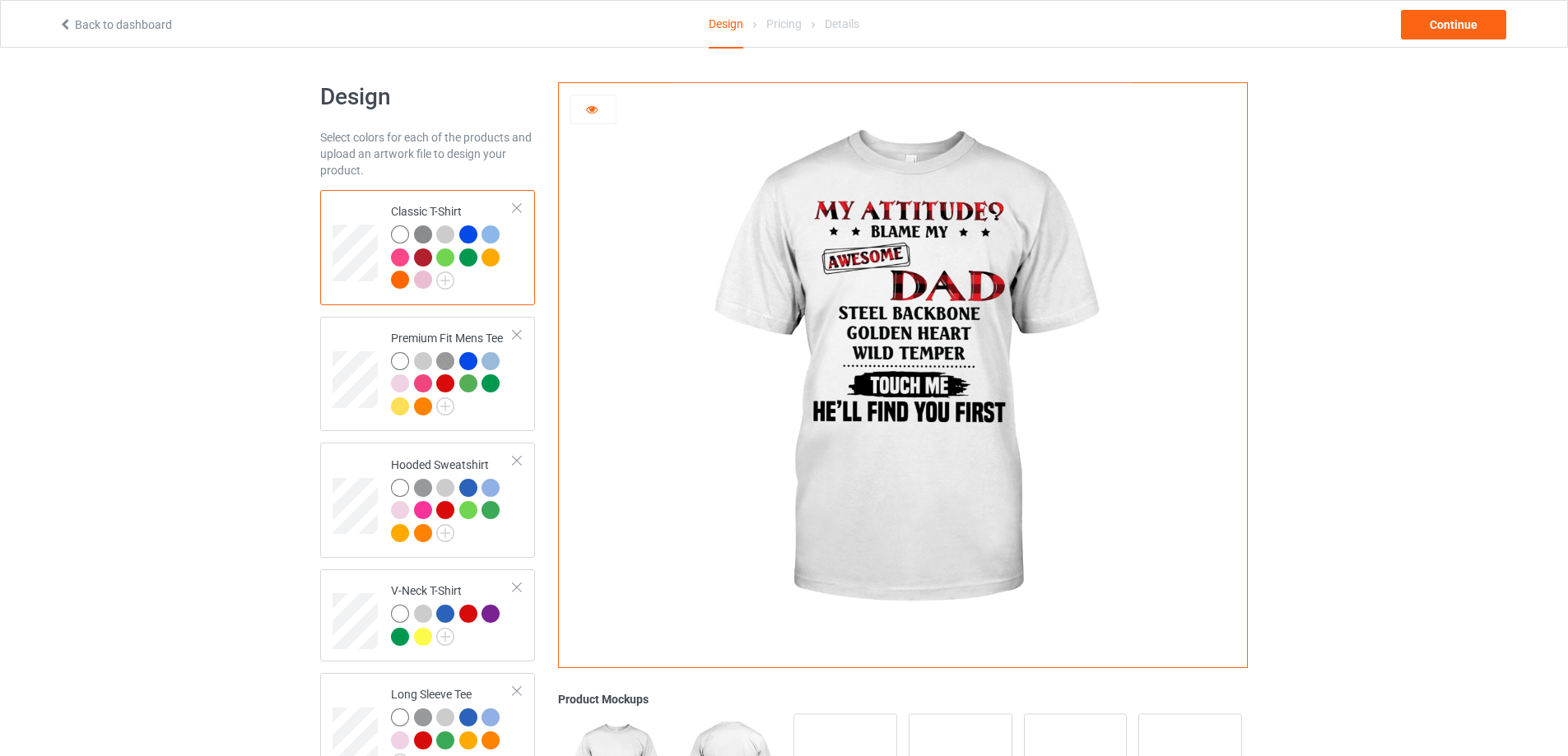
click at [418, 261] on div at bounding box center [423, 258] width 18 height 18
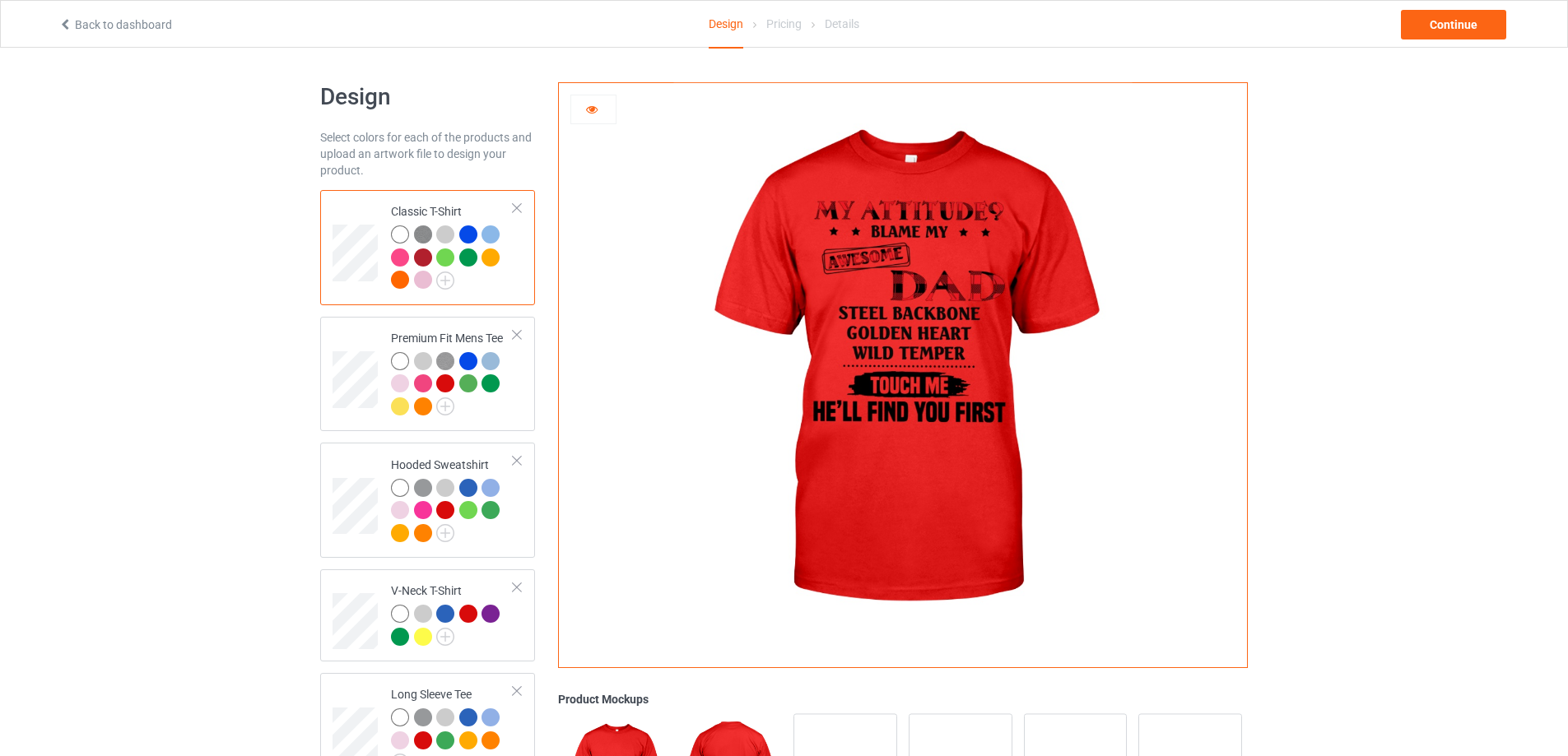
click at [398, 262] on div at bounding box center [400, 258] width 18 height 18
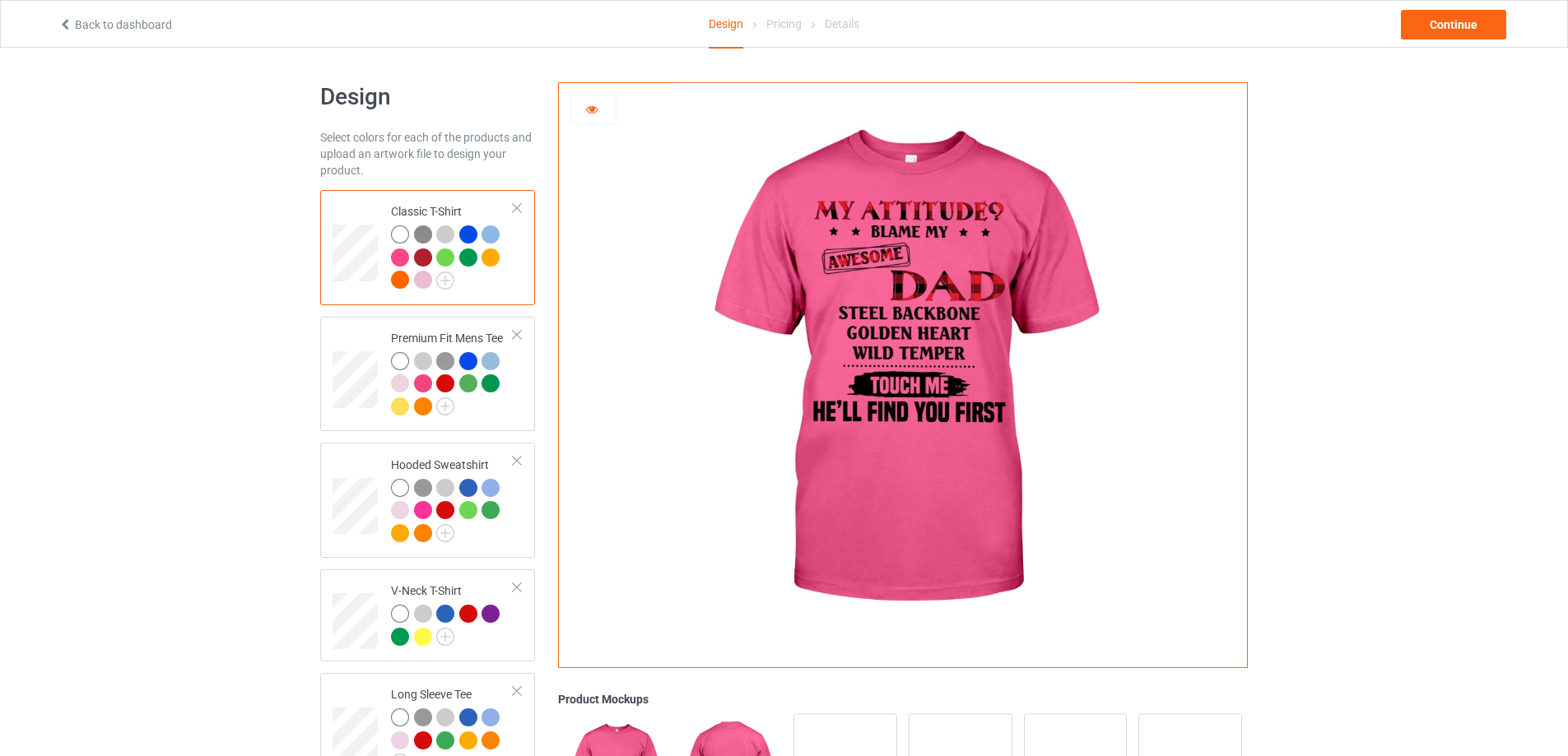
click at [426, 233] on img at bounding box center [423, 235] width 18 height 18
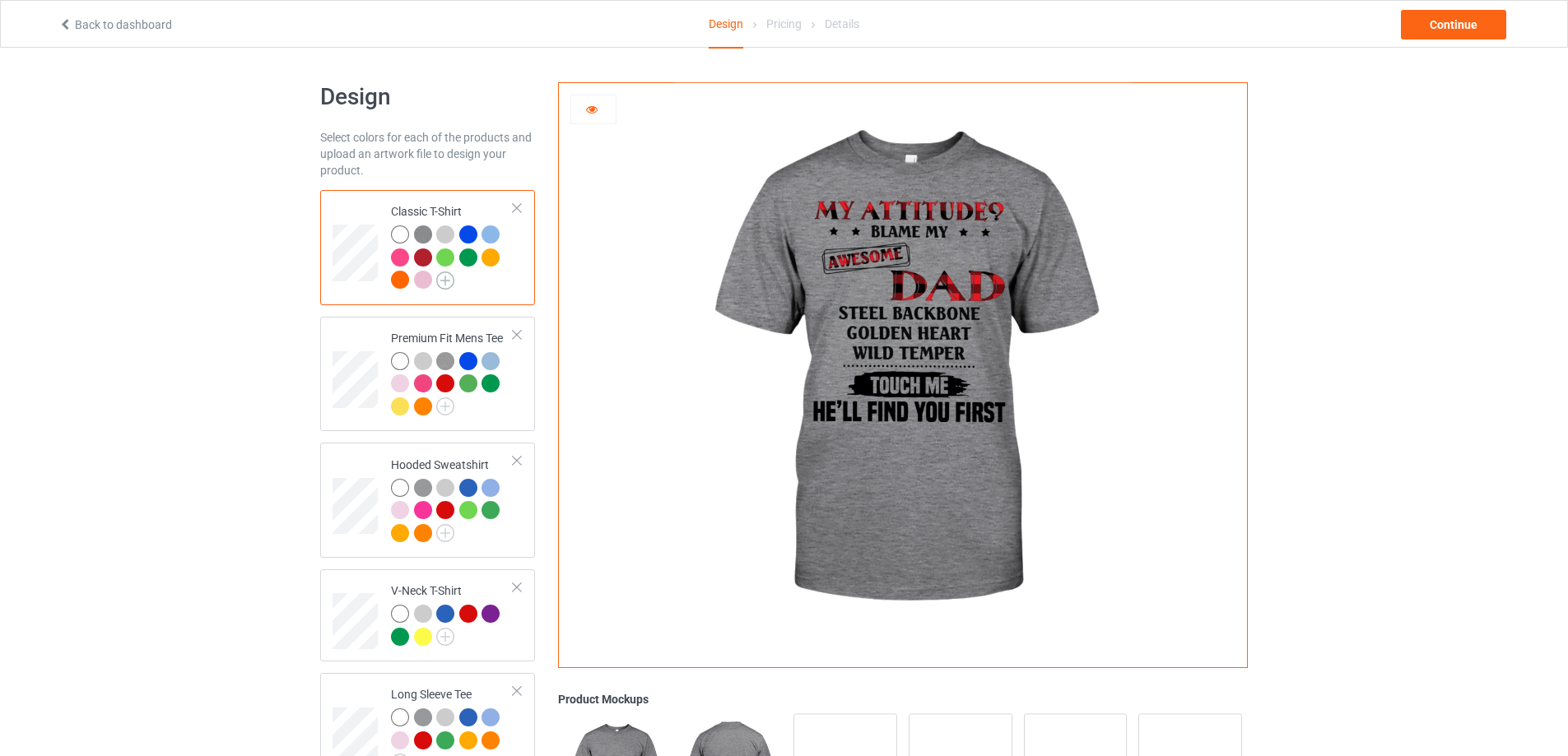
click at [448, 280] on img at bounding box center [446, 281] width 18 height 18
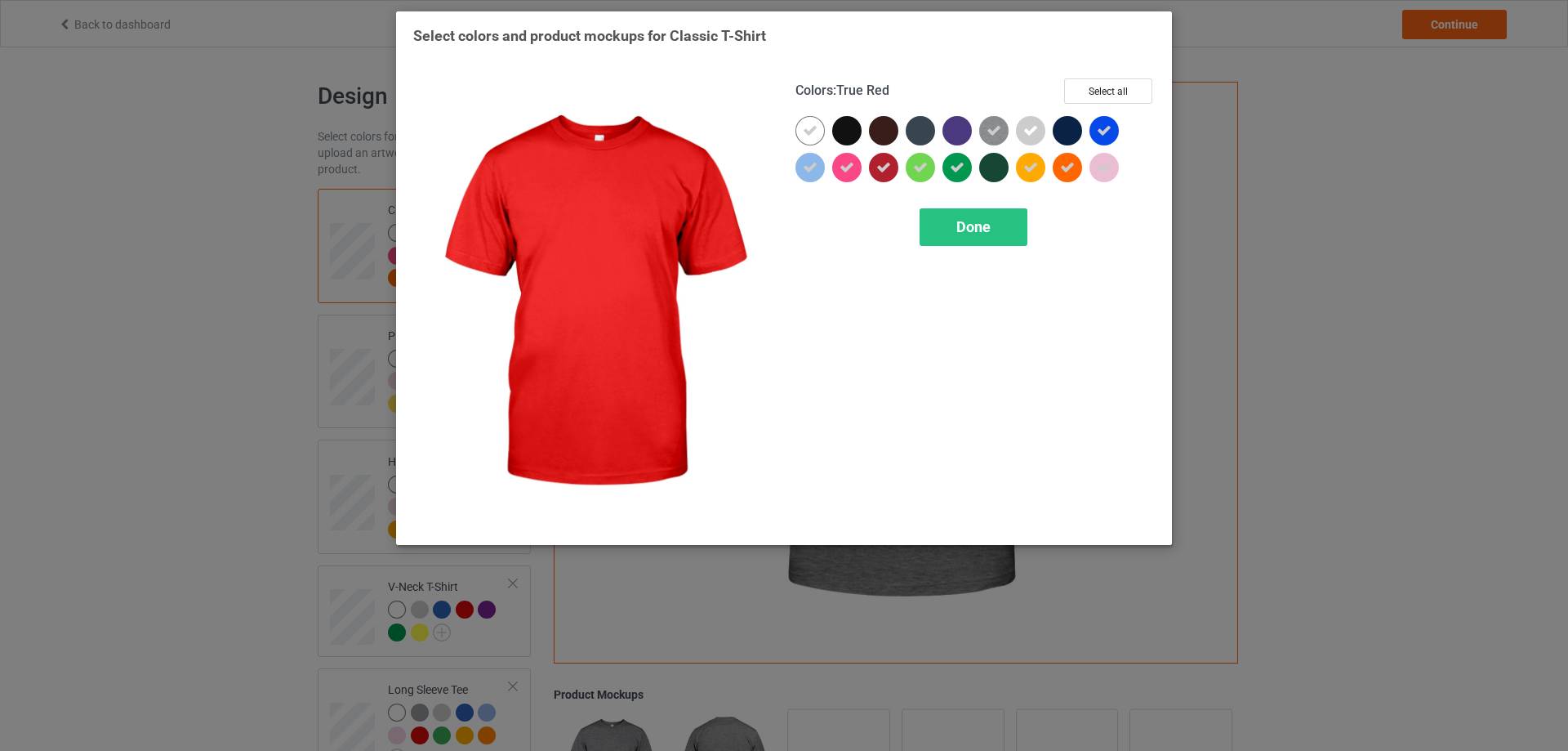
click at [878, 172] on icon at bounding box center [884, 167] width 15 height 15
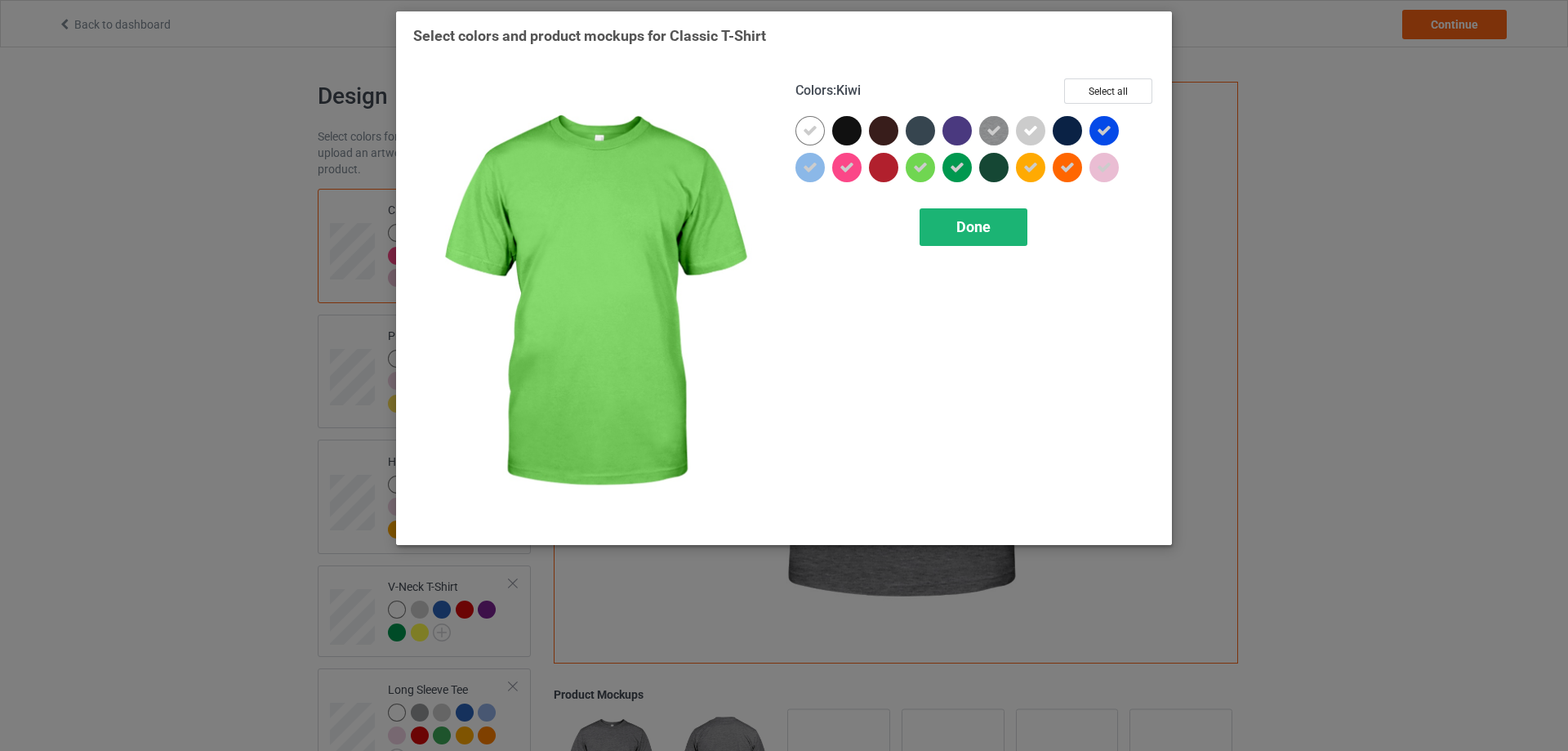
click at [952, 222] on div "Done" at bounding box center [974, 227] width 108 height 38
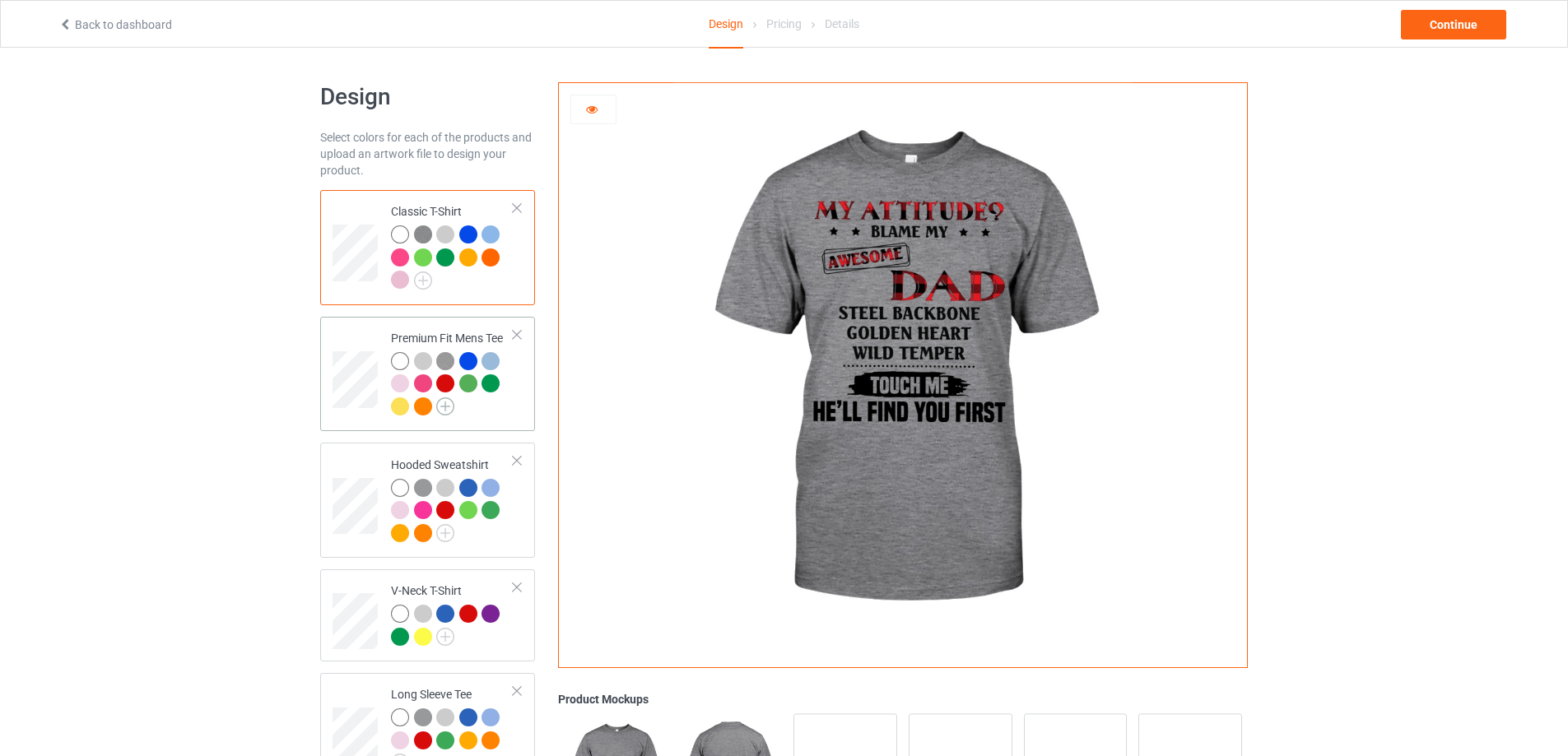
click at [441, 412] on img at bounding box center [446, 407] width 18 height 18
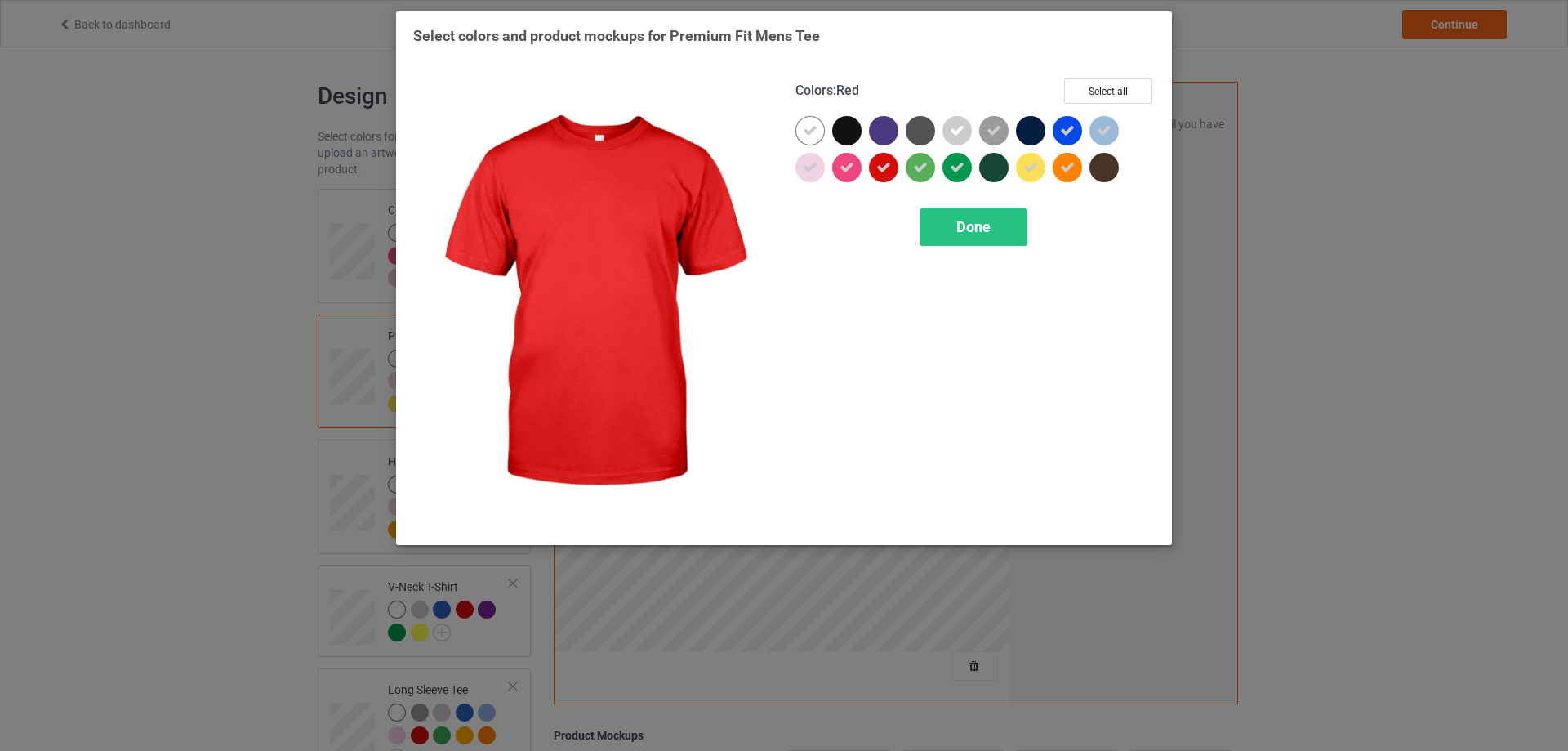
click at [879, 169] on icon at bounding box center [884, 167] width 15 height 15
click at [956, 219] on span "Done" at bounding box center [974, 227] width 35 height 17
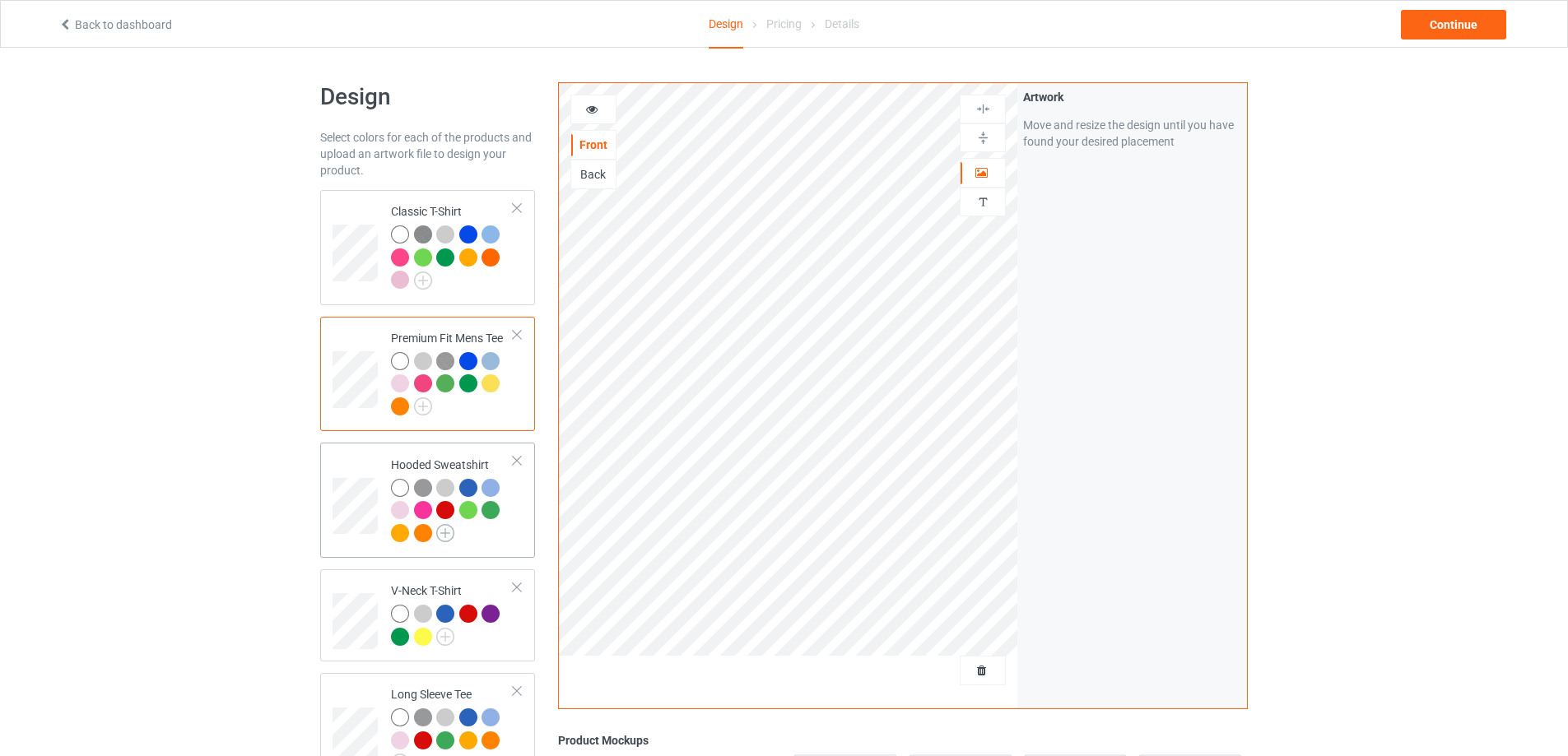
click at [446, 539] on img at bounding box center [446, 533] width 18 height 18
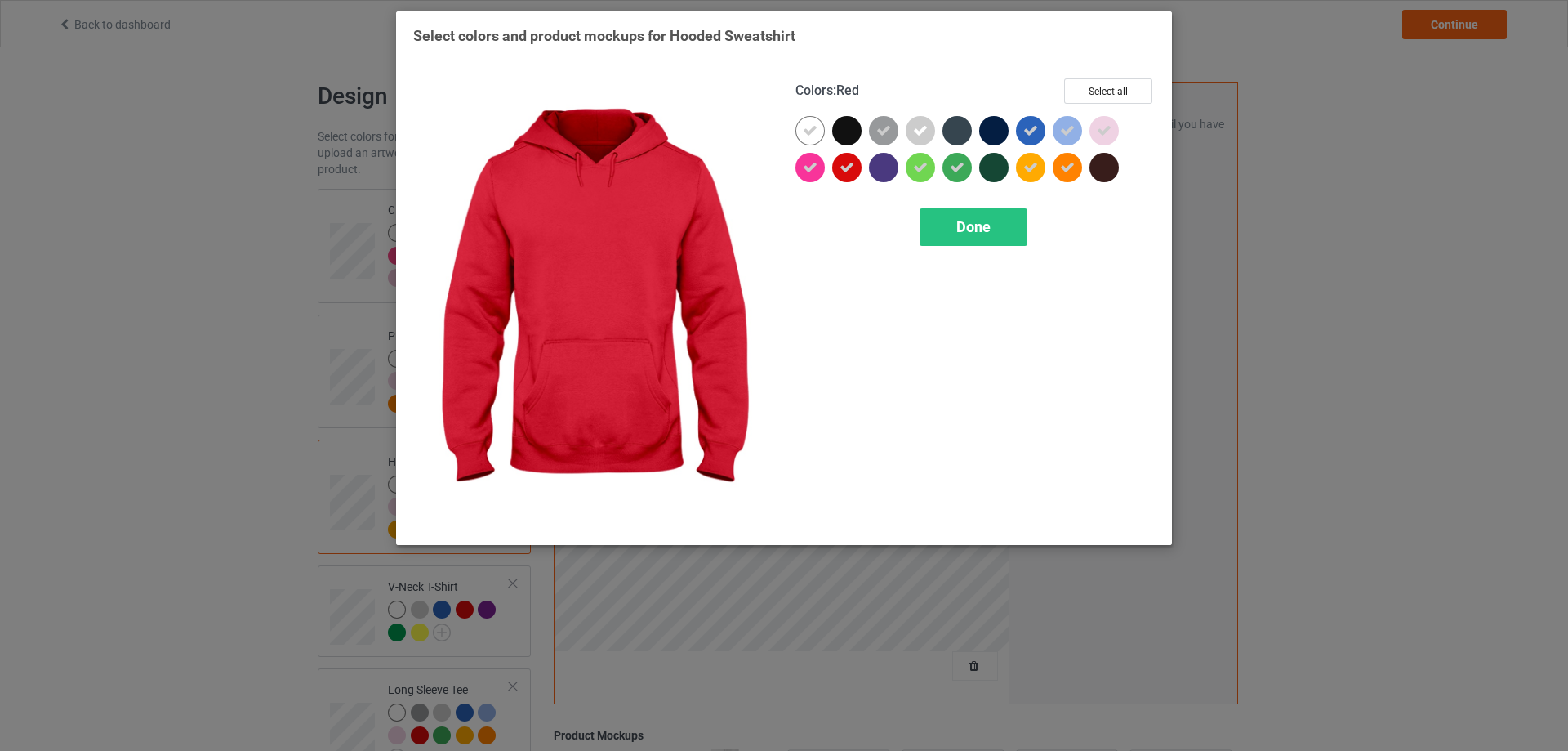
click at [859, 168] on div at bounding box center [847, 167] width 29 height 29
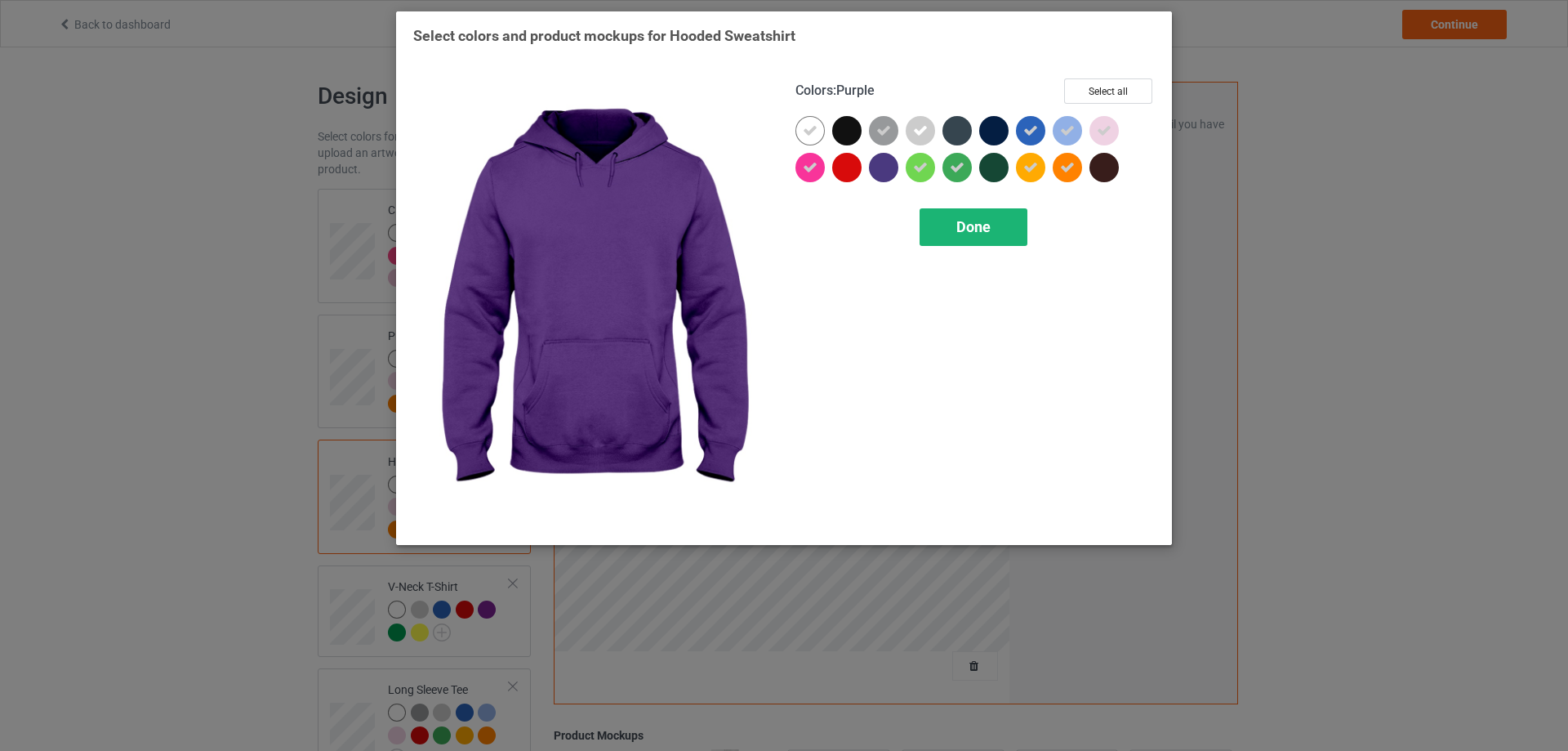
click at [955, 227] on div "Done" at bounding box center [974, 227] width 108 height 38
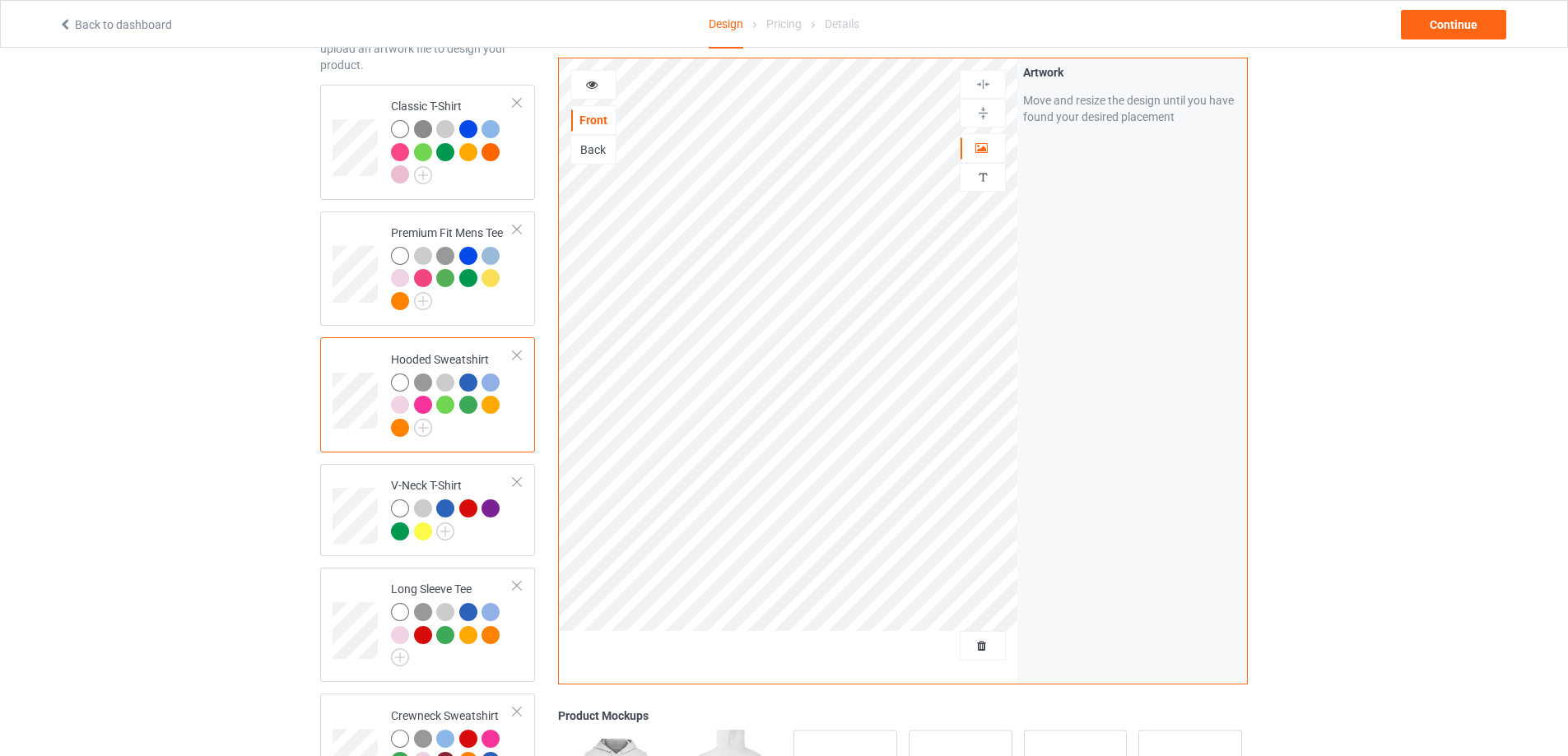
scroll to position [137, 0]
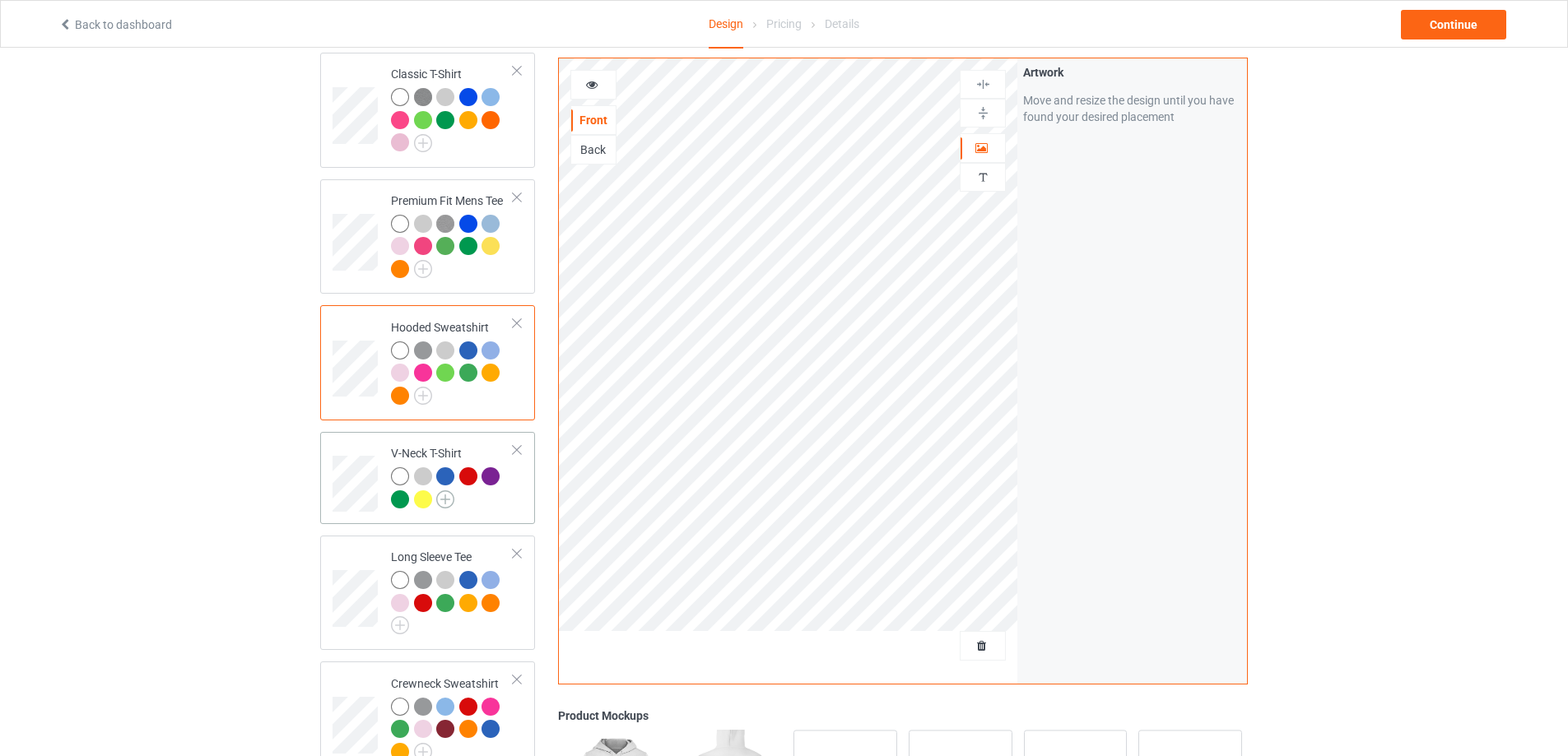
click at [443, 500] on img at bounding box center [446, 500] width 18 height 18
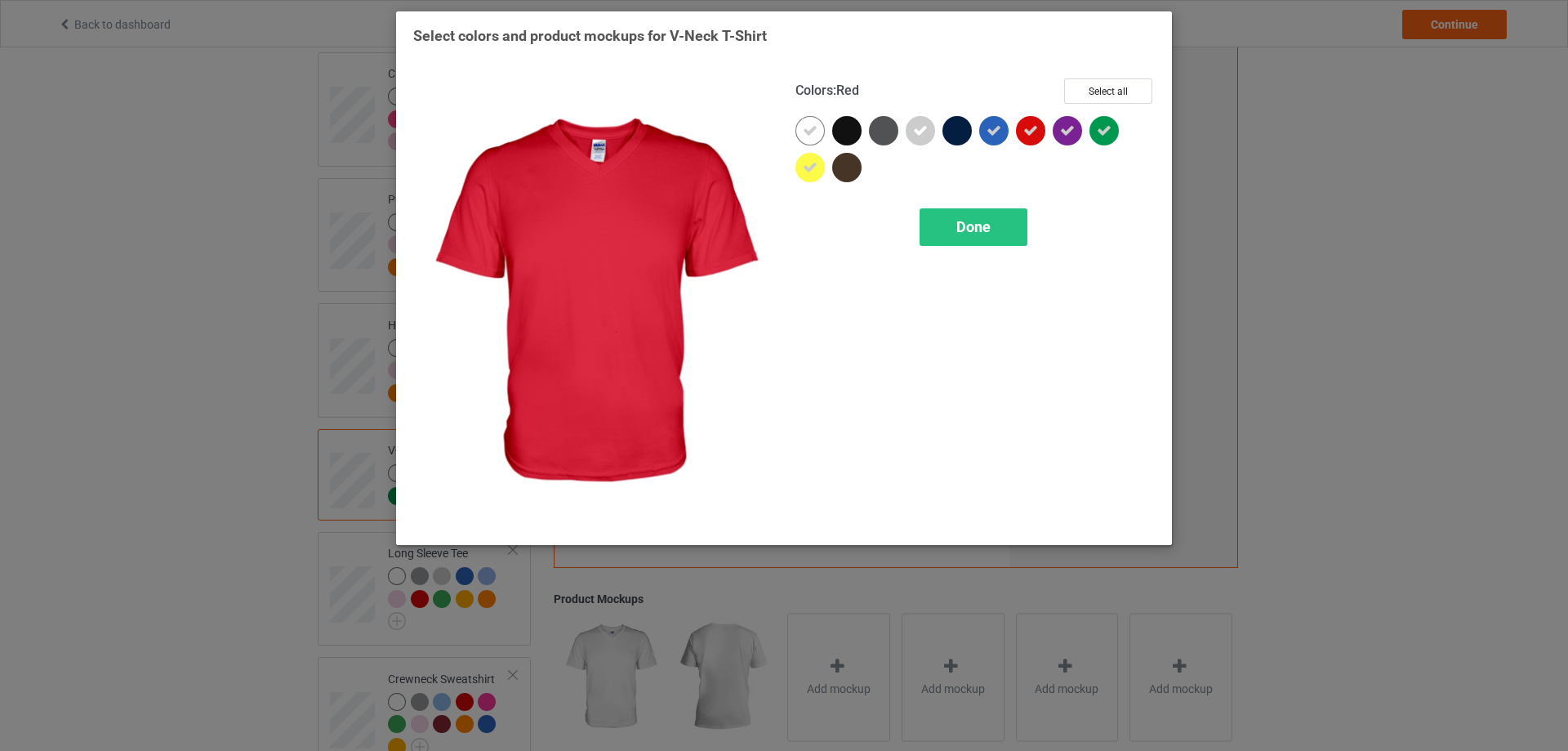
click at [1037, 138] on icon at bounding box center [1031, 131] width 15 height 15
click at [994, 227] on div "Done" at bounding box center [974, 227] width 108 height 38
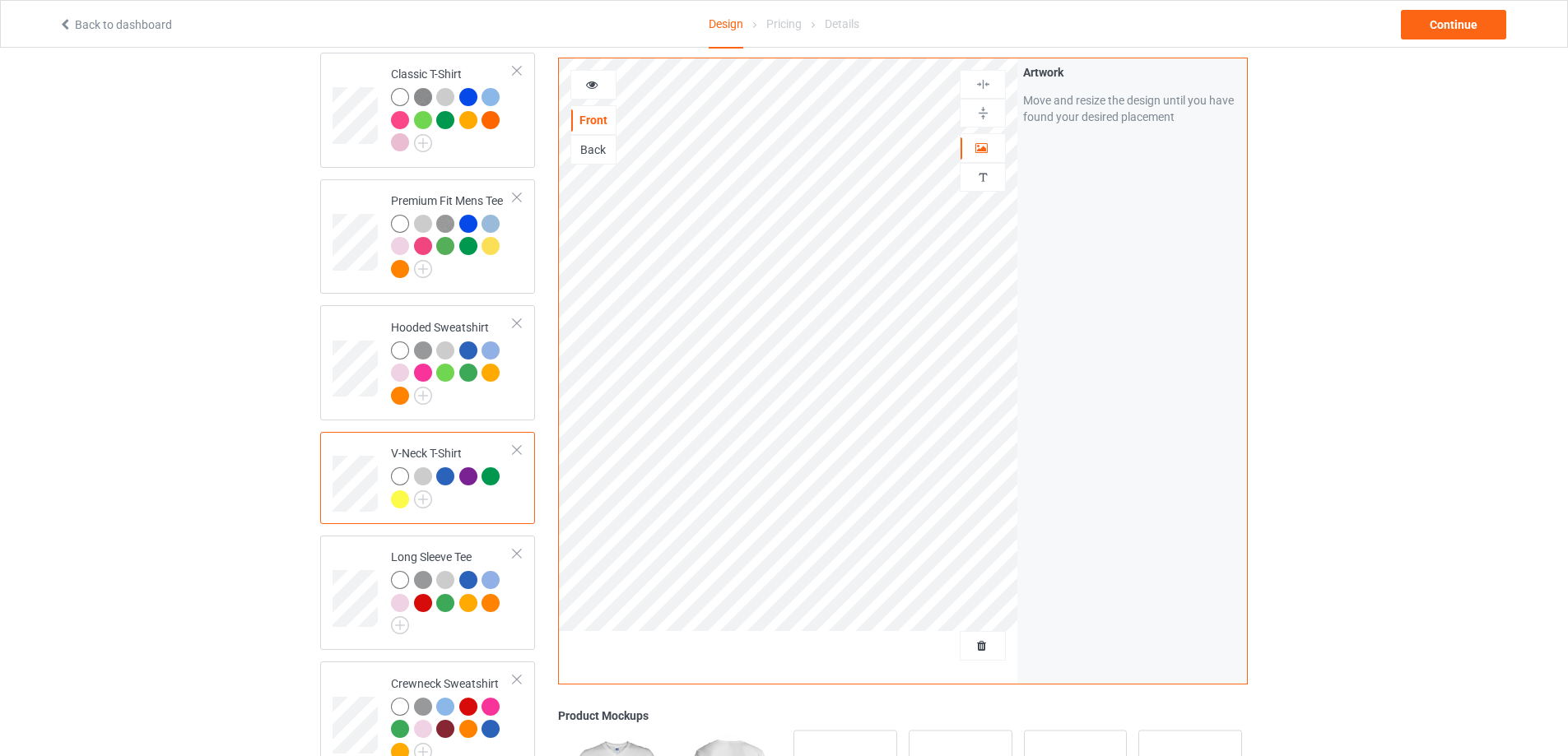
scroll to position [274, 0]
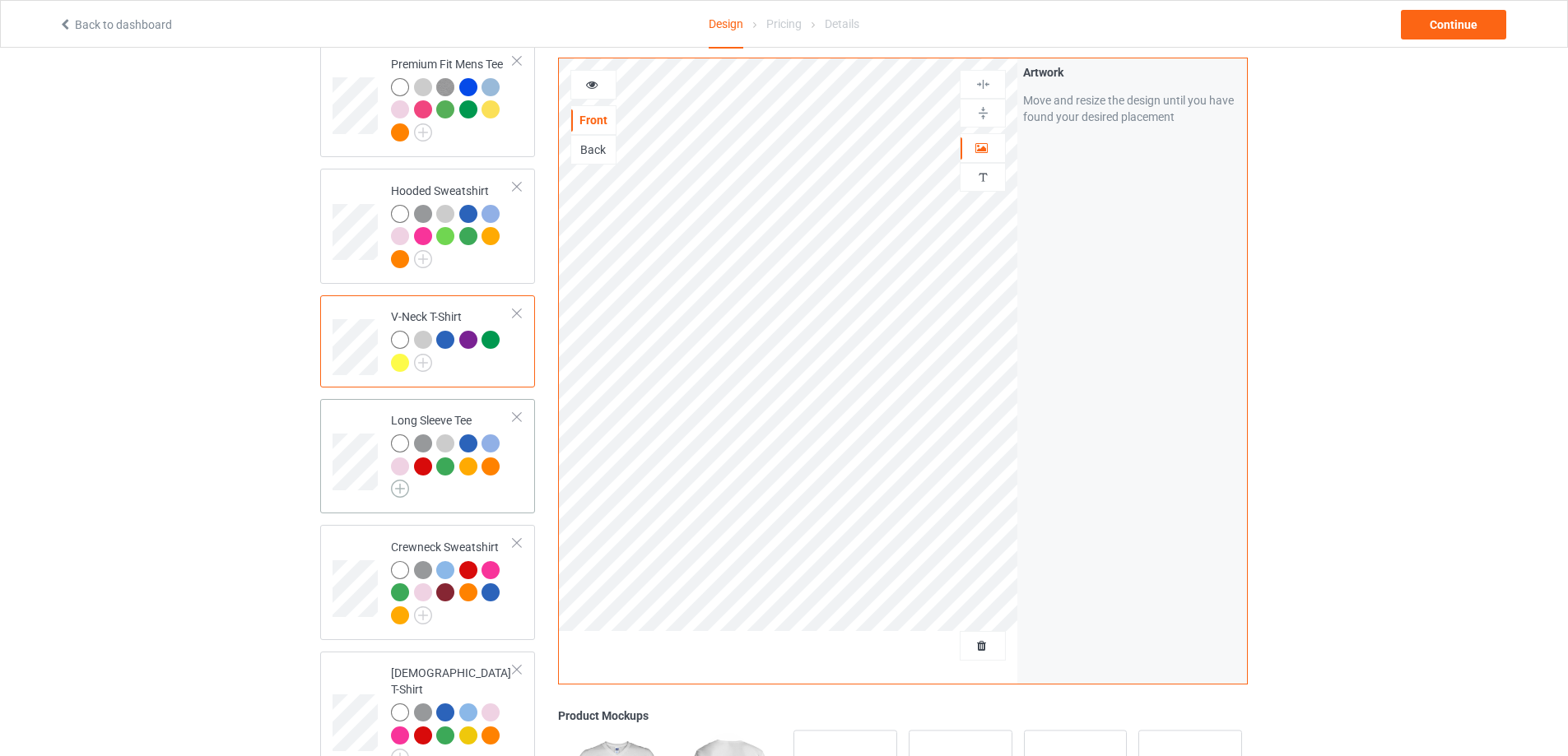
click at [398, 493] on img at bounding box center [400, 489] width 18 height 18
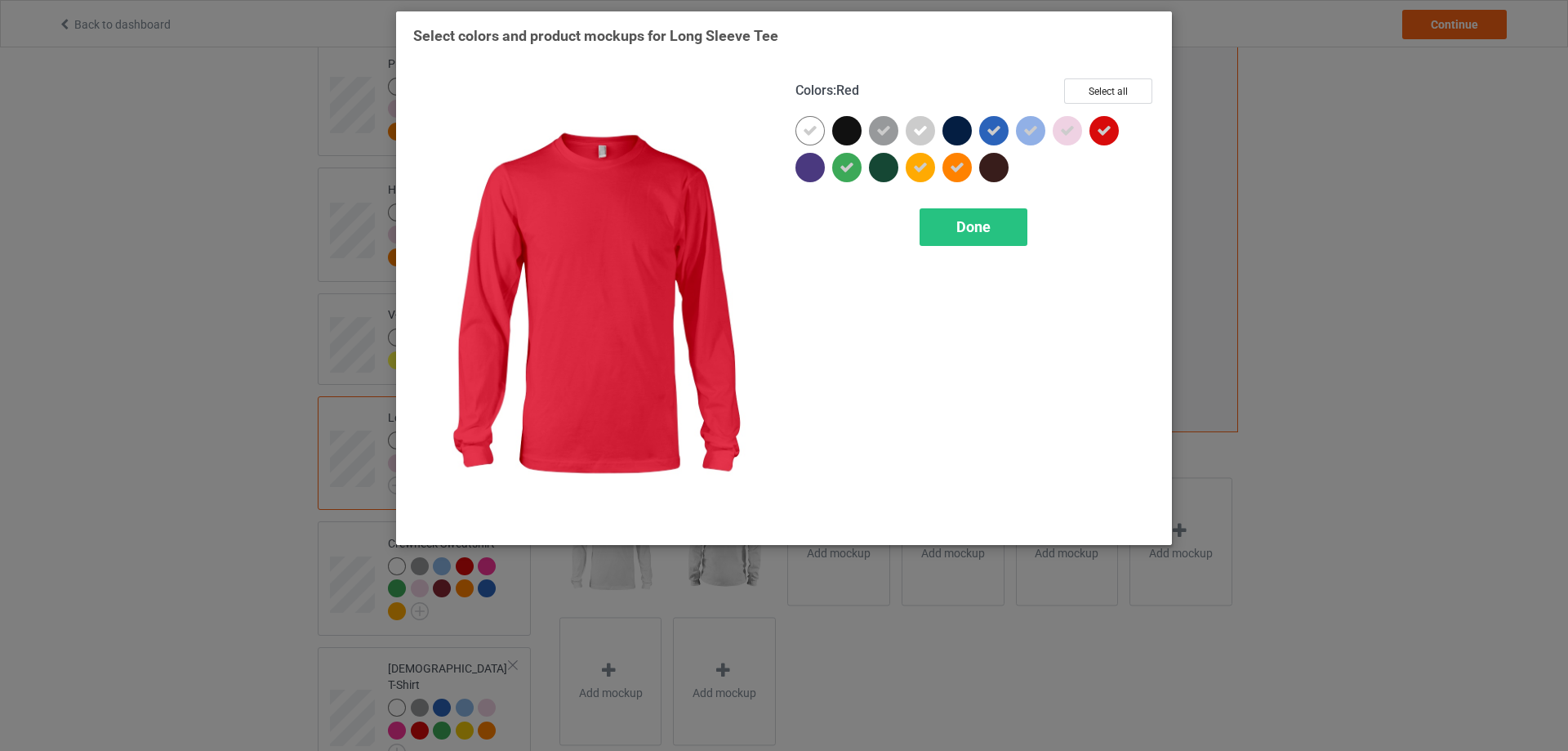
click at [1099, 138] on icon at bounding box center [1104, 131] width 15 height 15
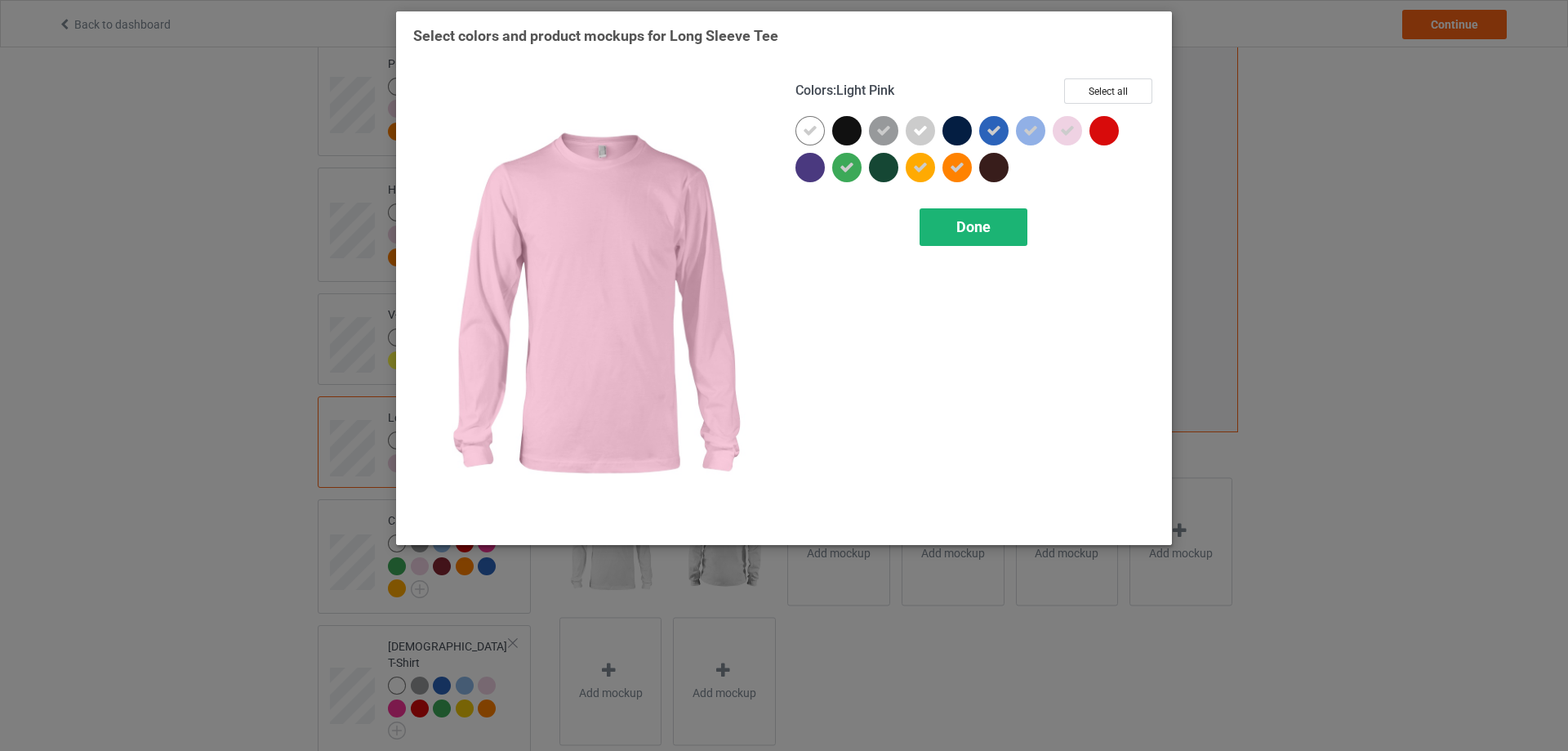
click at [979, 241] on div "Done" at bounding box center [974, 227] width 108 height 38
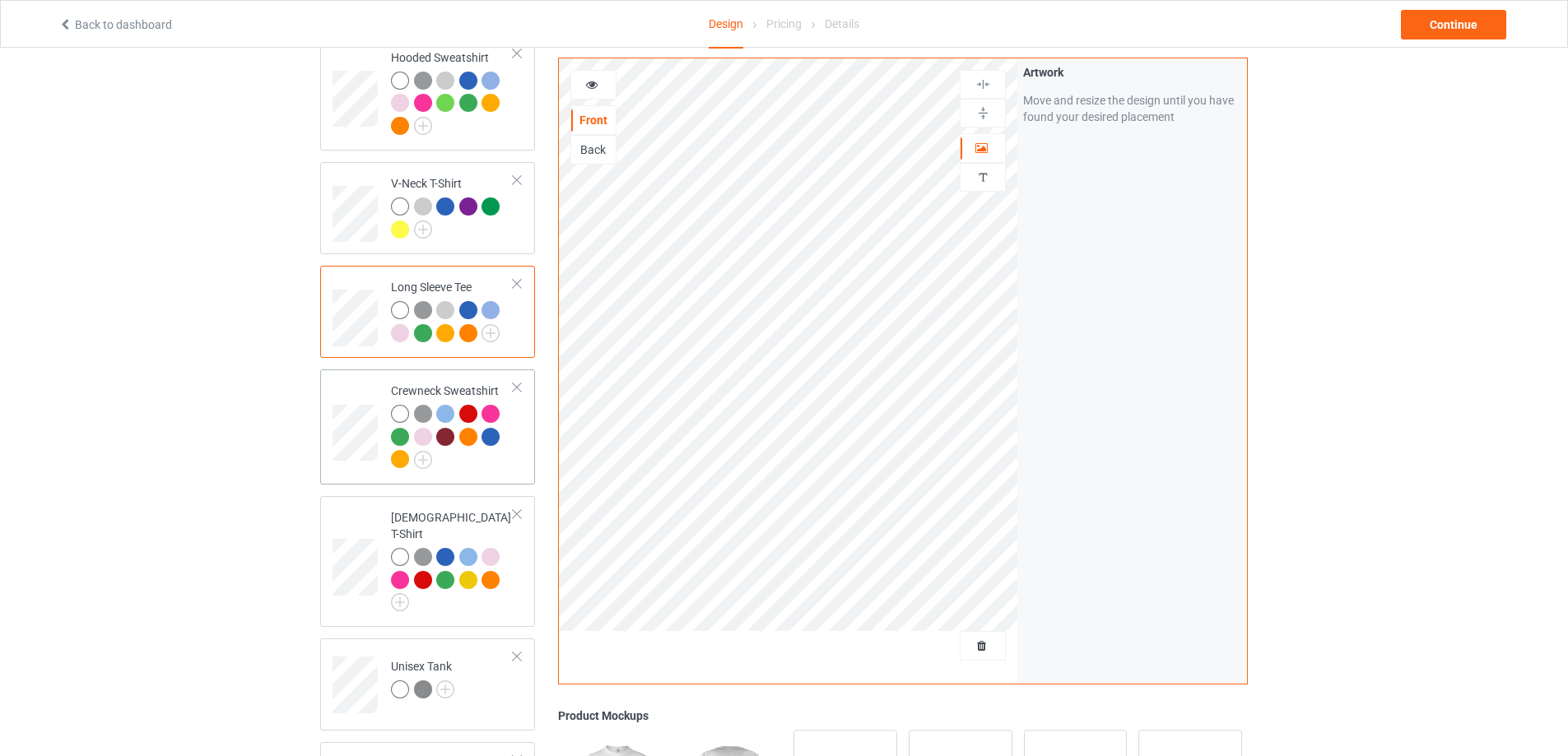
scroll to position [549, 0]
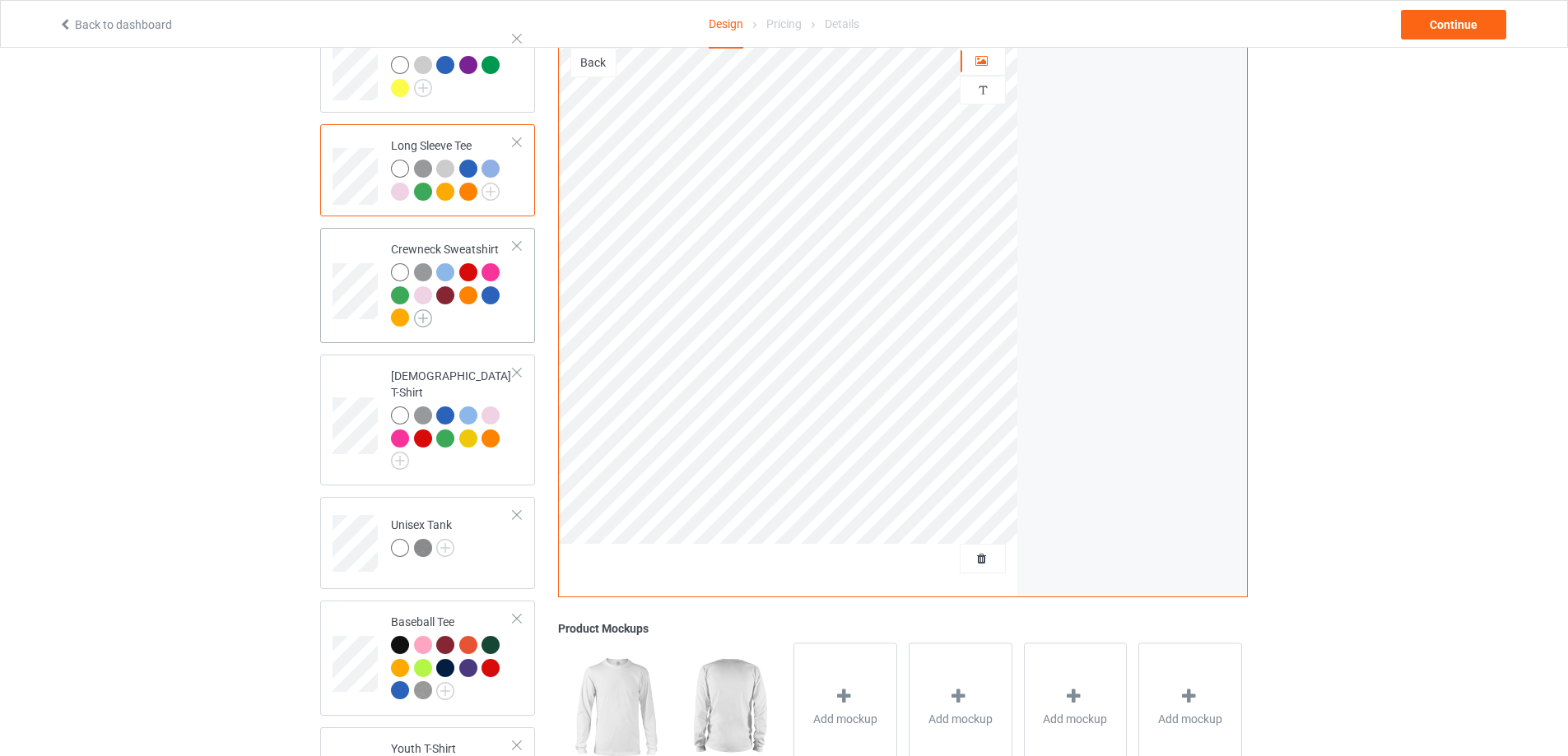
click at [424, 321] on img at bounding box center [423, 319] width 18 height 18
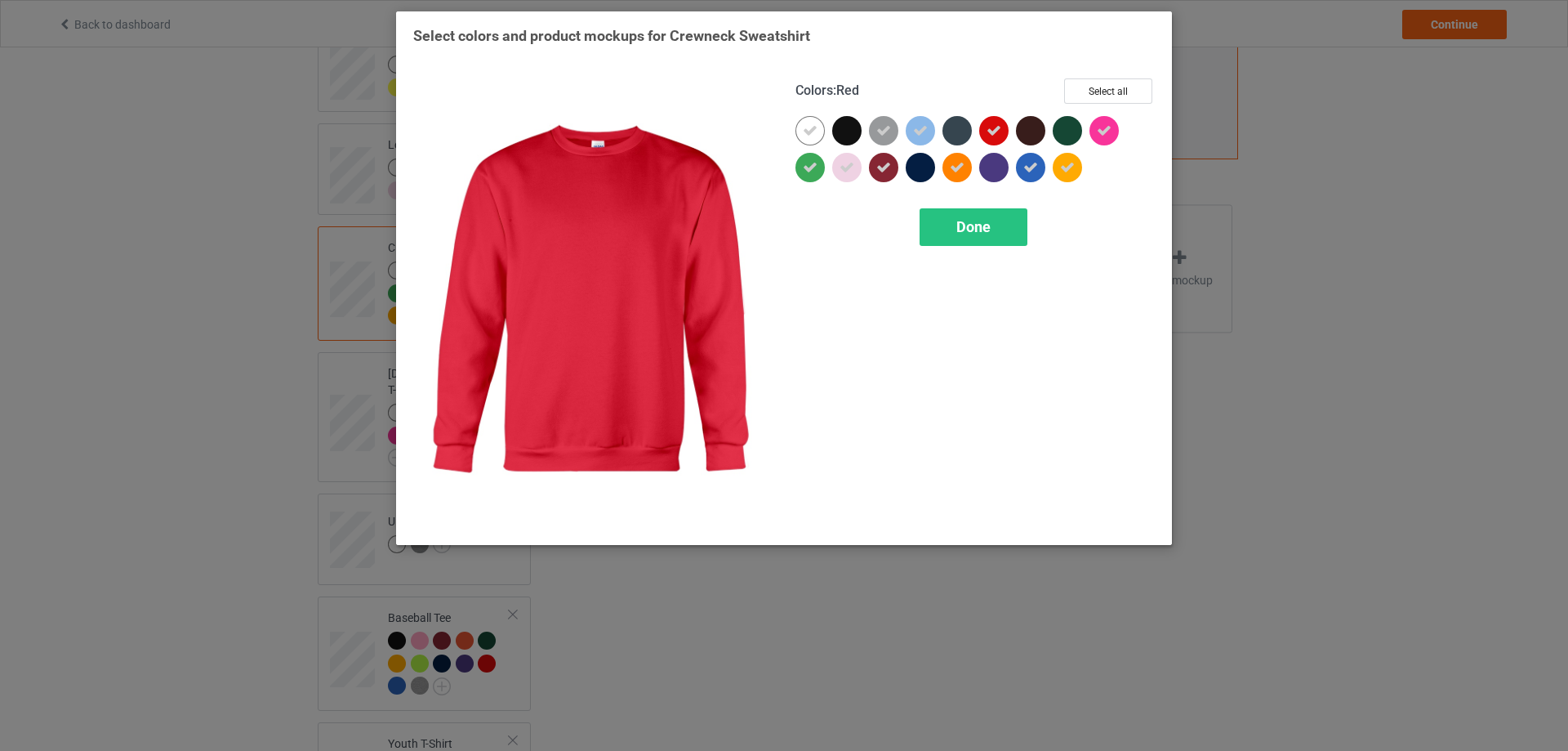
drag, startPoint x: 1001, startPoint y: 129, endPoint x: 865, endPoint y: 166, distance: 140.9
click at [1001, 133] on div at bounding box center [994, 131] width 29 height 29
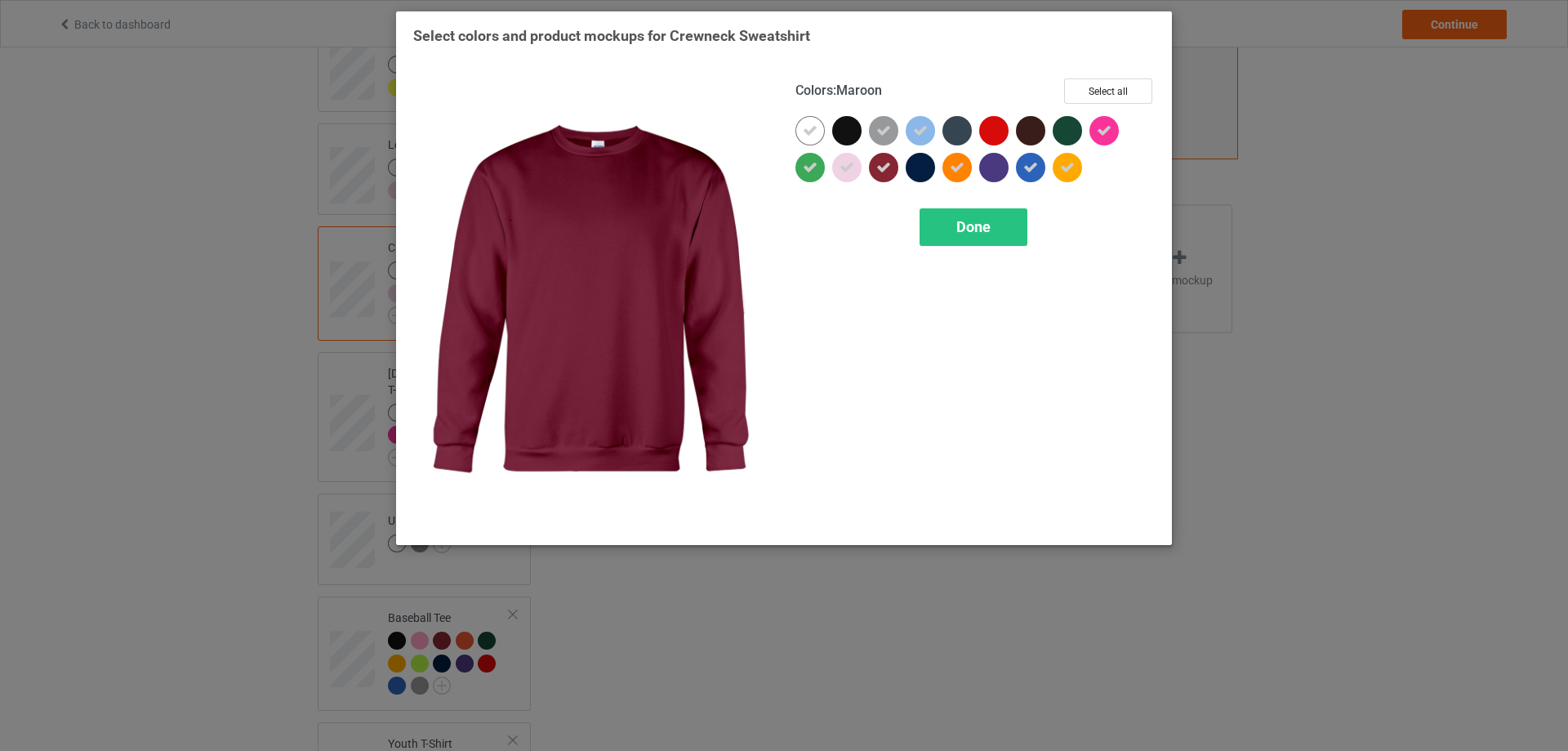
click at [882, 170] on icon at bounding box center [884, 167] width 15 height 15
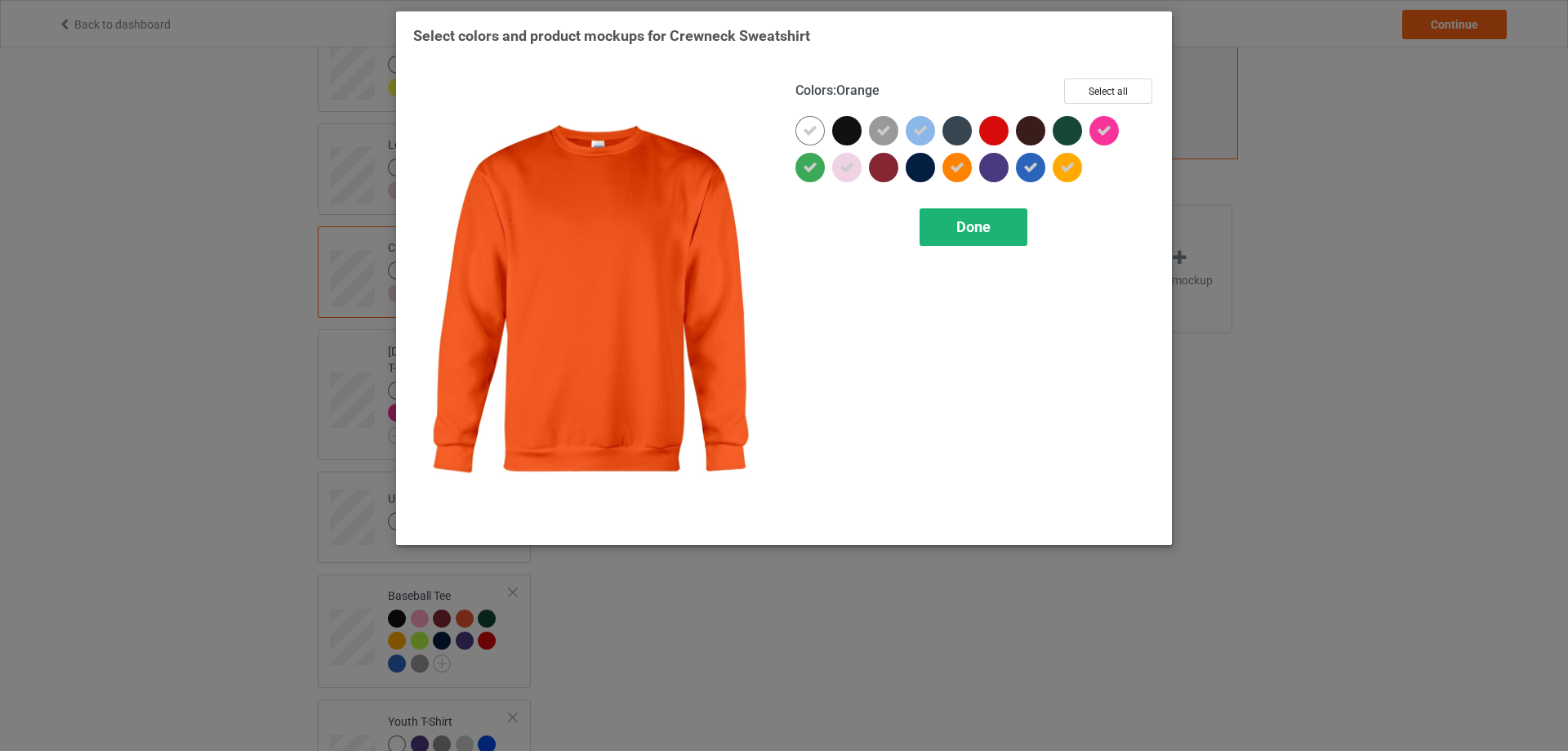
click at [977, 213] on div "Done" at bounding box center [974, 227] width 108 height 38
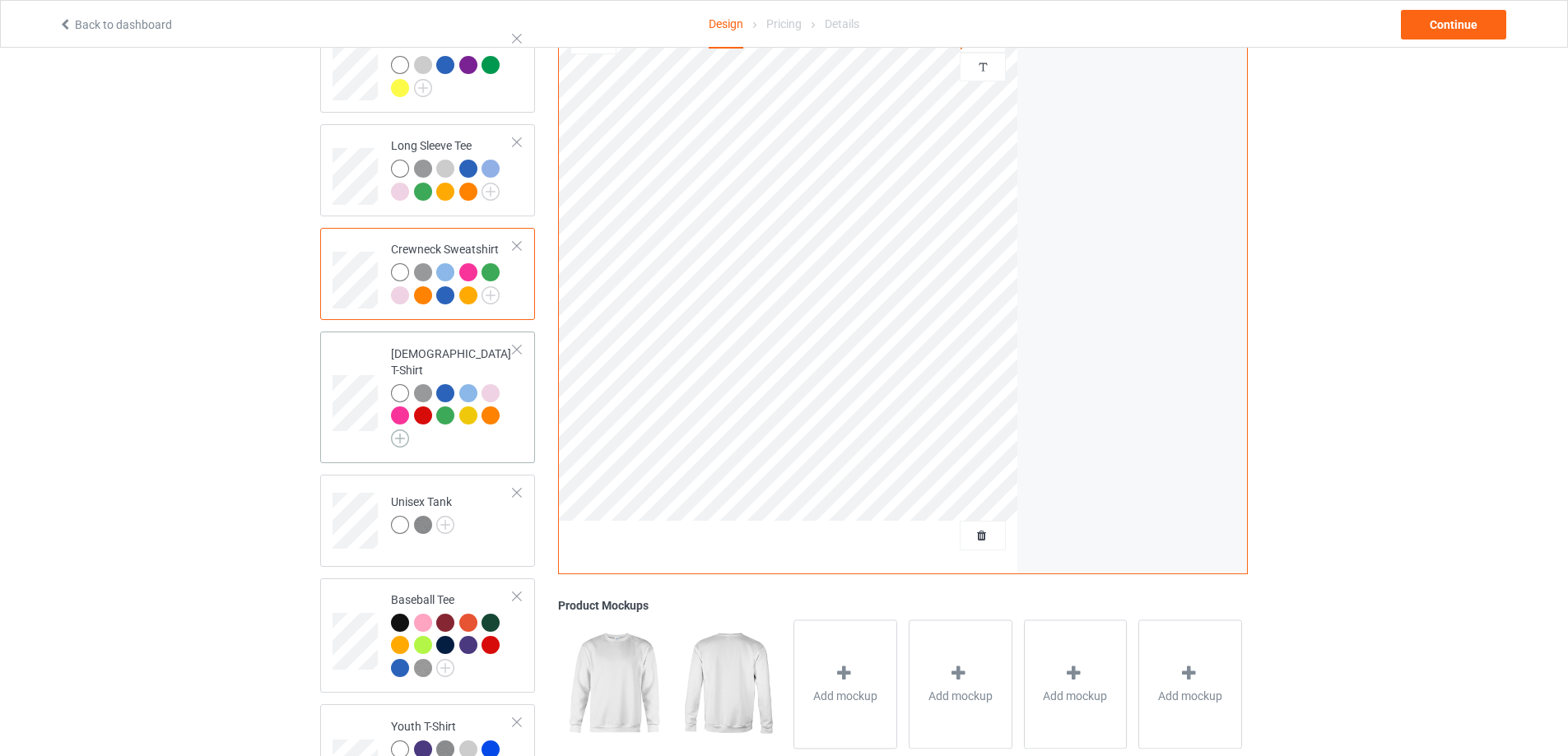
click at [401, 429] on img at bounding box center [400, 438] width 18 height 18
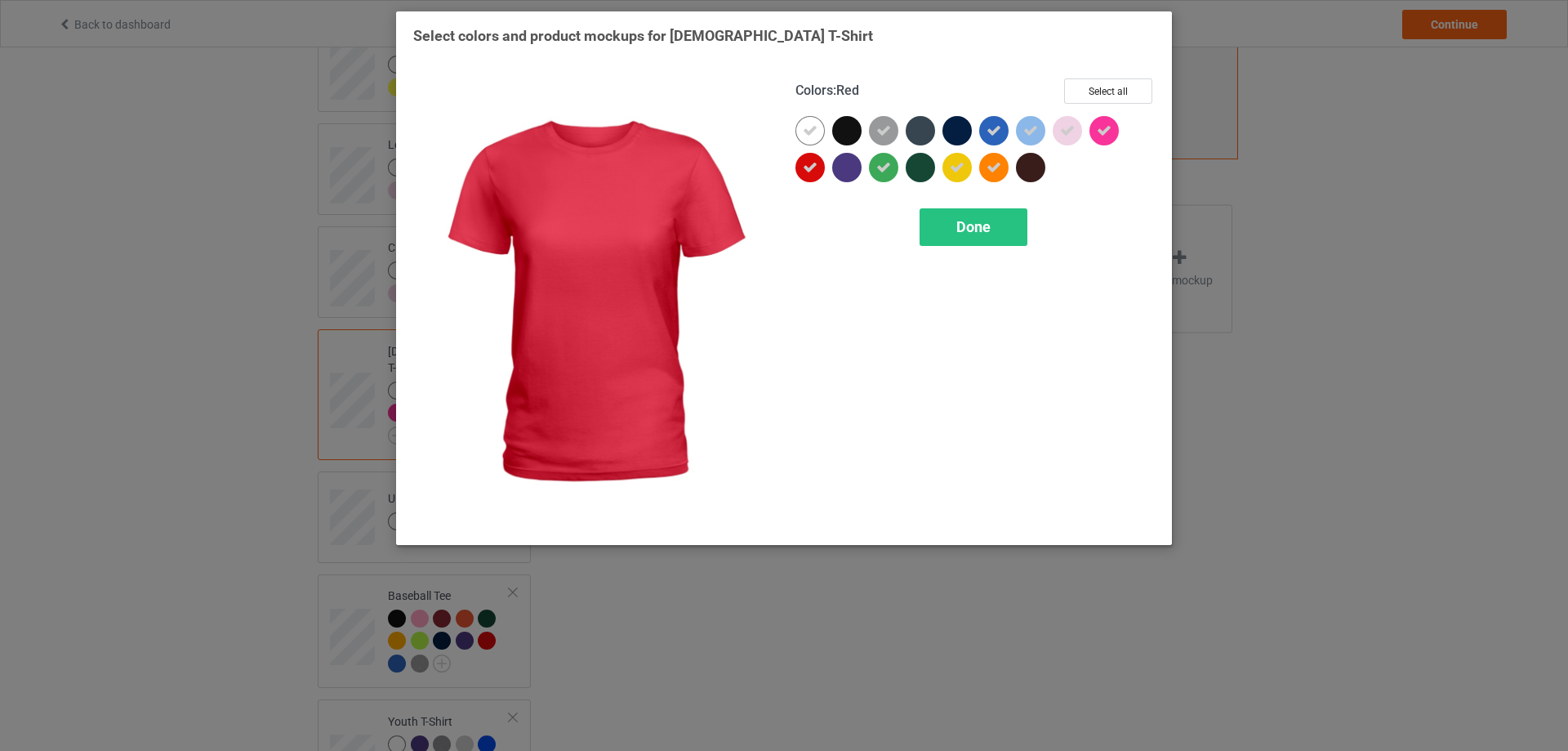
click at [805, 164] on icon at bounding box center [810, 167] width 15 height 15
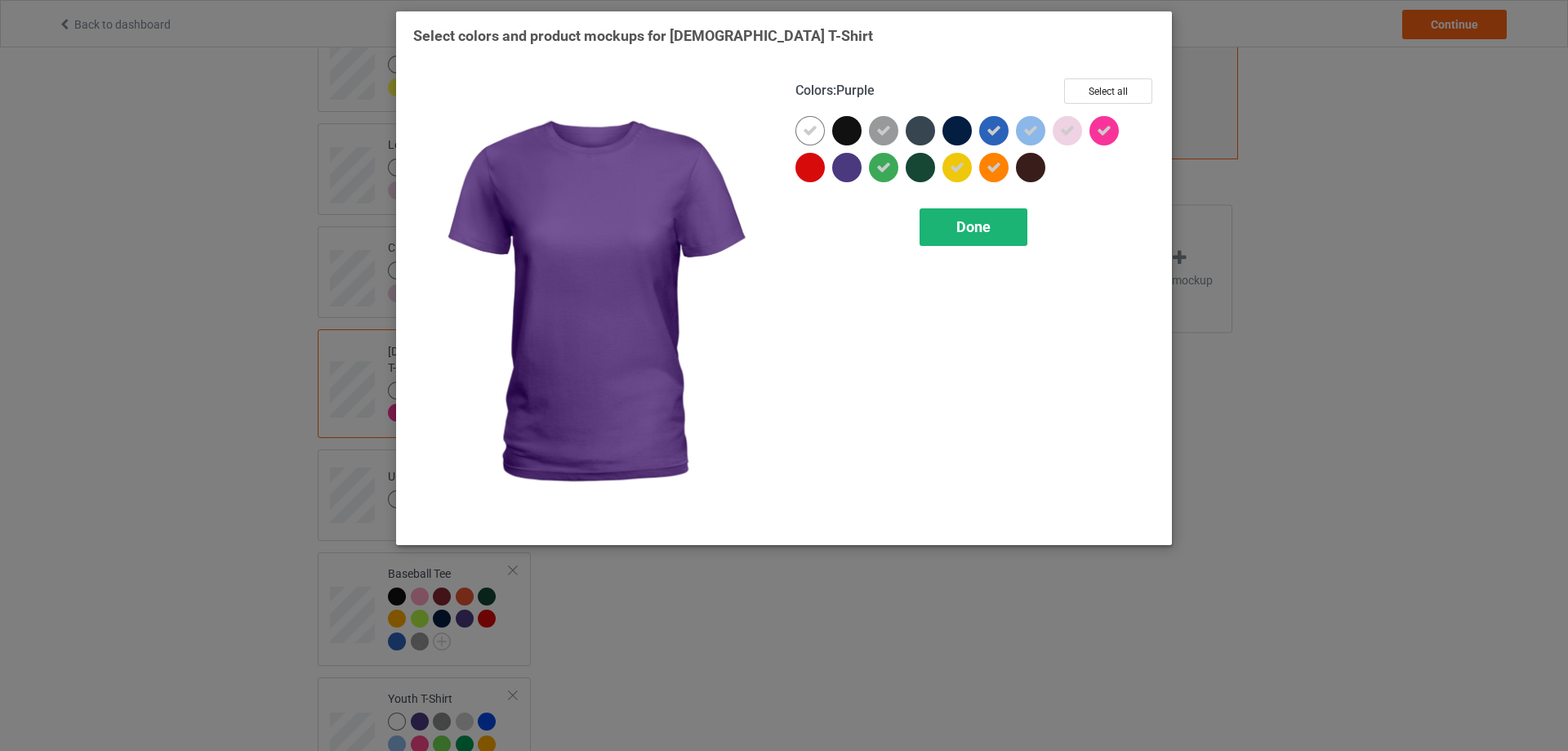
click at [968, 231] on span "Done" at bounding box center [974, 227] width 35 height 17
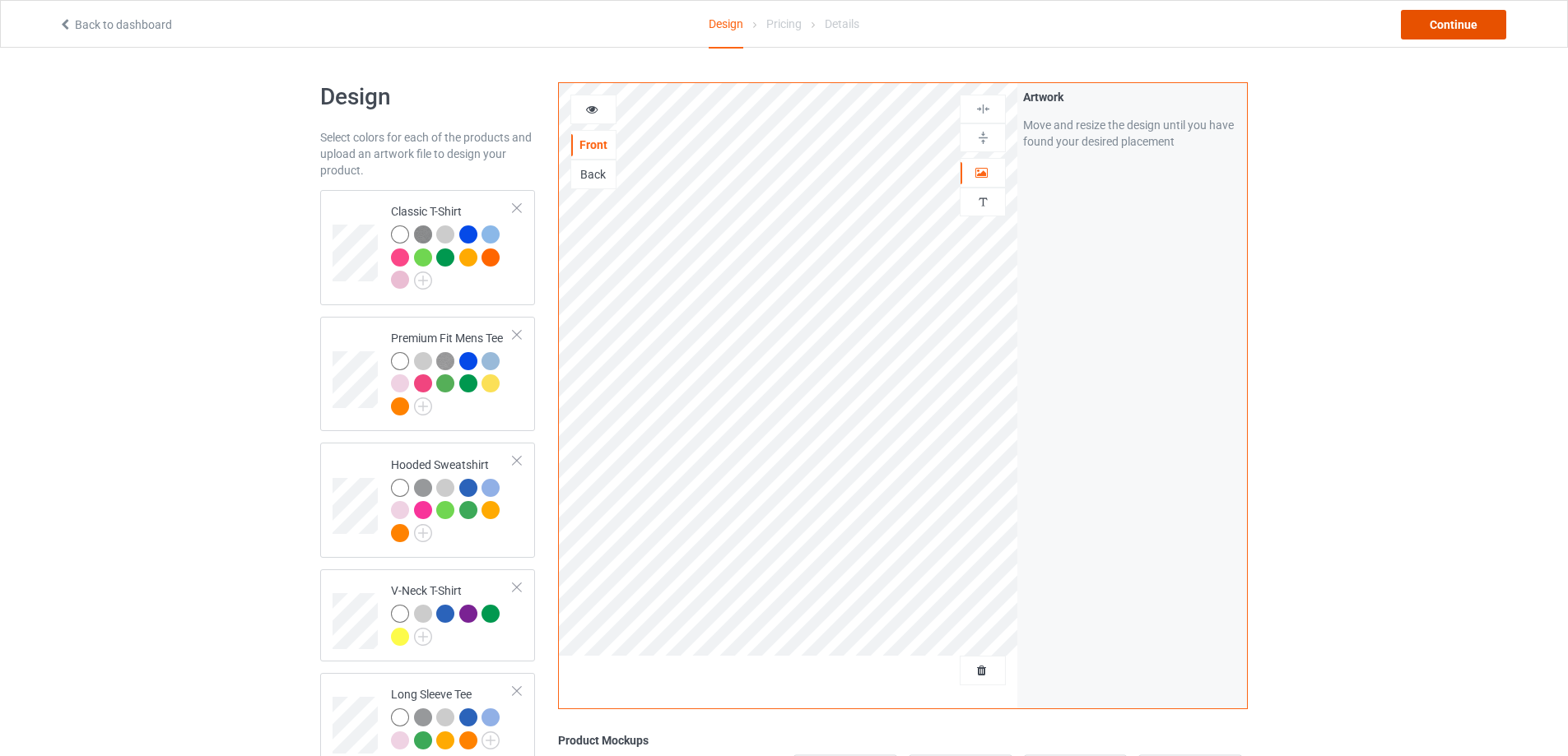
click at [1456, 19] on div "Continue" at bounding box center [1454, 25] width 105 height 29
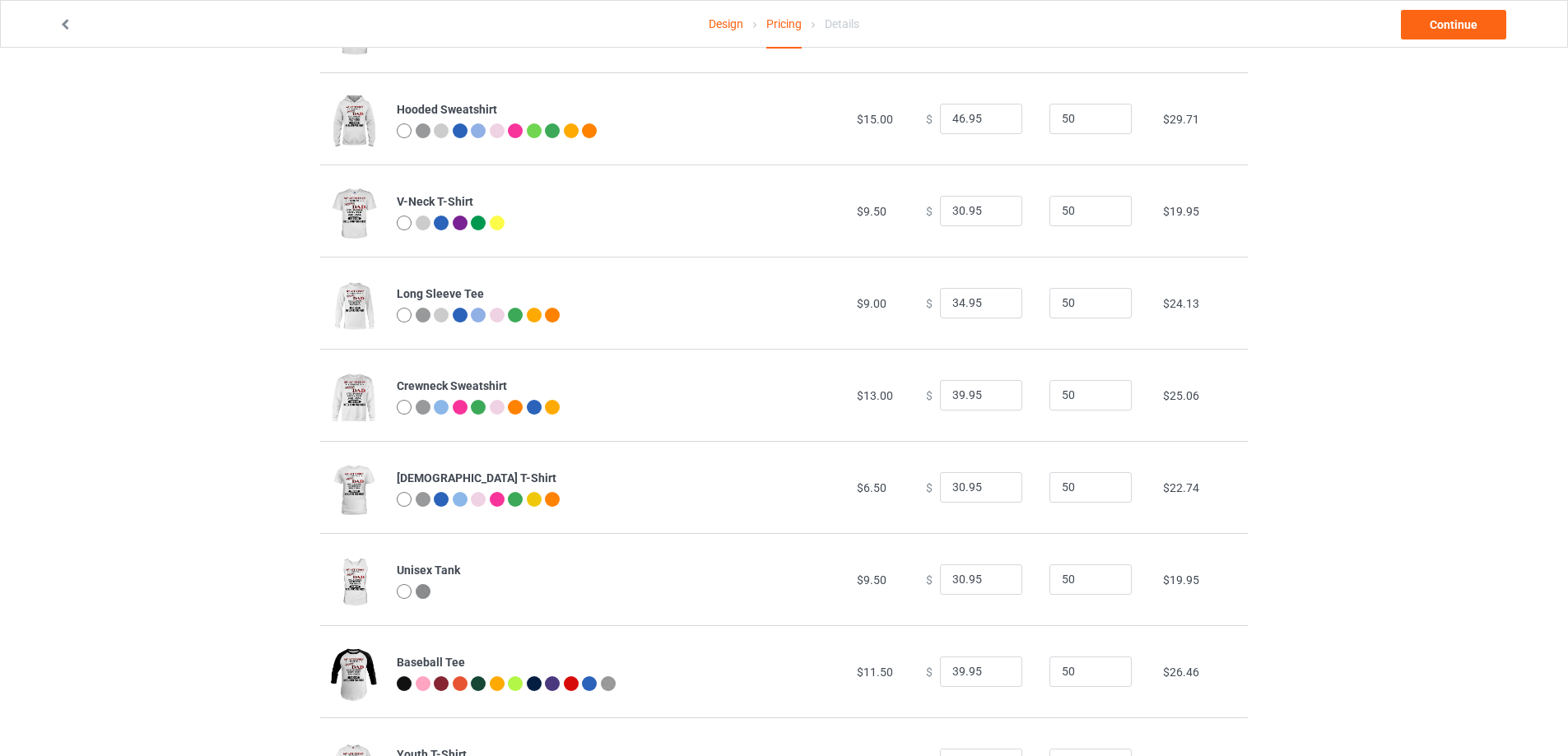
scroll to position [363, 0]
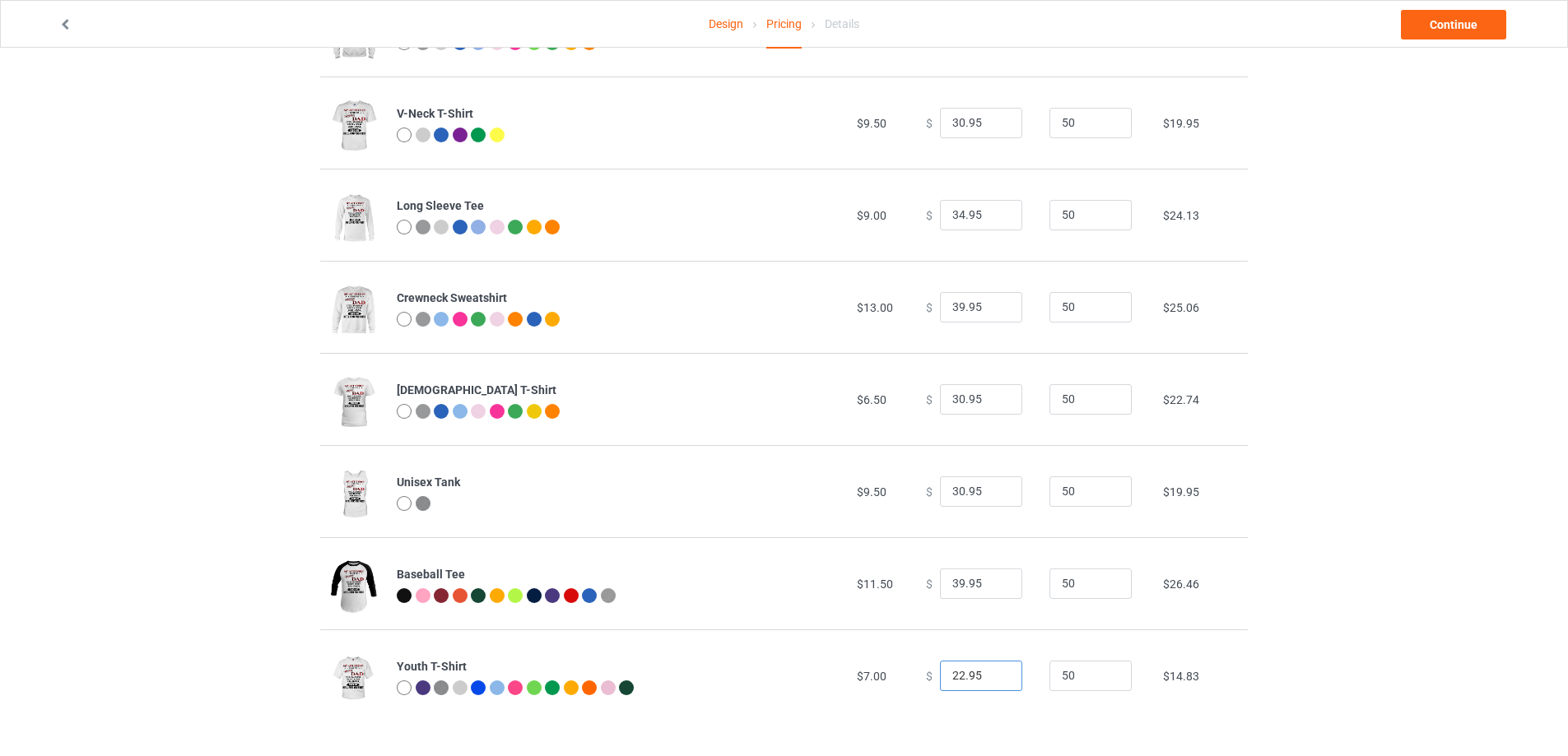
click at [955, 678] on input "22.95" at bounding box center [980, 676] width 82 height 31
type input "26.95"
click at [1441, 27] on link "Continue" at bounding box center [1454, 25] width 105 height 29
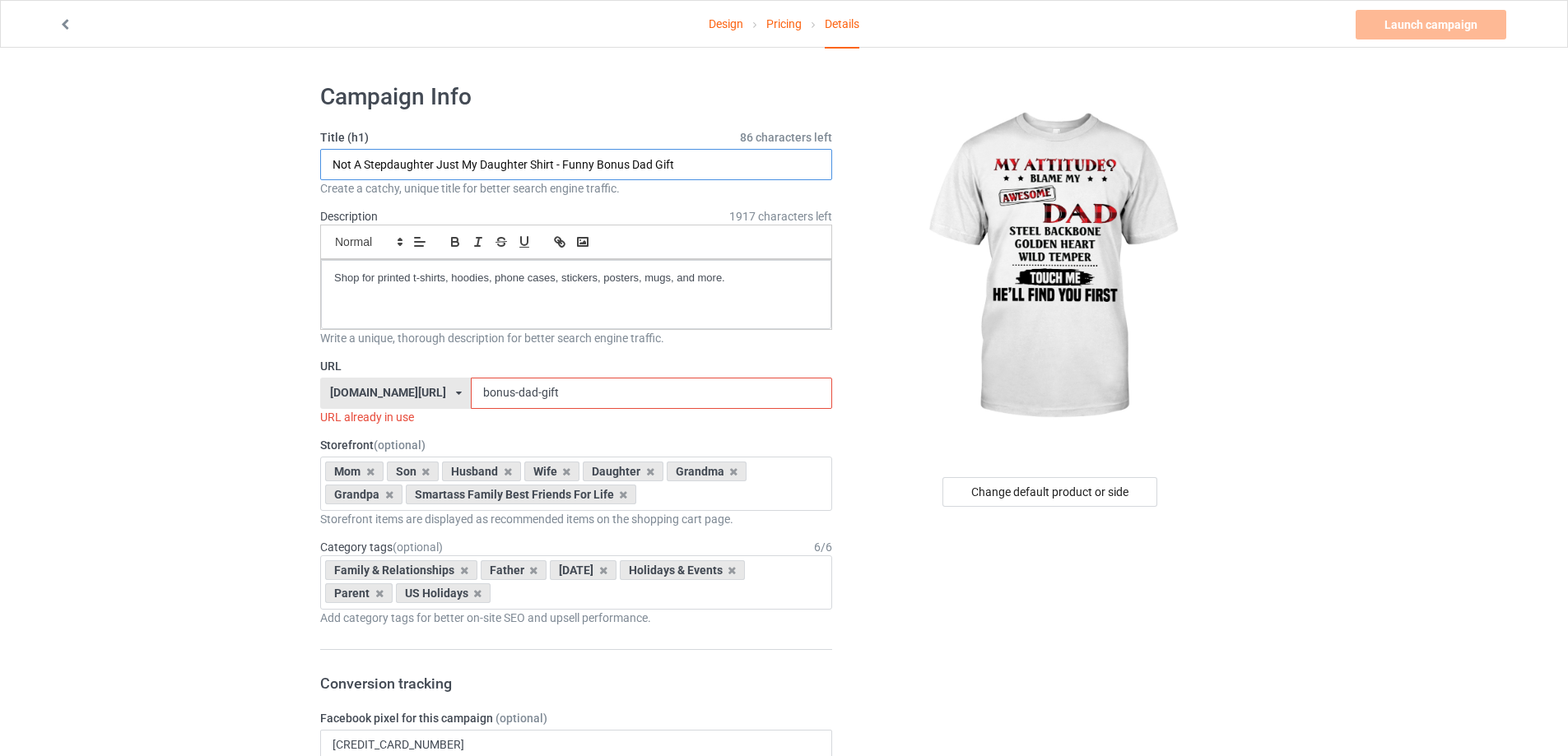
drag, startPoint x: 684, startPoint y: 163, endPoint x: 243, endPoint y: 158, distance: 441.0
paste input "My Attitude"
click at [524, 164] on input "My Attitude Blame My" at bounding box center [577, 165] width 512 height 31
paste input "Awesome Dad..."
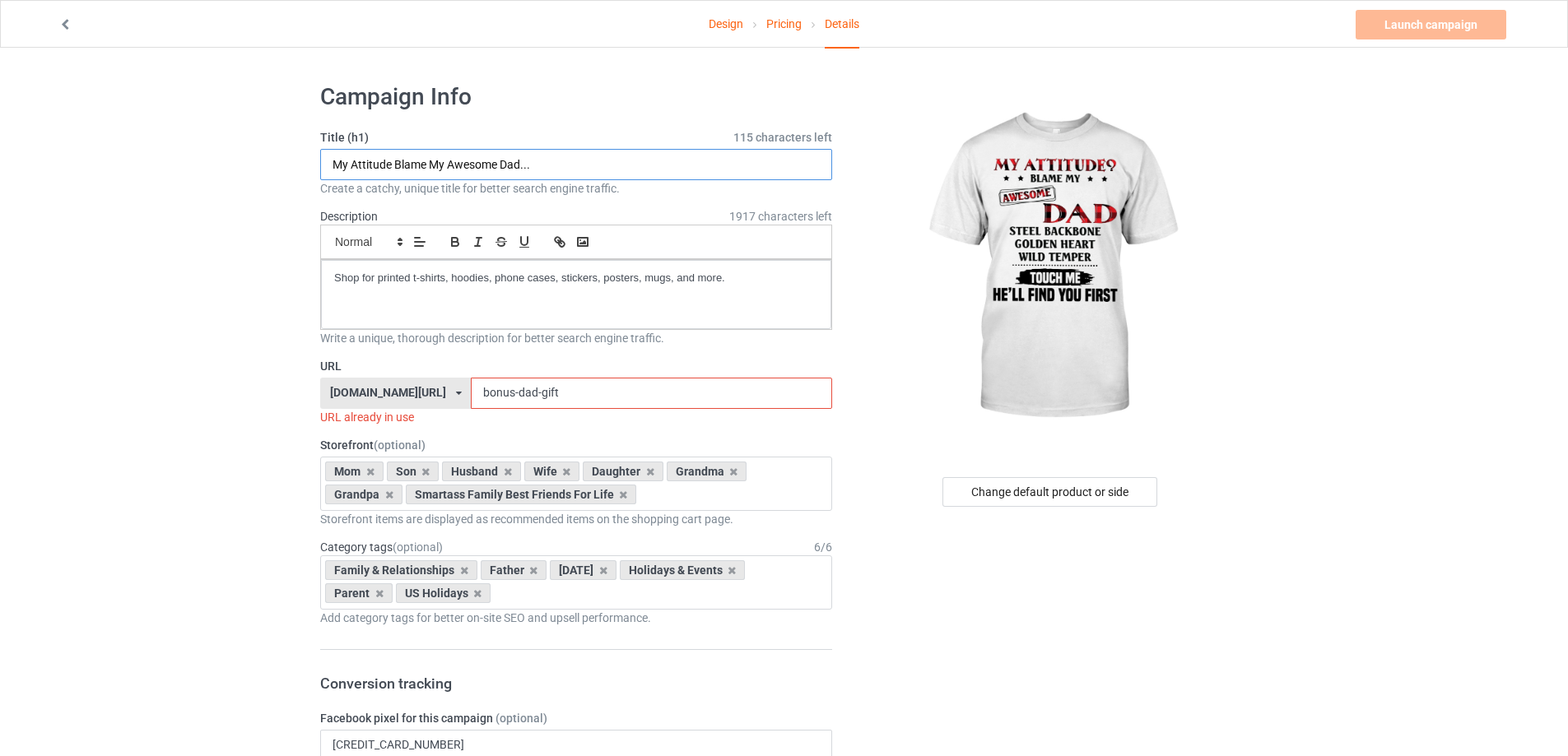
type input "My Attitude Blame My Awesome Dad..."
drag, startPoint x: 467, startPoint y: 396, endPoint x: 412, endPoint y: 395, distance: 55.0
click at [412, 395] on div "bmatee.com/ bmatee.com/ vbtee.com/ teechip.com/ 5f8c5c61e767ad6e73745027 5fab95…" at bounding box center [577, 393] width 512 height 31
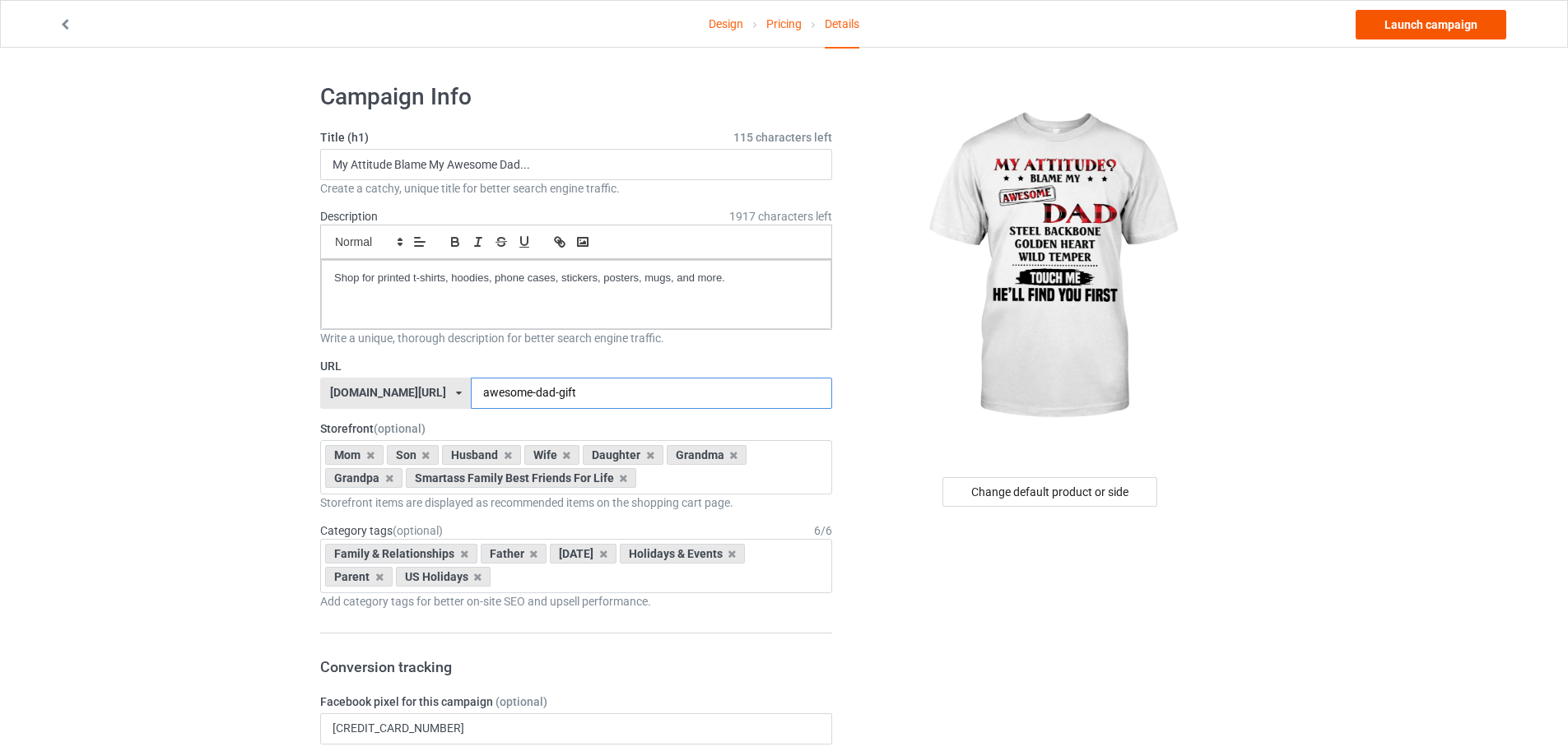
type input "awesome-dad-gift"
click at [1459, 29] on link "Launch campaign" at bounding box center [1432, 25] width 151 height 29
